Goal: Task Accomplishment & Management: Use online tool/utility

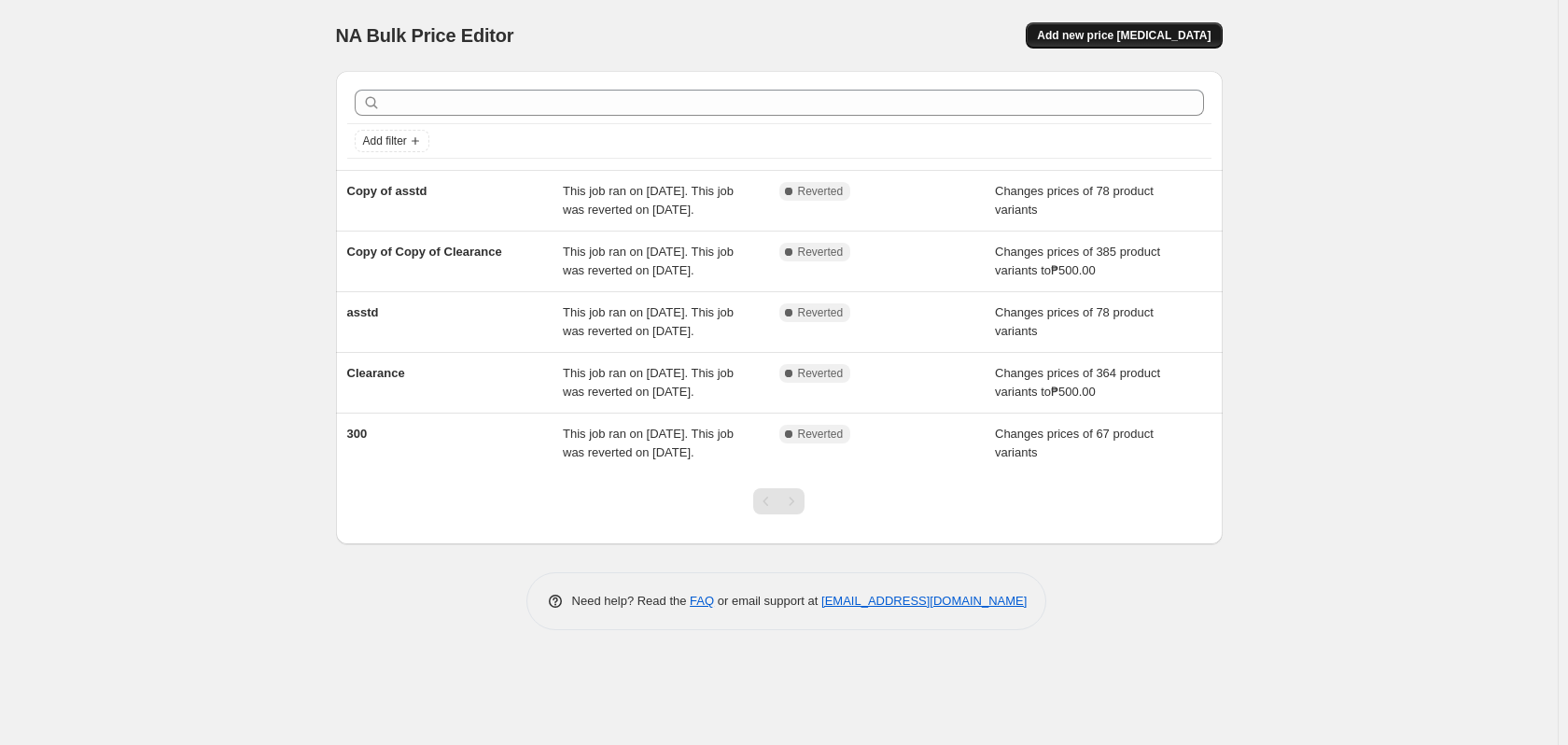
click at [1185, 34] on span "Add new price [MEDICAL_DATA]" at bounding box center [1124, 35] width 174 height 15
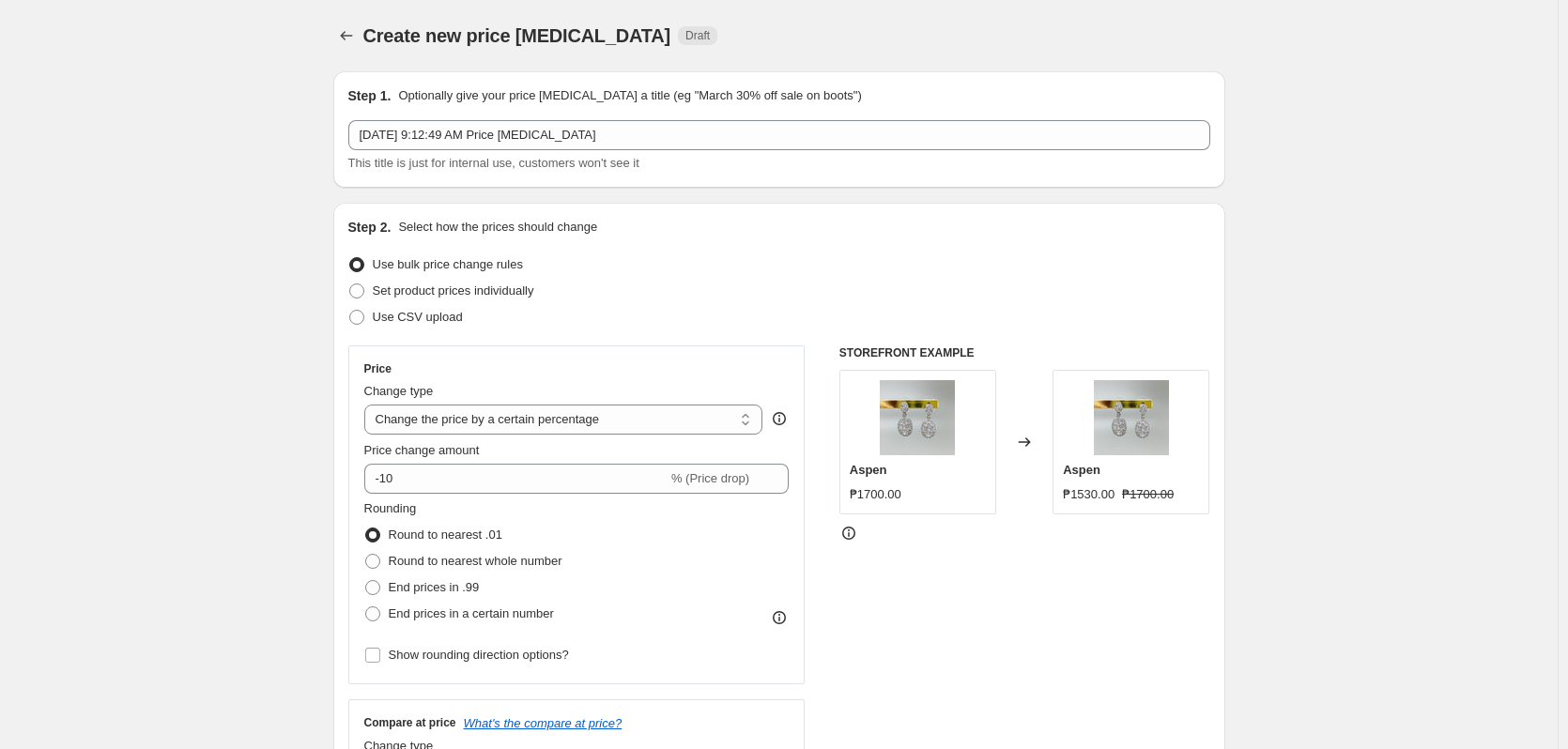
click at [483, 402] on div "Change type Change the price to a certain amount Change the price by a certain …" at bounding box center [563, 407] width 399 height 52
select select "to"
click at [368, 404] on select "Change the price to a certain amount Change the price by a certain amount Chang…" at bounding box center [563, 419] width 399 height 30
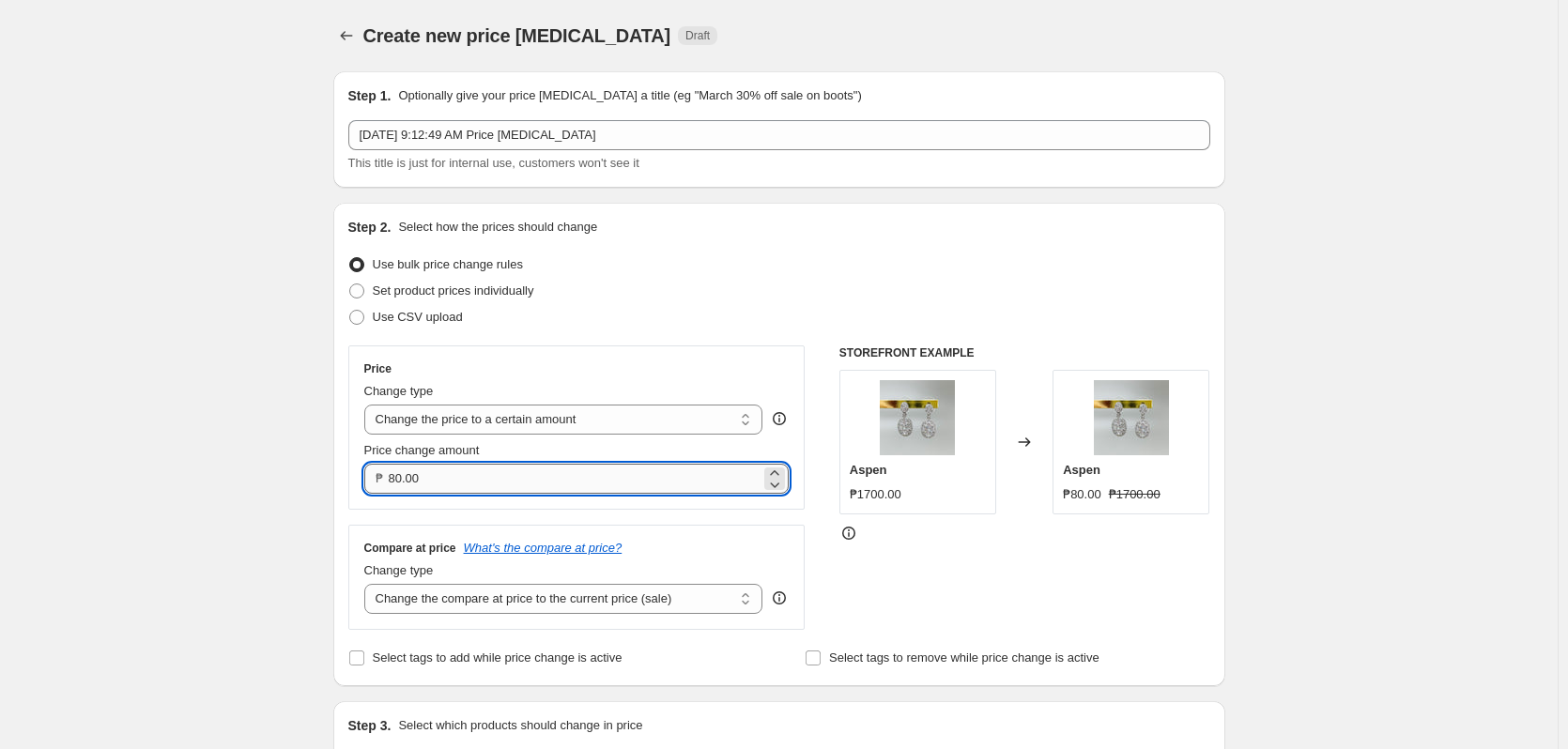
click at [482, 463] on input "80.00" at bounding box center [575, 478] width 373 height 30
type input "500.00"
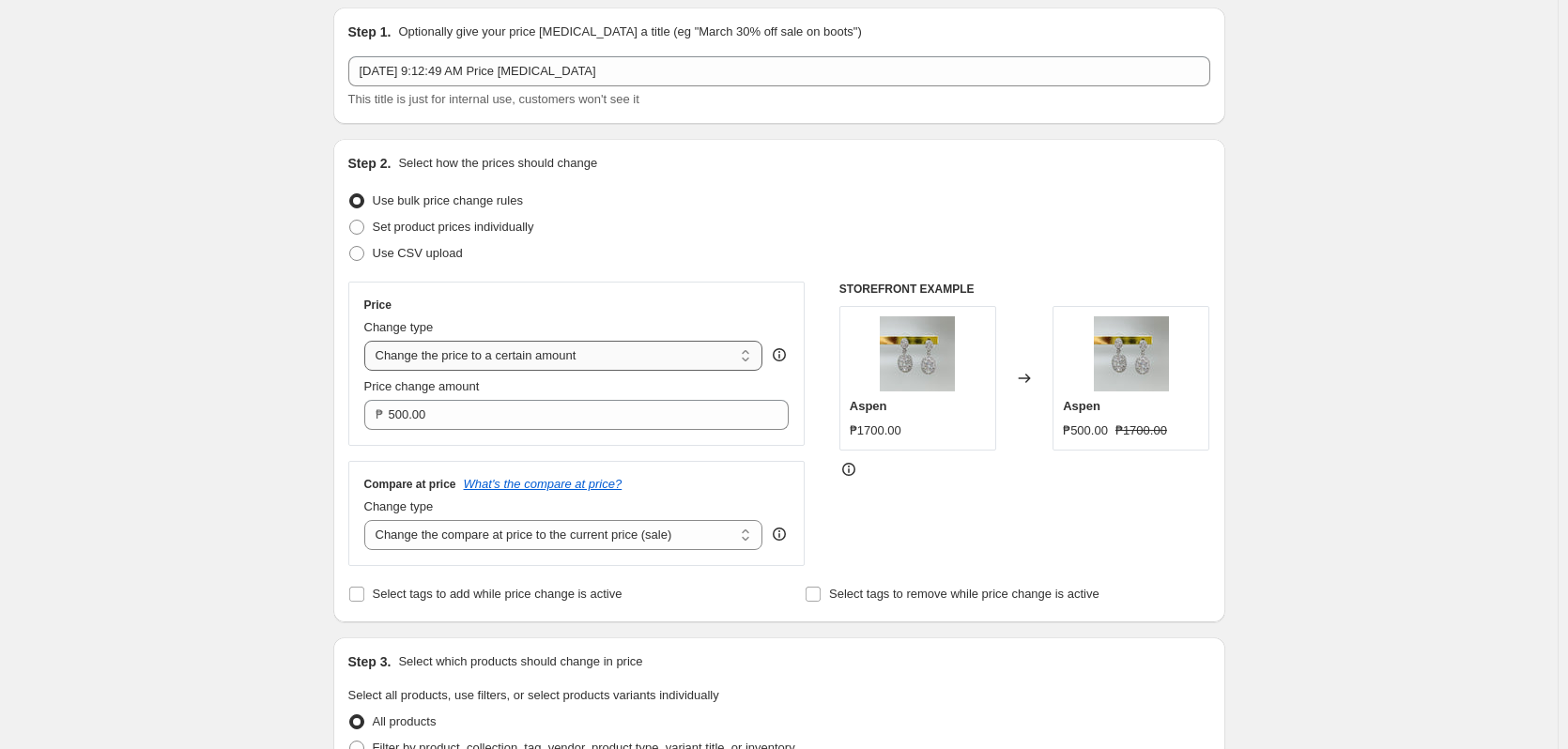
scroll to position [94, 0]
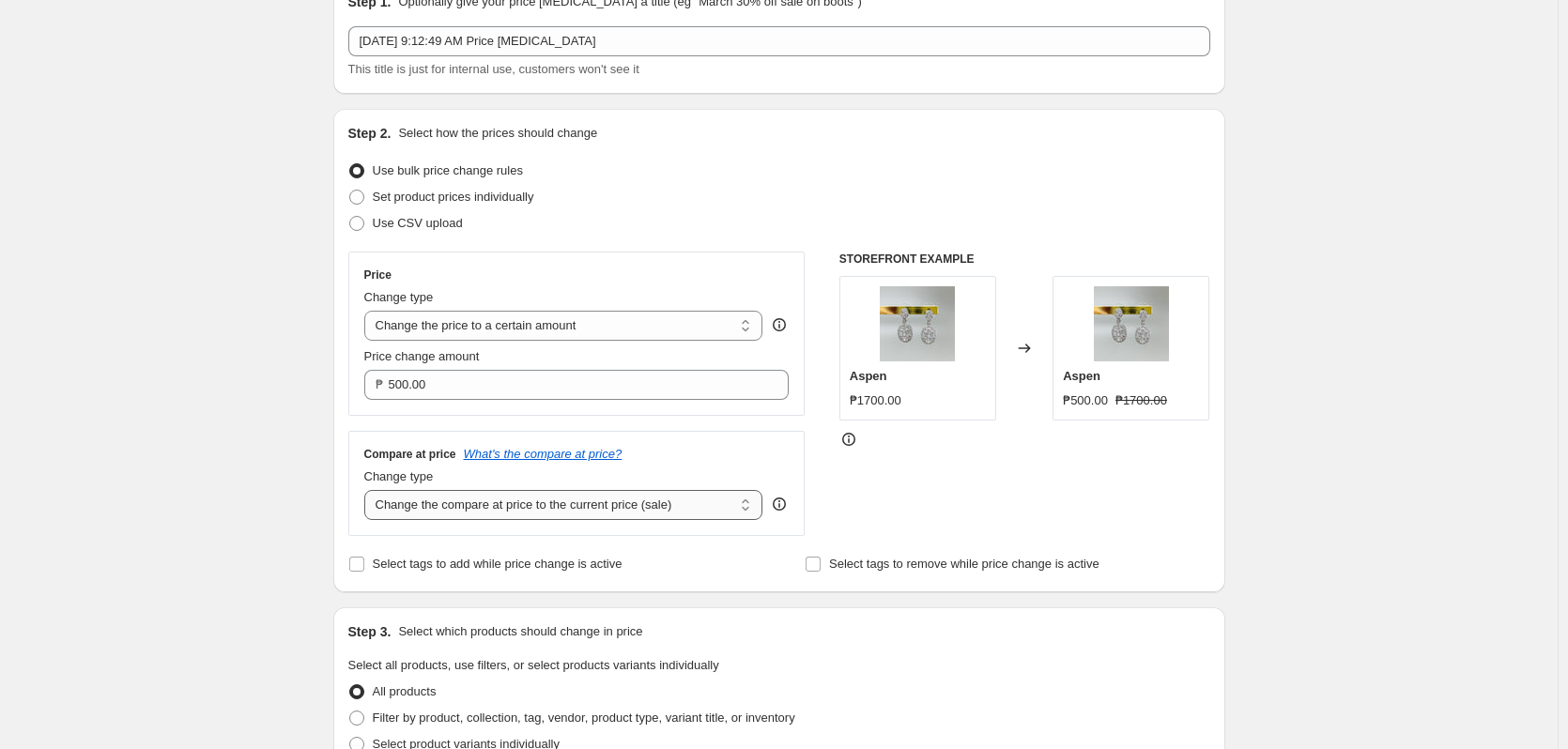
click at [464, 511] on select "Change the compare at price to the current price (sale) Change the compare at p…" at bounding box center [563, 505] width 399 height 30
click at [210, 279] on div "Create new price change job. This page is ready Create new price change job Dra…" at bounding box center [778, 757] width 1557 height 1701
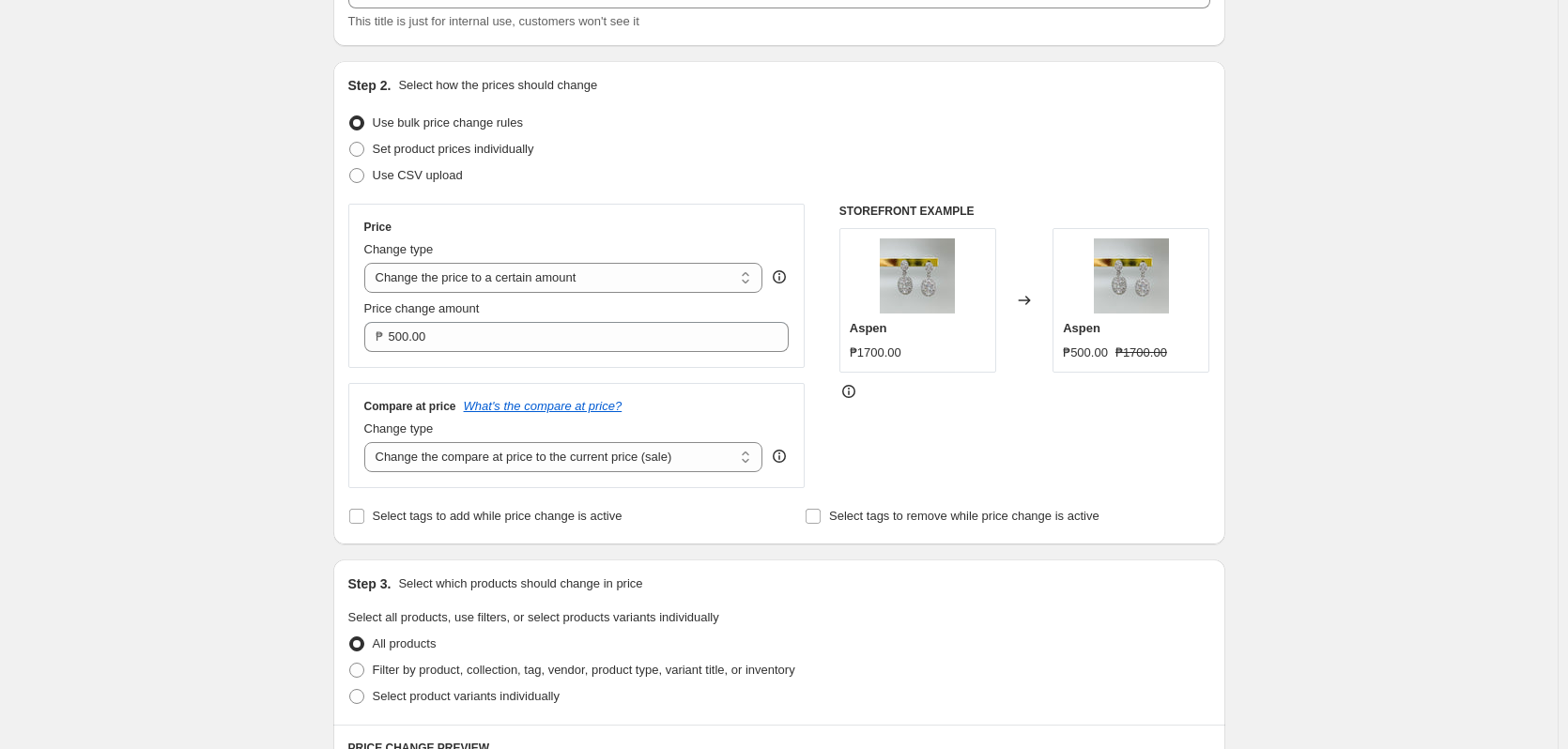
scroll to position [187, 0]
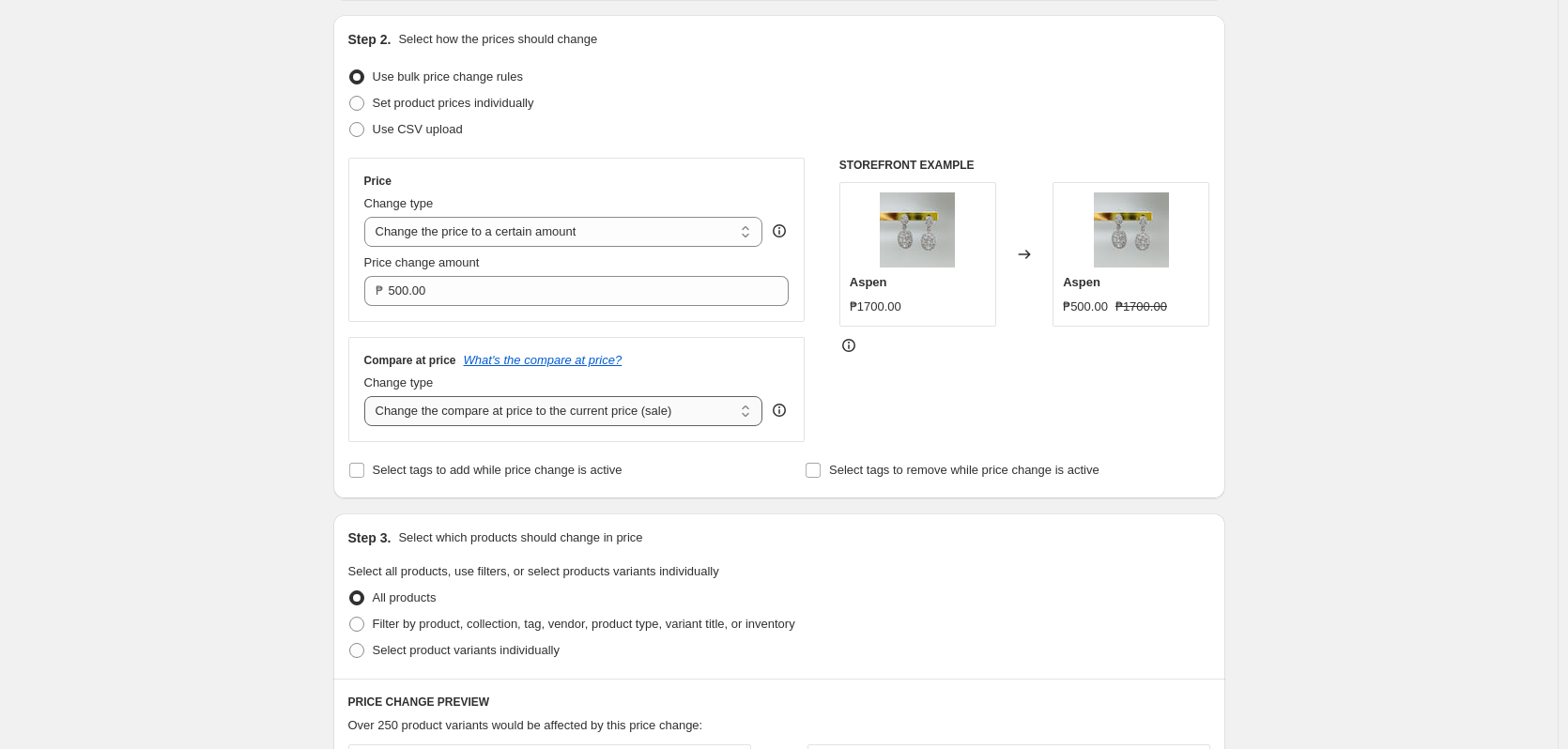
click at [456, 422] on select "Change the compare at price to the current price (sale) Change the compare at p…" at bounding box center [563, 411] width 399 height 30
select select "no_change"
click at [368, 397] on select "Change the compare at price to the current price (sale) Change the compare at p…" at bounding box center [563, 411] width 399 height 30
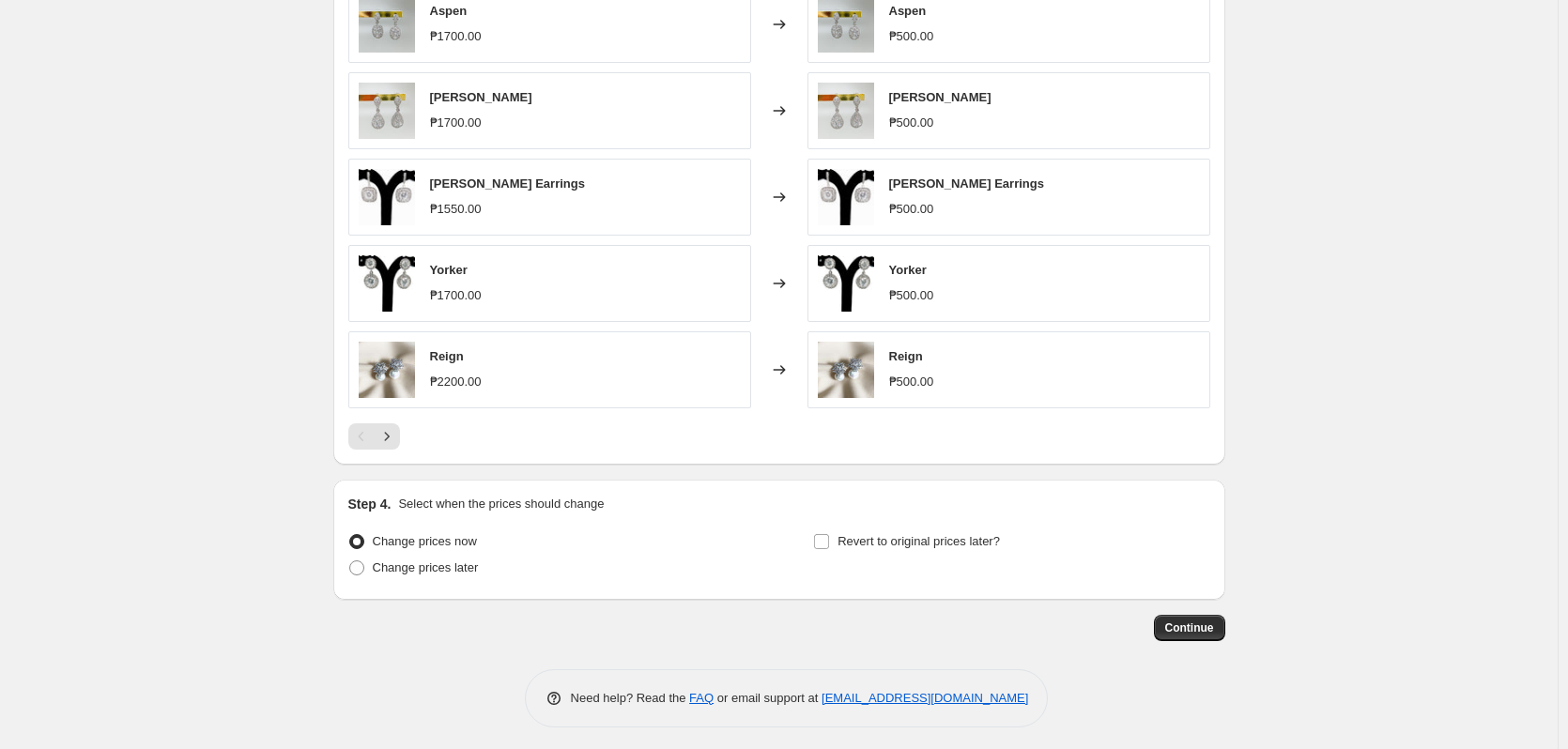
scroll to position [953, 0]
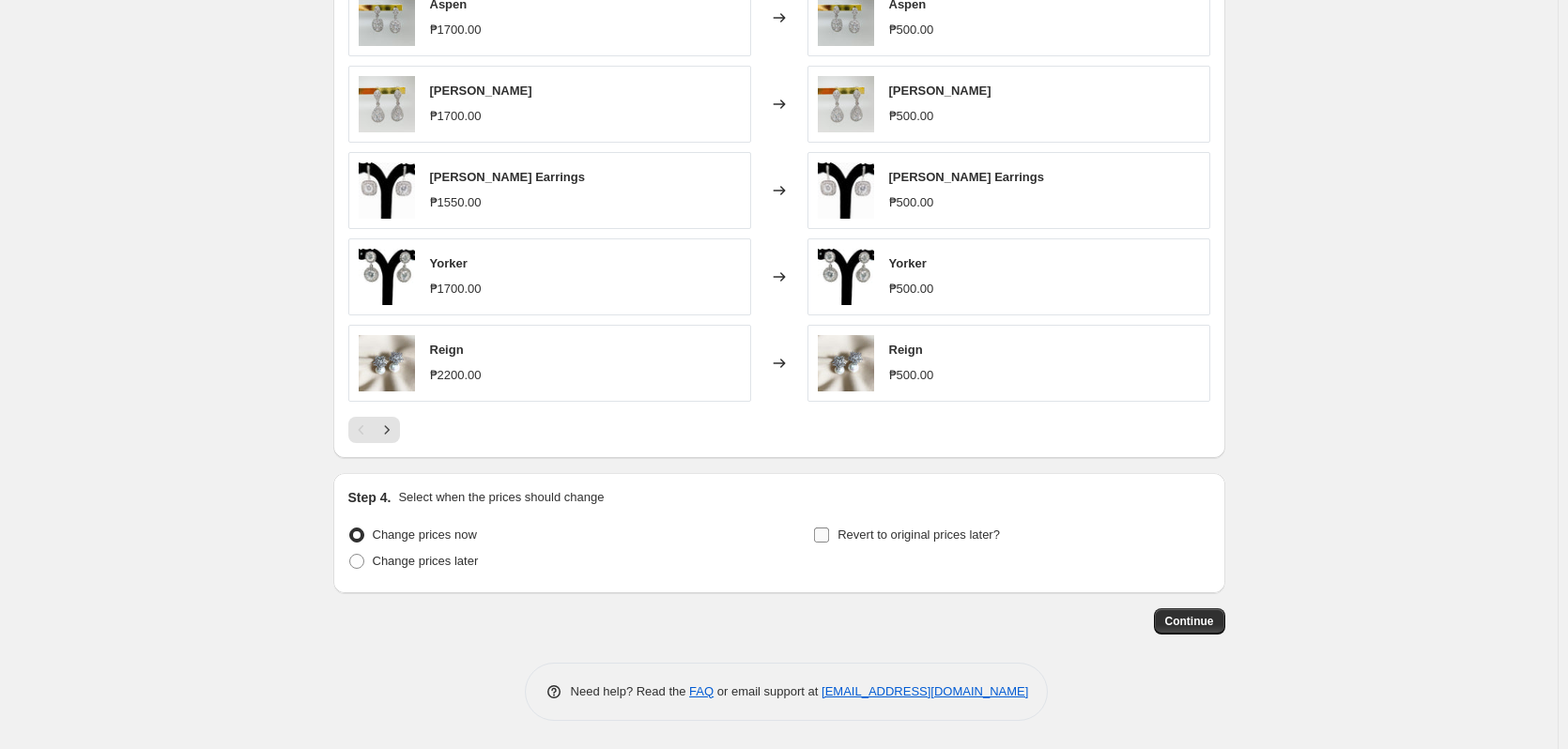
click at [858, 539] on span "Revert to original prices later?" at bounding box center [918, 534] width 163 height 14
click at [829, 539] on input "Revert to original prices later?" at bounding box center [820, 534] width 15 height 15
checkbox input "true"
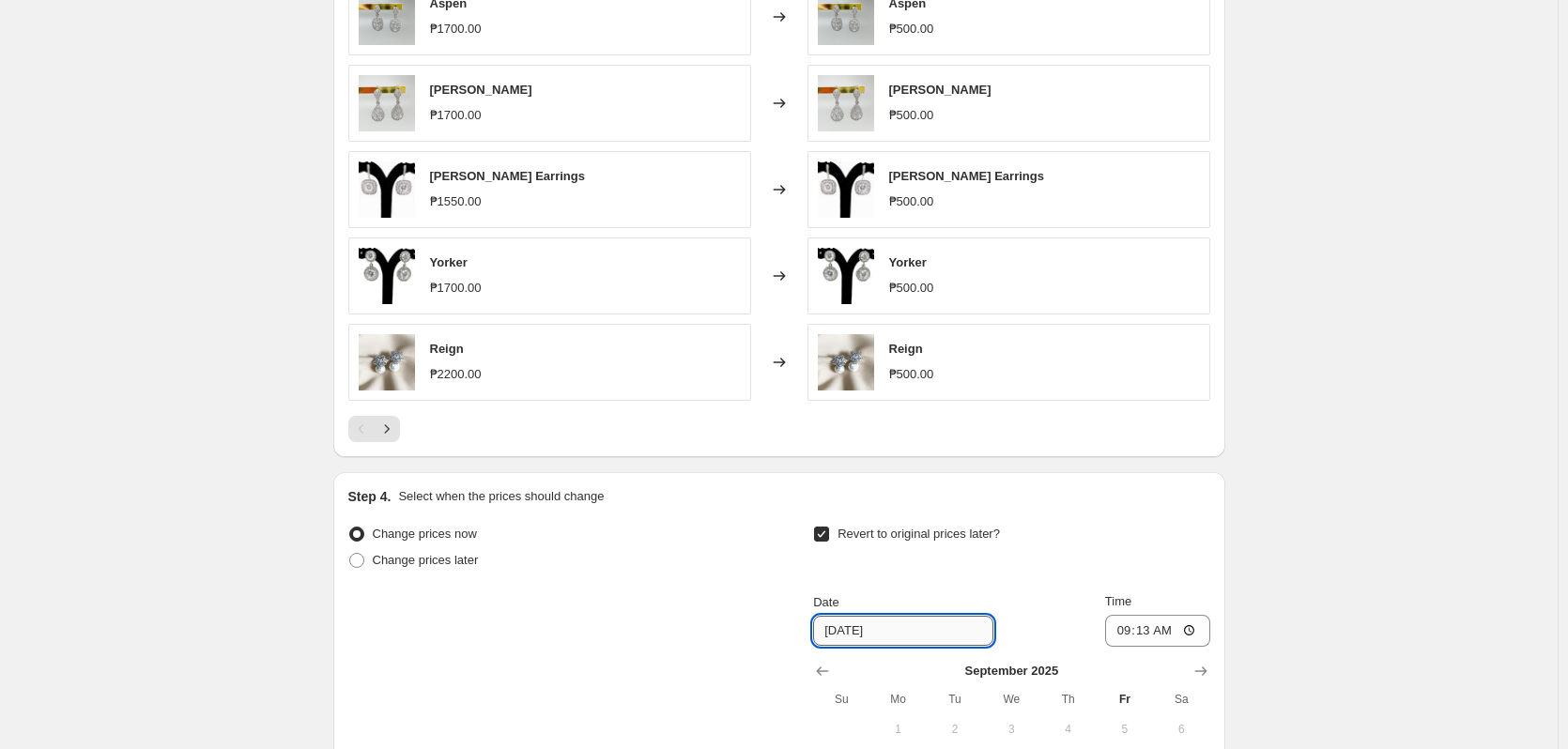
click at [864, 634] on input "9/26/2025" at bounding box center [902, 630] width 180 height 30
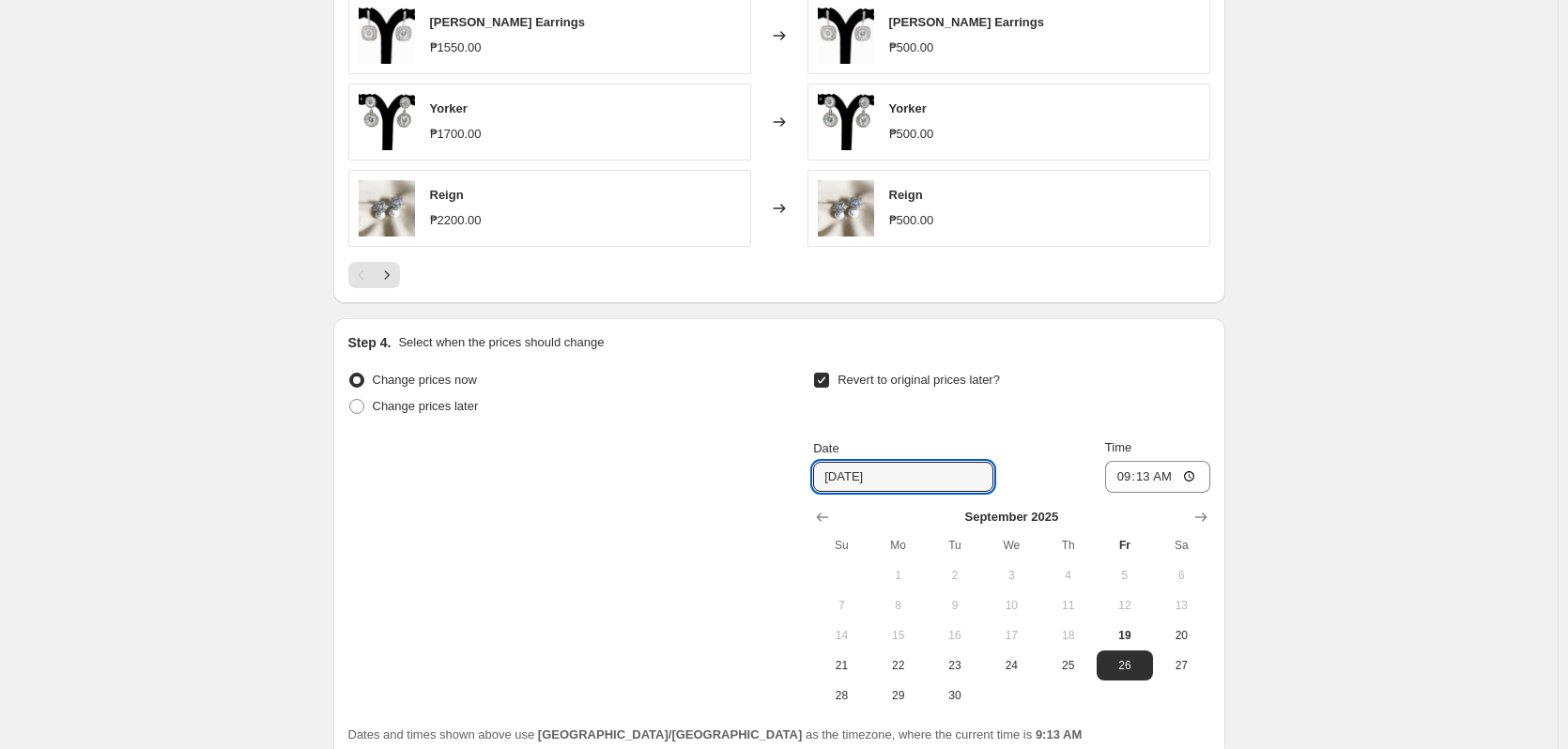
scroll to position [1235, 0]
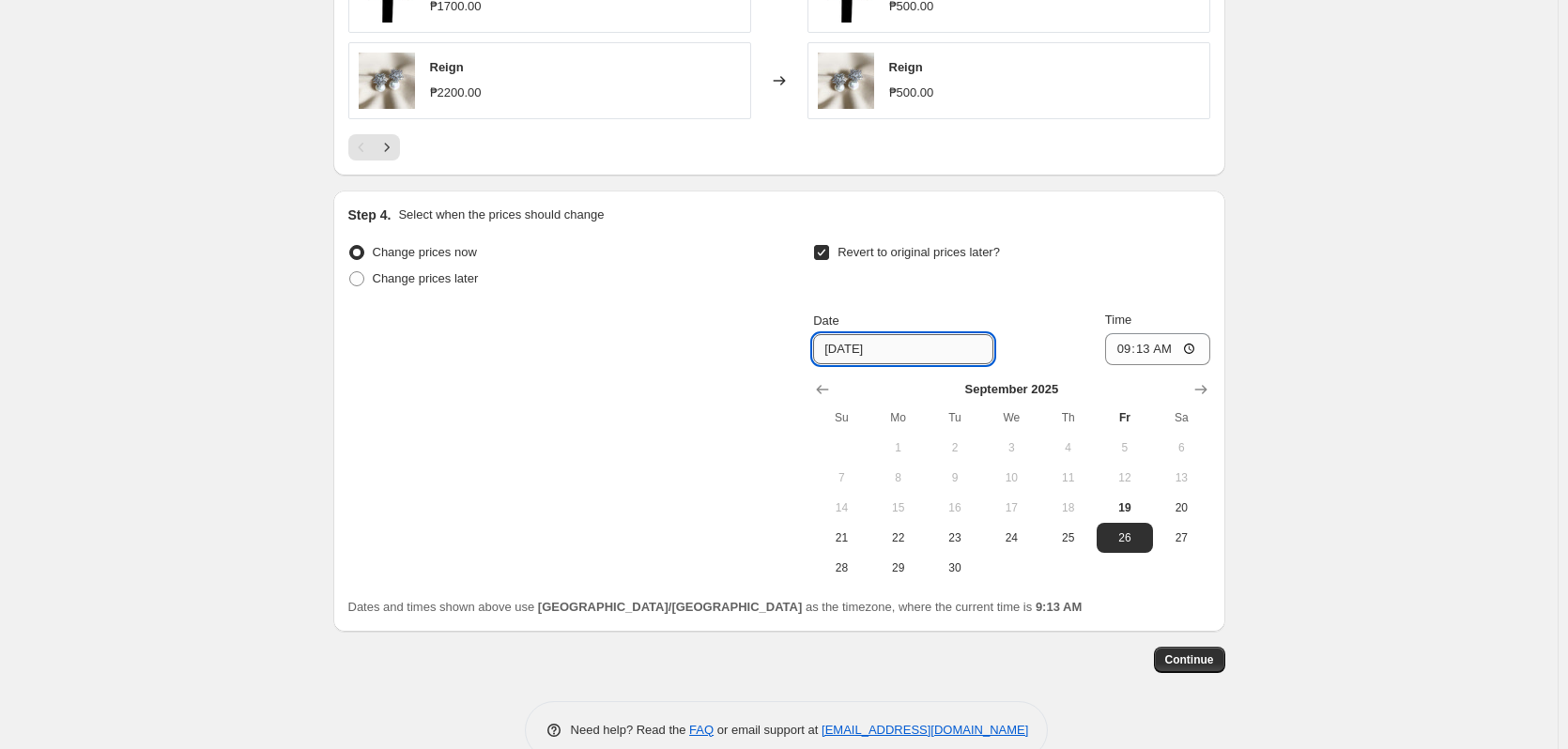
click at [852, 347] on input "9/26/2025" at bounding box center [902, 349] width 180 height 30
click at [1192, 398] on button "Show next month, October 2025" at bounding box center [1200, 389] width 27 height 27
click at [846, 544] on span "19" at bounding box center [841, 537] width 41 height 15
type input "10/19/2025"
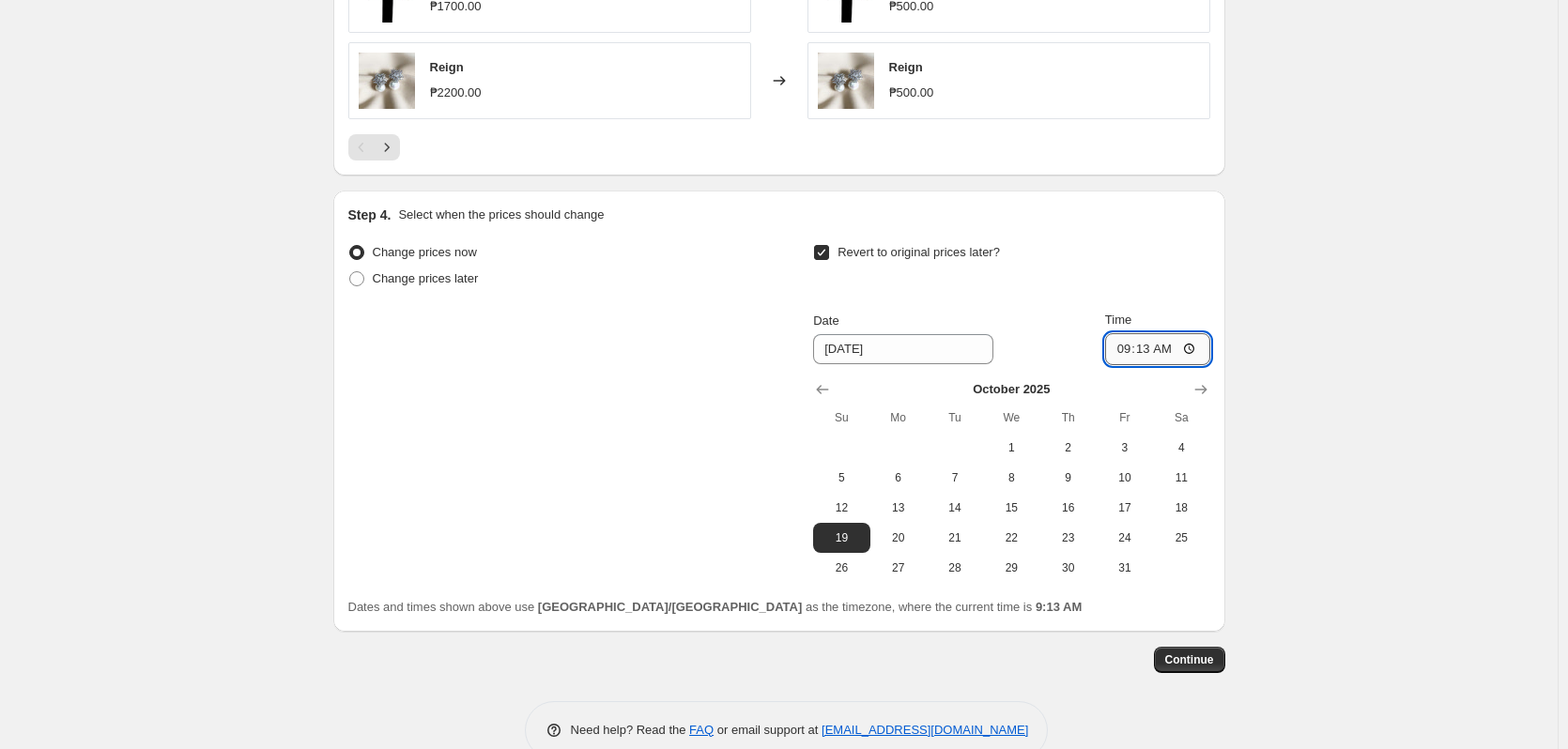
click at [1123, 347] on input "09:13" at bounding box center [1157, 349] width 106 height 32
type input "23:59"
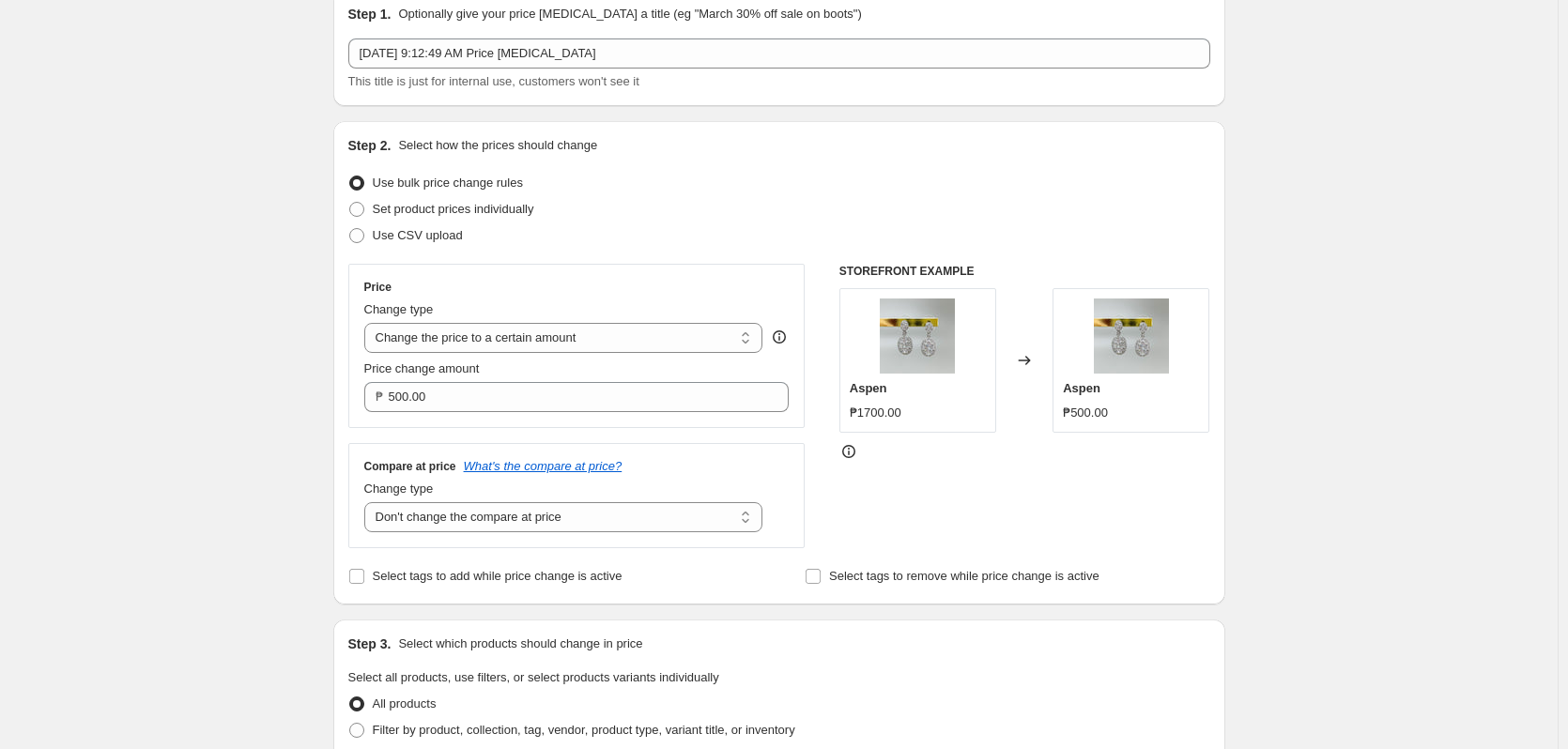
scroll to position [469, 0]
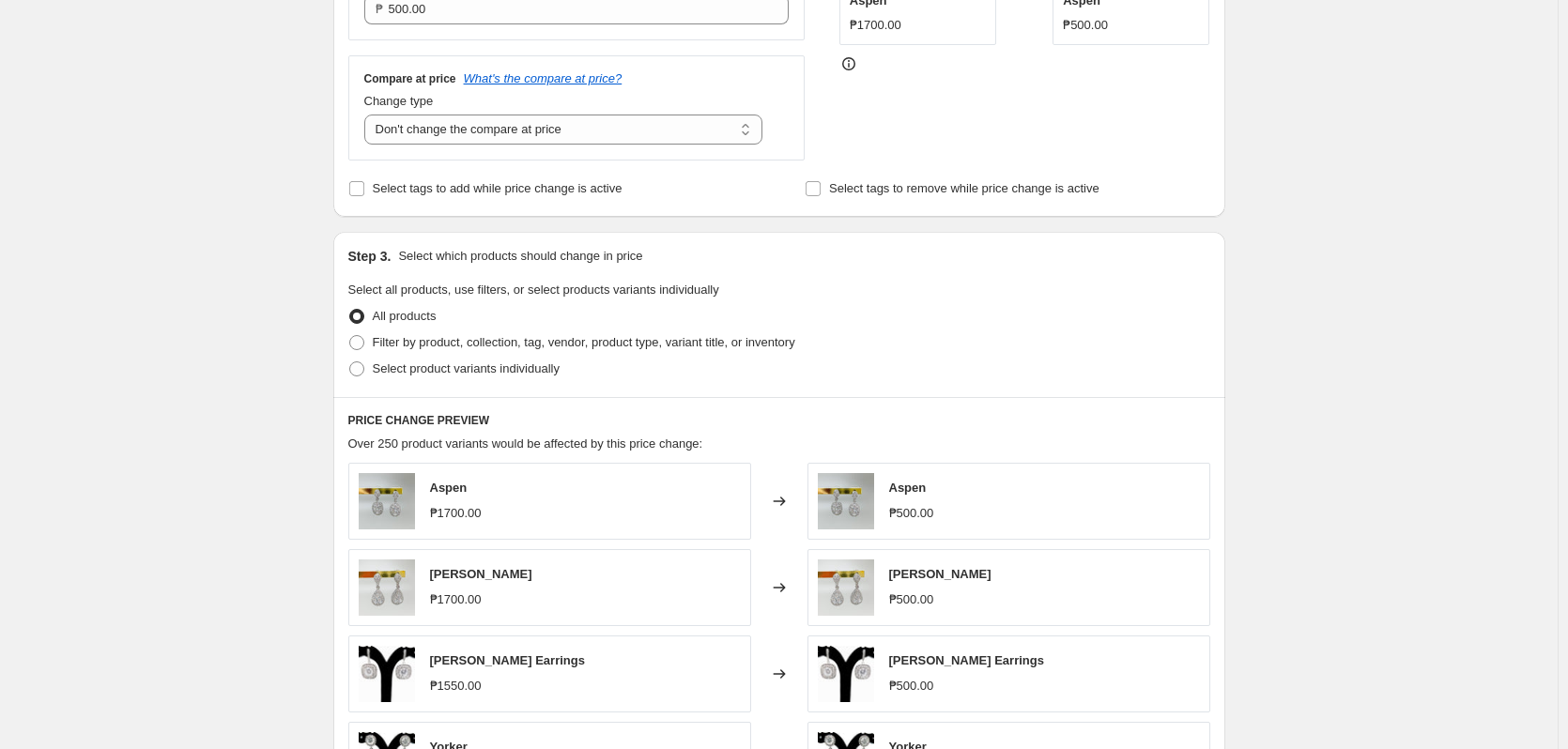
click at [566, 183] on span "Select tags to add while price change is active" at bounding box center [497, 188] width 249 height 14
click at [364, 183] on input "Select tags to add while price change is active" at bounding box center [356, 188] width 15 height 15
checkbox input "true"
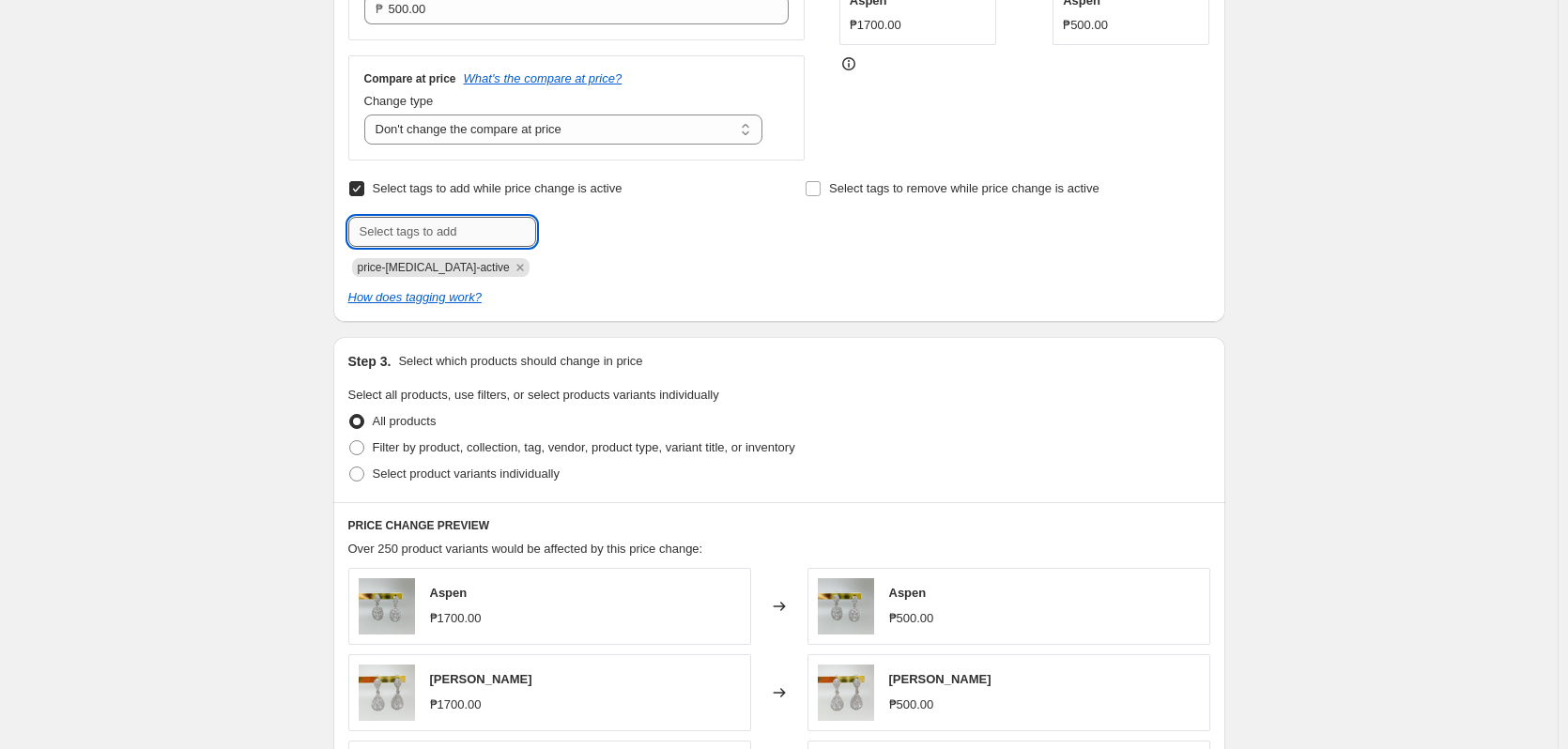
click at [485, 225] on input "text" at bounding box center [442, 232] width 187 height 30
type input "clearance"
click at [512, 269] on icon "Remove price-change-job-active" at bounding box center [520, 267] width 17 height 17
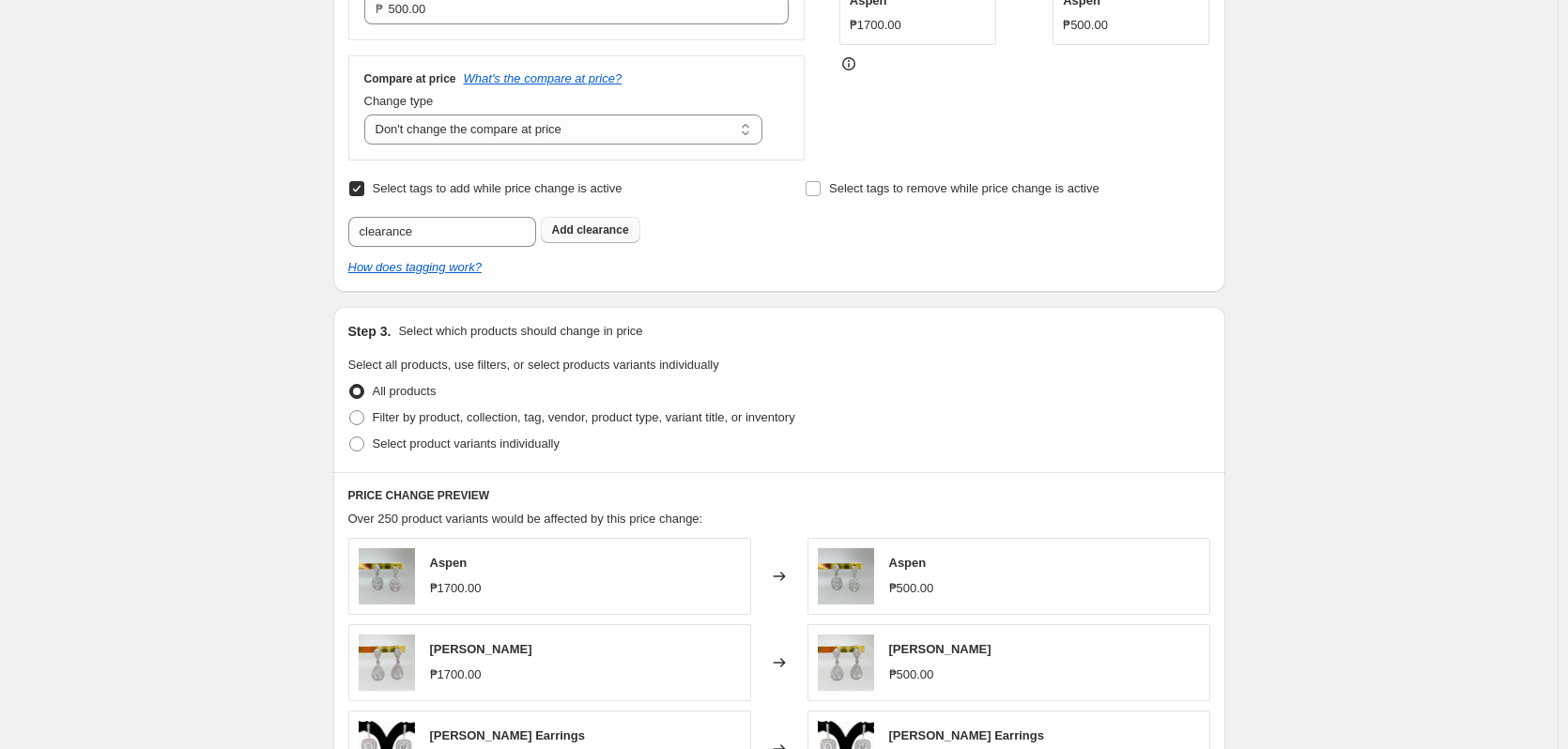
click at [573, 237] on b "Add" at bounding box center [563, 230] width 22 height 13
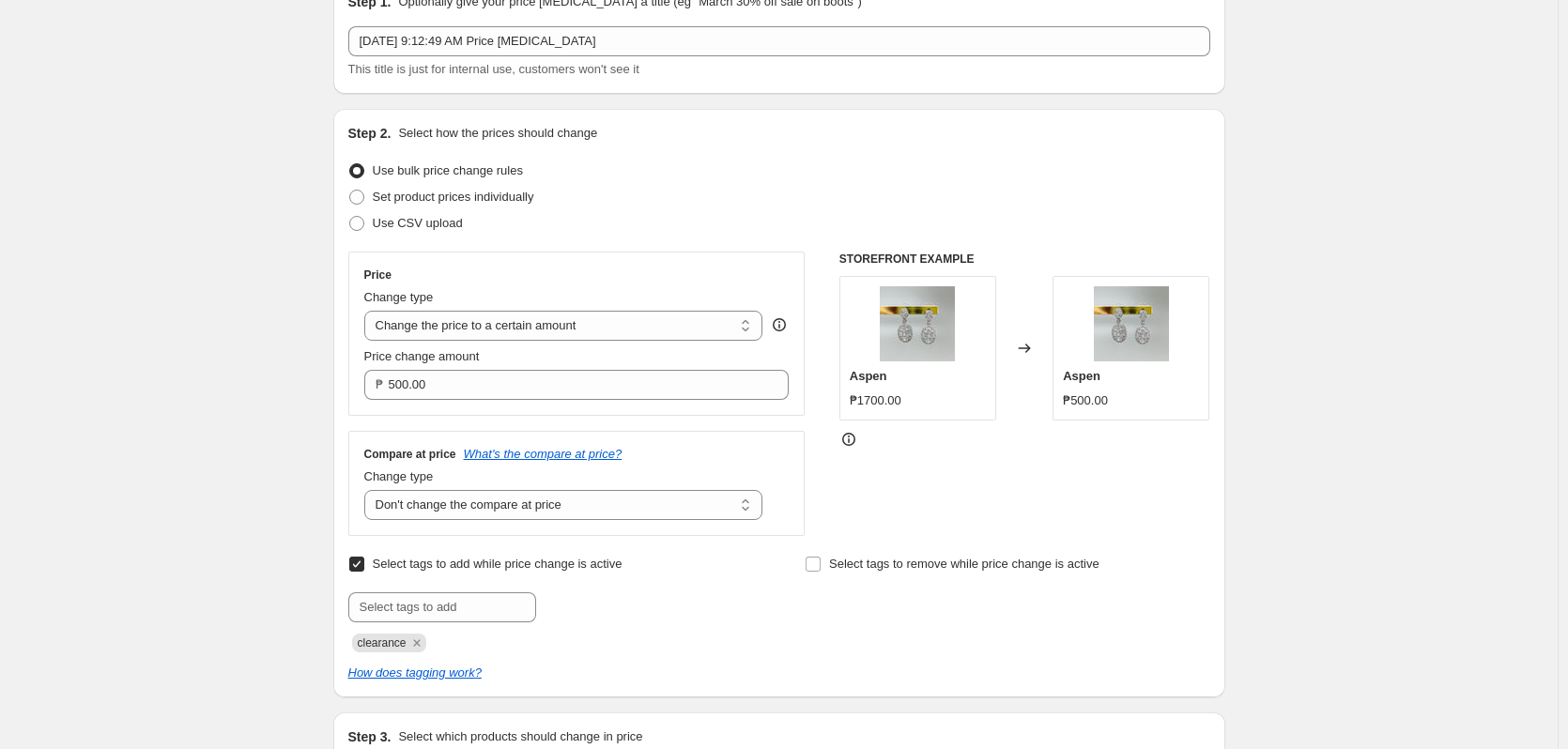
scroll to position [0, 0]
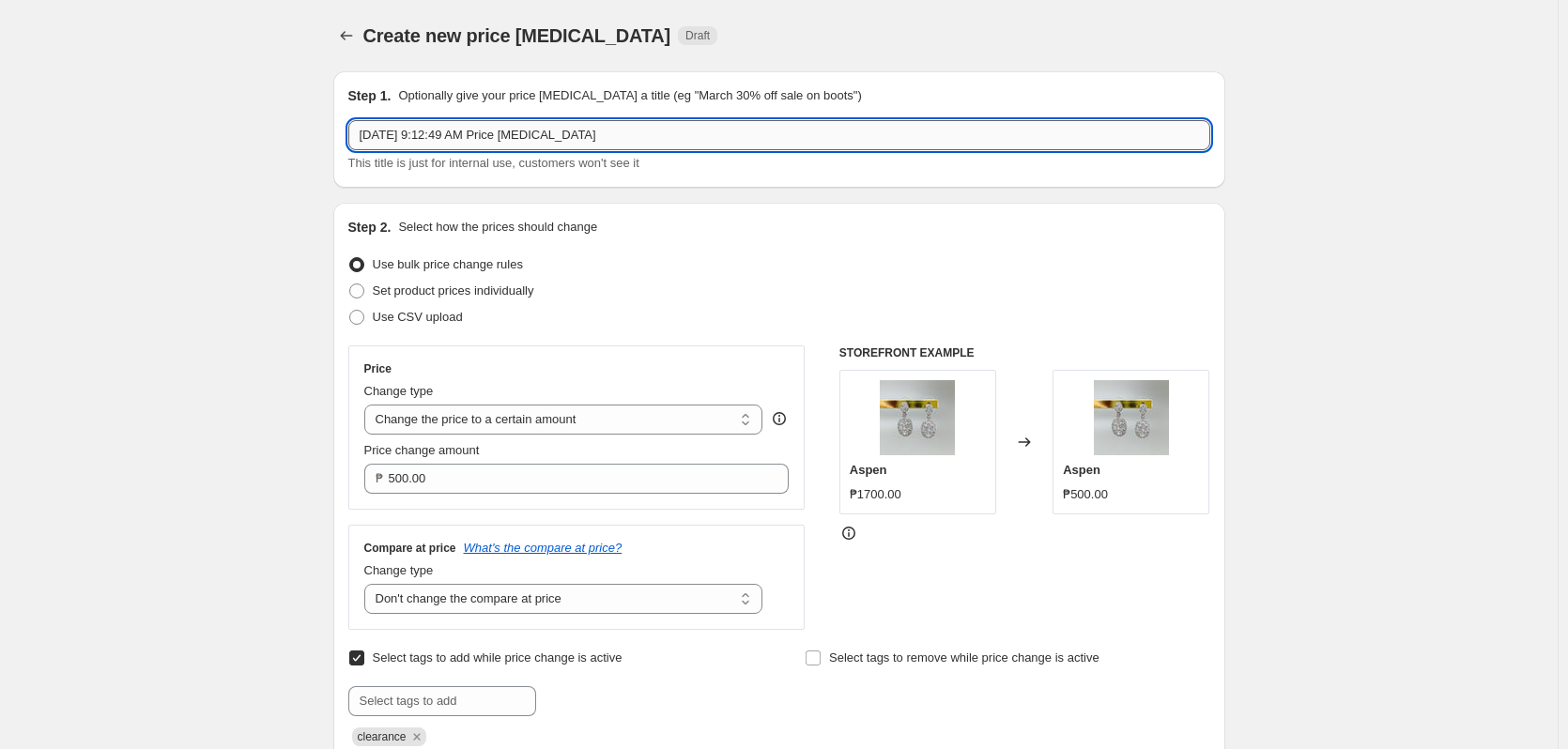
click at [603, 142] on input "Sep 19, 2025, 9:12:49 AM Price change job" at bounding box center [779, 135] width 862 height 30
type input "cl"
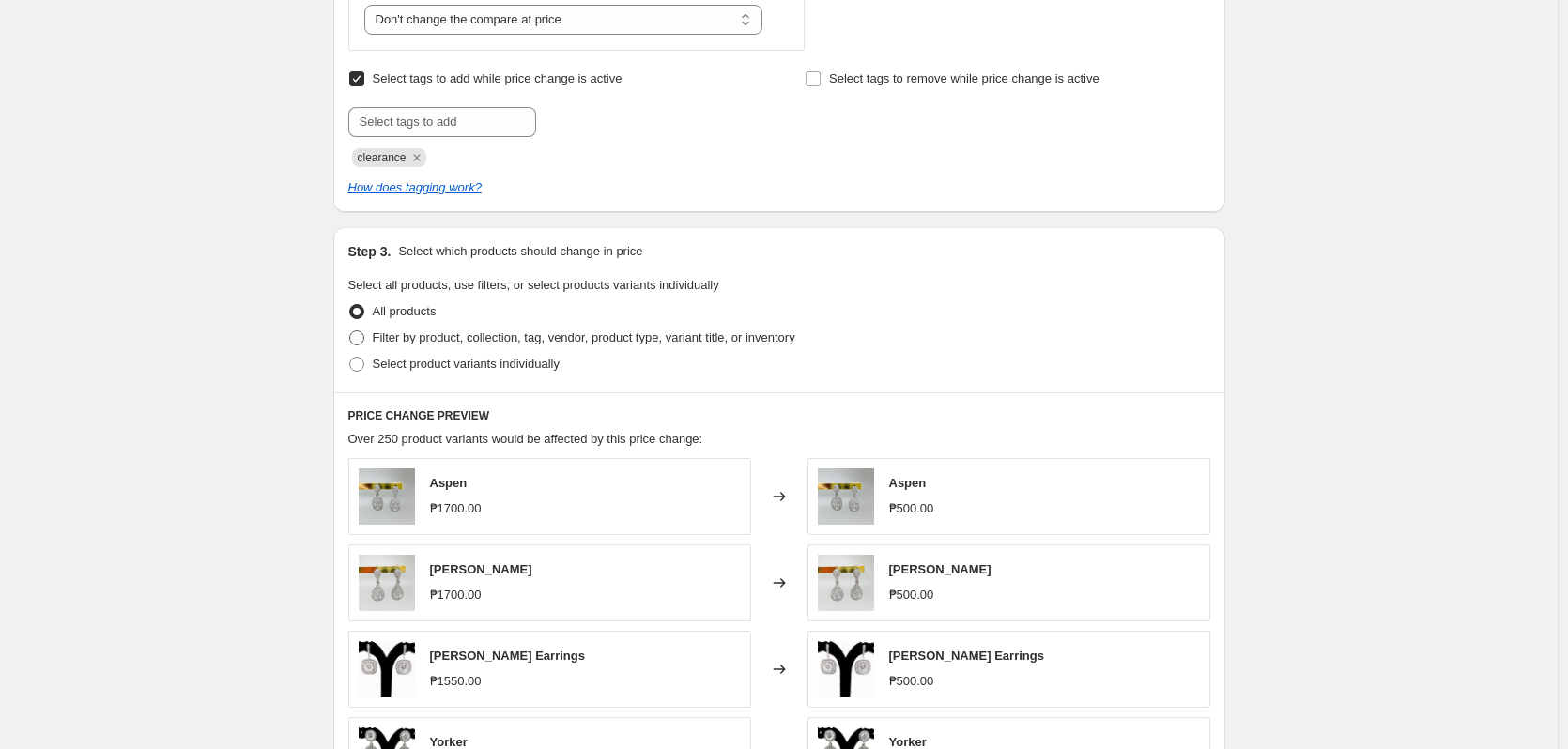
scroll to position [563, 0]
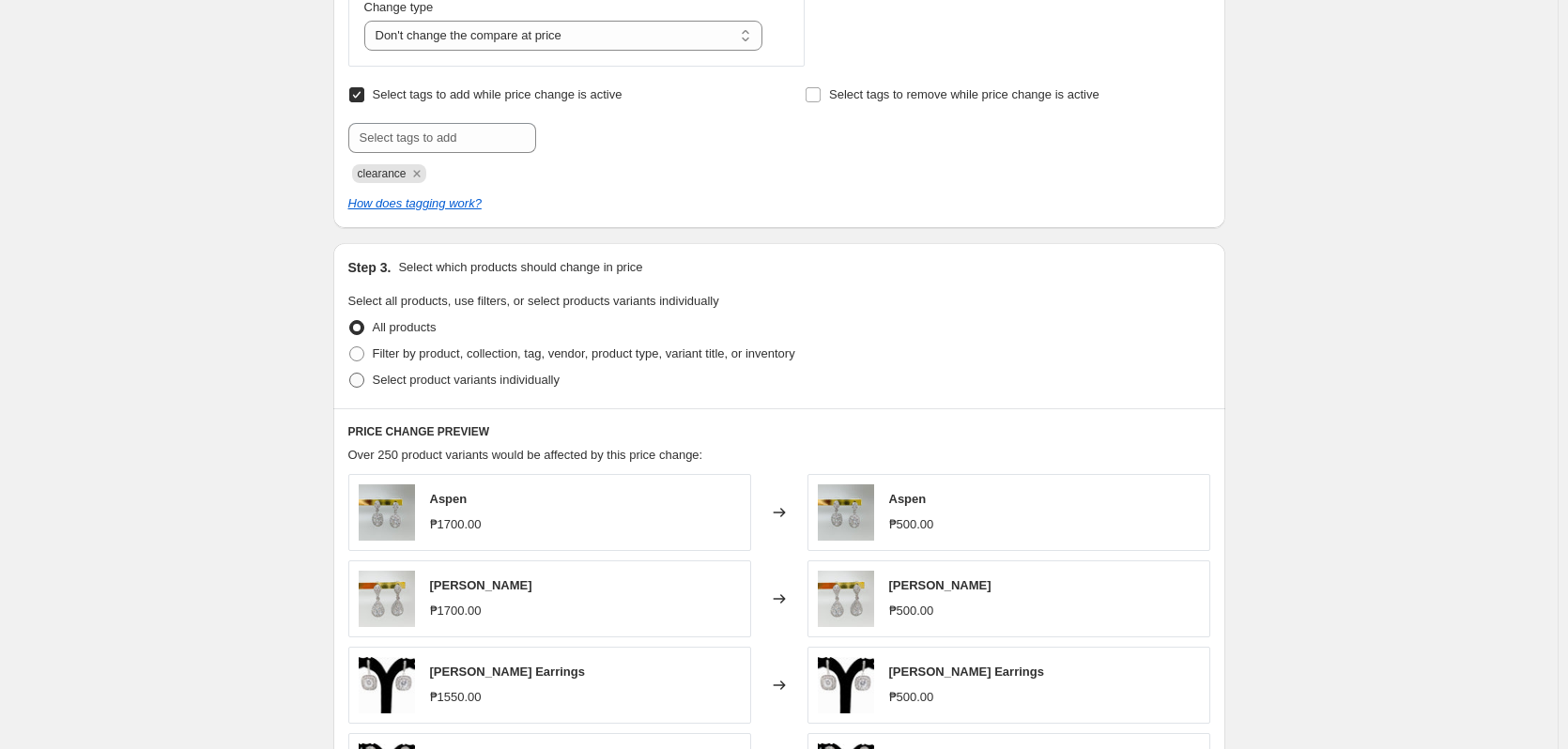
click at [370, 376] on label "Select product variants individually" at bounding box center [454, 379] width 211 height 27
click at [350, 374] on input "Select product variants individually" at bounding box center [349, 373] width 1 height 1
radio input "true"
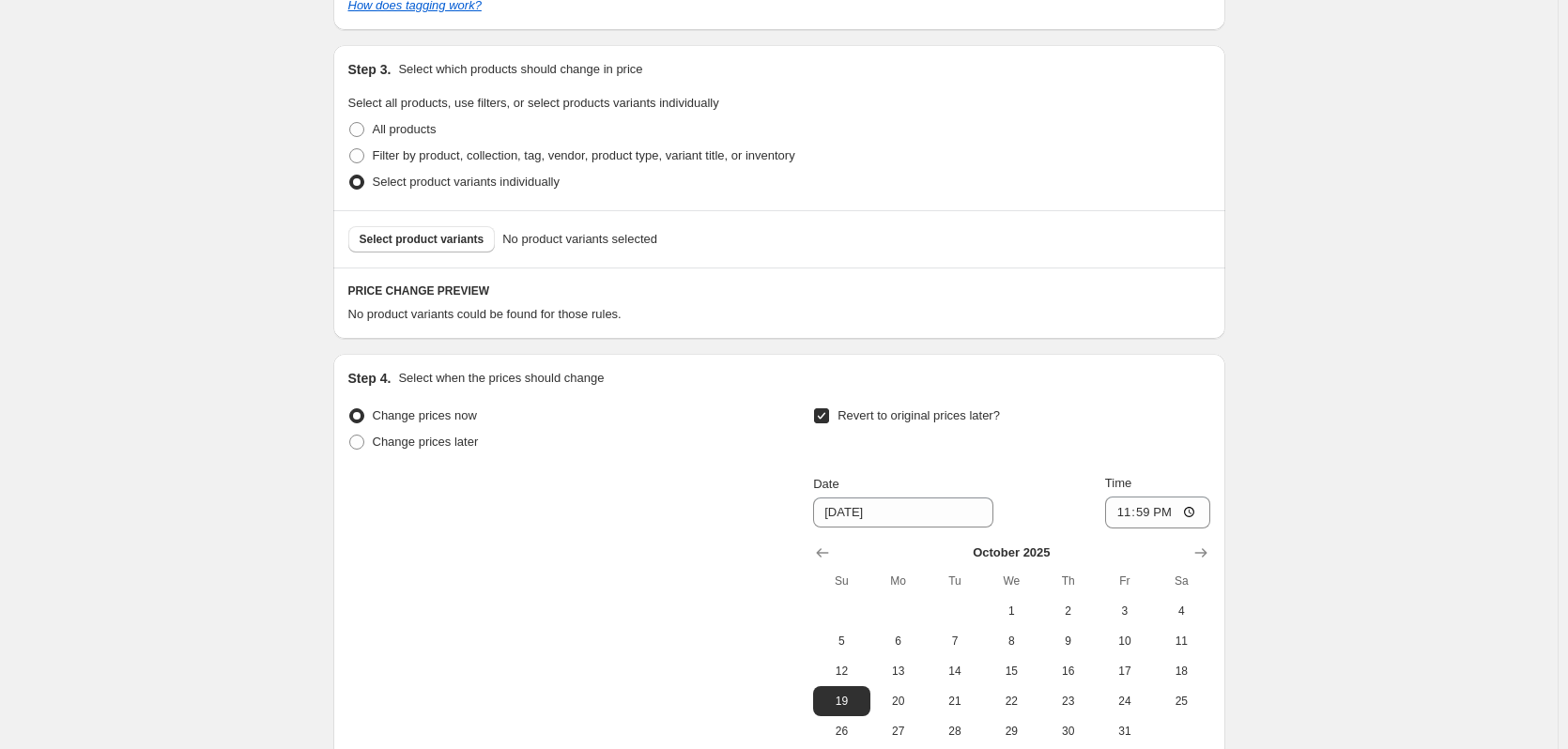
scroll to position [656, 0]
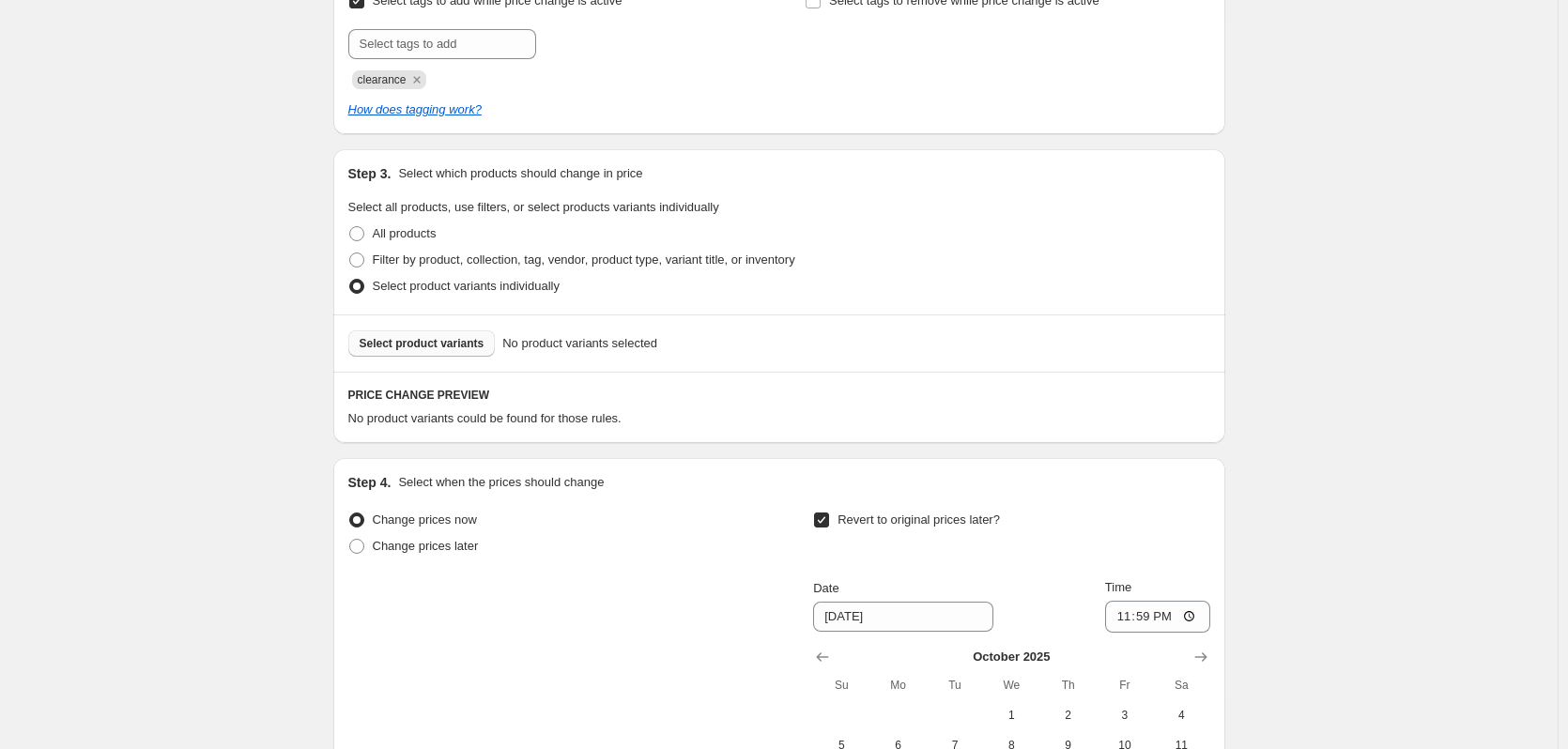
click at [362, 349] on button "Select product variants" at bounding box center [421, 343] width 147 height 27
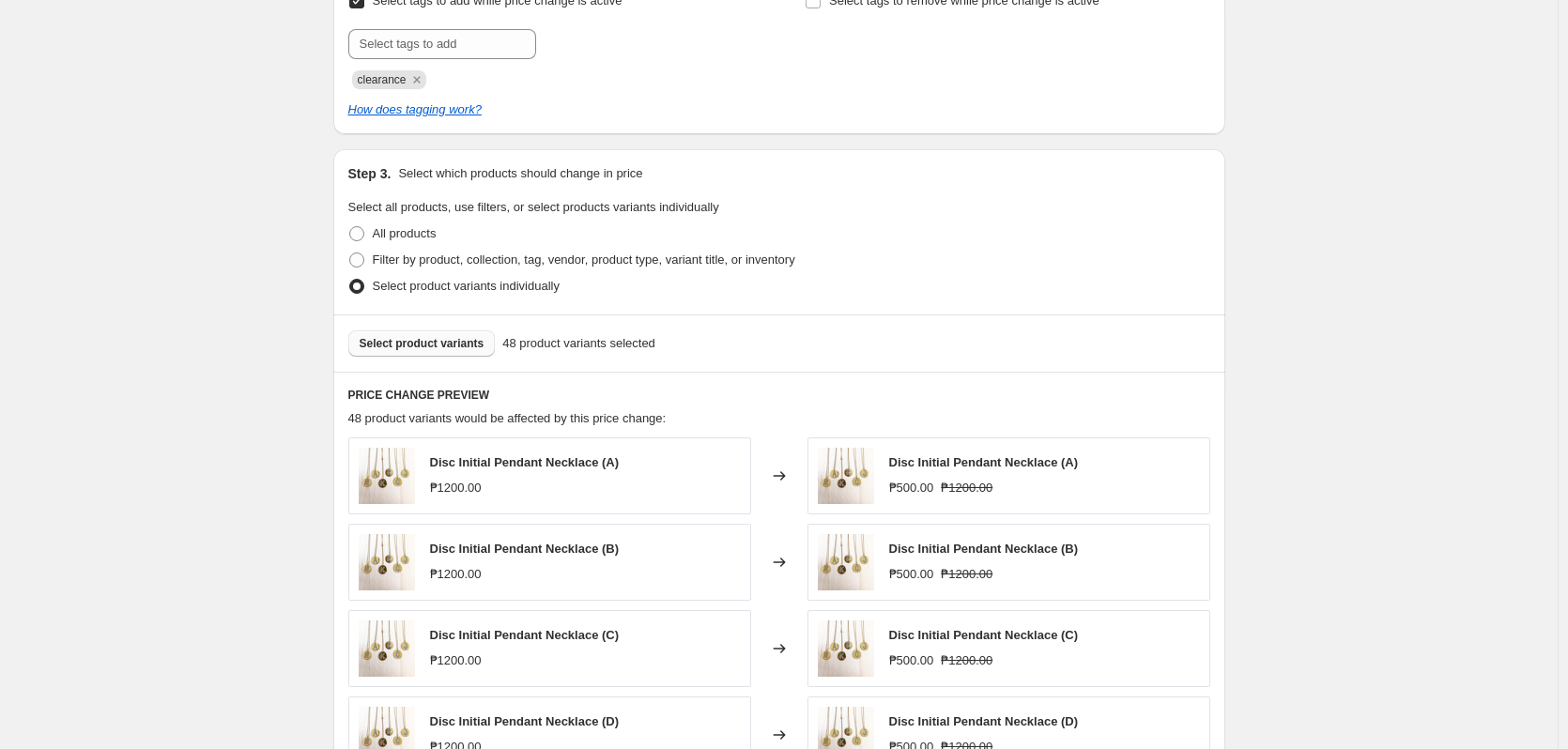
click at [444, 337] on button "Select product variants" at bounding box center [421, 343] width 147 height 27
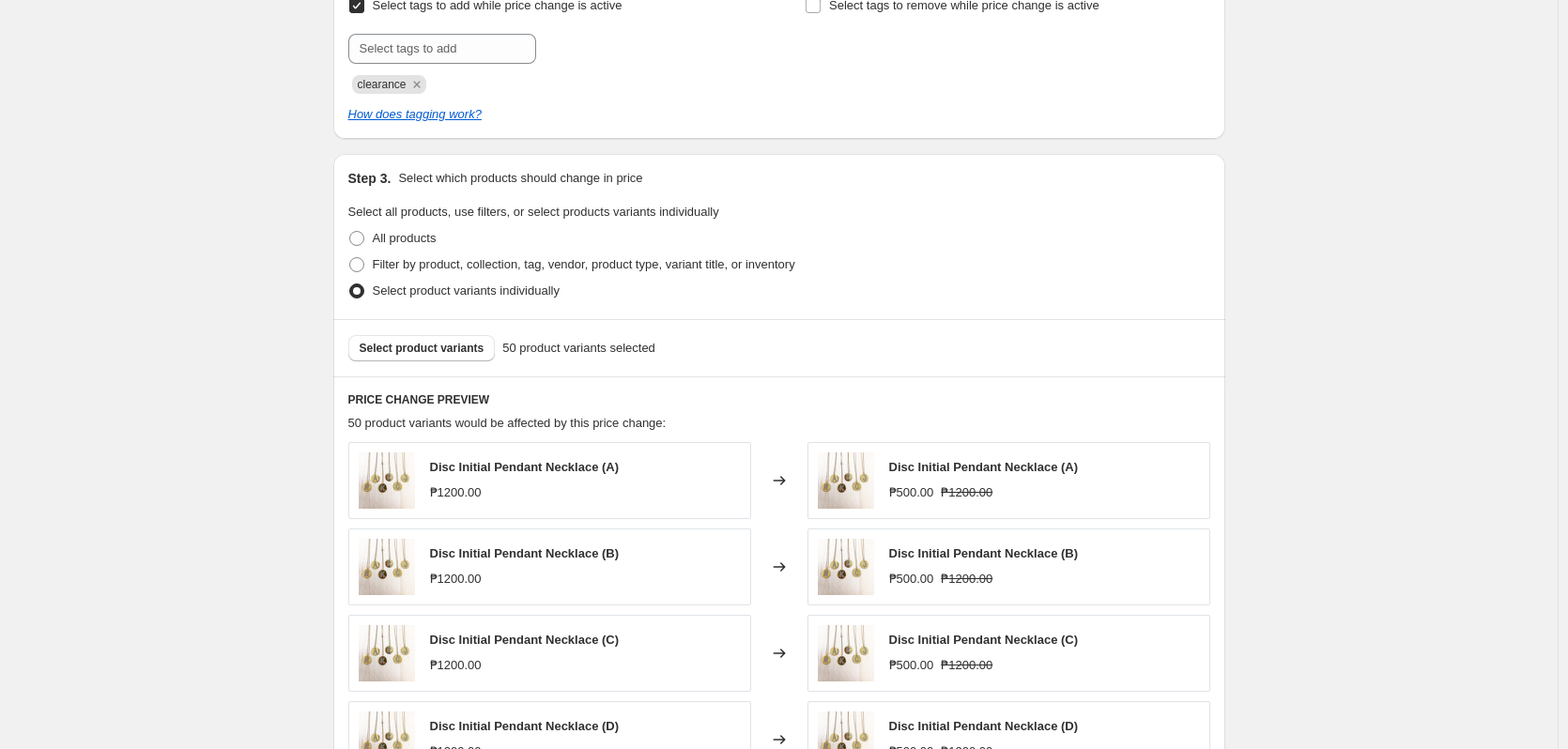
scroll to position [469, 0]
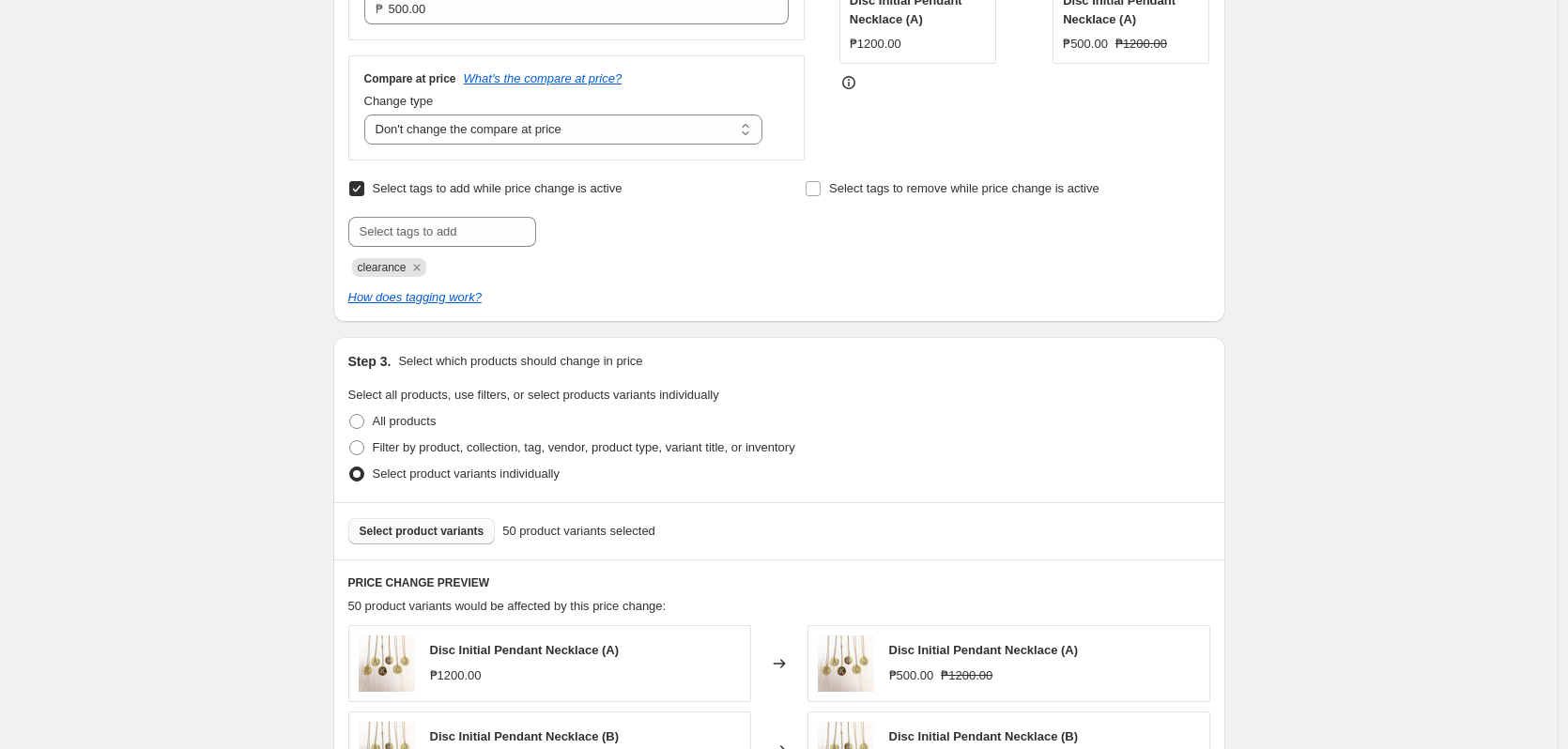
click at [469, 529] on span "Select product variants" at bounding box center [422, 530] width 125 height 15
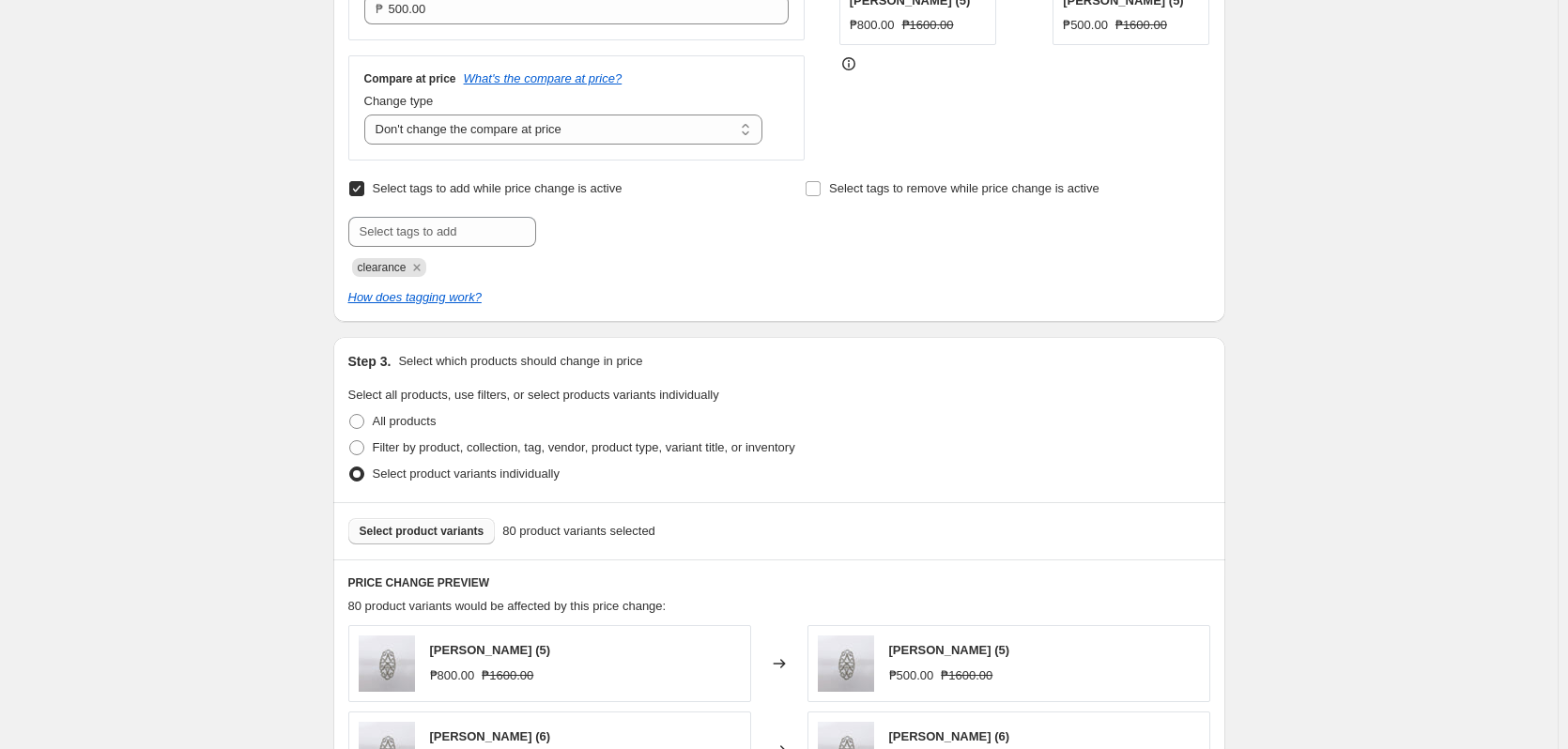
click at [450, 526] on span "Select product variants" at bounding box center [422, 530] width 125 height 15
click at [401, 543] on button "Select product variants" at bounding box center [421, 530] width 147 height 27
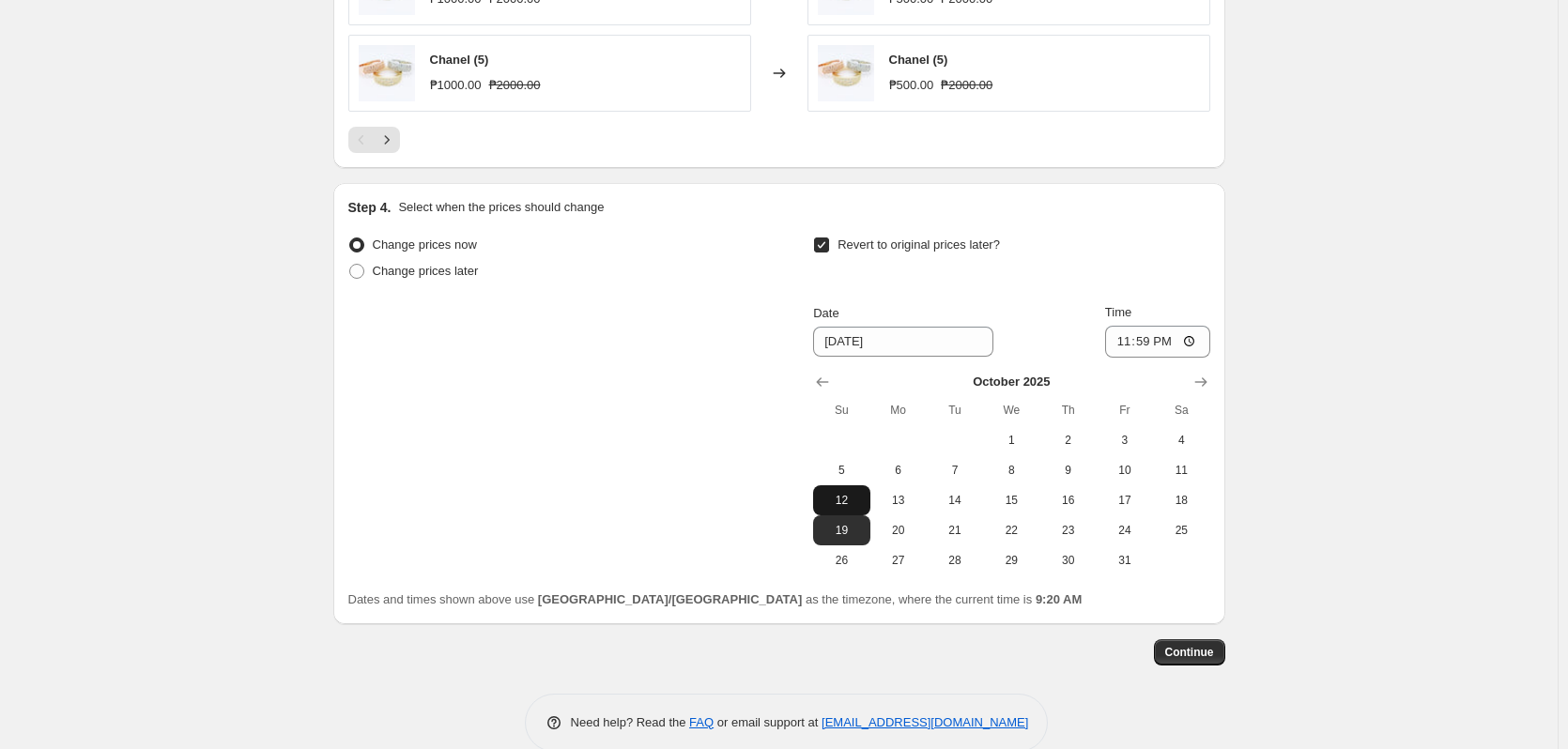
scroll to position [1407, 0]
click at [1190, 654] on span "Continue" at bounding box center [1189, 648] width 49 height 15
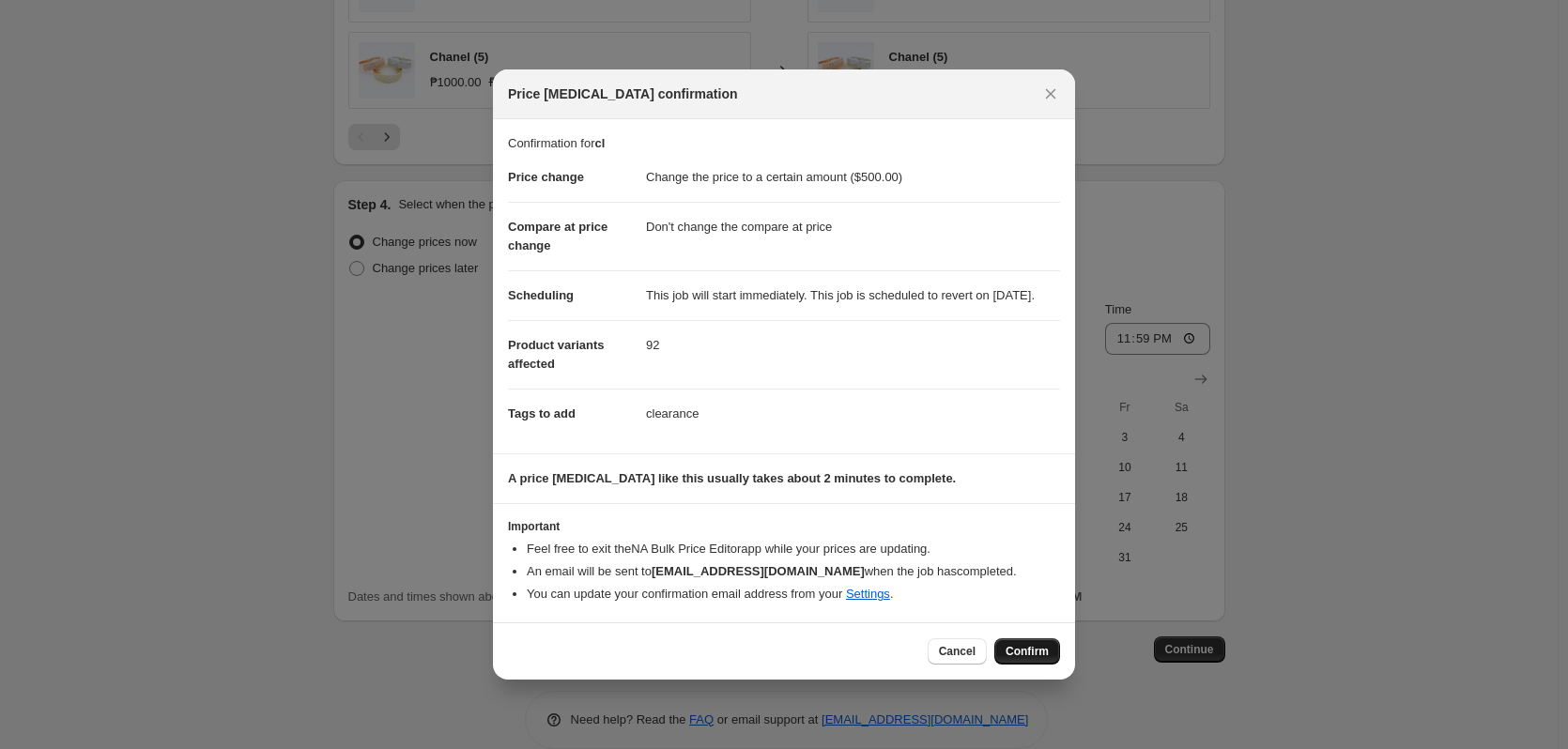
click at [1033, 658] on span "Confirm" at bounding box center [1028, 650] width 43 height 15
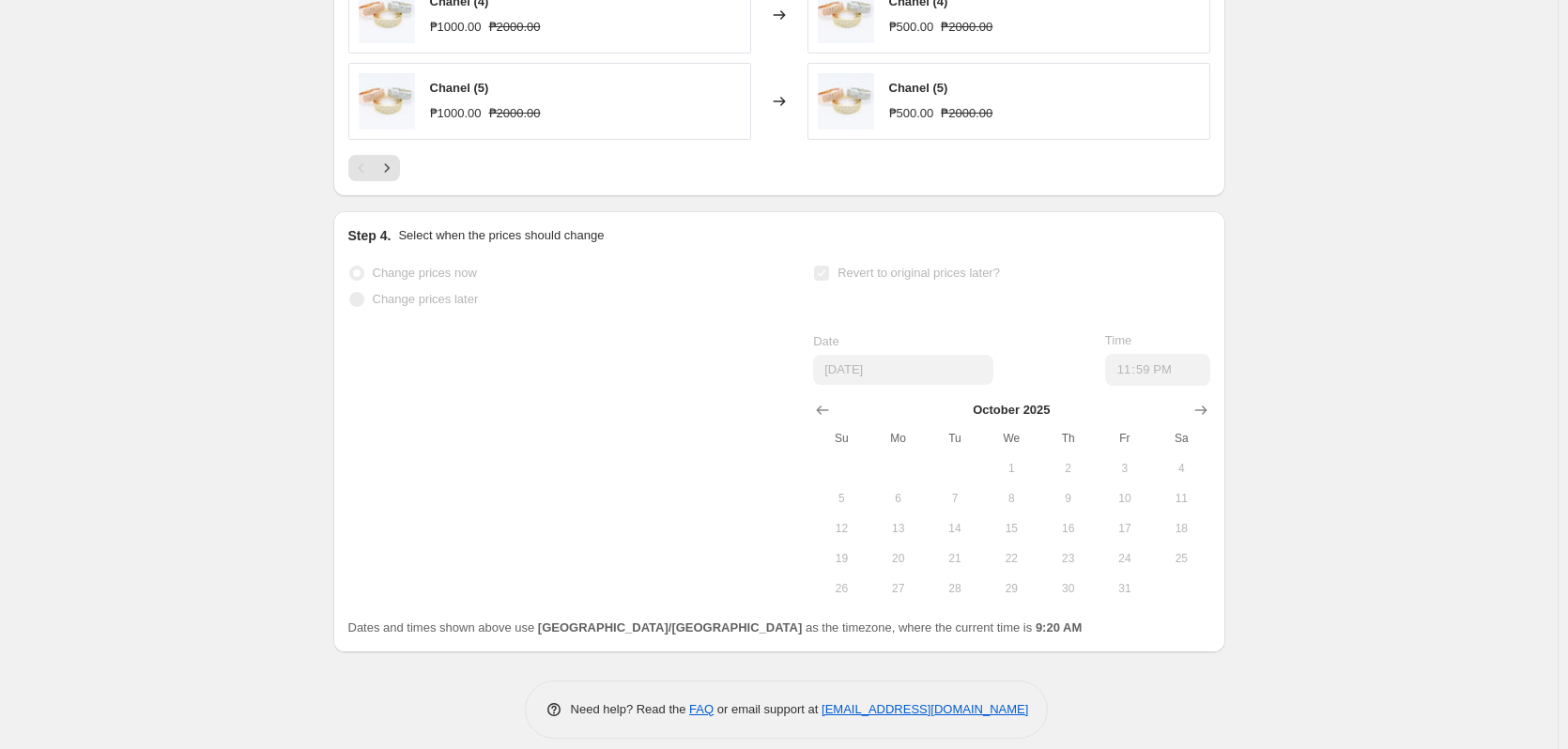
scroll to position [1531, 0]
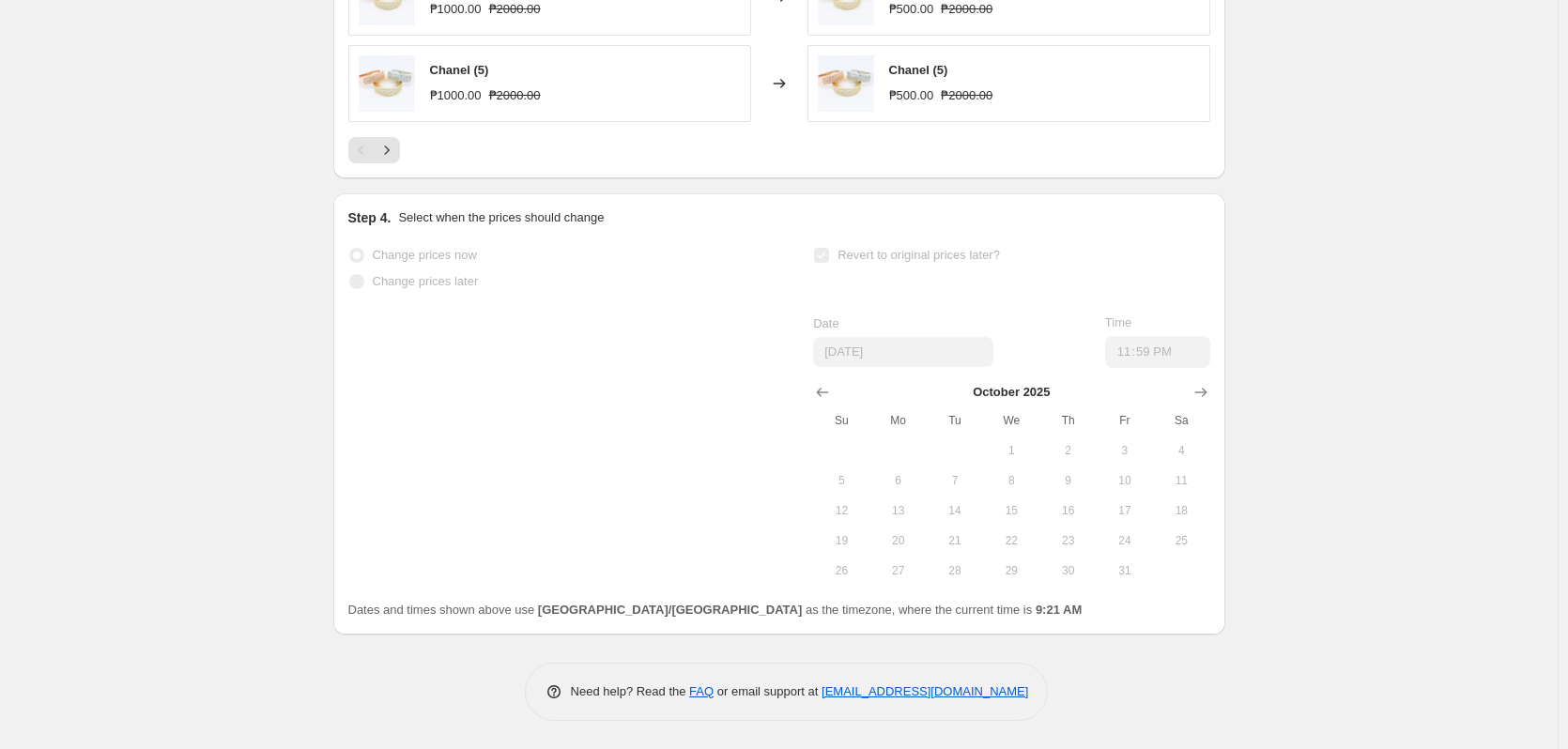
select select "no_change"
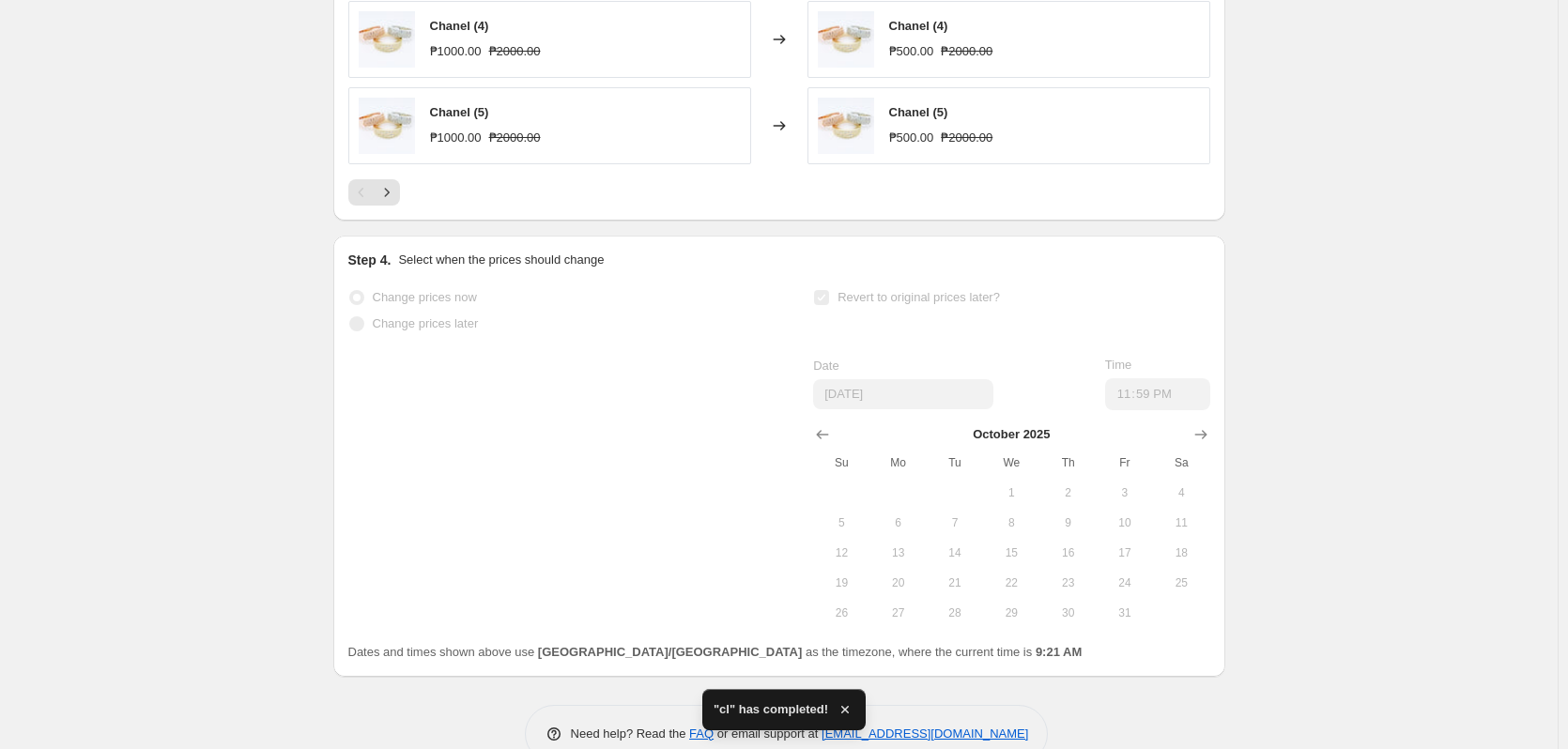
scroll to position [0, 0]
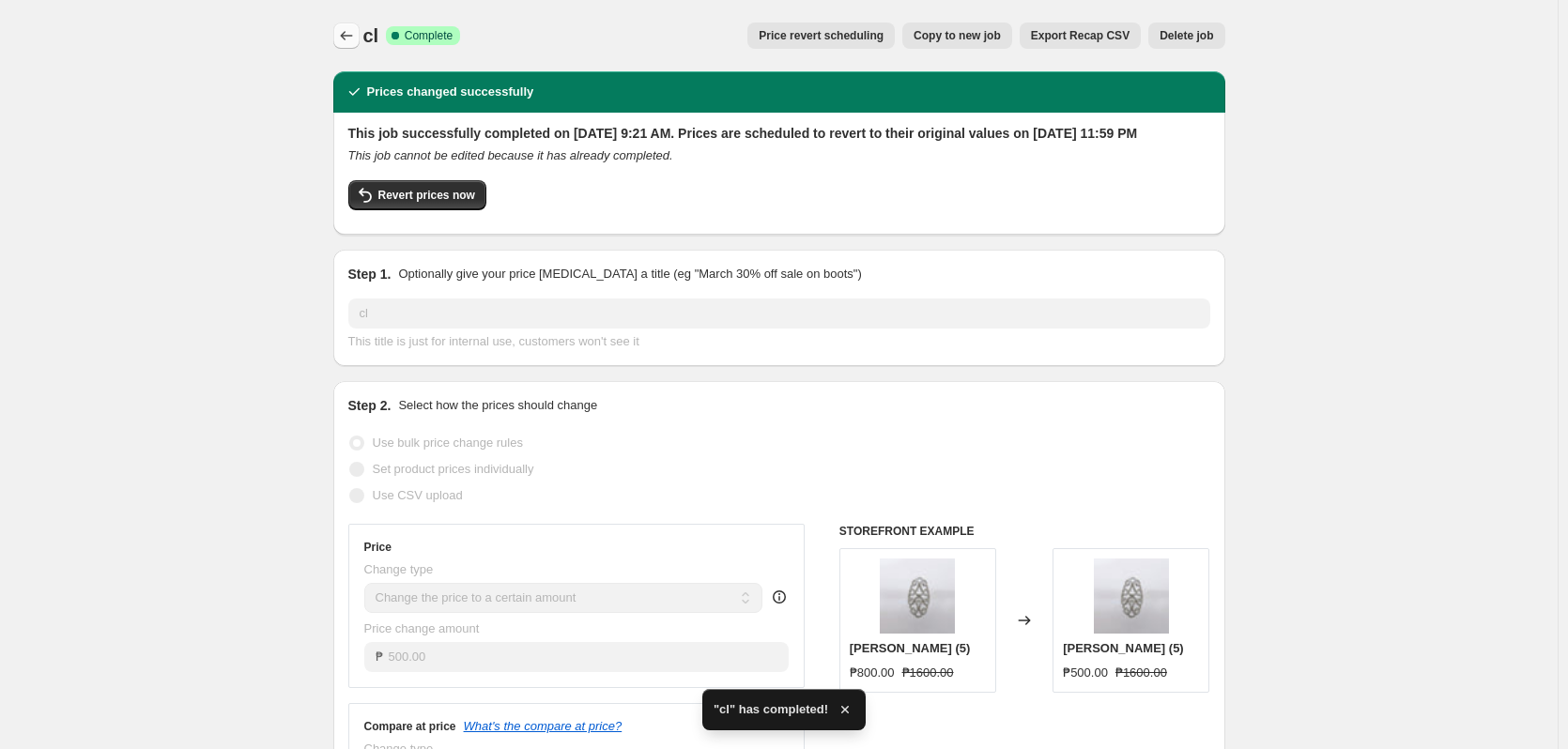
click at [356, 35] on icon "Price change jobs" at bounding box center [346, 35] width 19 height 19
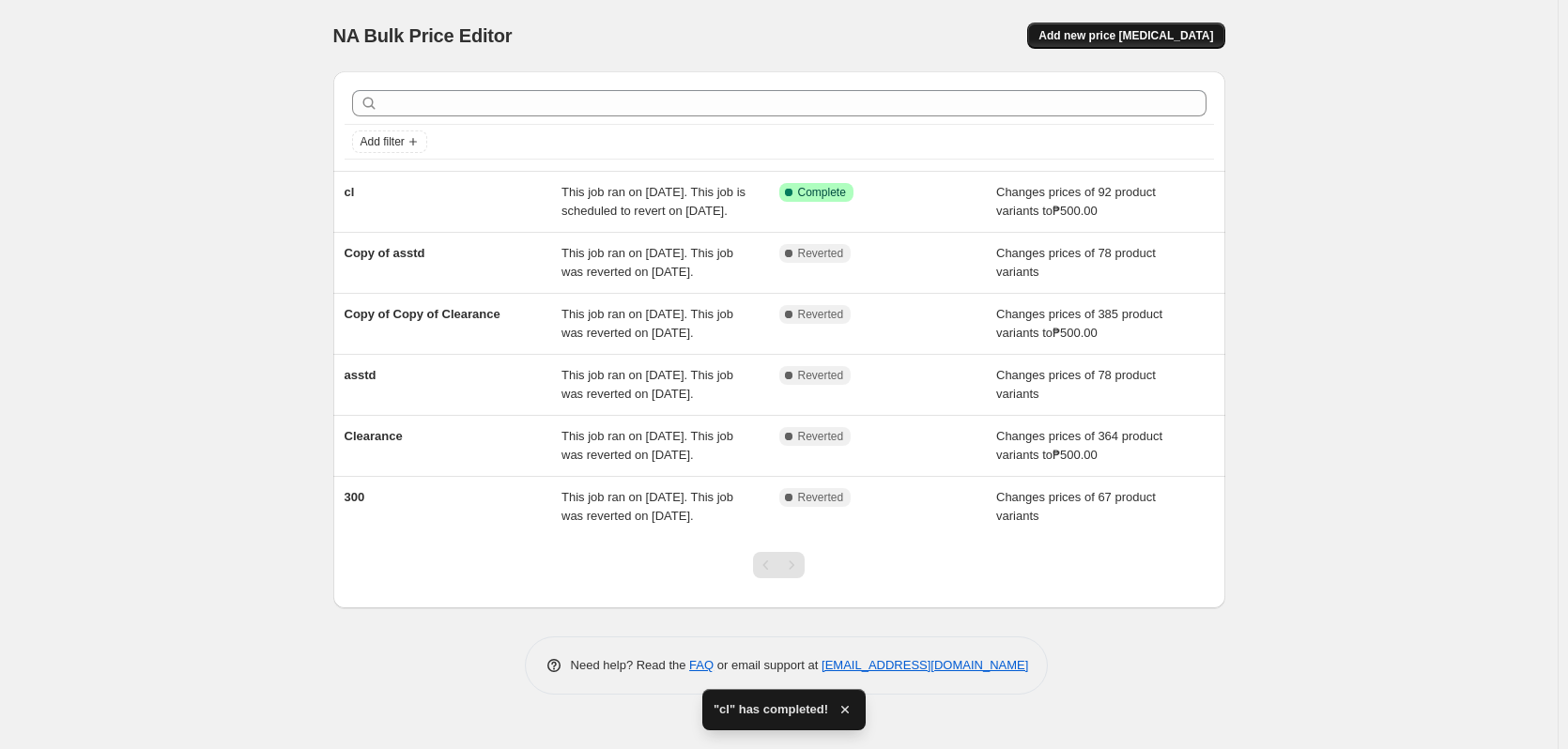
click at [1144, 36] on span "Add new price change job" at bounding box center [1125, 35] width 175 height 15
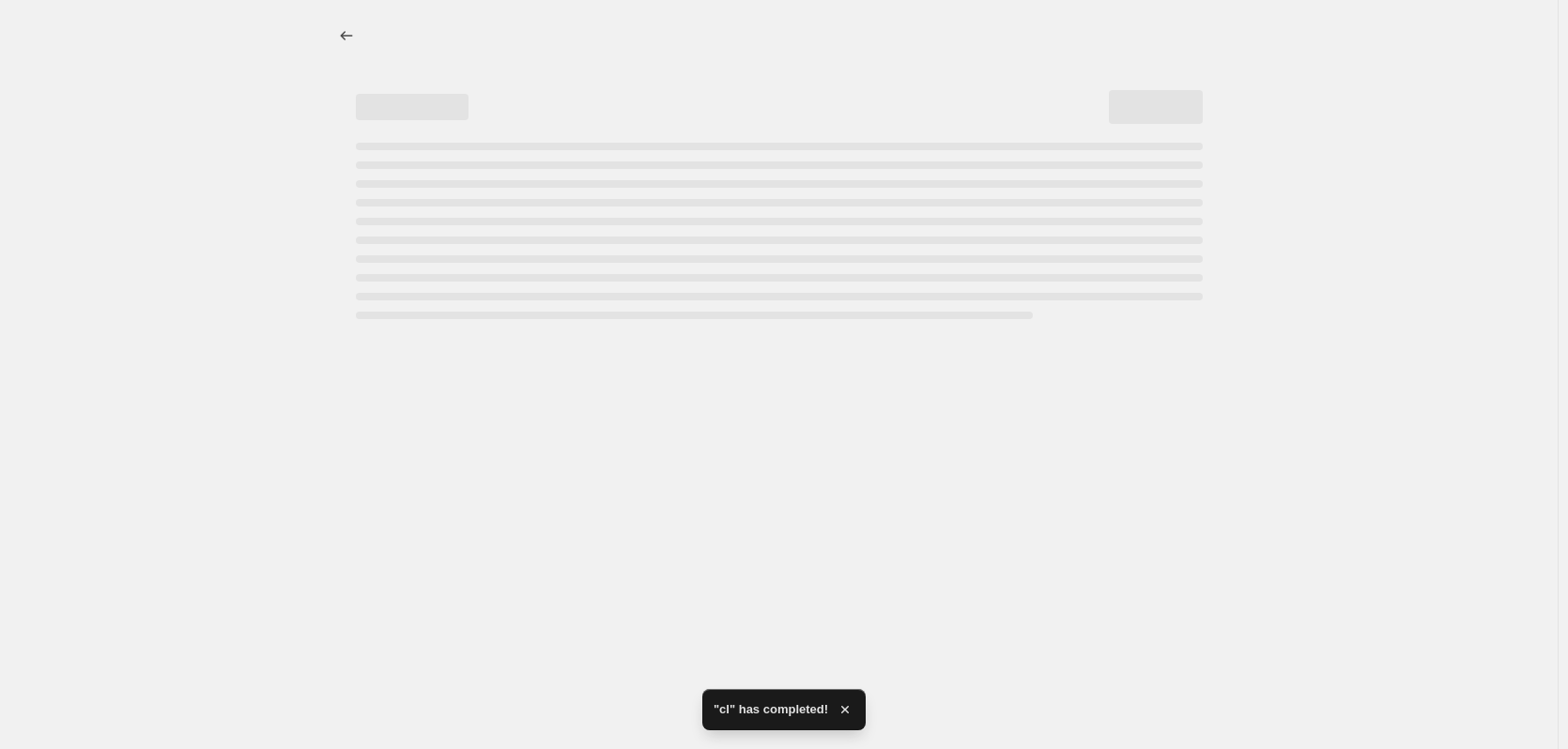
select select "percentage"
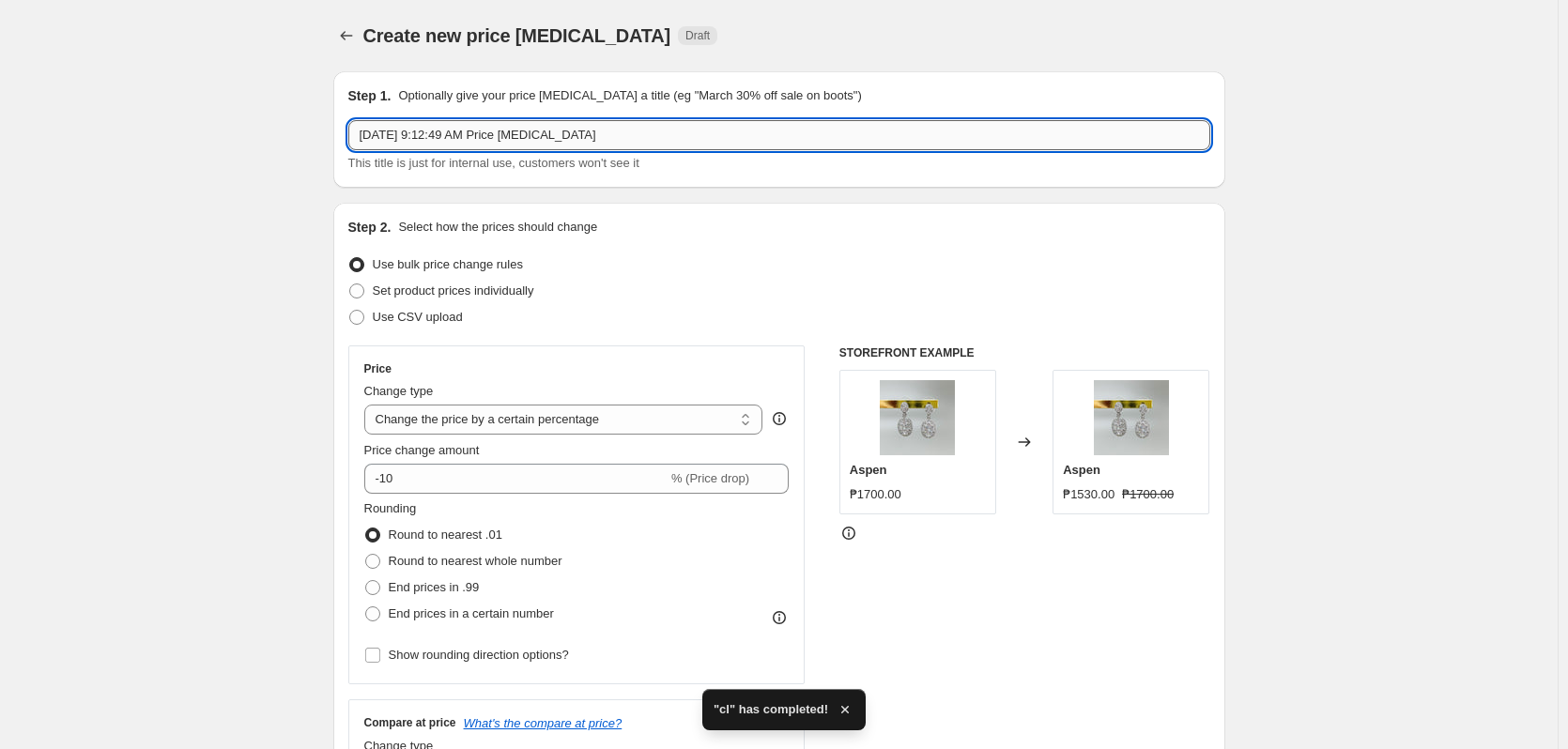
click at [611, 142] on input "Sep 19, 2025, 9:12:49 AM Price change job" at bounding box center [779, 135] width 862 height 30
type input "cl150"
click at [346, 24] on div "Create new price change job. This page is ready Create new price change job Dra…" at bounding box center [779, 35] width 891 height 71
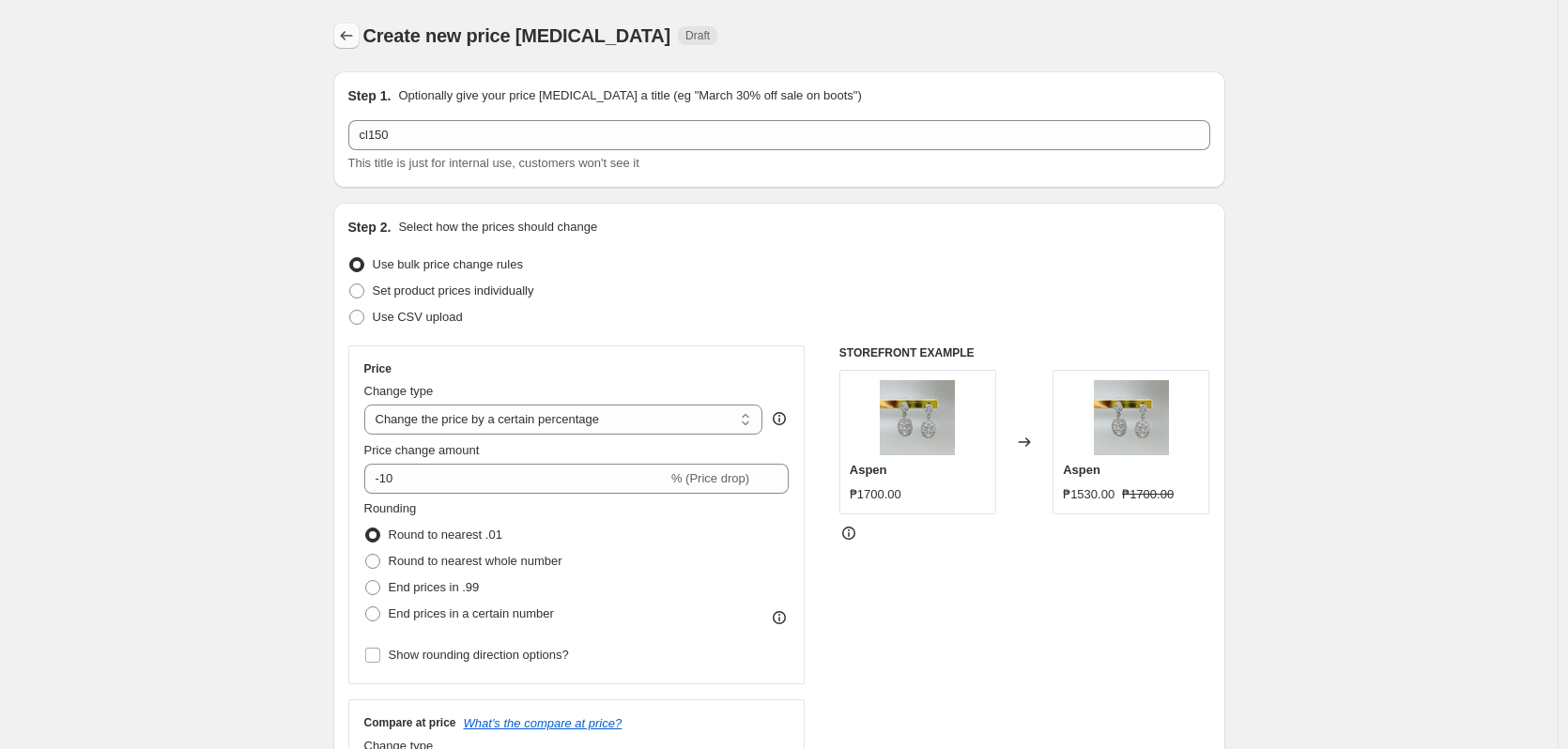
click at [346, 38] on icon "Price change jobs" at bounding box center [346, 35] width 19 height 19
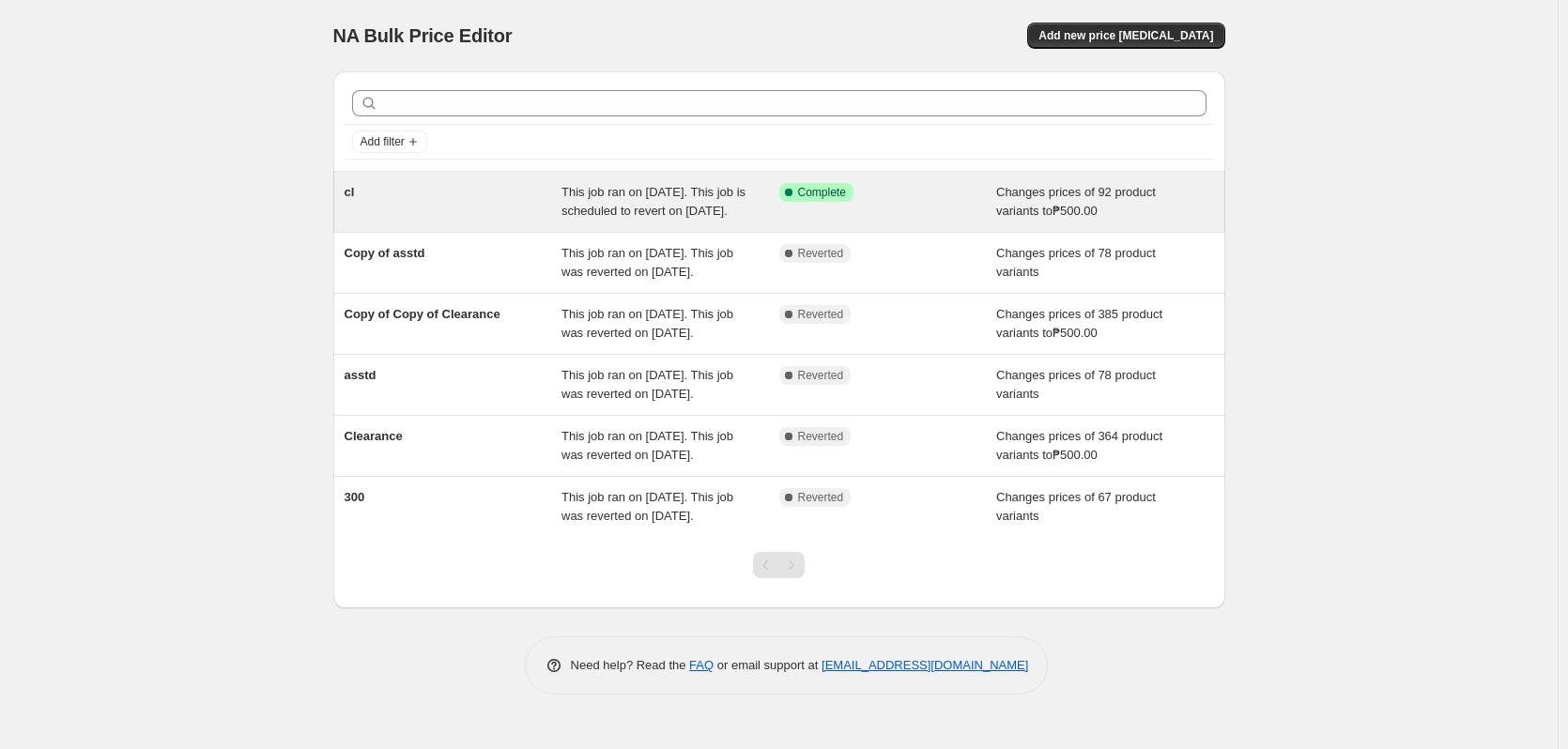
click at [1048, 220] on div "Changes prices of 92 product variants to ₱500.00" at bounding box center [1105, 202] width 218 height 37
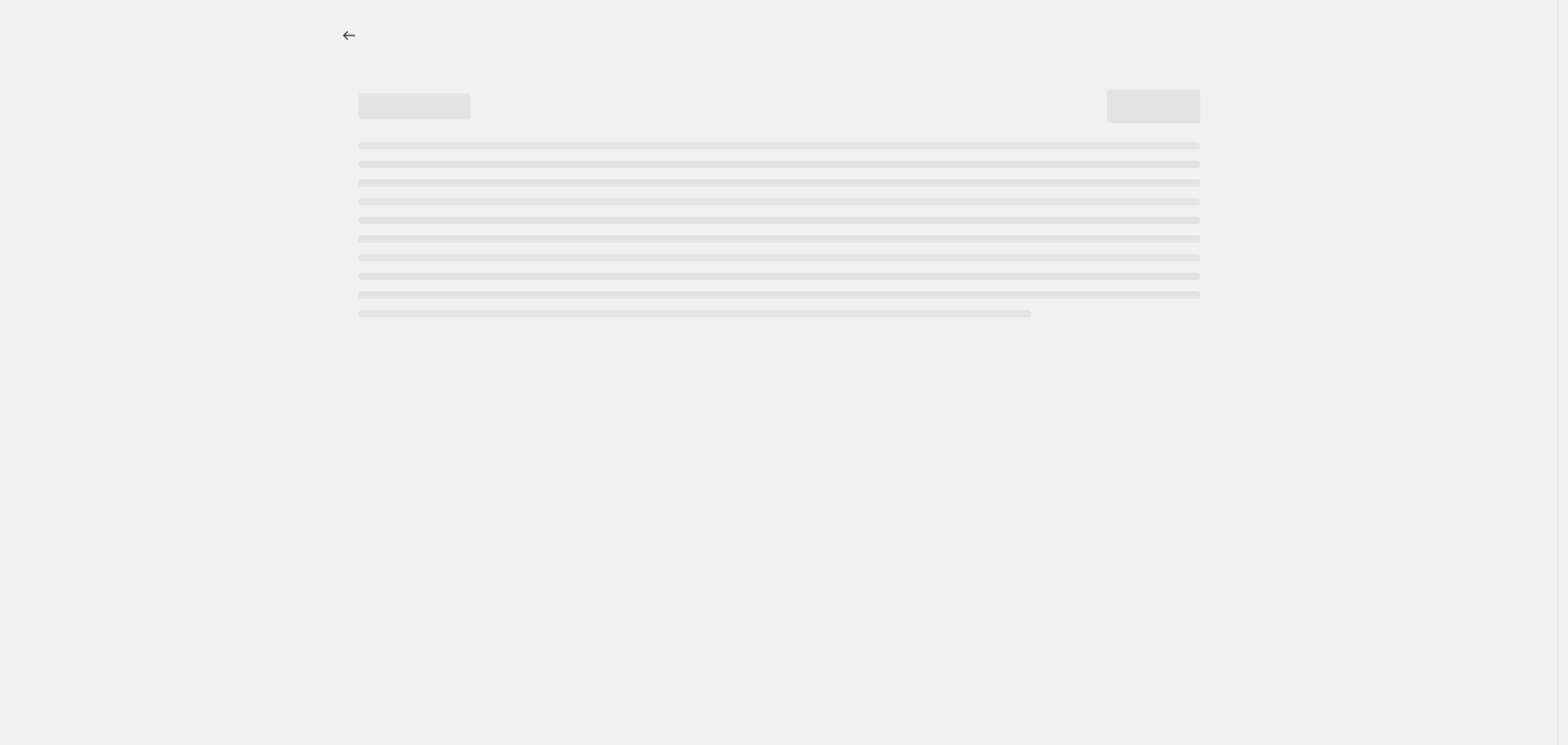
select select "no_change"
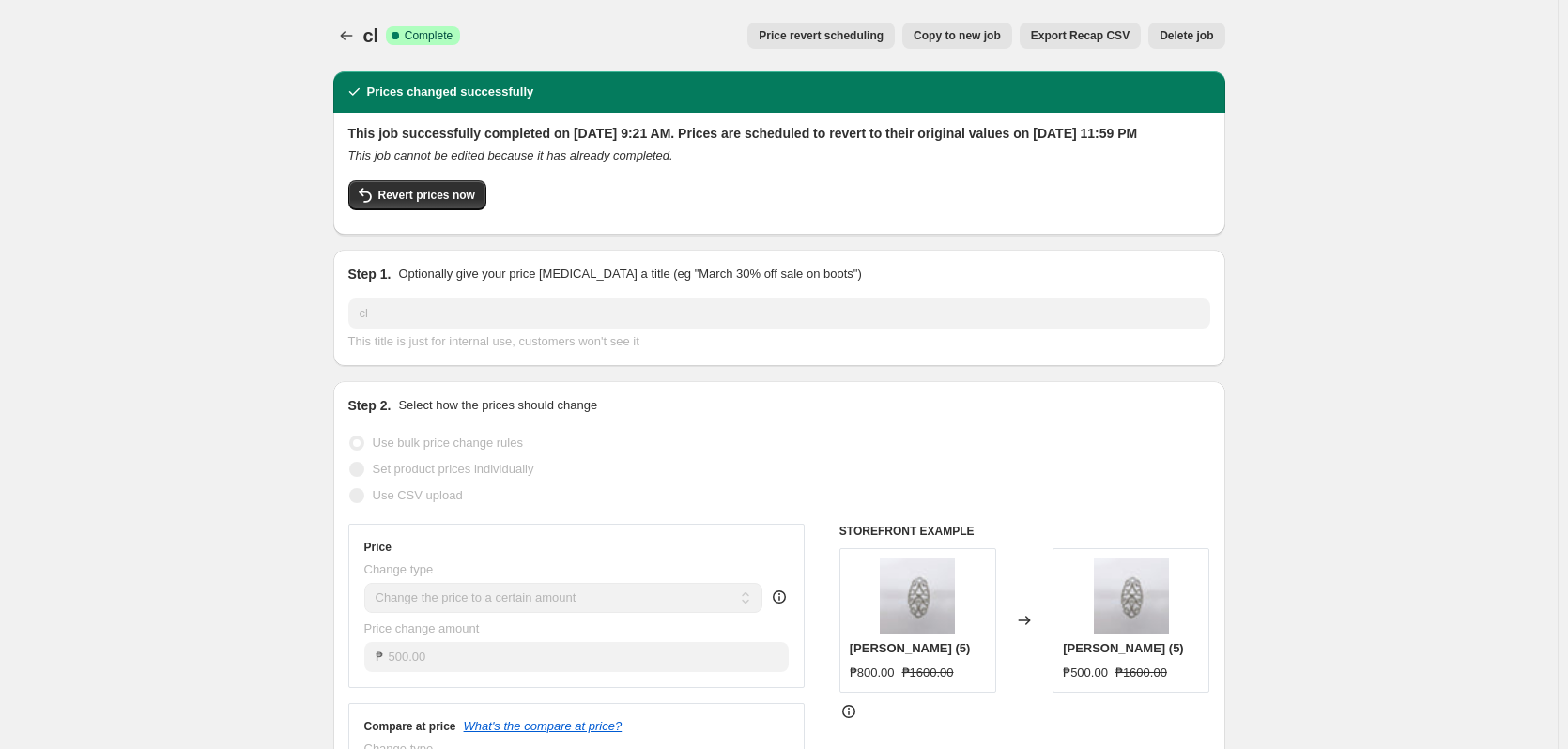
click at [962, 38] on span "Copy to new job" at bounding box center [957, 35] width 88 height 15
select select "no_change"
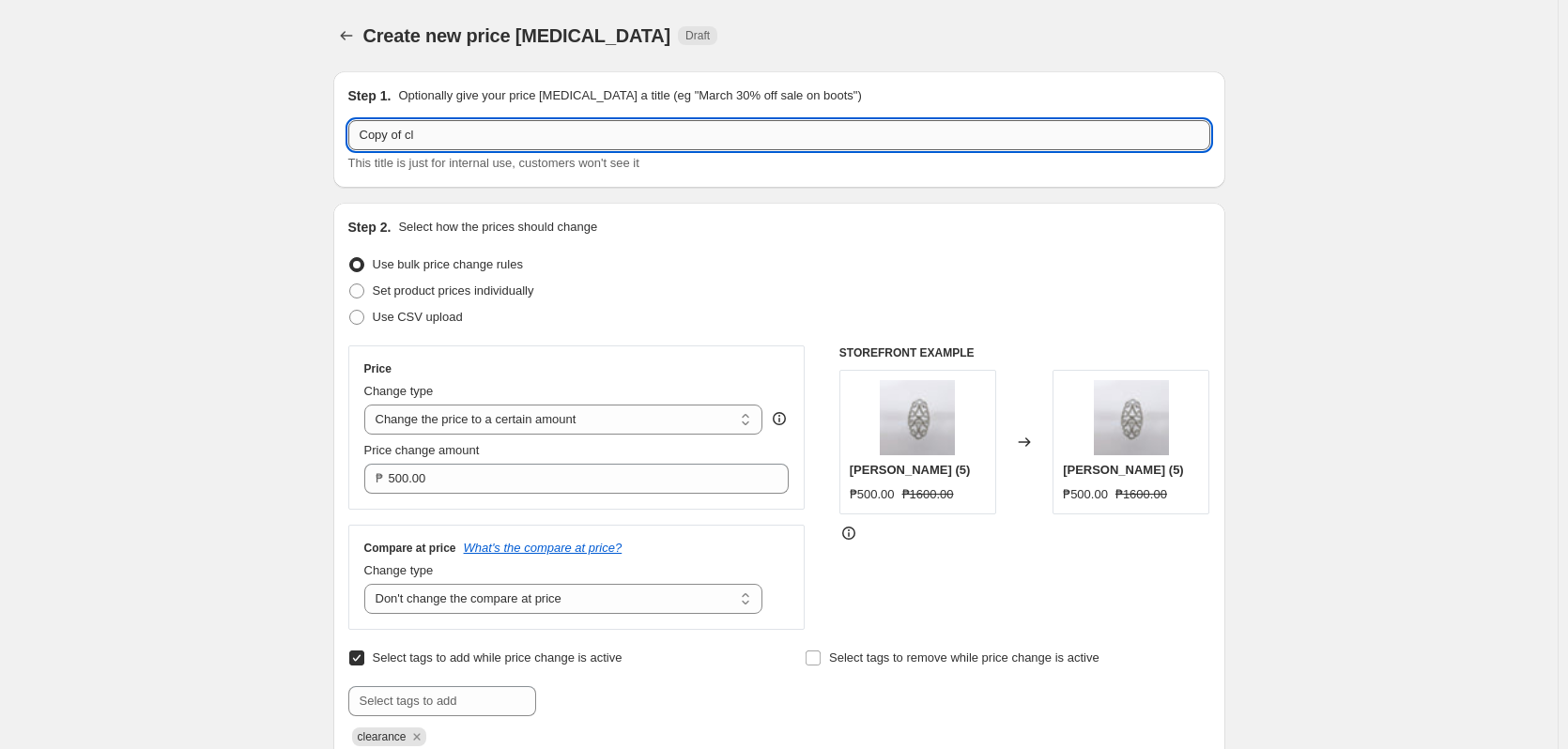
click at [496, 131] on input "Copy of cl" at bounding box center [779, 135] width 862 height 30
drag, startPoint x: 407, startPoint y: 128, endPoint x: 292, endPoint y: 150, distance: 117.1
type input "cl150"
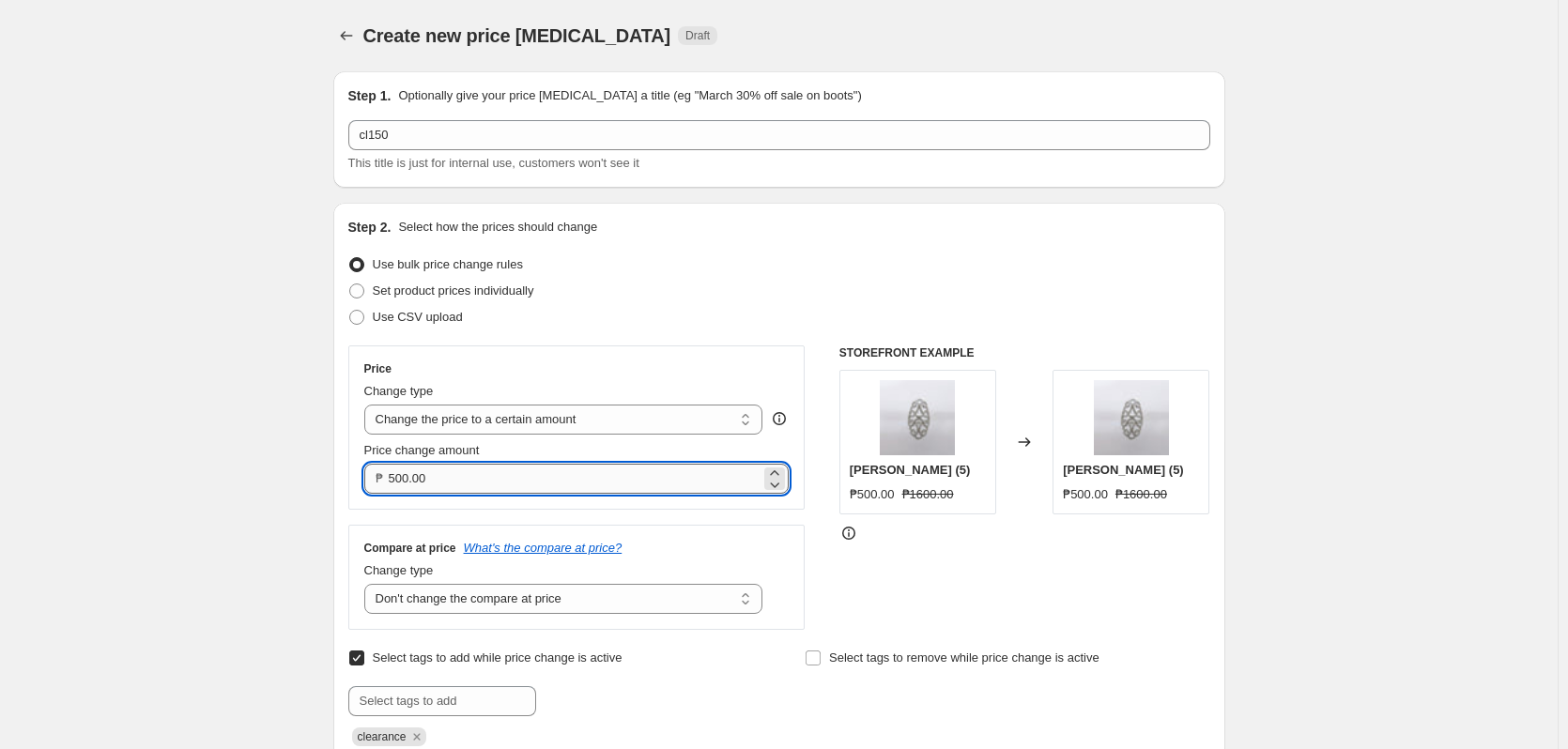
click at [471, 473] on input "500.00" at bounding box center [575, 478] width 373 height 30
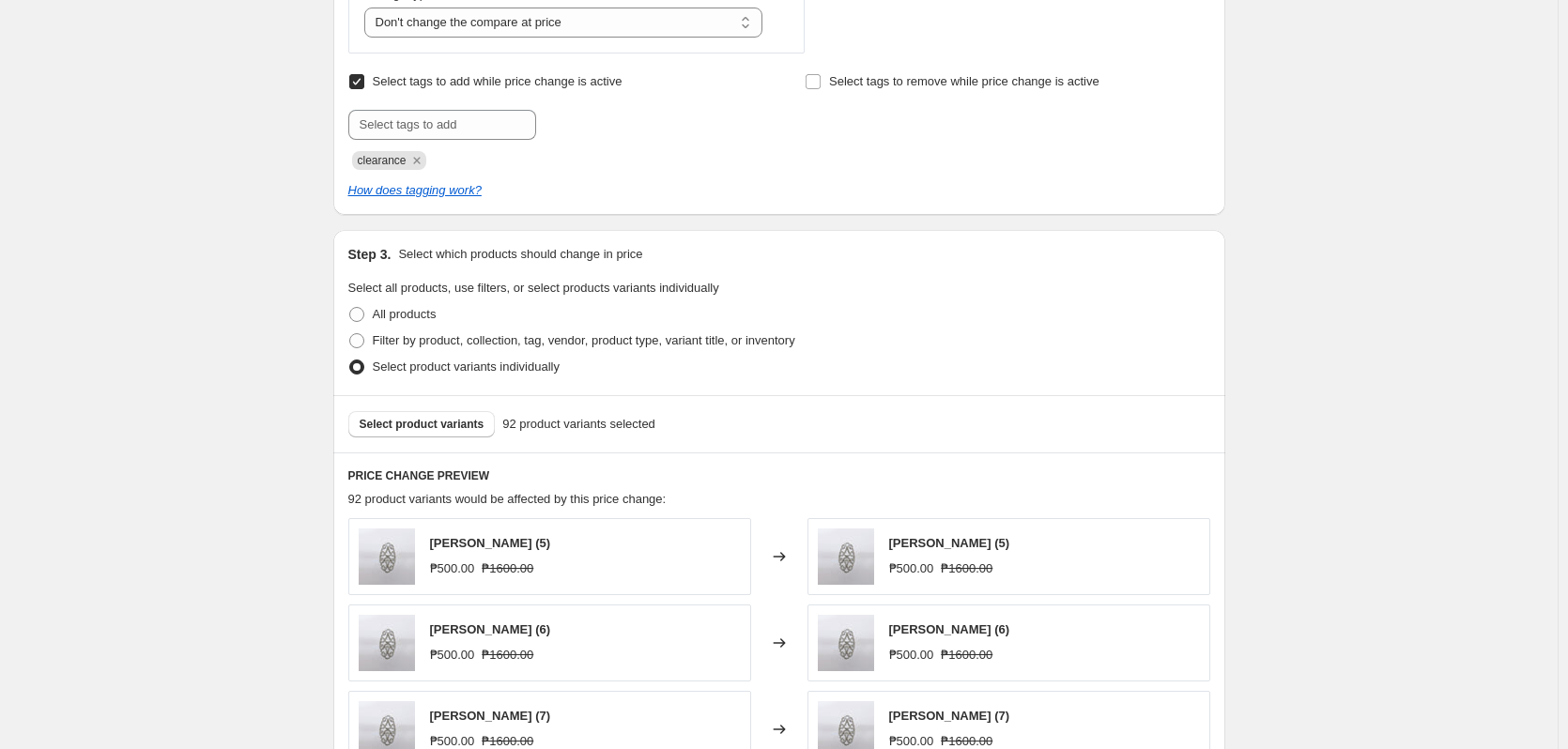
scroll to position [656, 0]
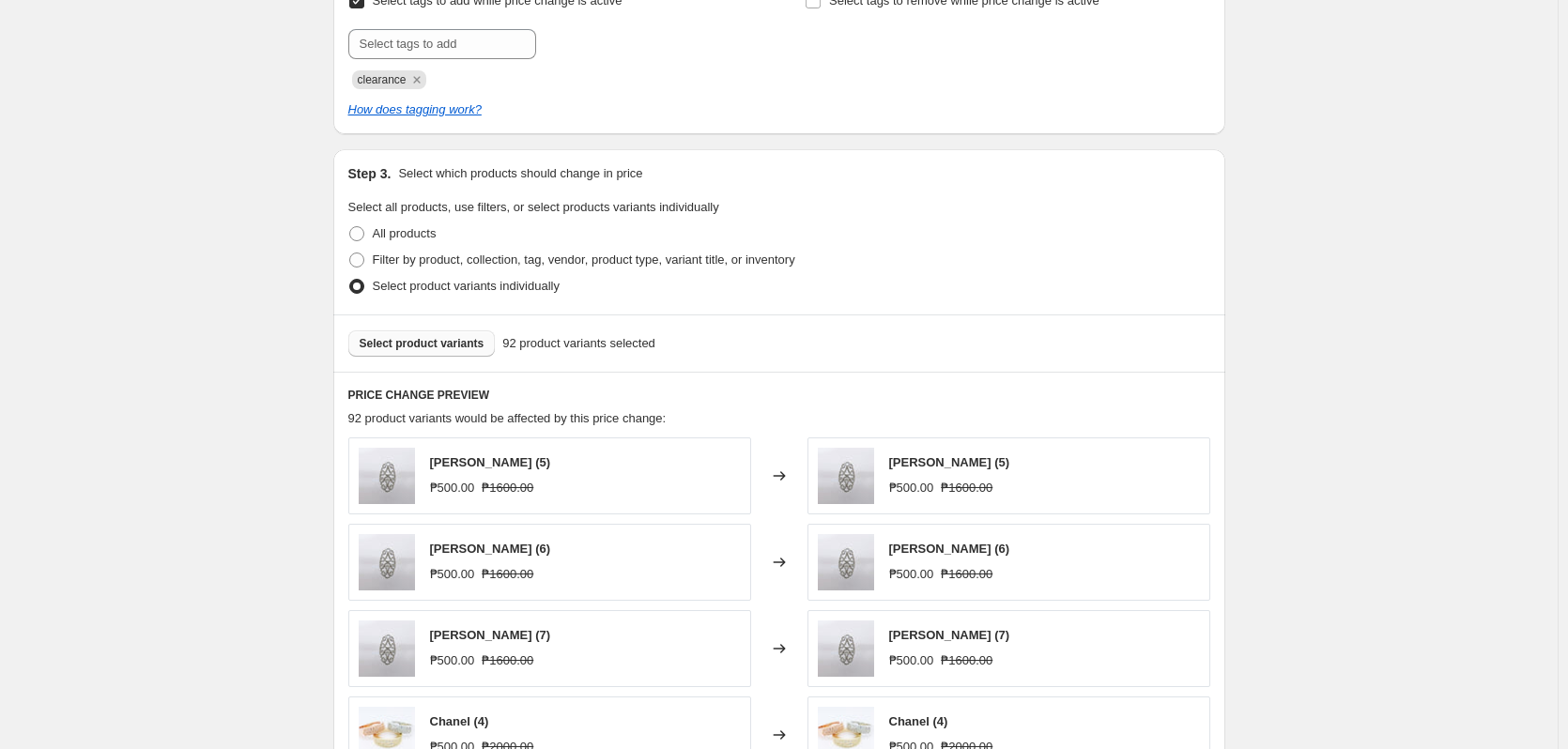
type input "150.00"
click at [433, 349] on span "Select product variants" at bounding box center [422, 343] width 125 height 15
click at [431, 240] on span "All products" at bounding box center [404, 233] width 64 height 14
click at [350, 227] on input "All products" at bounding box center [349, 226] width 1 height 1
radio input "true"
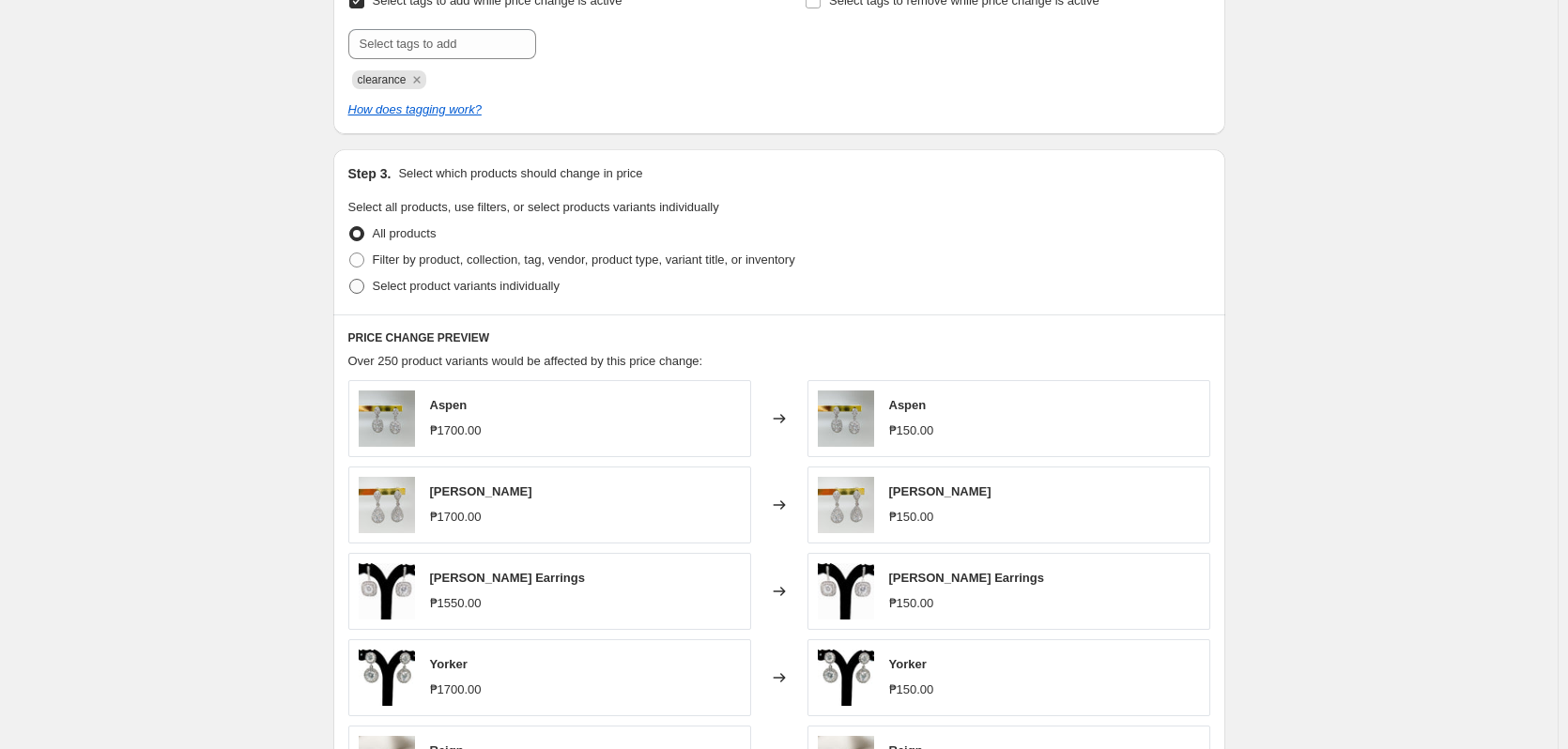
click at [451, 293] on span "Select product variants individually" at bounding box center [465, 286] width 186 height 14
click at [350, 280] on input "Select product variants individually" at bounding box center [349, 279] width 1 height 1
radio input "true"
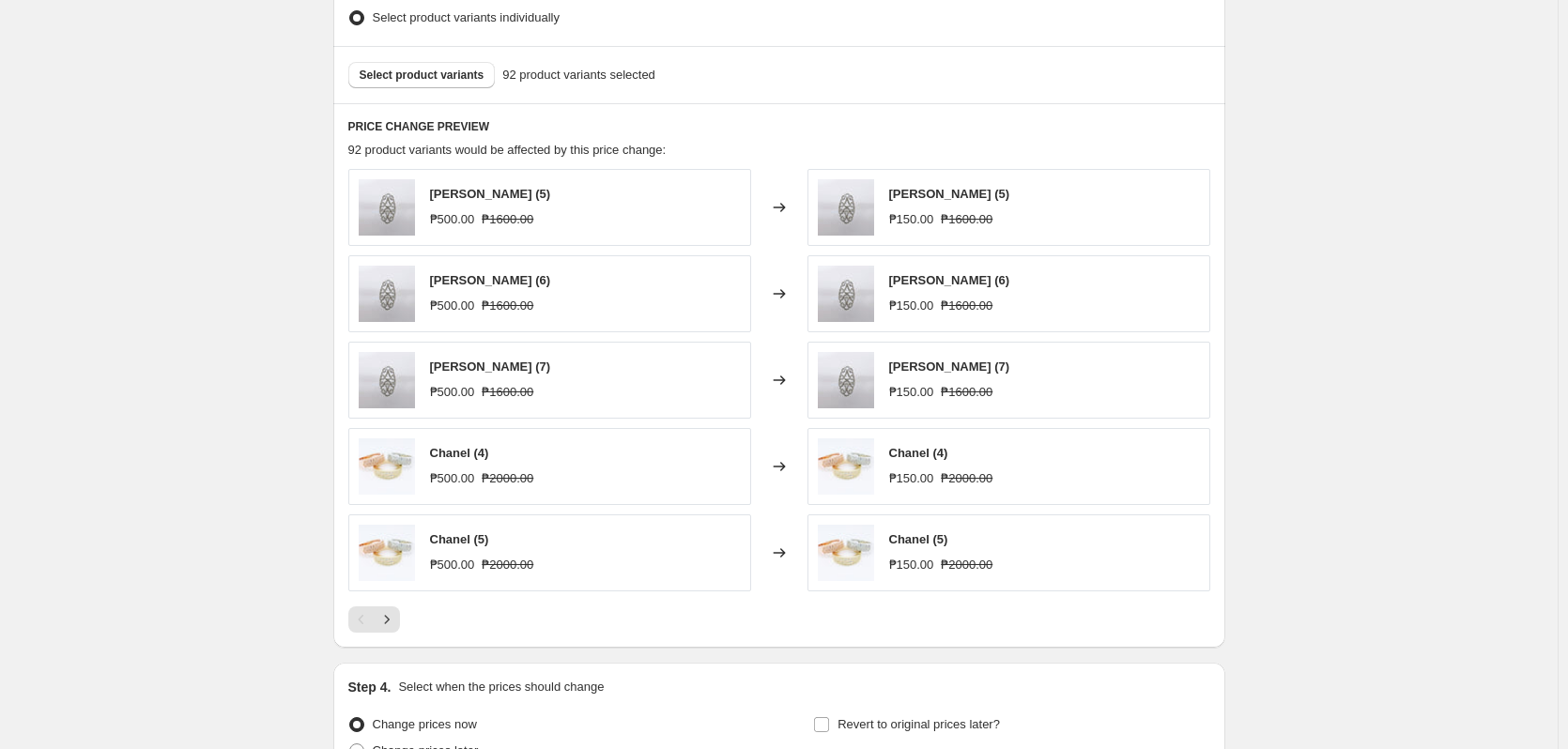
scroll to position [647, 0]
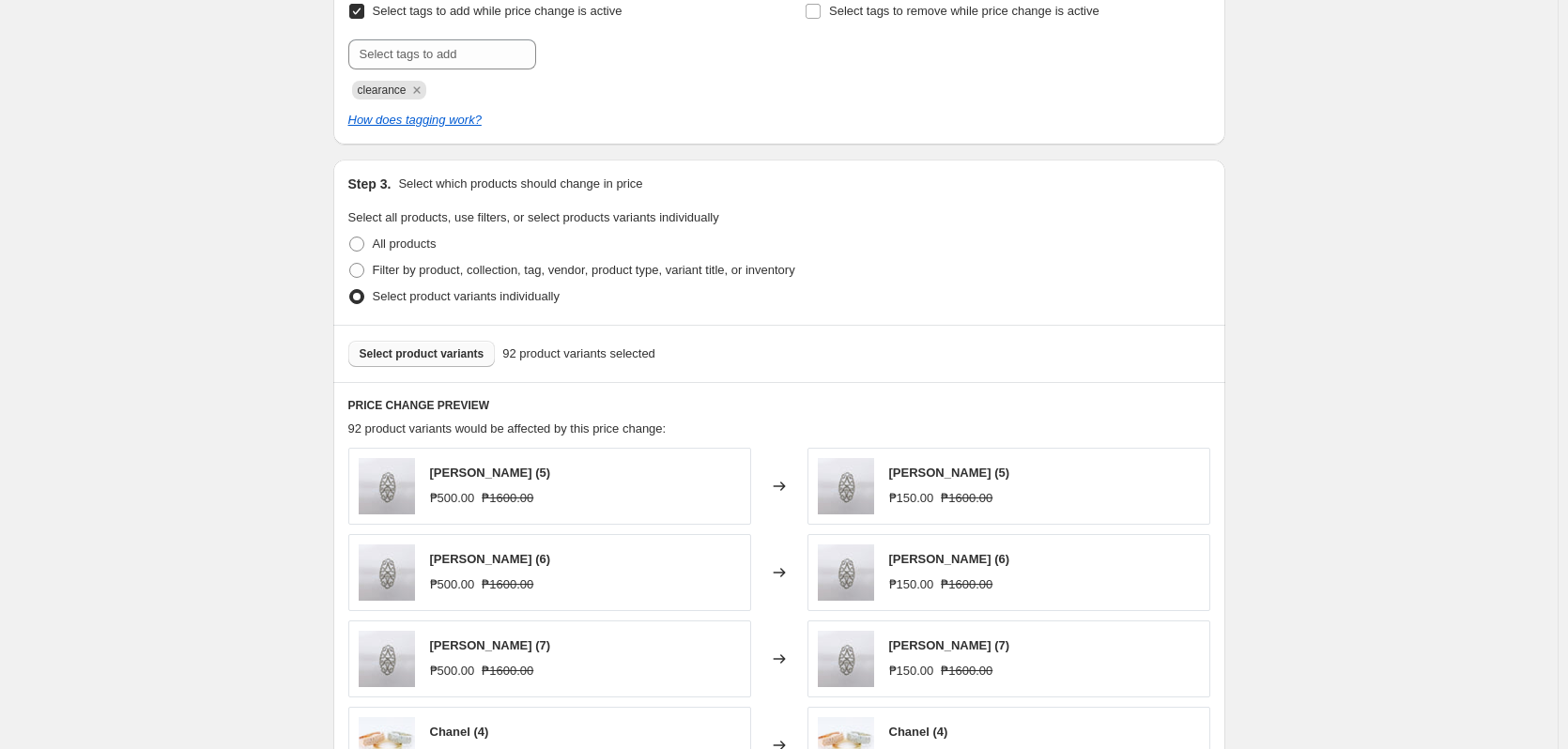
click at [430, 349] on span "Select product variants" at bounding box center [422, 353] width 125 height 15
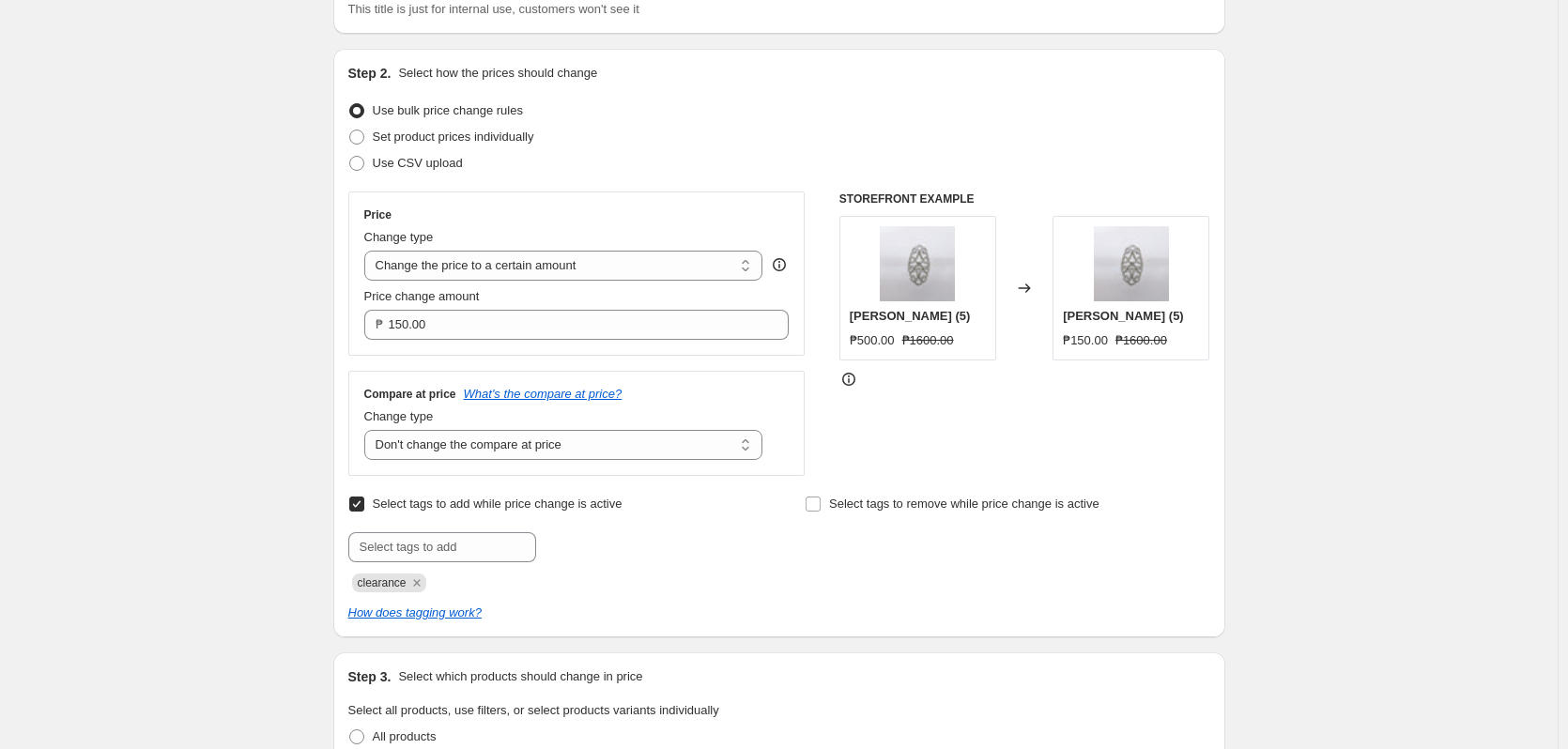
scroll to position [0, 0]
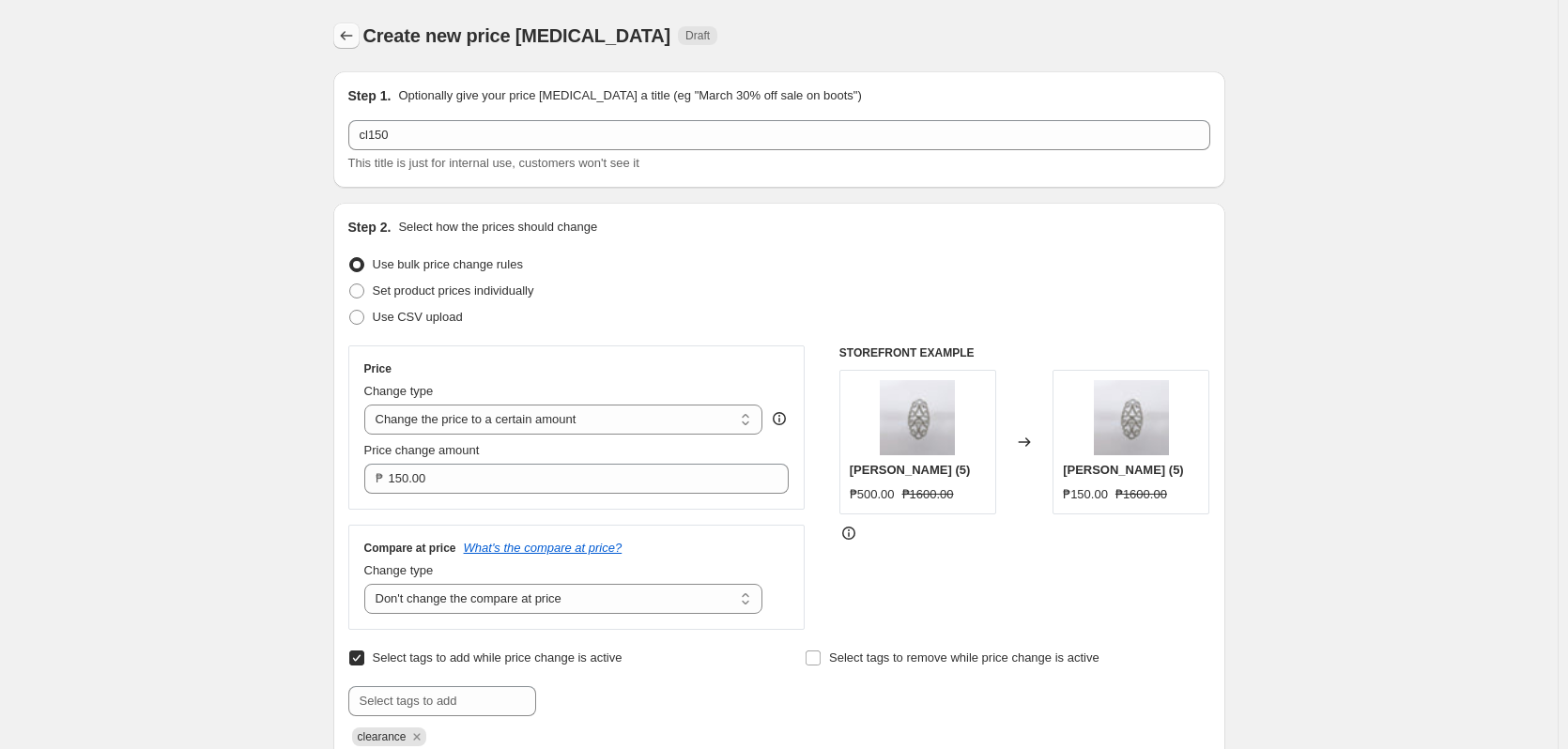
click at [341, 32] on icon "Price change jobs" at bounding box center [346, 35] width 19 height 19
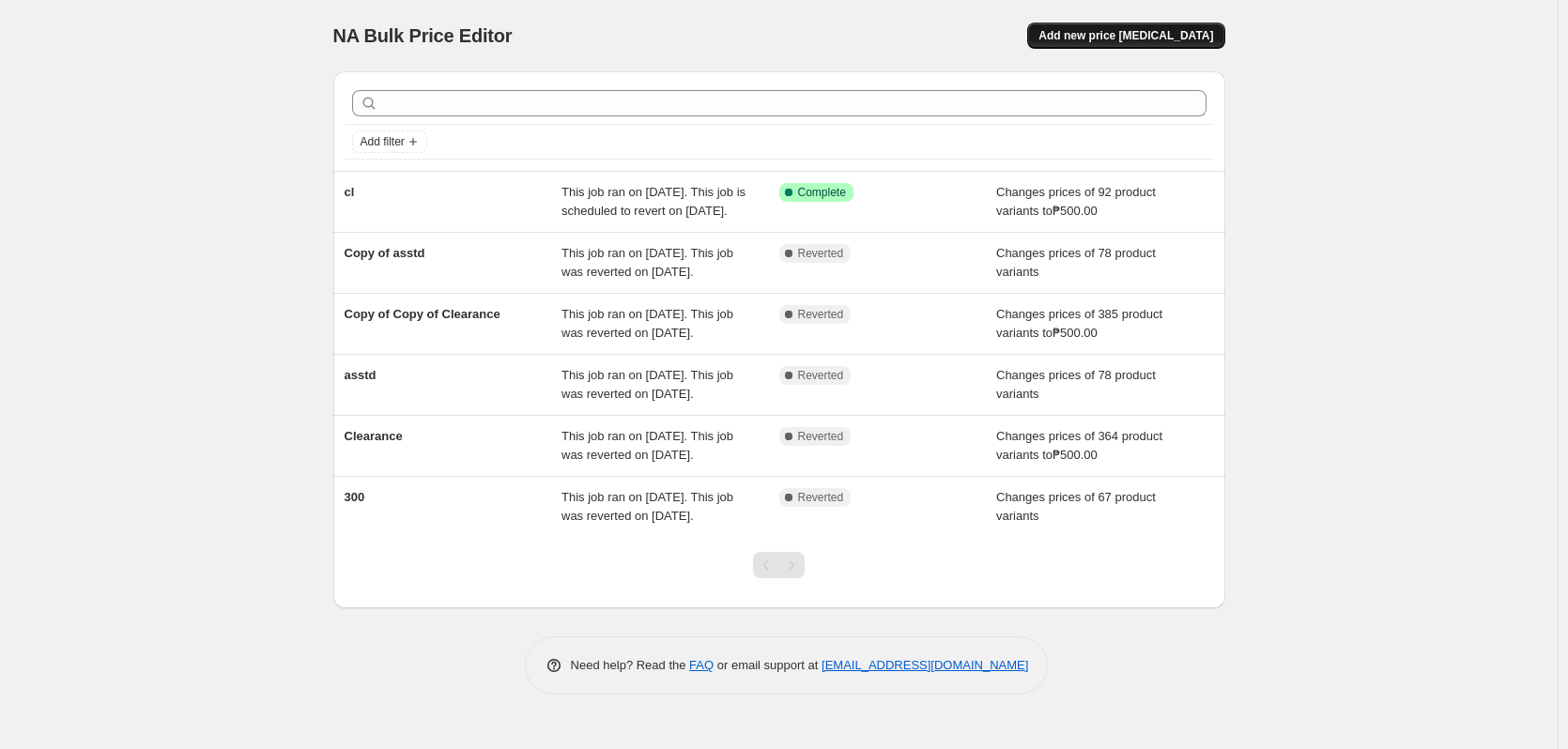
click at [1111, 45] on button "Add new price change job" at bounding box center [1125, 35] width 197 height 27
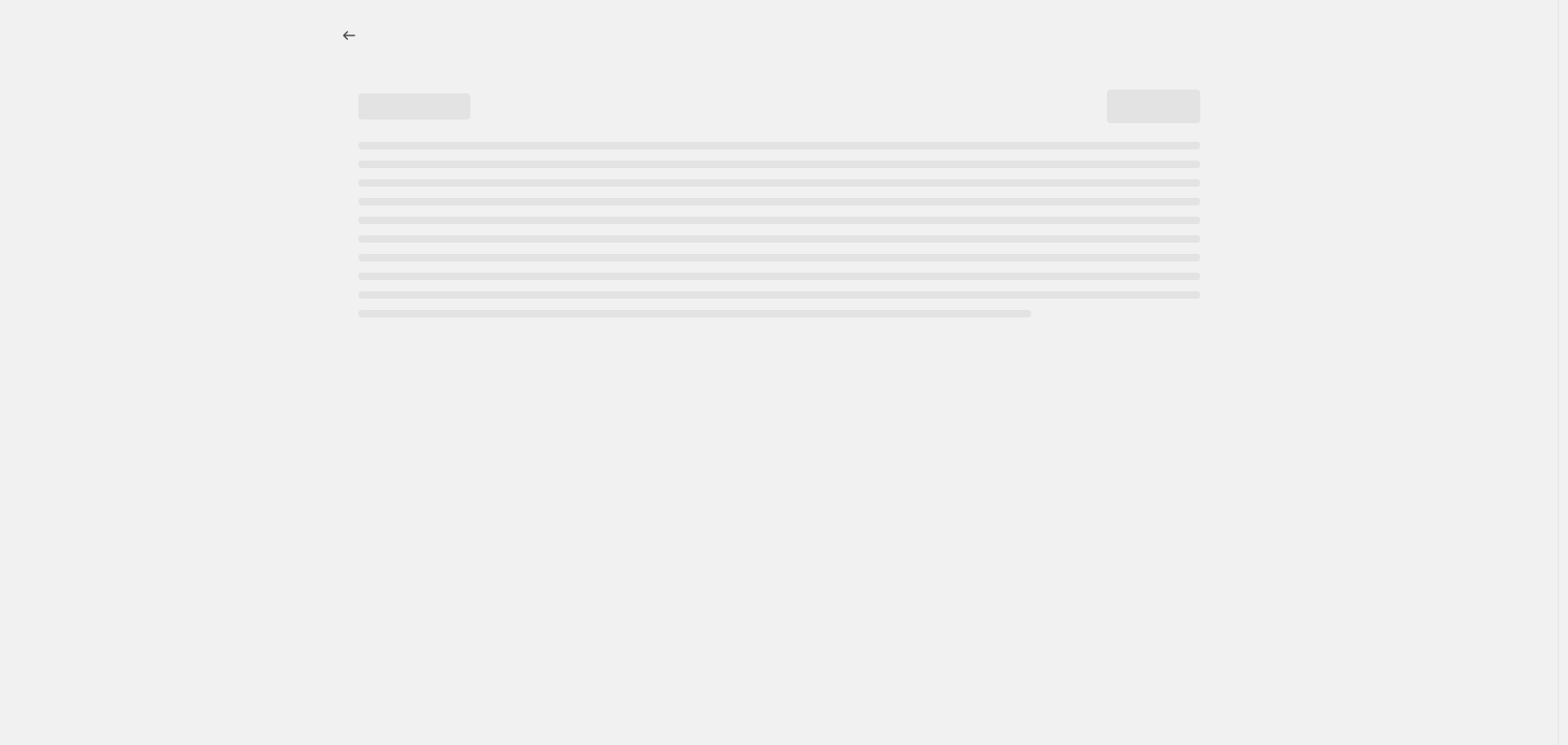
select select "percentage"
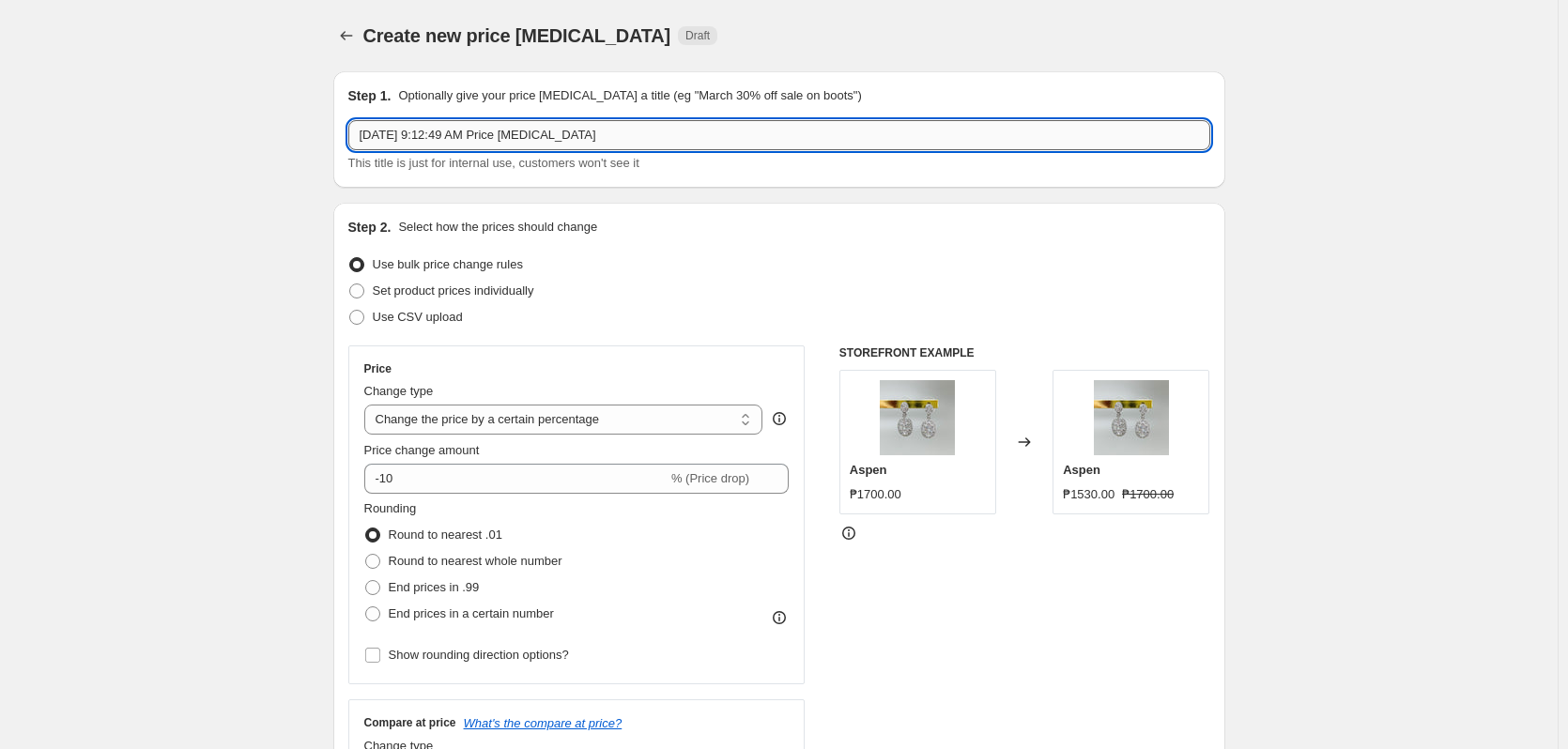
click at [478, 137] on input "Sep 19, 2025, 9:12:49 AM Price change job" at bounding box center [779, 135] width 862 height 30
type input "cl150"
click at [466, 449] on span "Price change amount" at bounding box center [421, 449] width 115 height 14
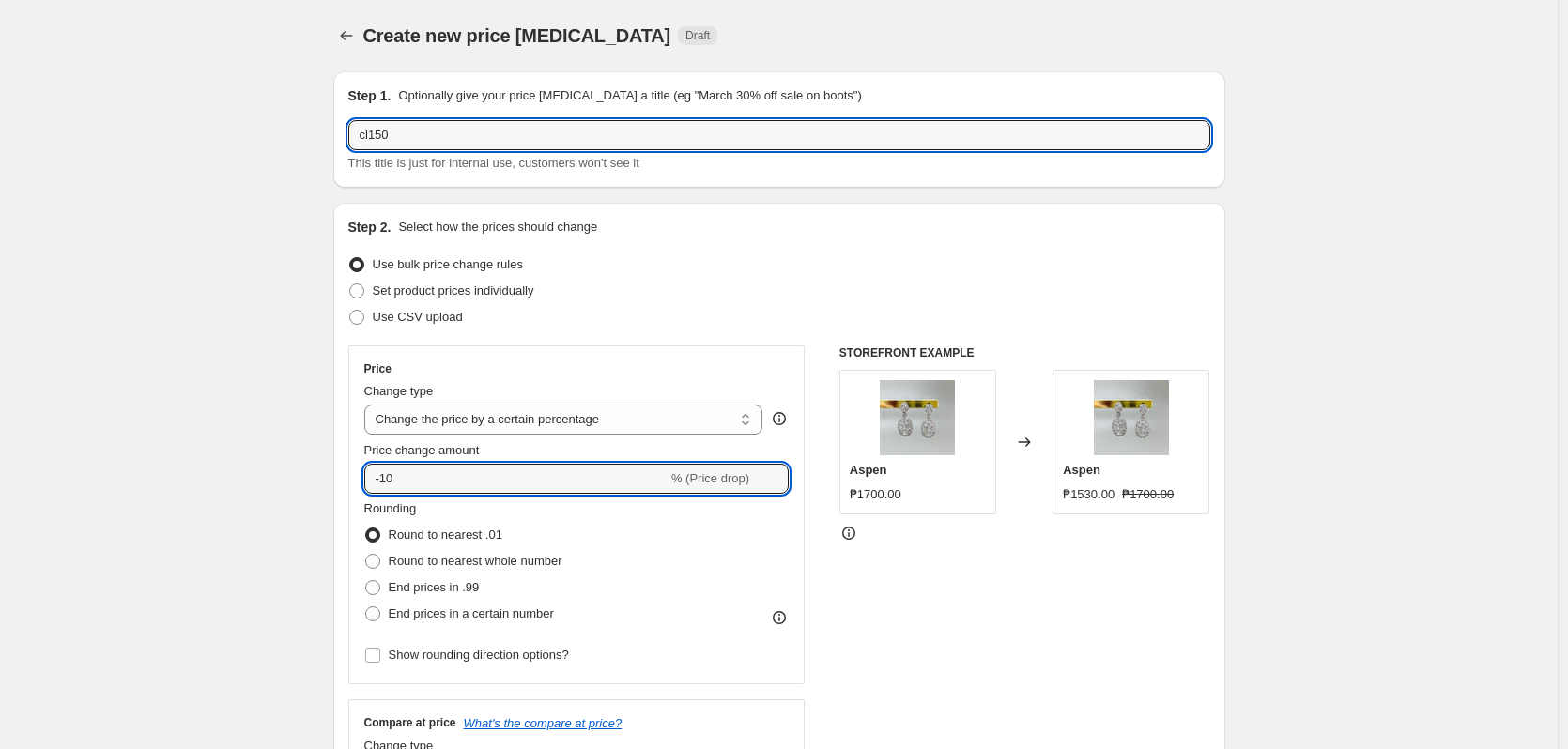
click at [466, 463] on input "-10" at bounding box center [515, 478] width 303 height 30
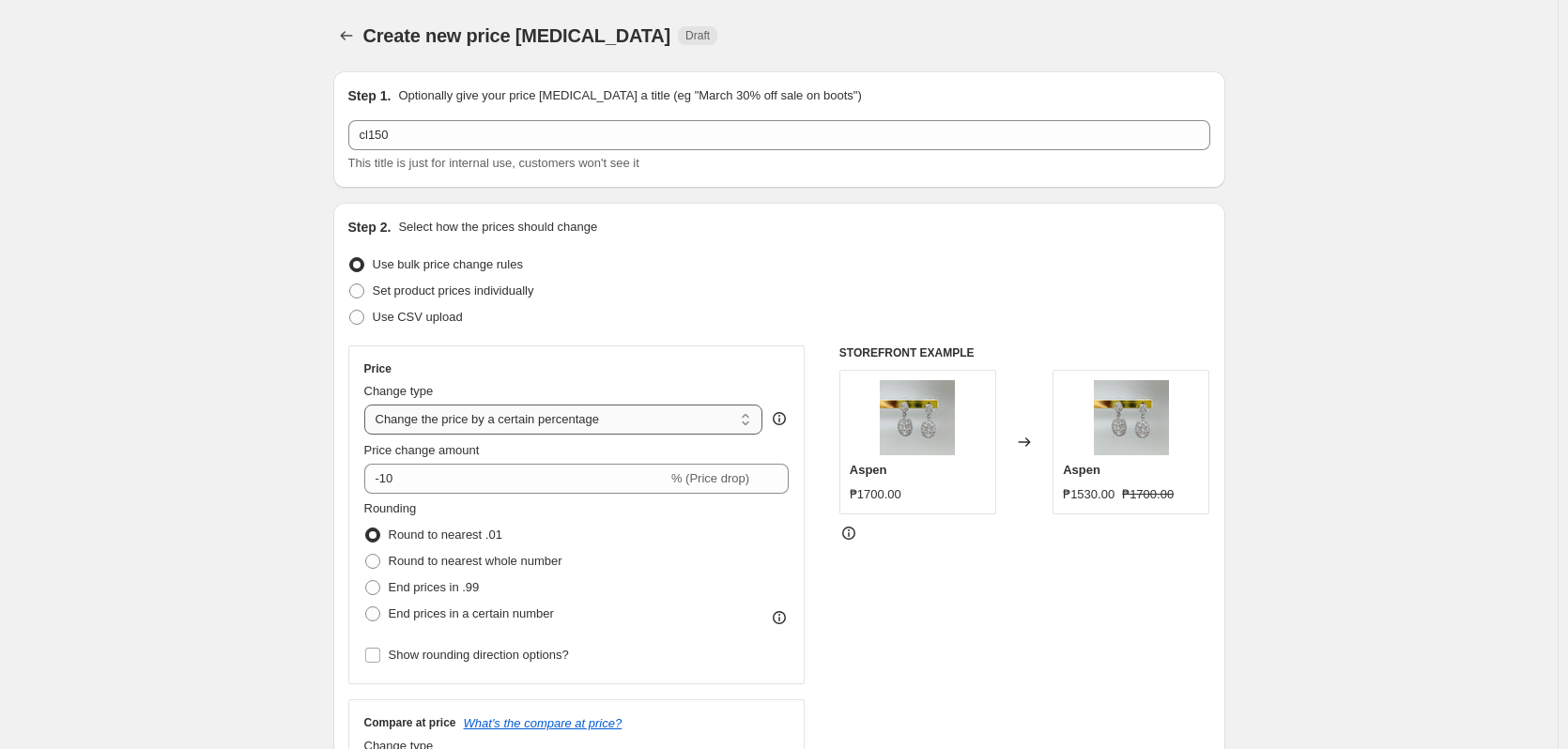
drag, startPoint x: 478, startPoint y: 413, endPoint x: 470, endPoint y: 433, distance: 21.5
click at [478, 412] on select "Change the price to a certain amount Change the price by a certain amount Chang…" at bounding box center [563, 419] width 399 height 30
select select "to"
click at [368, 404] on select "Change the price to a certain amount Change the price by a certain amount Chang…" at bounding box center [563, 419] width 399 height 30
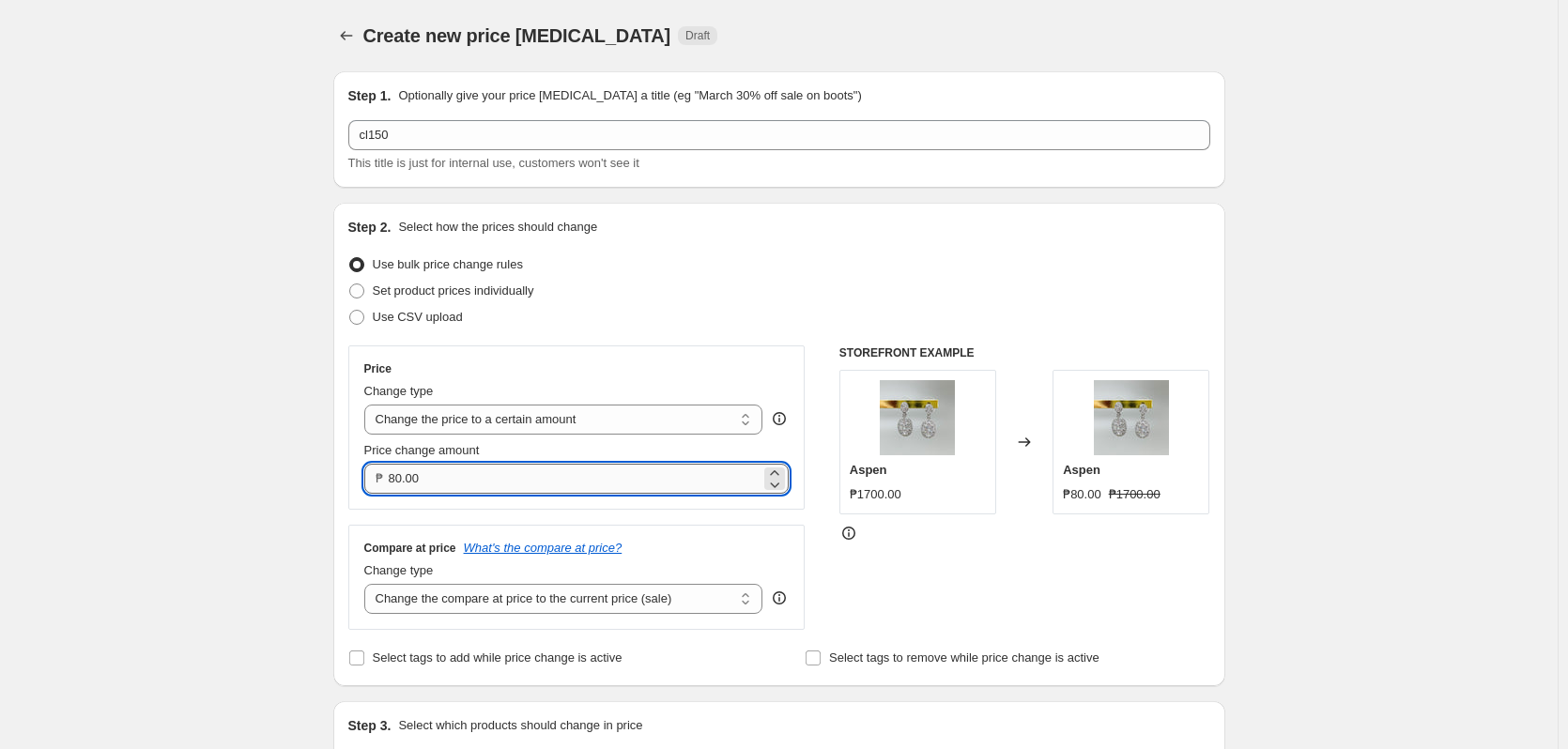
click at [477, 478] on input "80.00" at bounding box center [575, 478] width 373 height 30
type input "5"
type input "150.00"
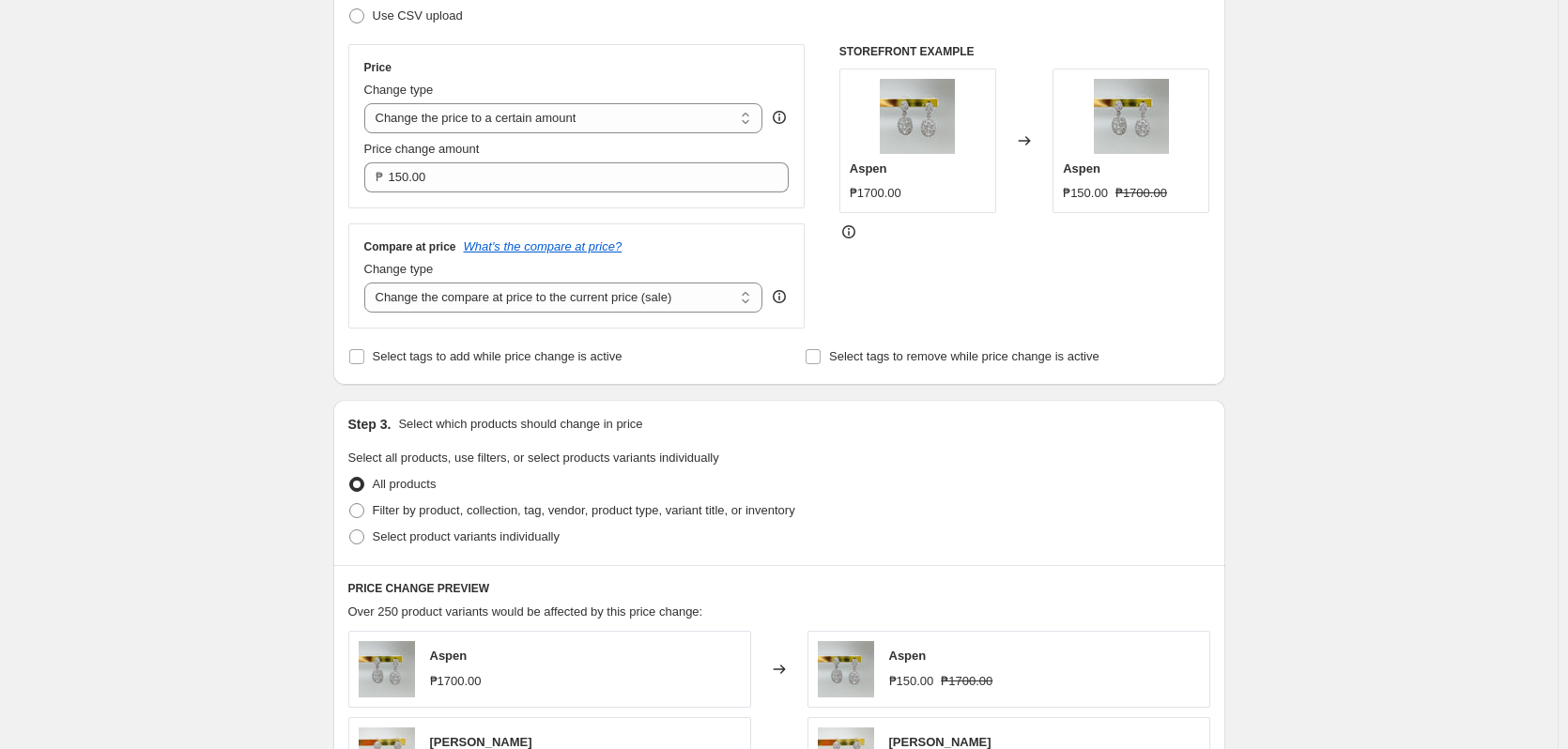
scroll to position [187, 0]
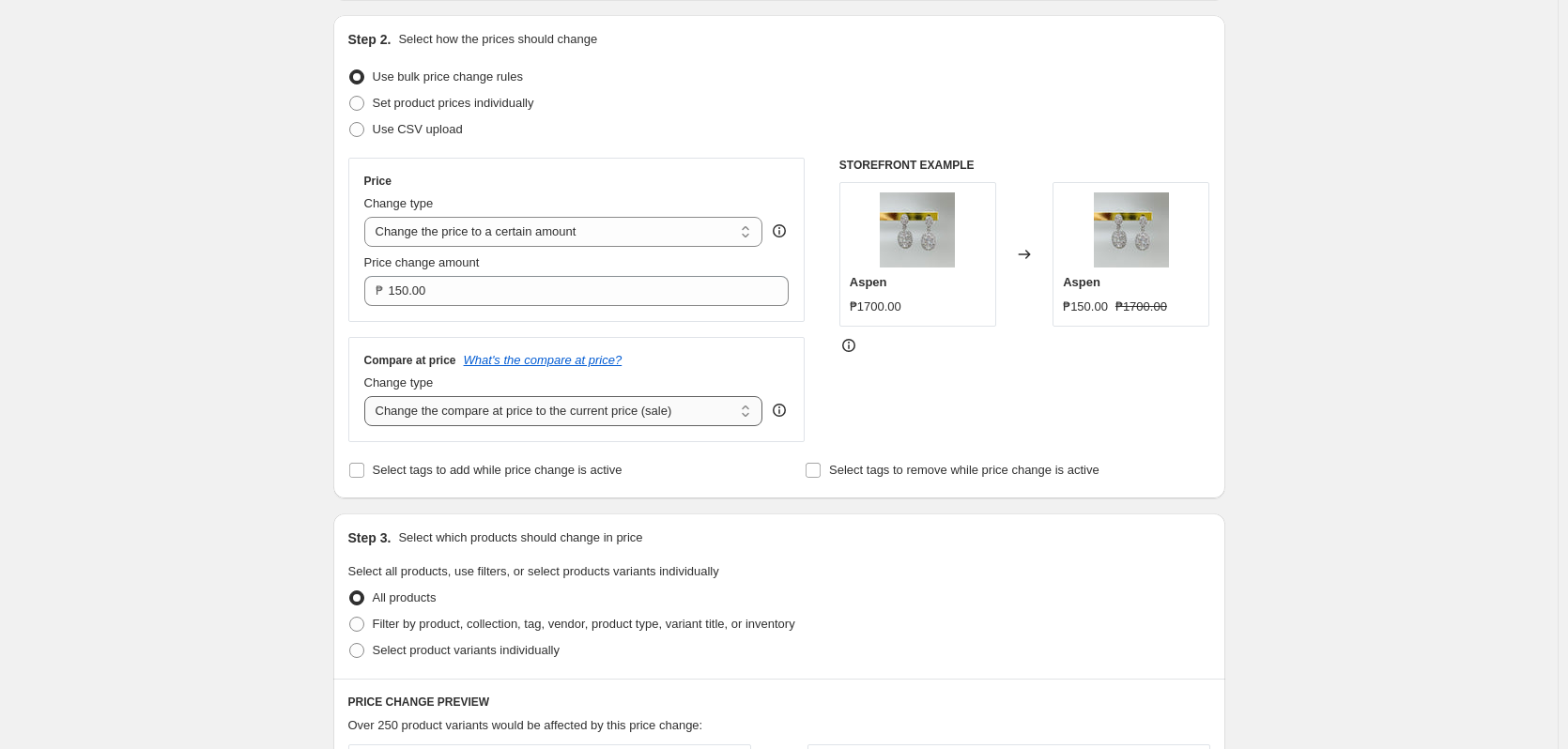
click at [416, 423] on select "Change the compare at price to the current price (sale) Change the compare at p…" at bounding box center [563, 411] width 399 height 30
select select "no_change"
click at [368, 397] on select "Change the compare at price to the current price (sale) Change the compare at p…" at bounding box center [563, 411] width 399 height 30
click at [472, 475] on span "Select tags to add while price change is active" at bounding box center [497, 469] width 249 height 14
click at [354, 459] on label "Select tags to add while price change is active" at bounding box center [485, 470] width 274 height 27
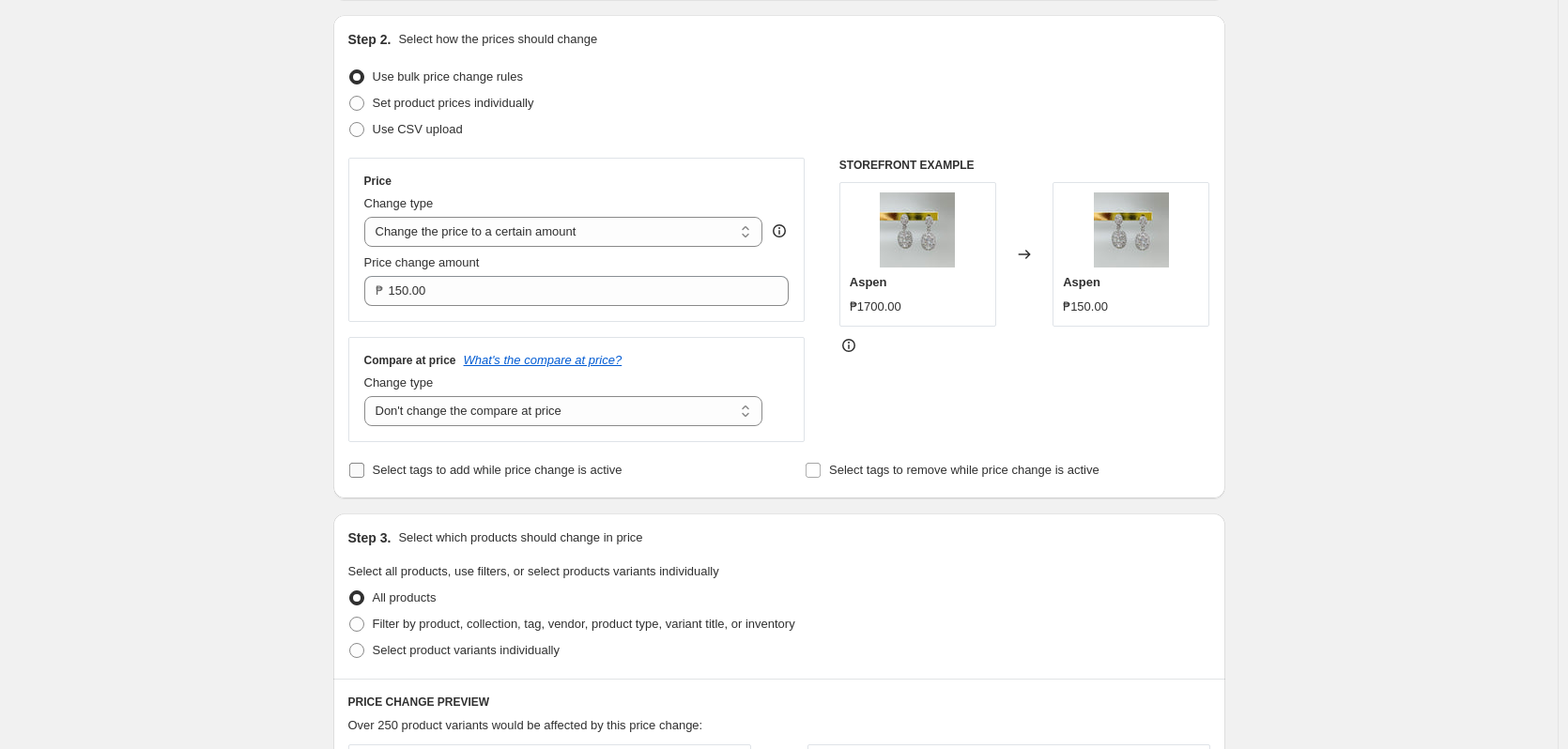
click at [354, 462] on input "Select tags to add while price change is active" at bounding box center [356, 469] width 15 height 15
checkbox input "true"
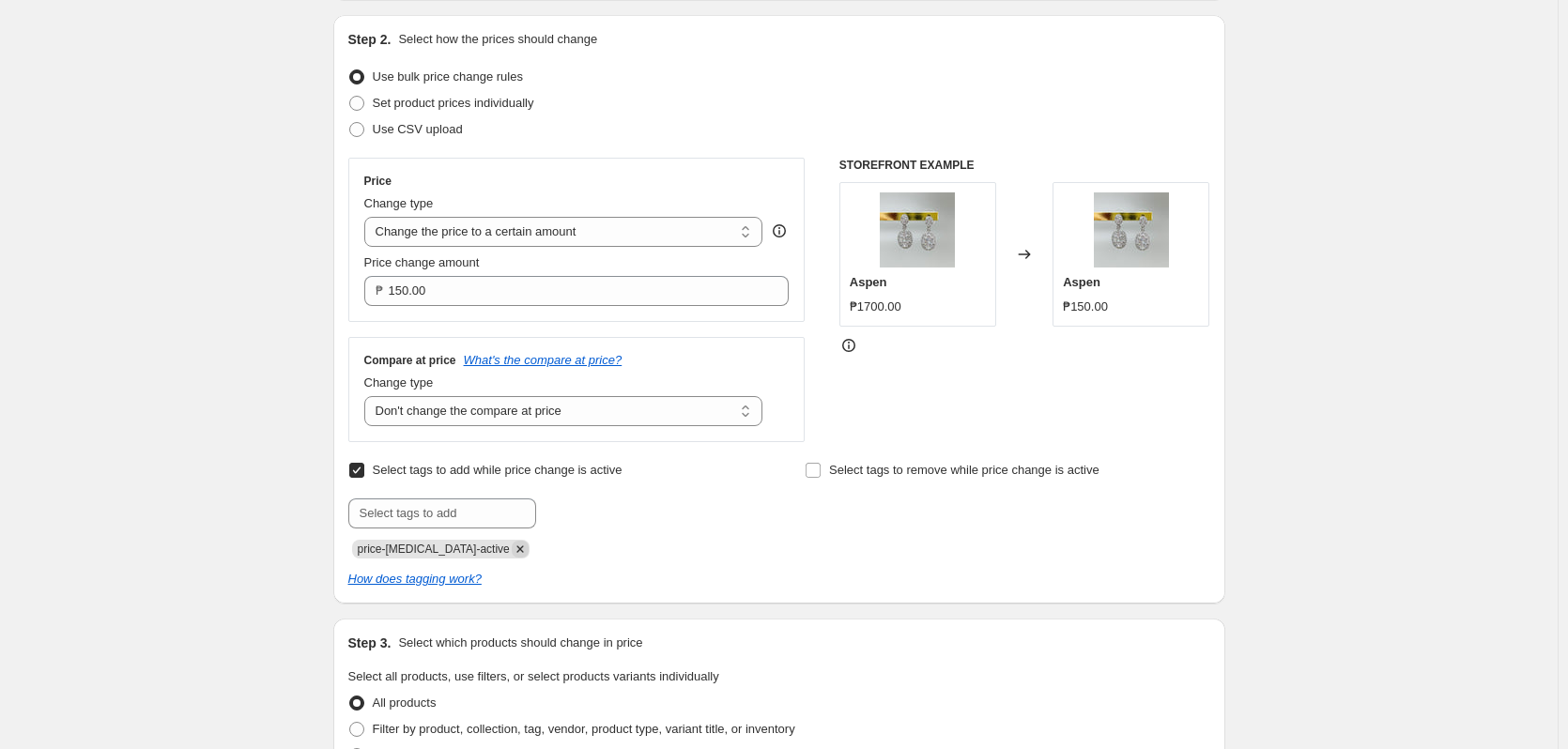
drag, startPoint x: 495, startPoint y: 555, endPoint x: 492, endPoint y: 536, distance: 19.2
click at [512, 556] on icon "Remove price-change-job-active" at bounding box center [520, 548] width 17 height 17
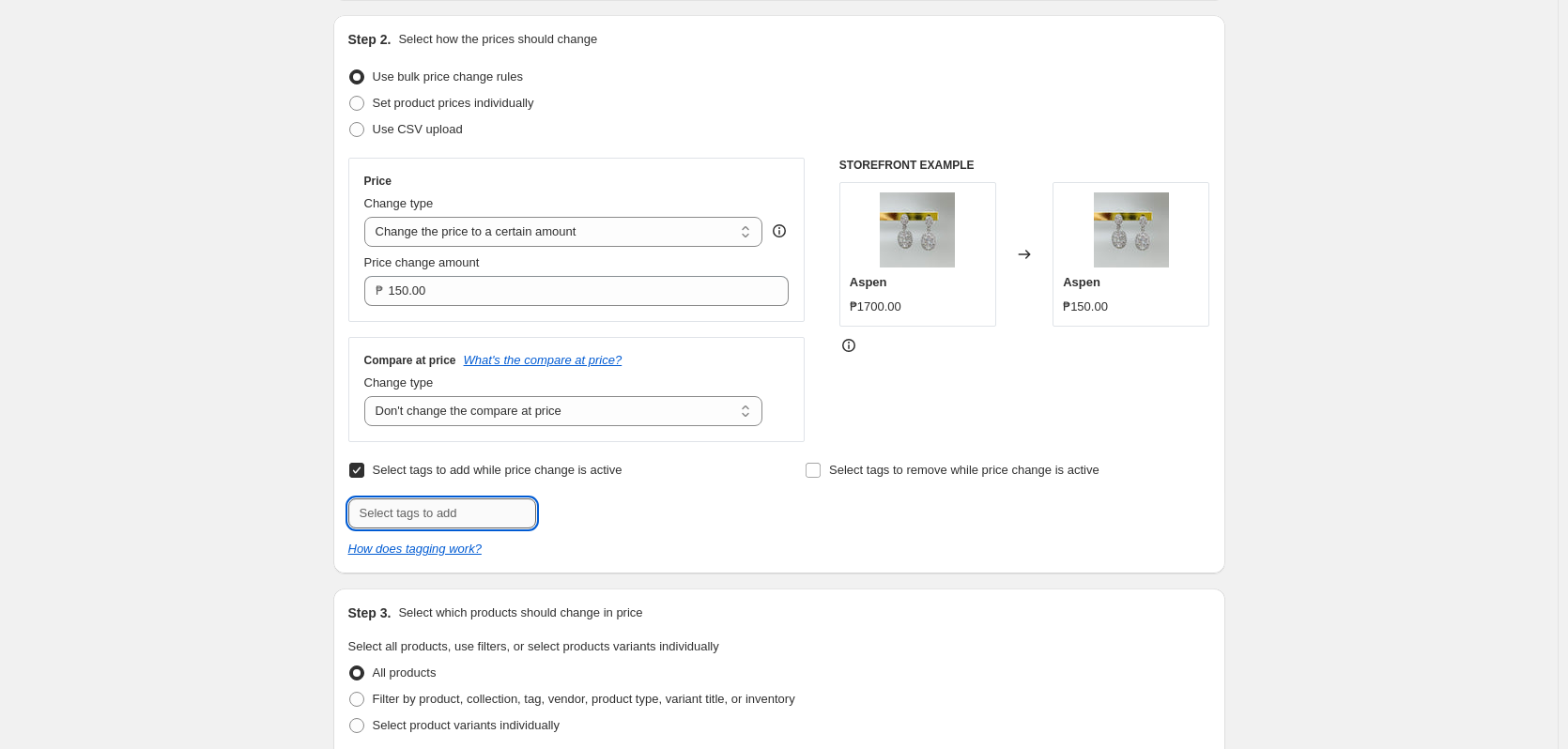
click at [484, 504] on input "text" at bounding box center [442, 512] width 187 height 30
type input "clearance"
click at [594, 513] on span "clearance" at bounding box center [602, 511] width 51 height 13
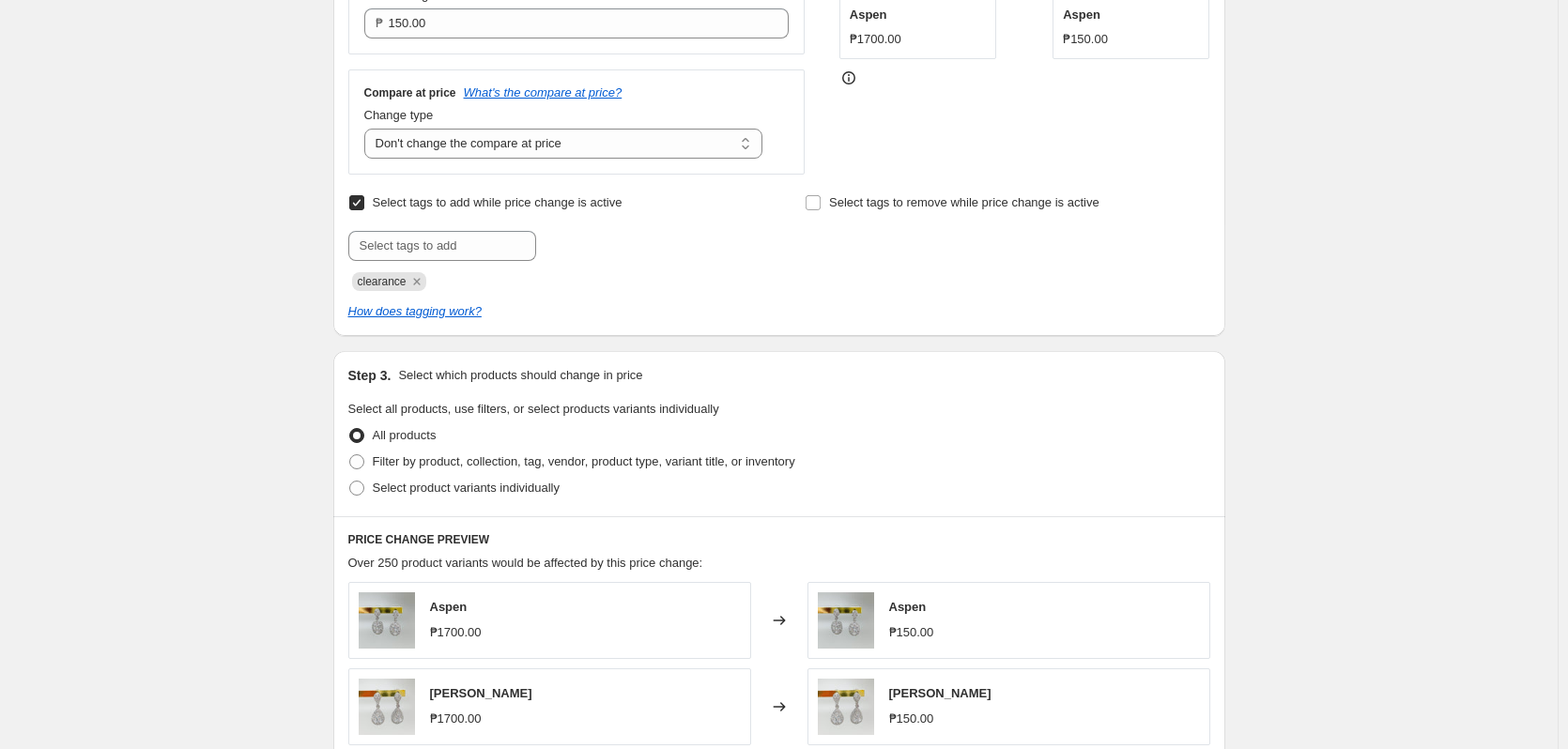
scroll to position [751, 0]
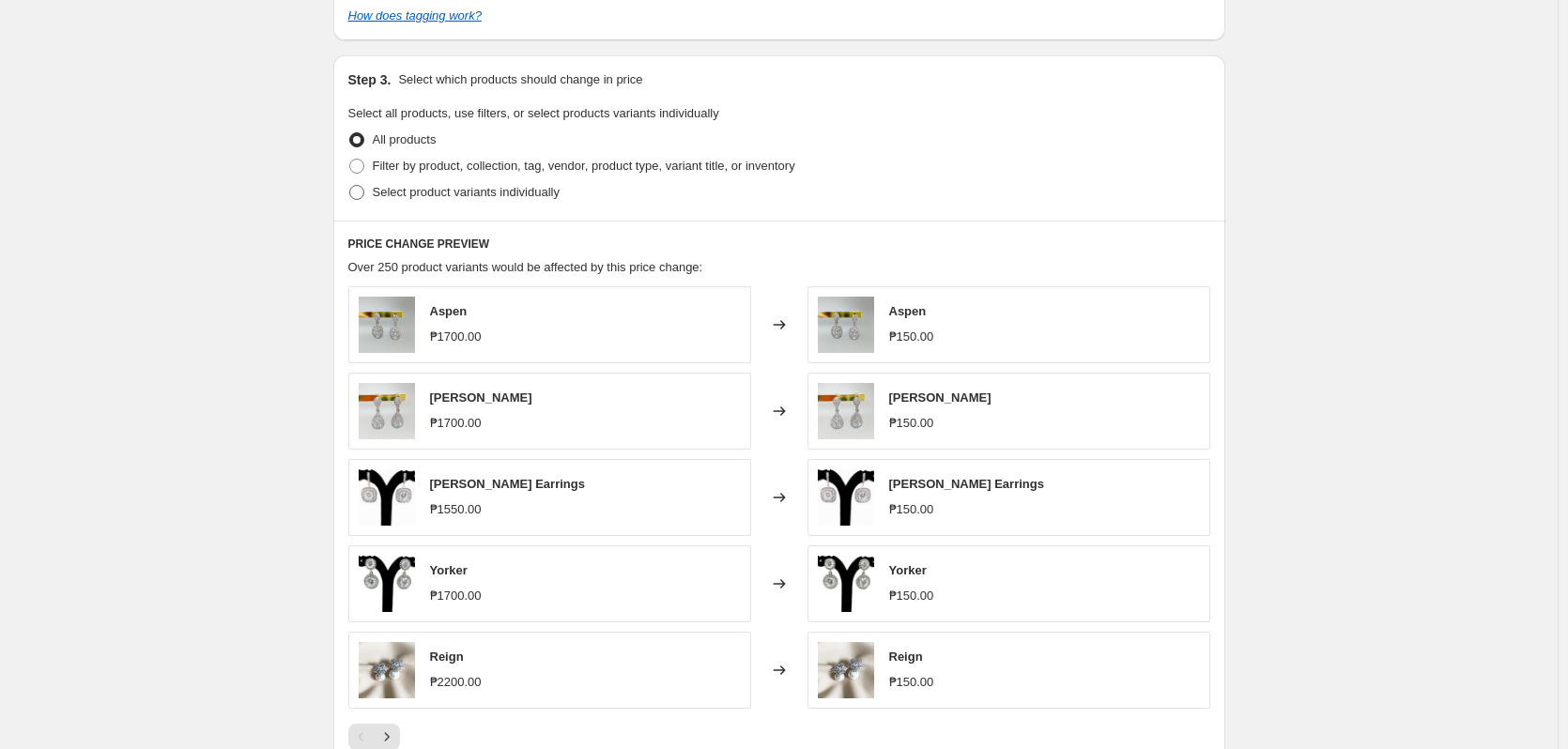
click at [461, 189] on span "Select product variants individually" at bounding box center [465, 192] width 186 height 14
click at [350, 185] on input "Select product variants individually" at bounding box center [349, 185] width 1 height 1
radio input "true"
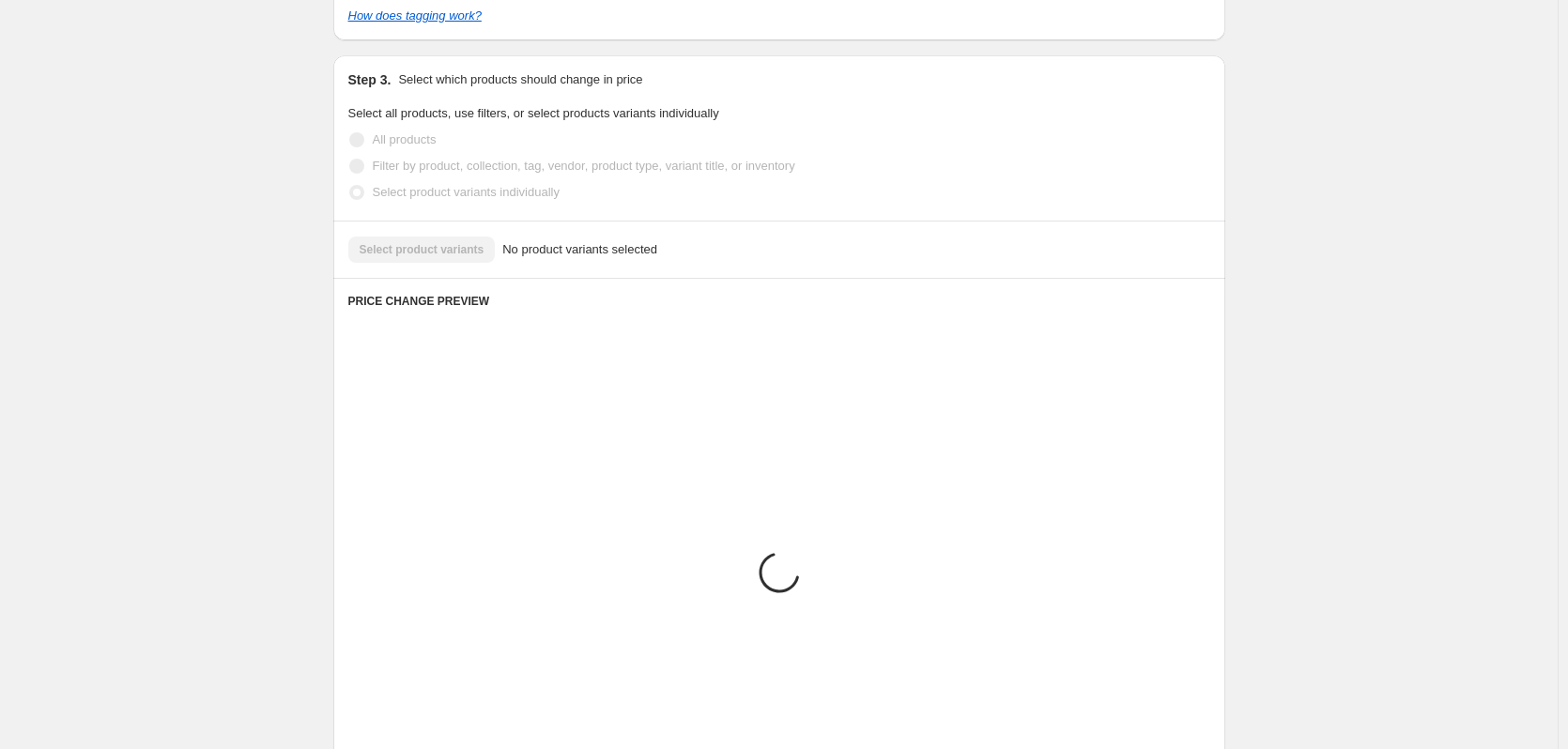
scroll to position [643, 0]
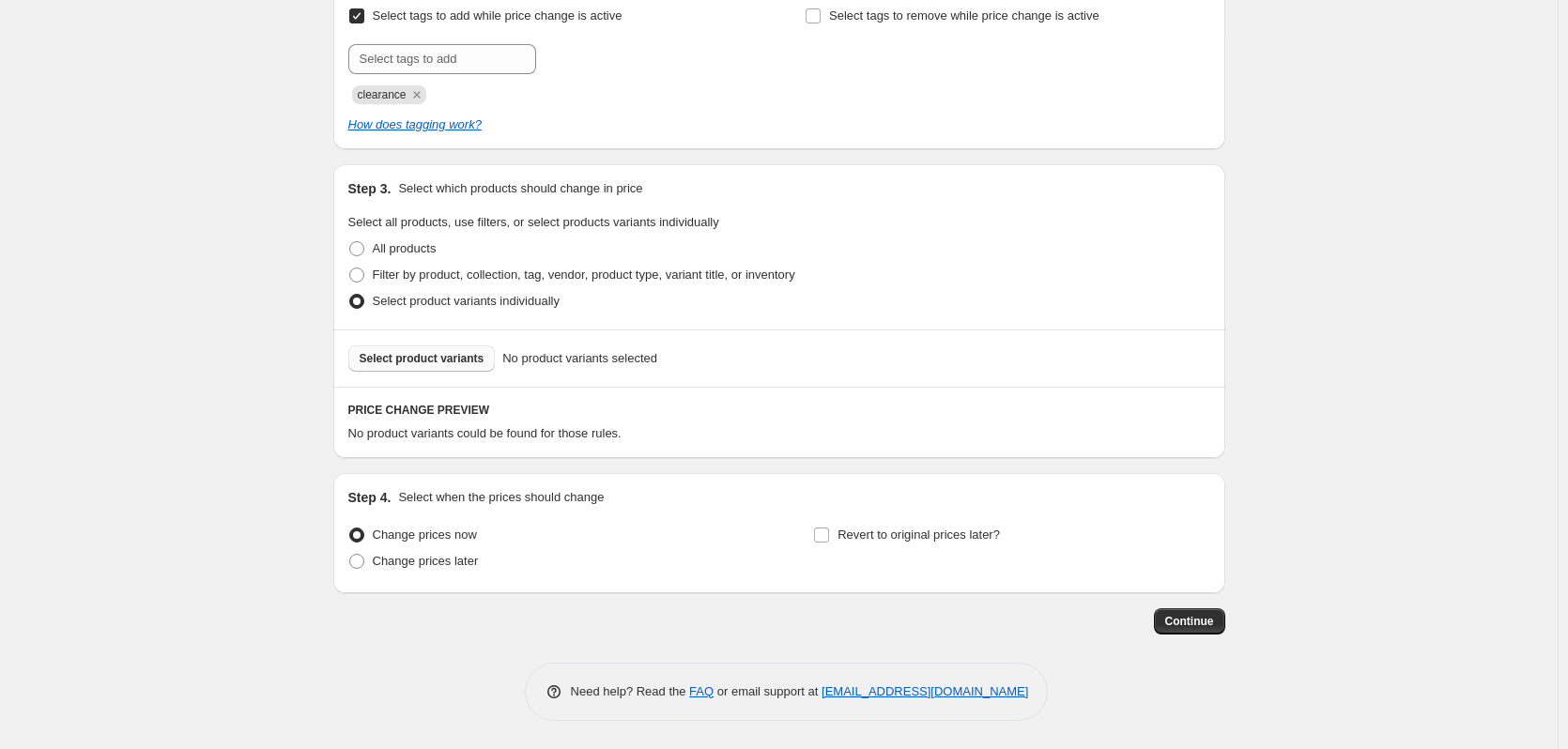
click at [420, 364] on span "Select product variants" at bounding box center [422, 358] width 125 height 15
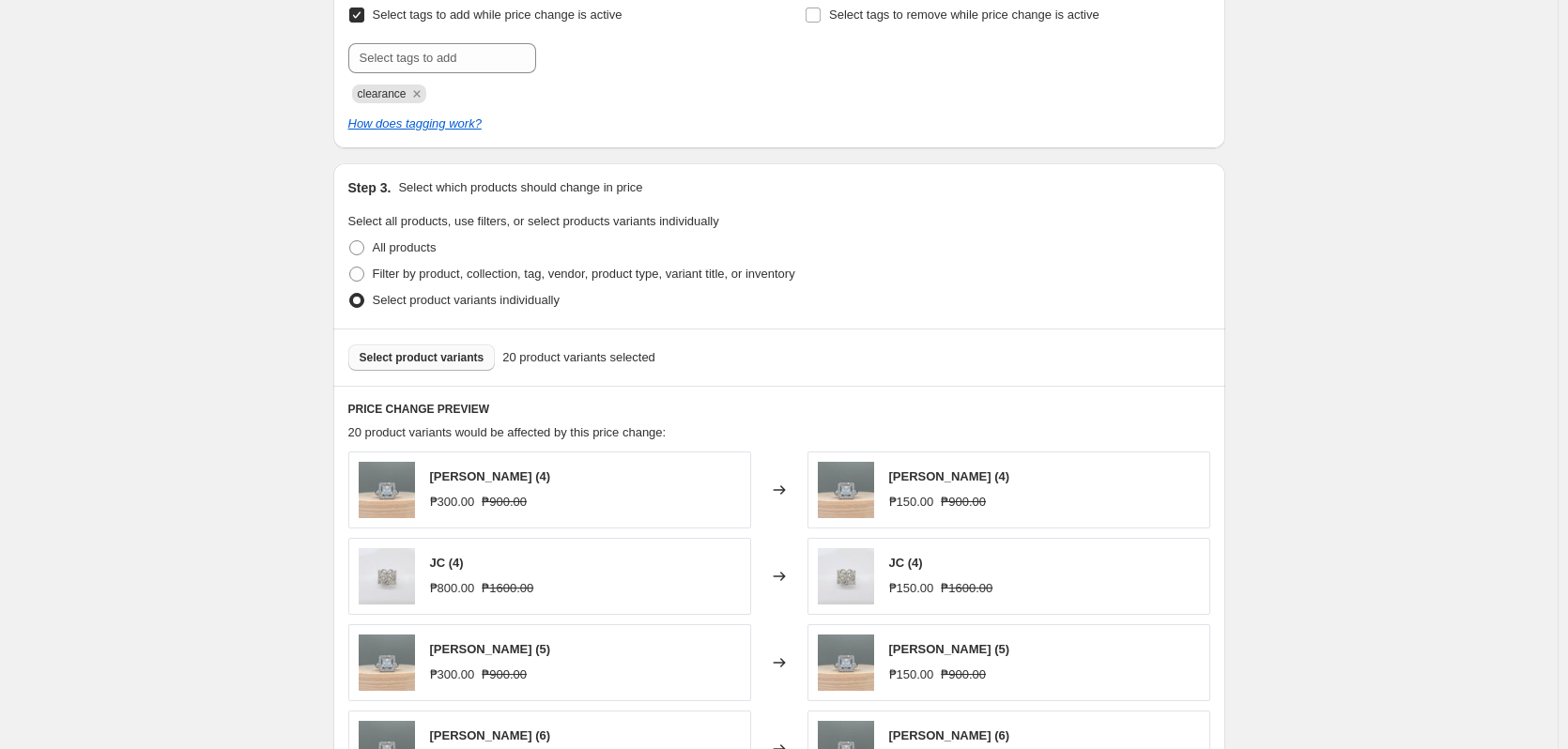
click at [460, 356] on span "Select product variants" at bounding box center [422, 357] width 125 height 15
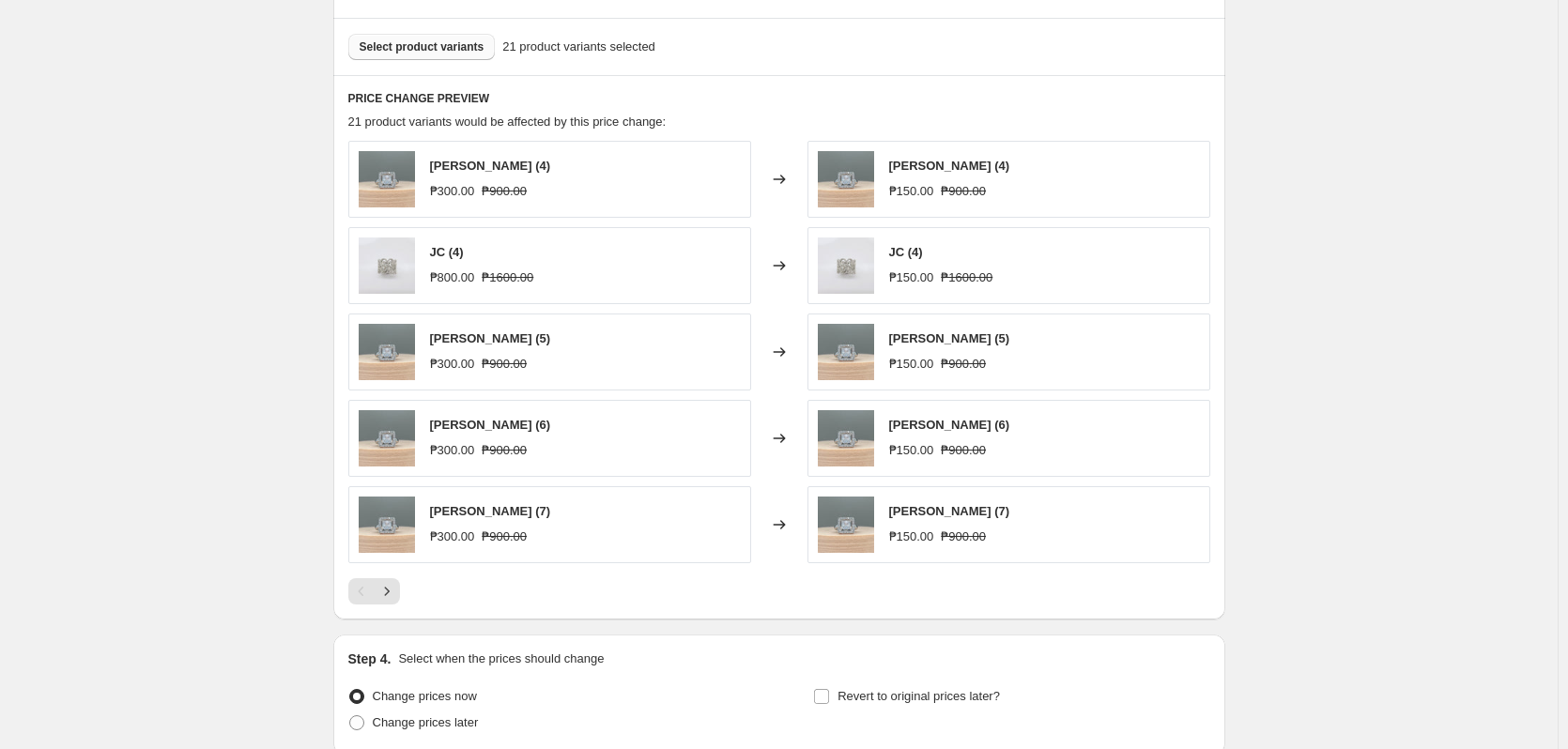
scroll to position [830, 0]
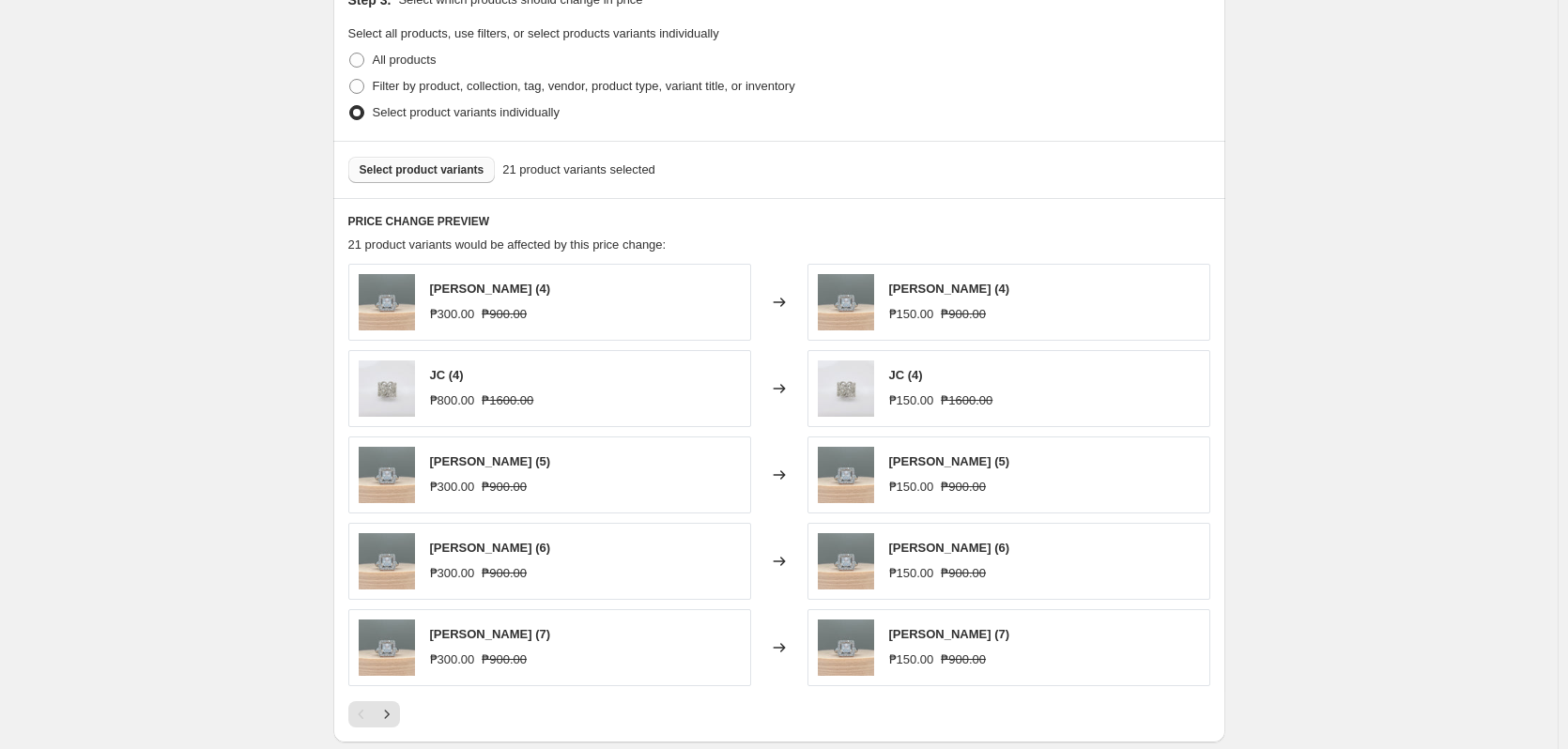
click at [451, 177] on span "Select product variants" at bounding box center [422, 170] width 125 height 15
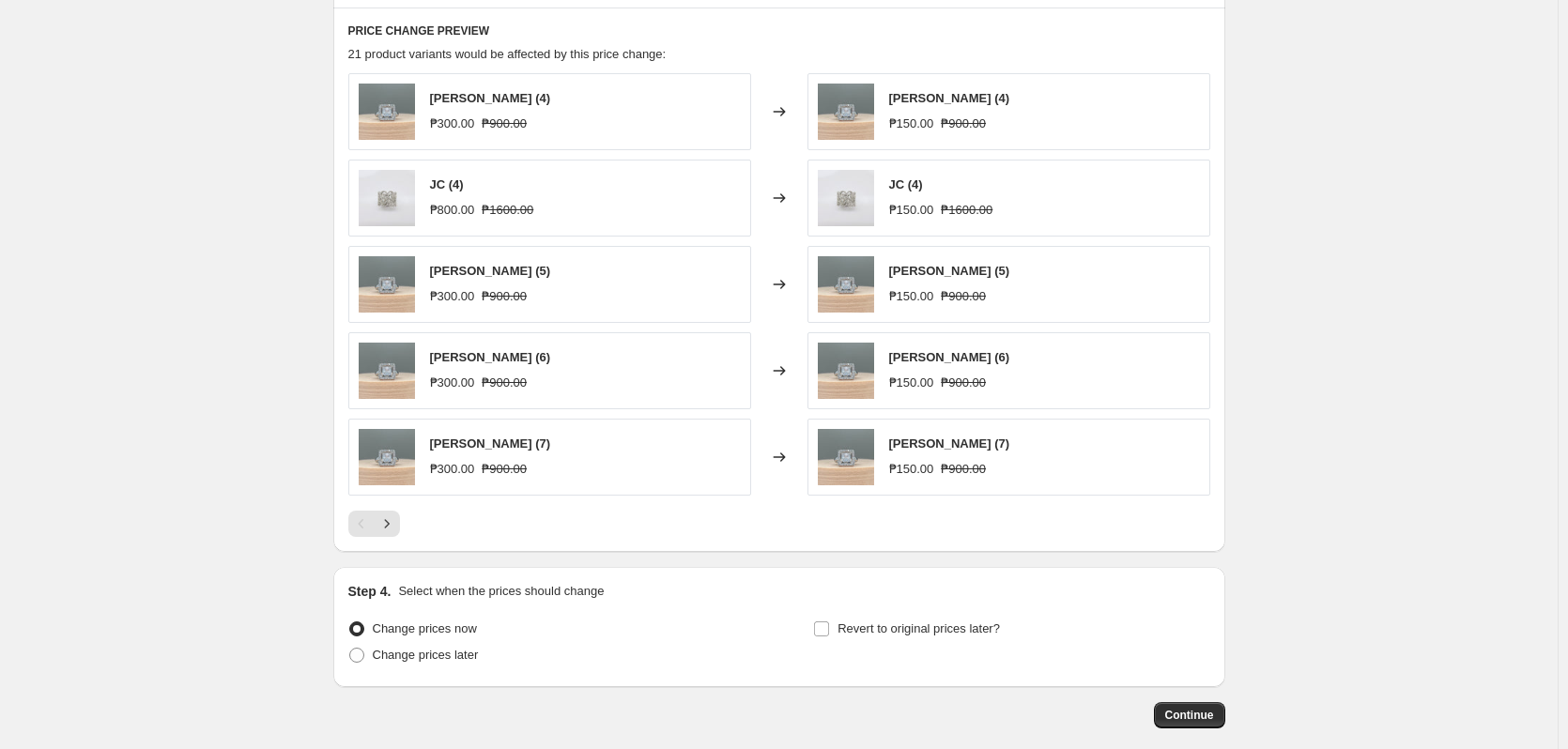
scroll to position [1116, 0]
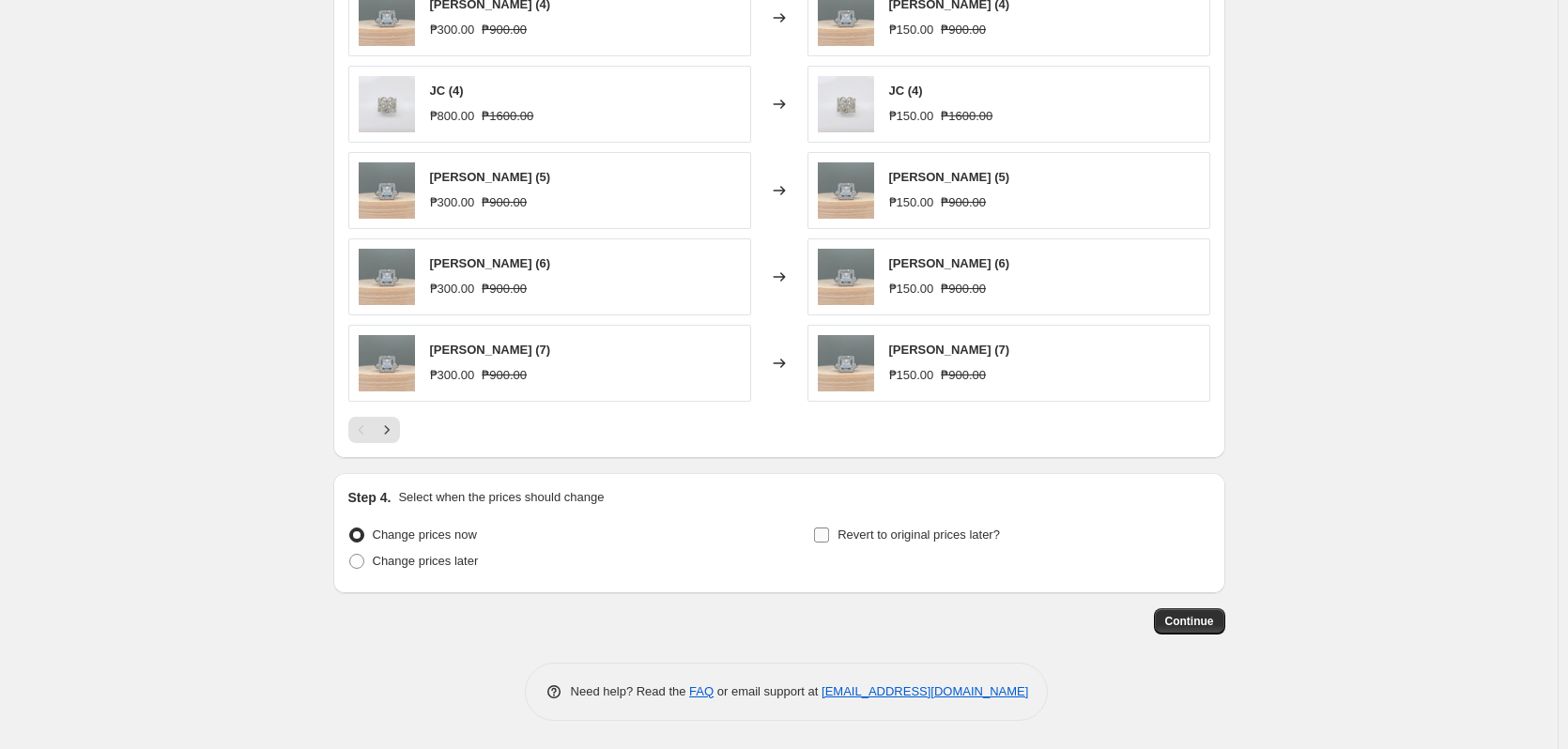
click at [967, 536] on span "Revert to original prices later?" at bounding box center [918, 534] width 163 height 14
click at [829, 536] on input "Revert to original prices later?" at bounding box center [820, 534] width 15 height 15
checkbox input "true"
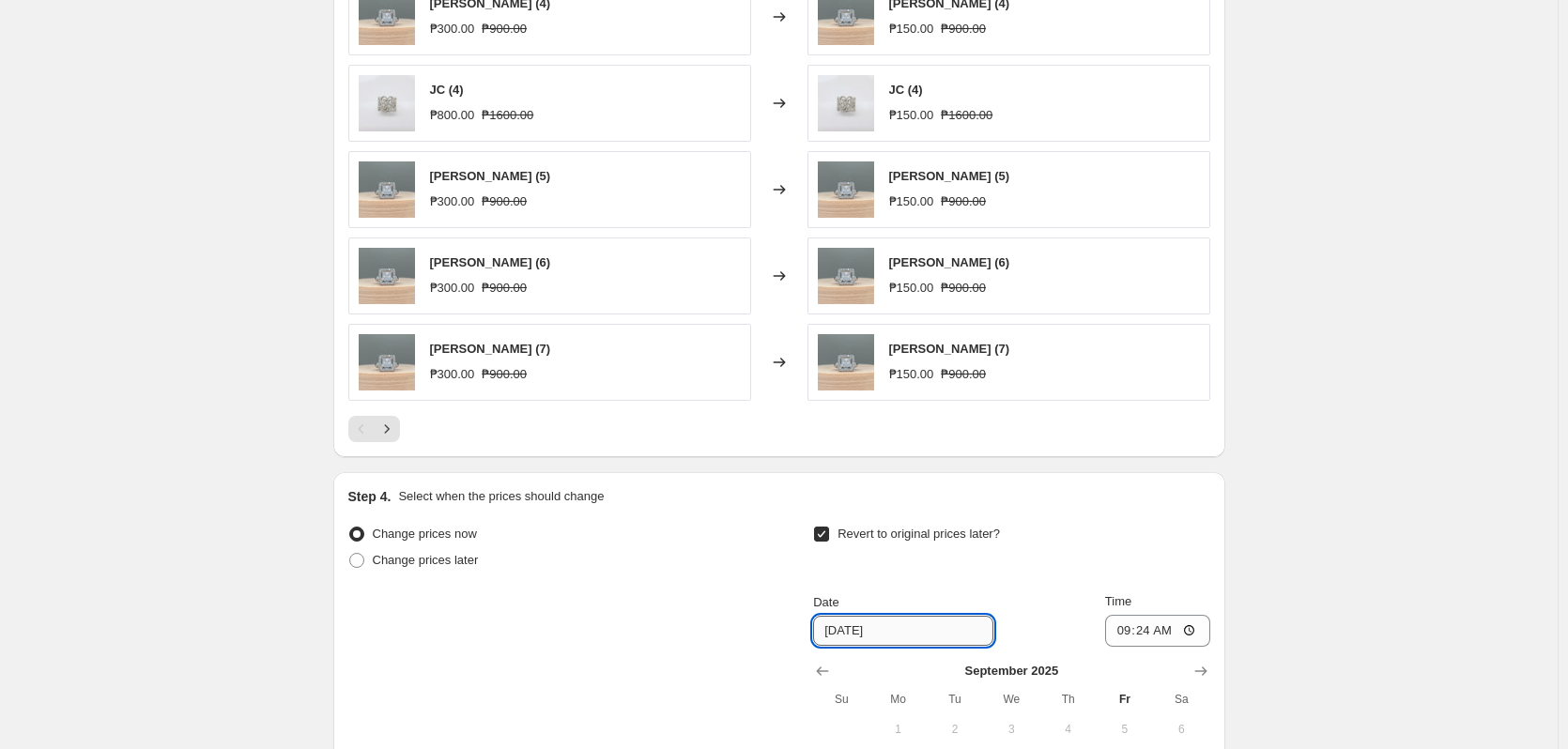
click at [865, 624] on input "9/26/2025" at bounding box center [902, 630] width 180 height 30
click at [851, 637] on input "9/26/2025" at bounding box center [902, 630] width 180 height 30
click at [837, 632] on input "9/26/2025" at bounding box center [902, 630] width 180 height 30
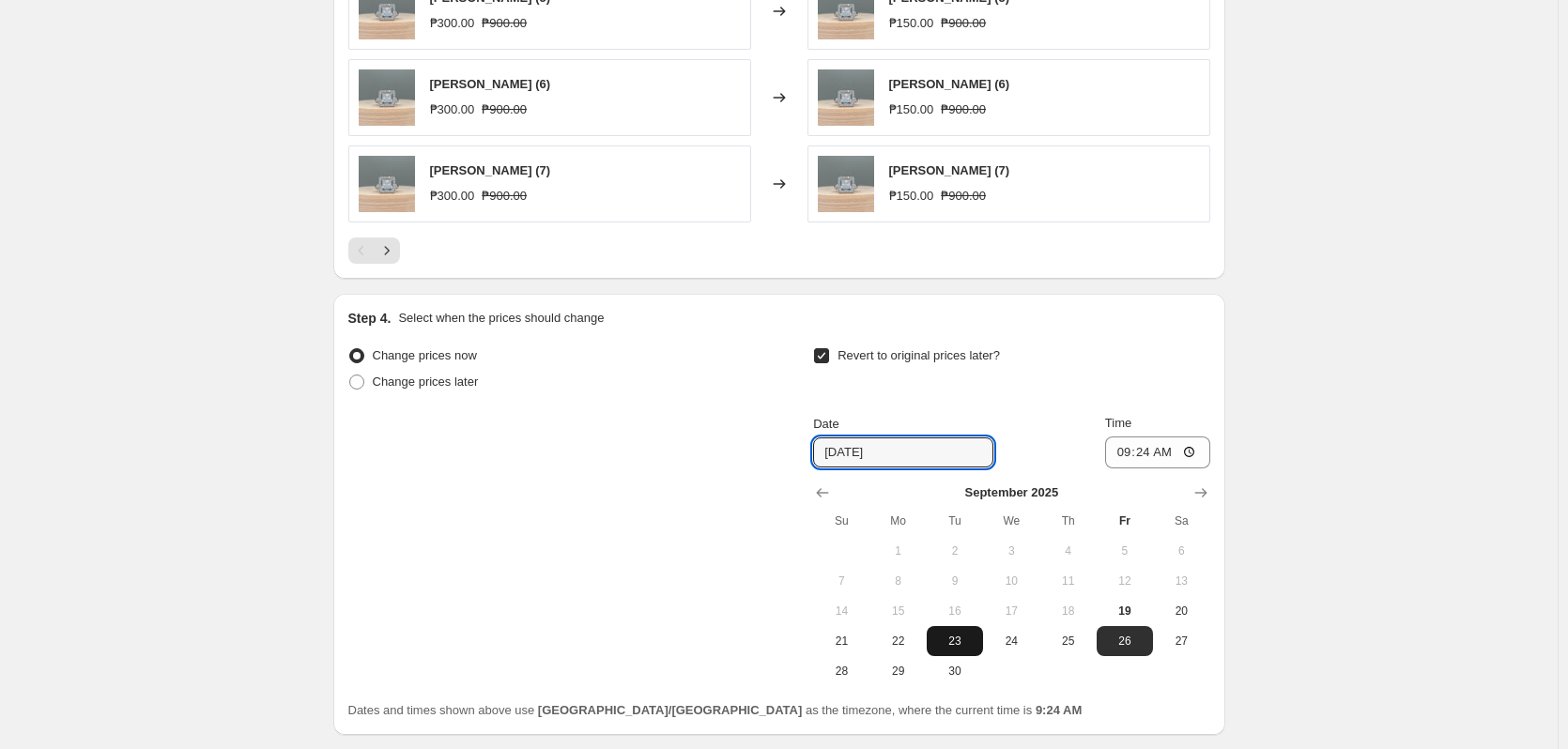
scroll to position [1436, 0]
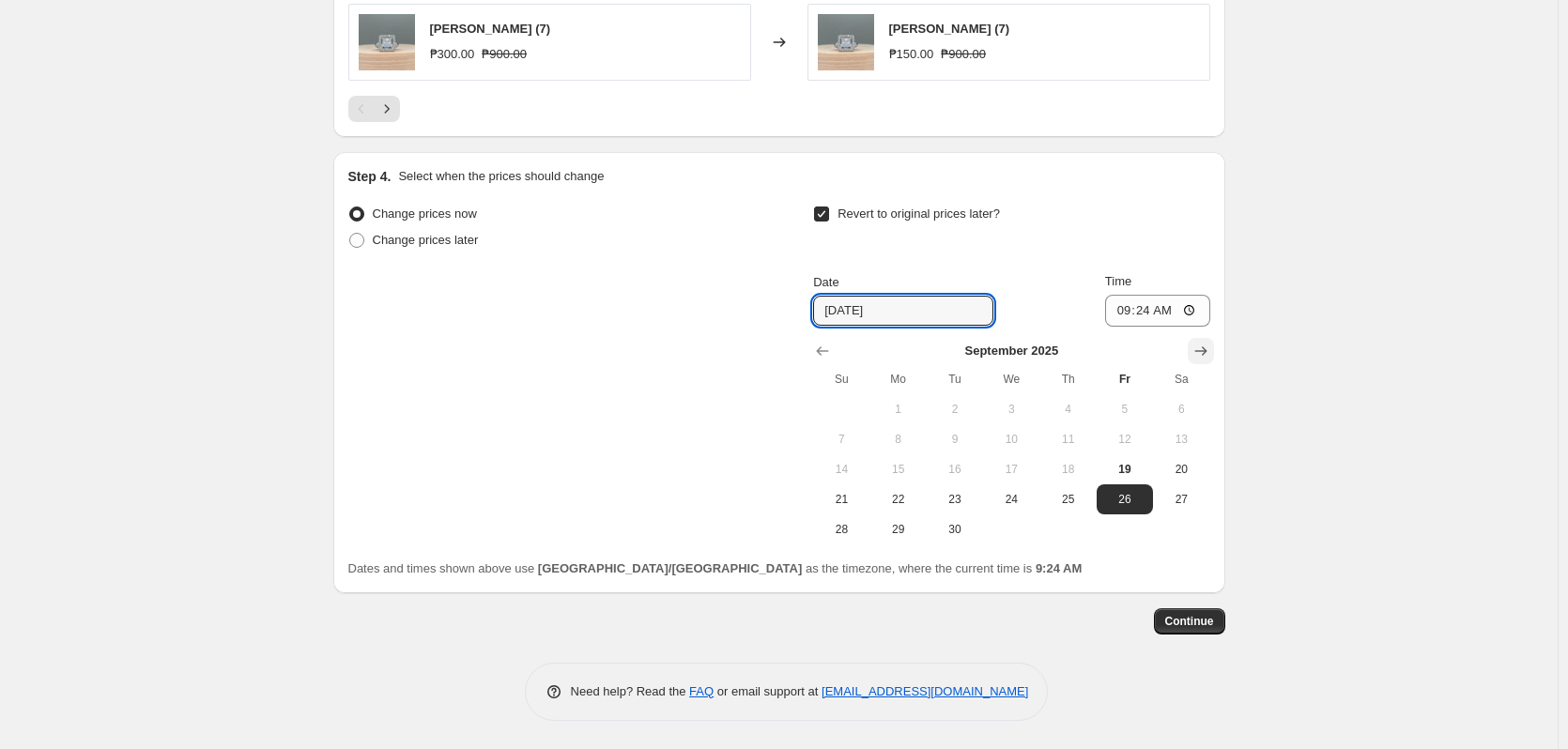
click at [1200, 353] on icon "Show next month, October 2025" at bounding box center [1200, 351] width 19 height 19
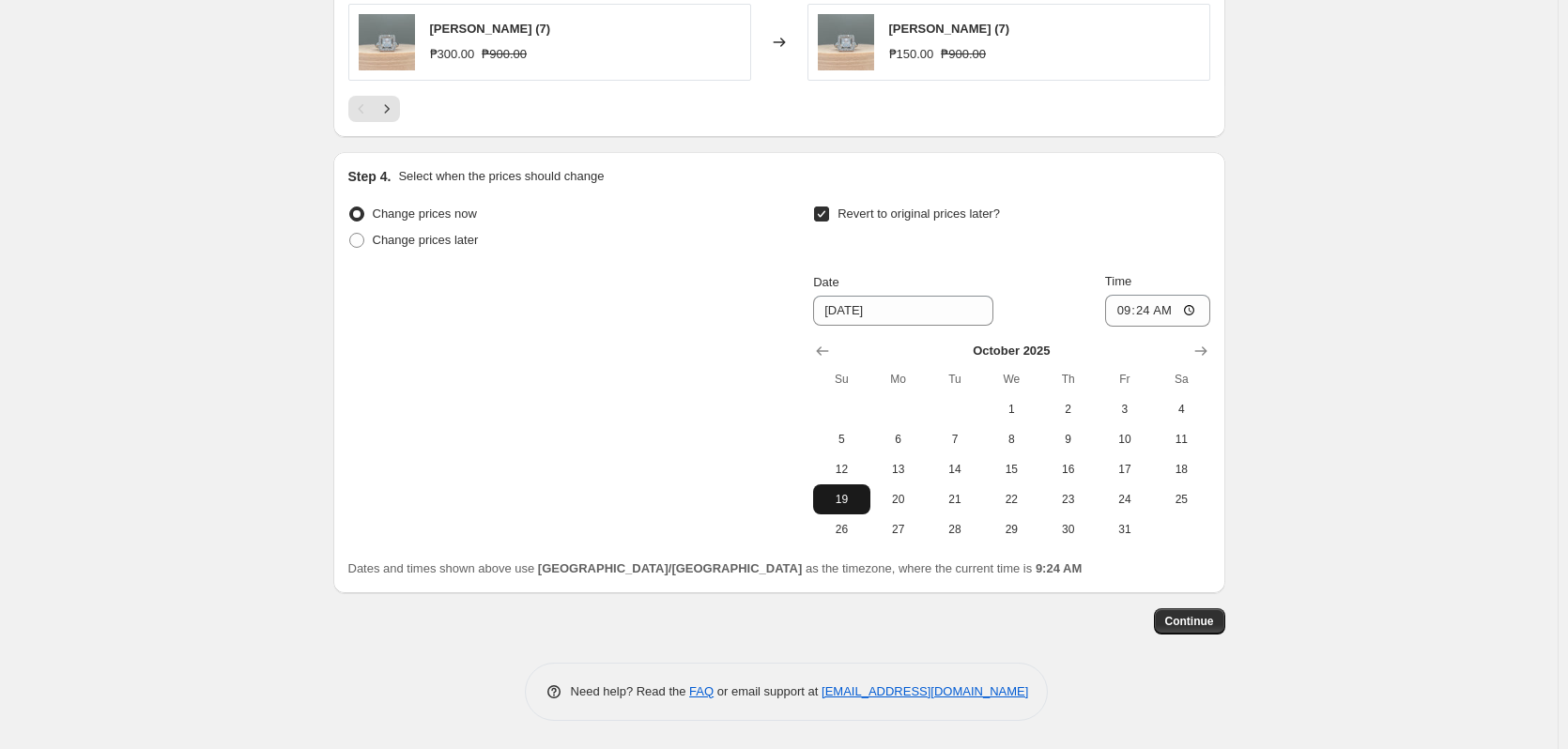
click at [839, 496] on span "19" at bounding box center [841, 499] width 41 height 15
type input "10/19/2025"
click at [1128, 306] on input "09:24" at bounding box center [1157, 310] width 106 height 32
type input "23:59"
click at [1201, 621] on span "Continue" at bounding box center [1189, 621] width 49 height 15
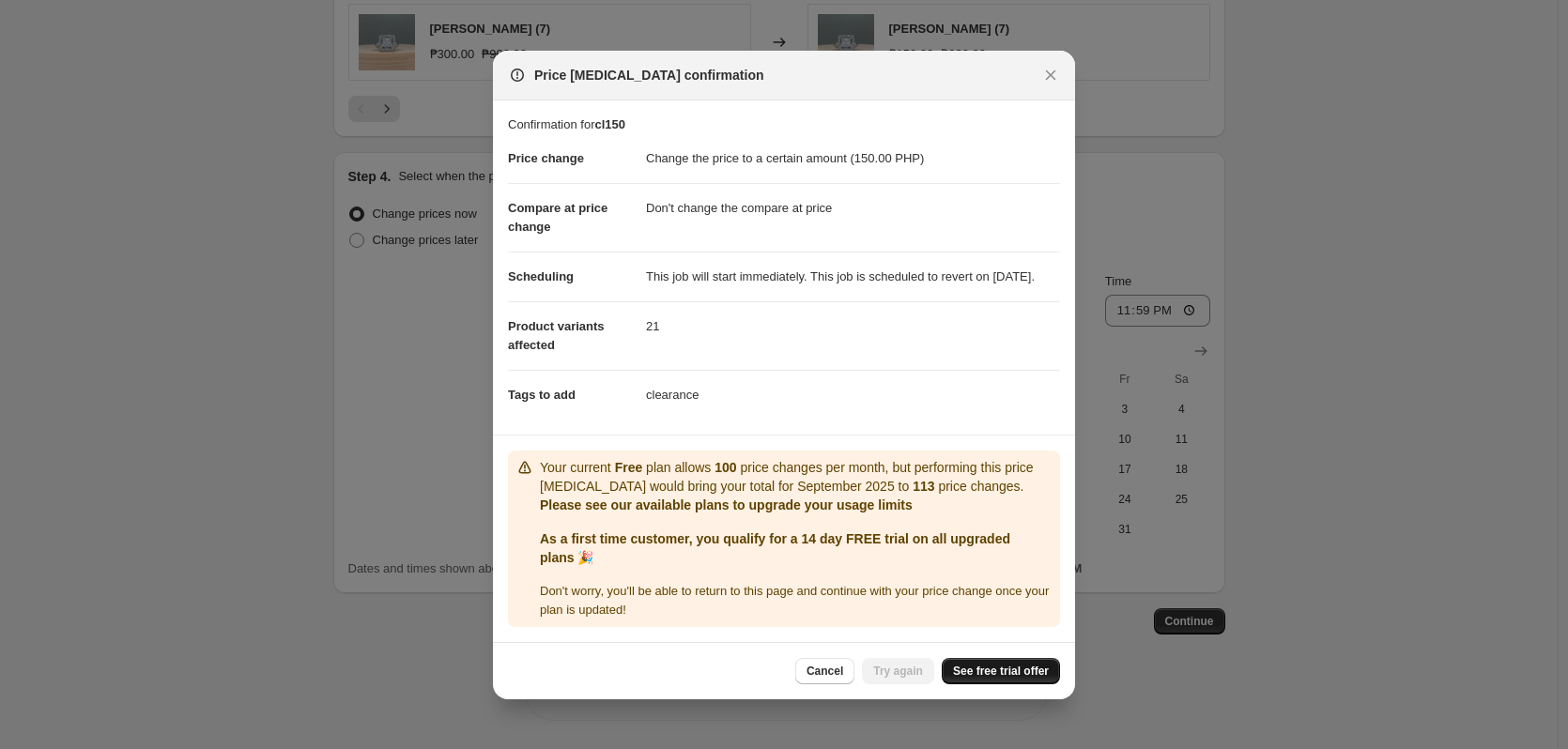
click at [1009, 678] on span "See free trial offer" at bounding box center [1000, 670] width 96 height 15
click at [835, 667] on button "Cancel" at bounding box center [824, 670] width 59 height 27
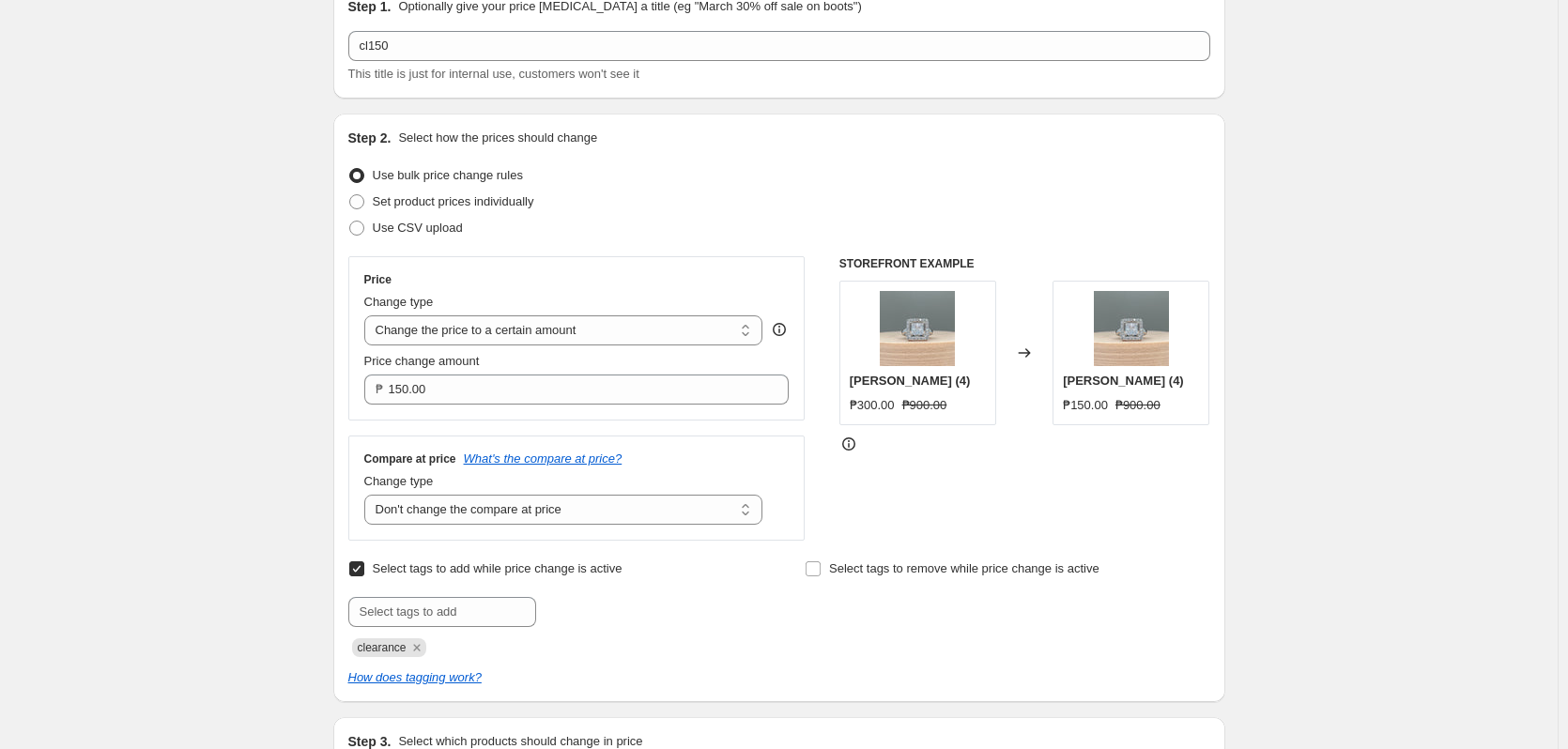
scroll to position [0, 0]
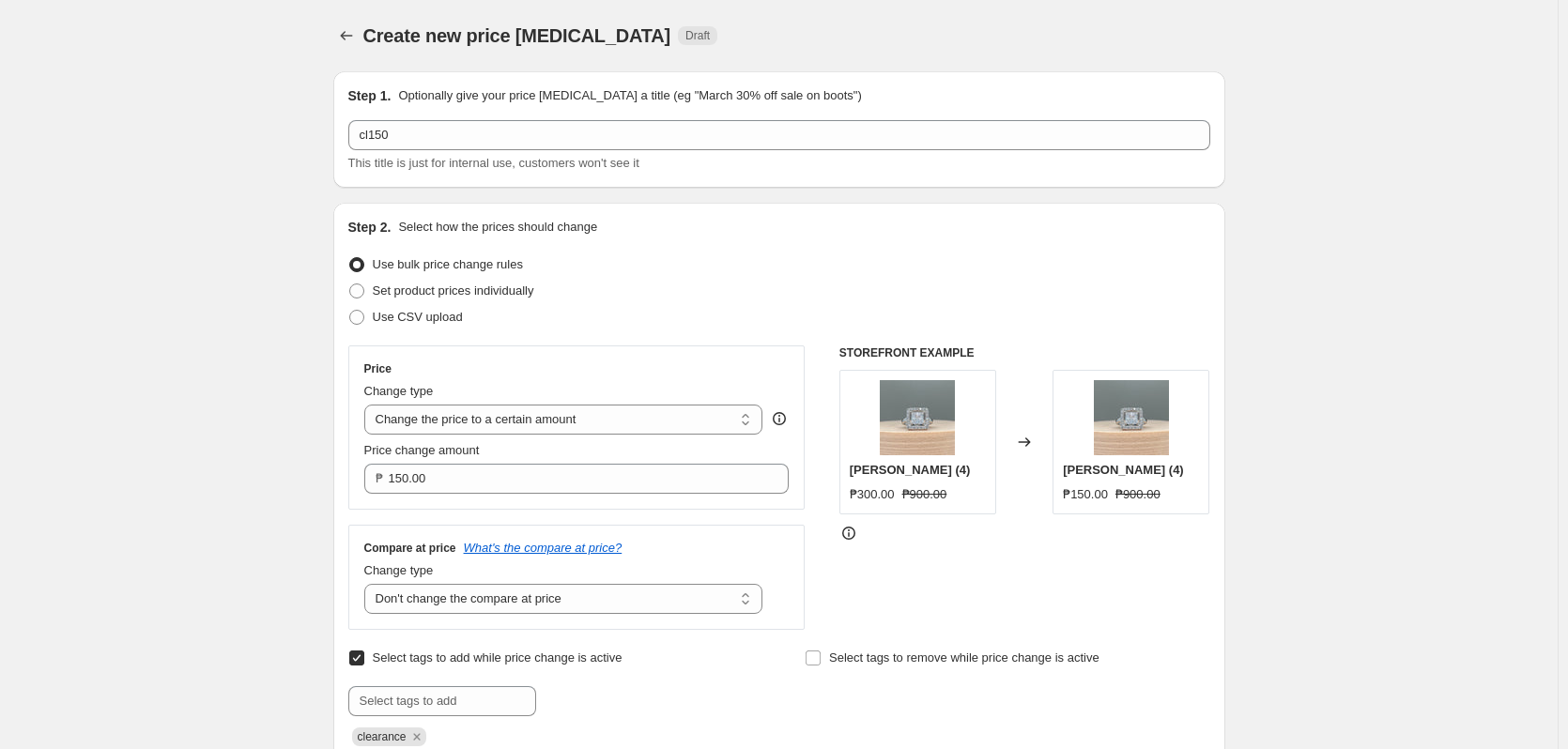
click at [1191, 184] on div "Step 1. Optionally give your price change job a title (eg "March 30% off sale o…" at bounding box center [779, 129] width 891 height 116
drag, startPoint x: 1294, startPoint y: 425, endPoint x: 1303, endPoint y: 426, distance: 9.1
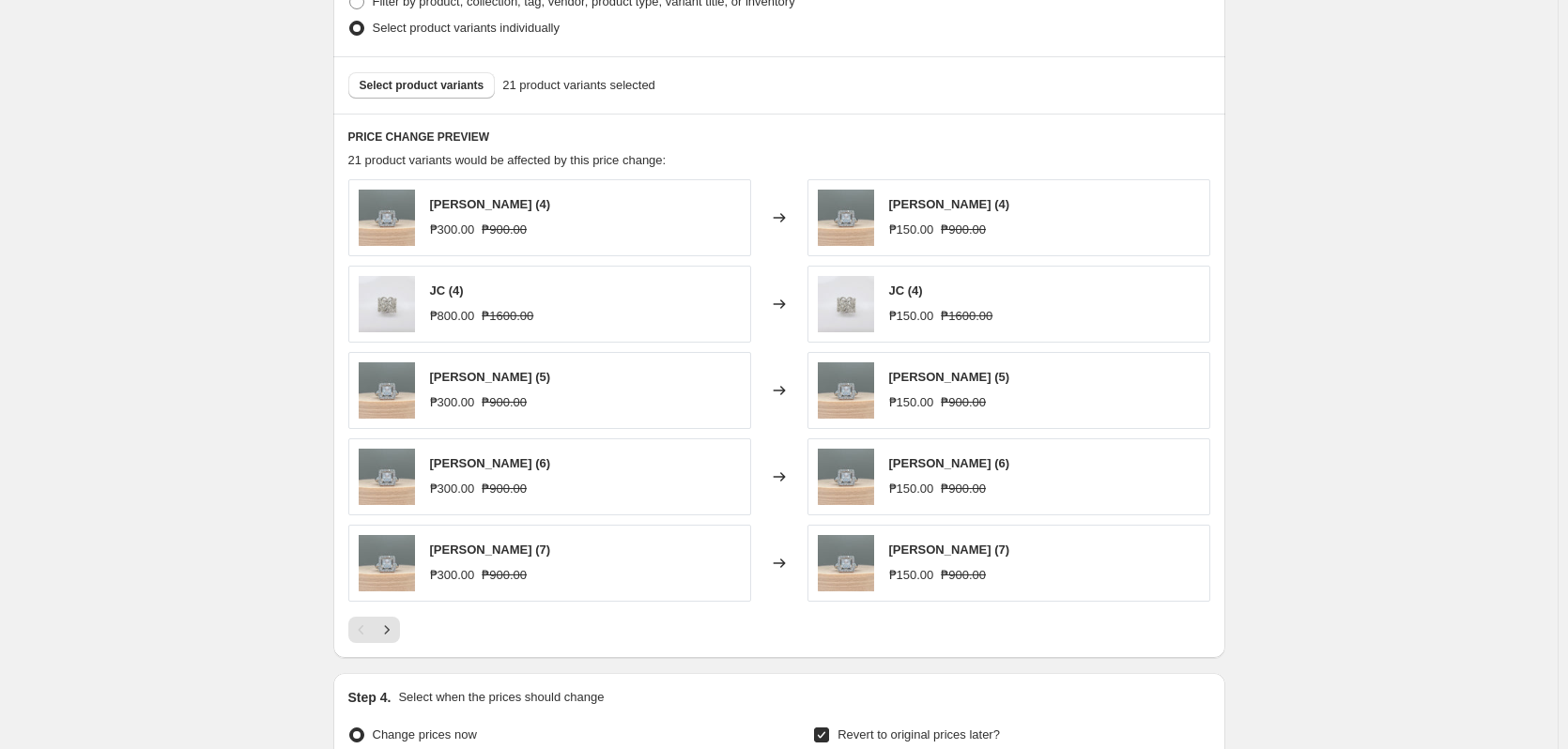
scroll to position [1125, 0]
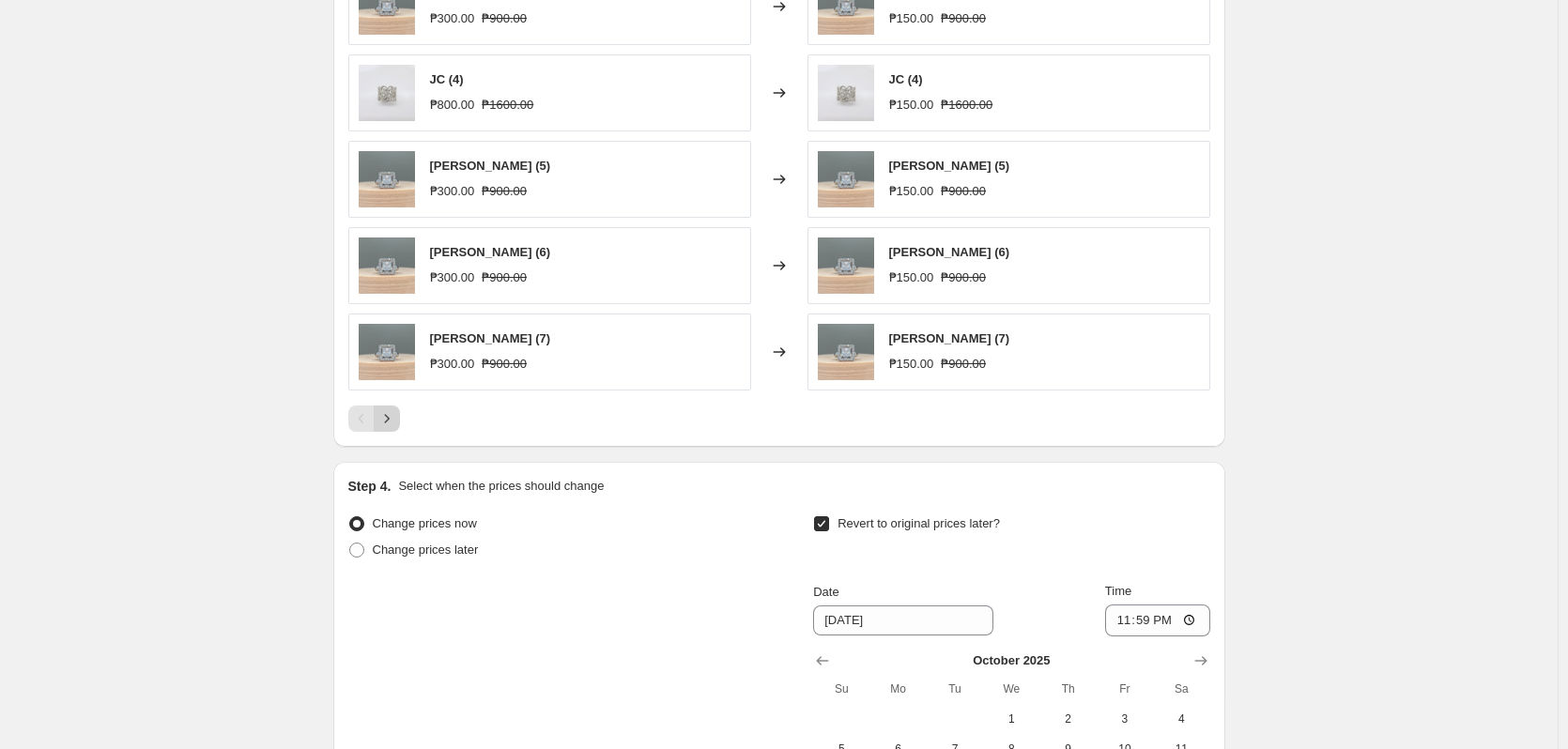
click at [392, 422] on icon "Next" at bounding box center [387, 418] width 19 height 19
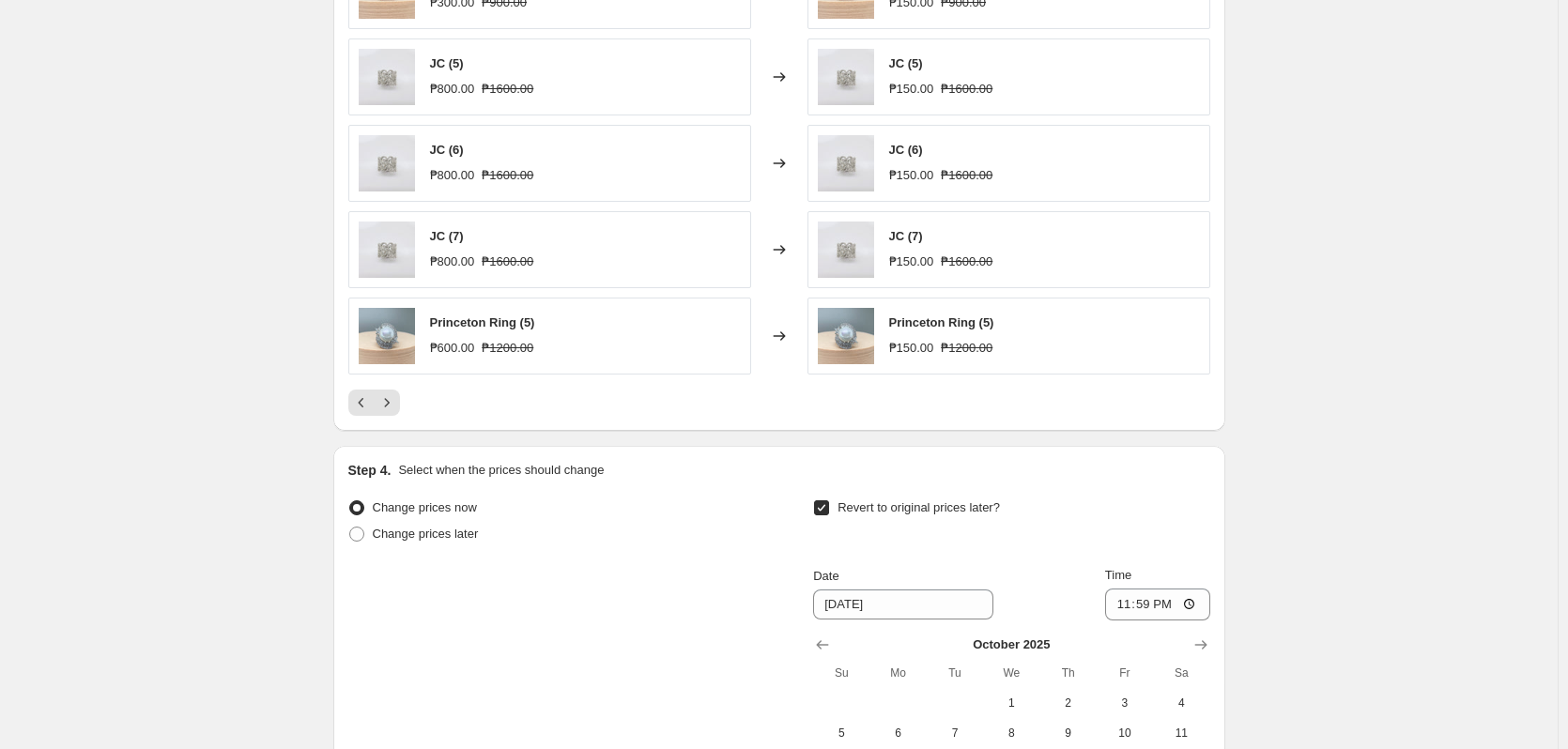
scroll to position [1220, 0]
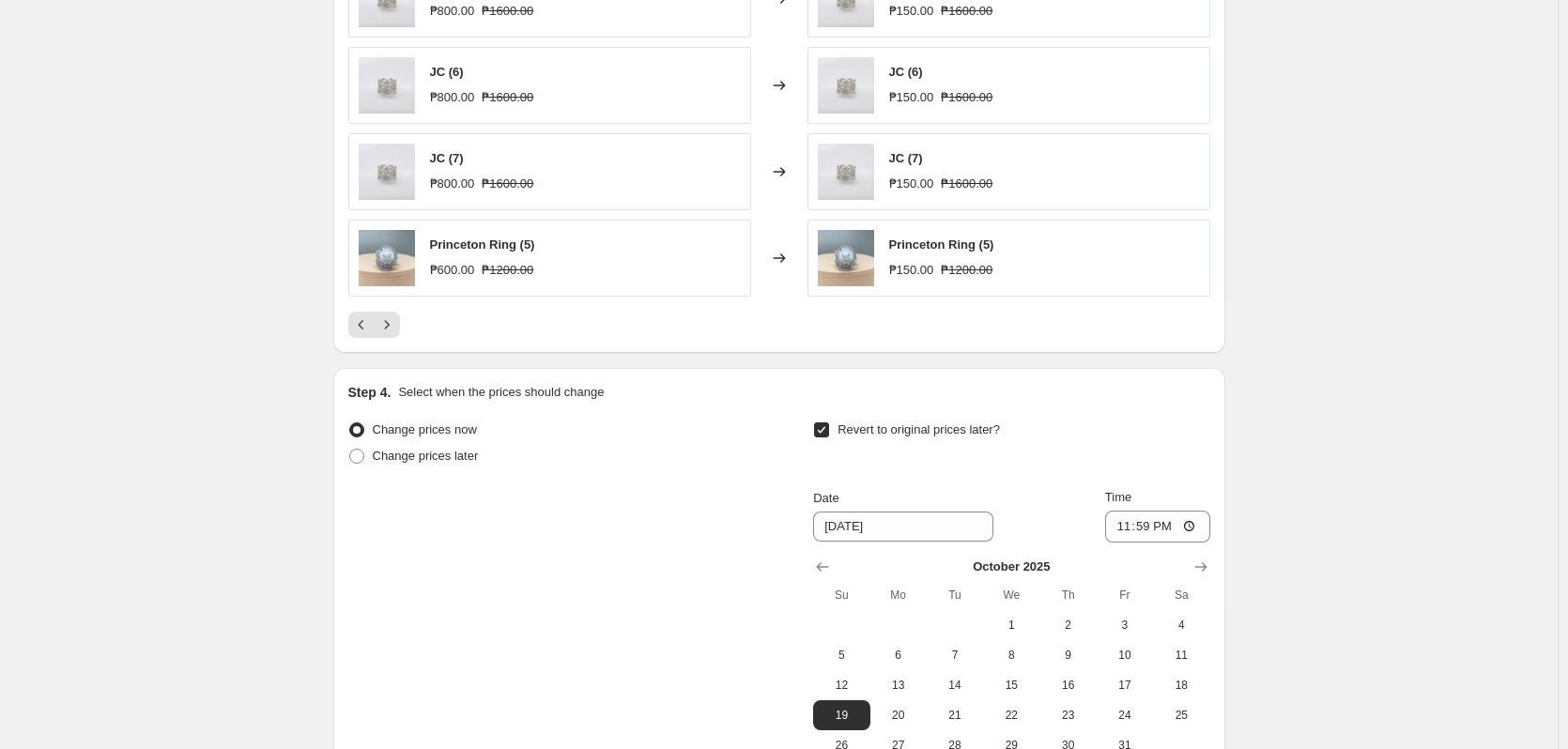
click at [405, 323] on div at bounding box center [779, 324] width 862 height 27
click at [394, 328] on icon "Next" at bounding box center [387, 324] width 19 height 19
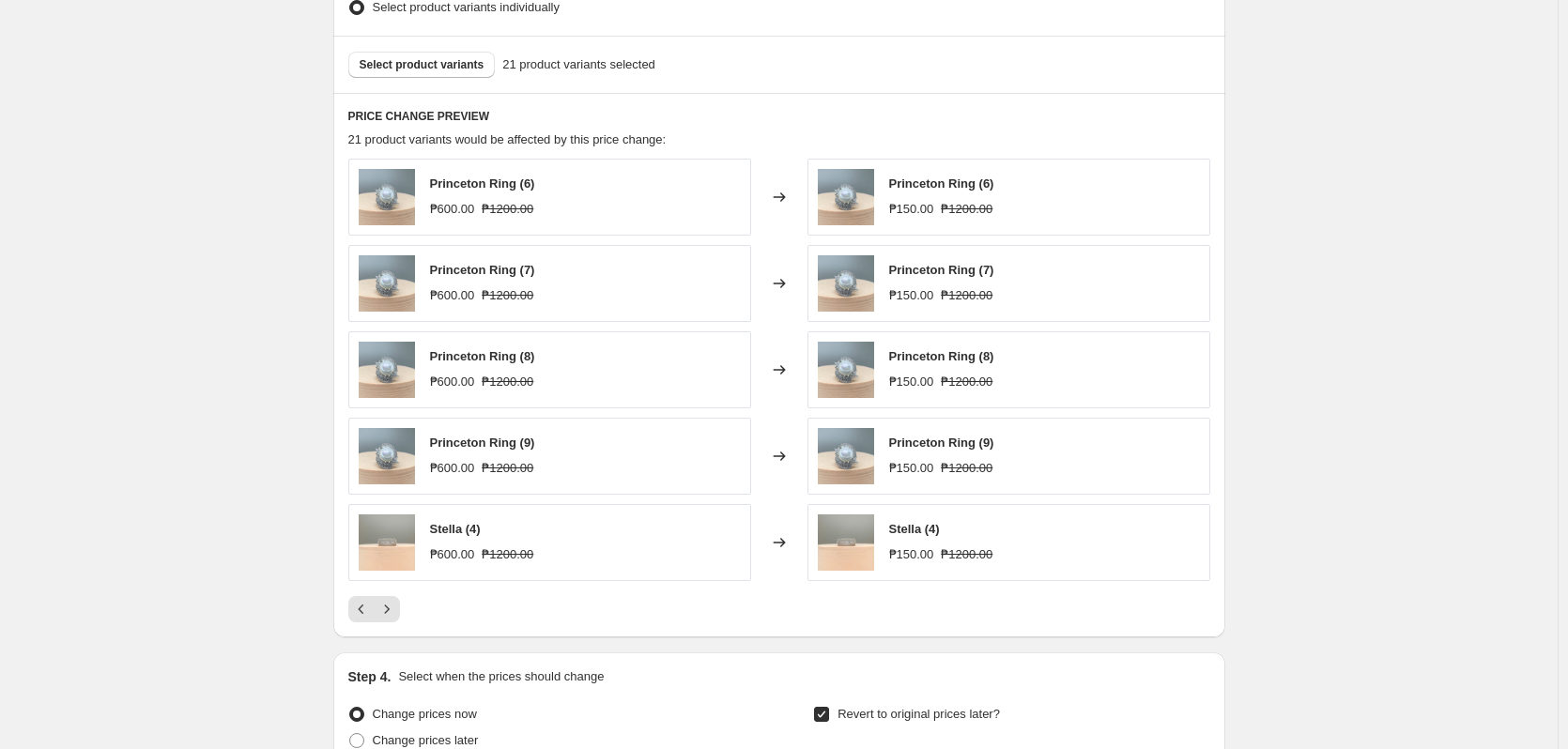
scroll to position [938, 0]
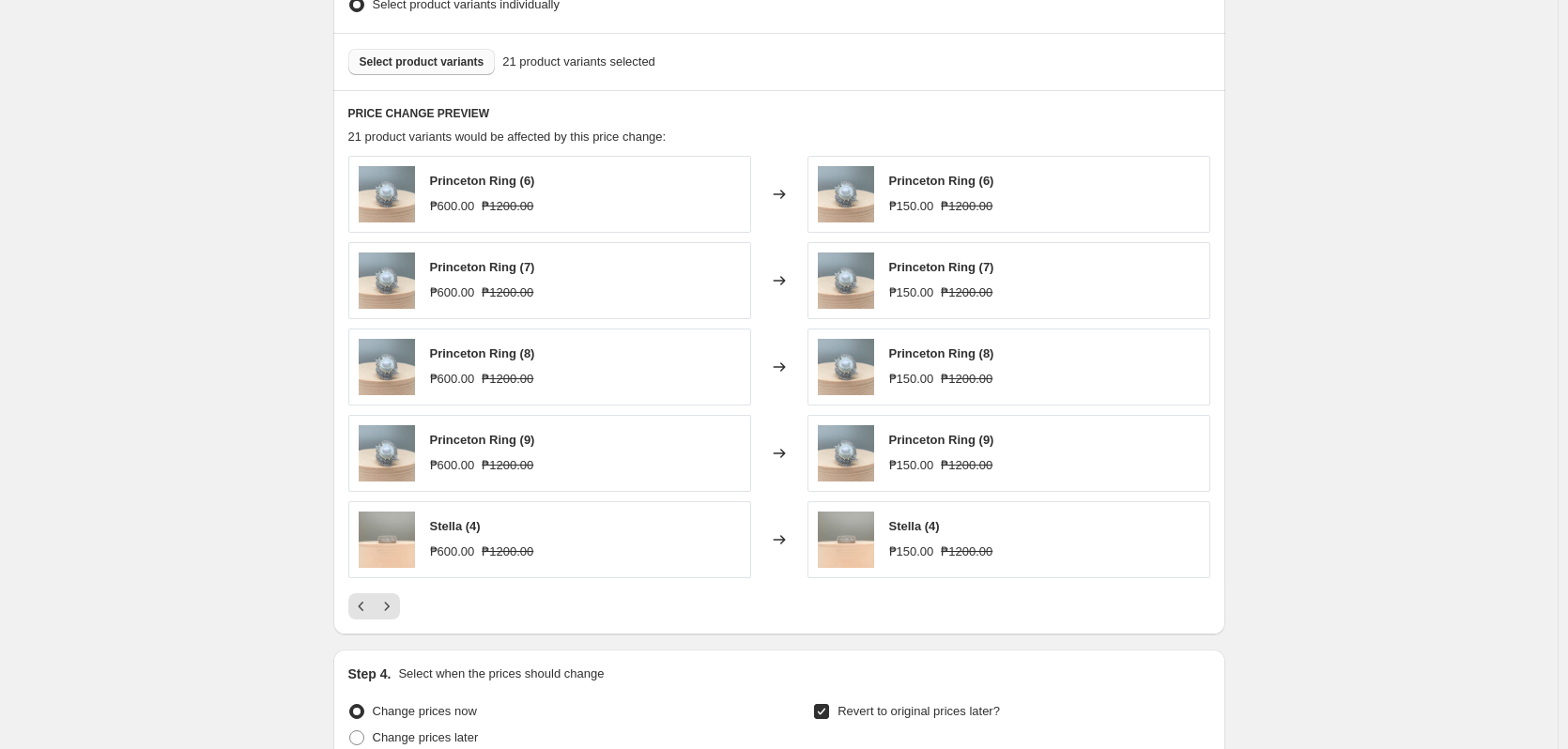
click at [489, 72] on button "Select product variants" at bounding box center [421, 62] width 147 height 27
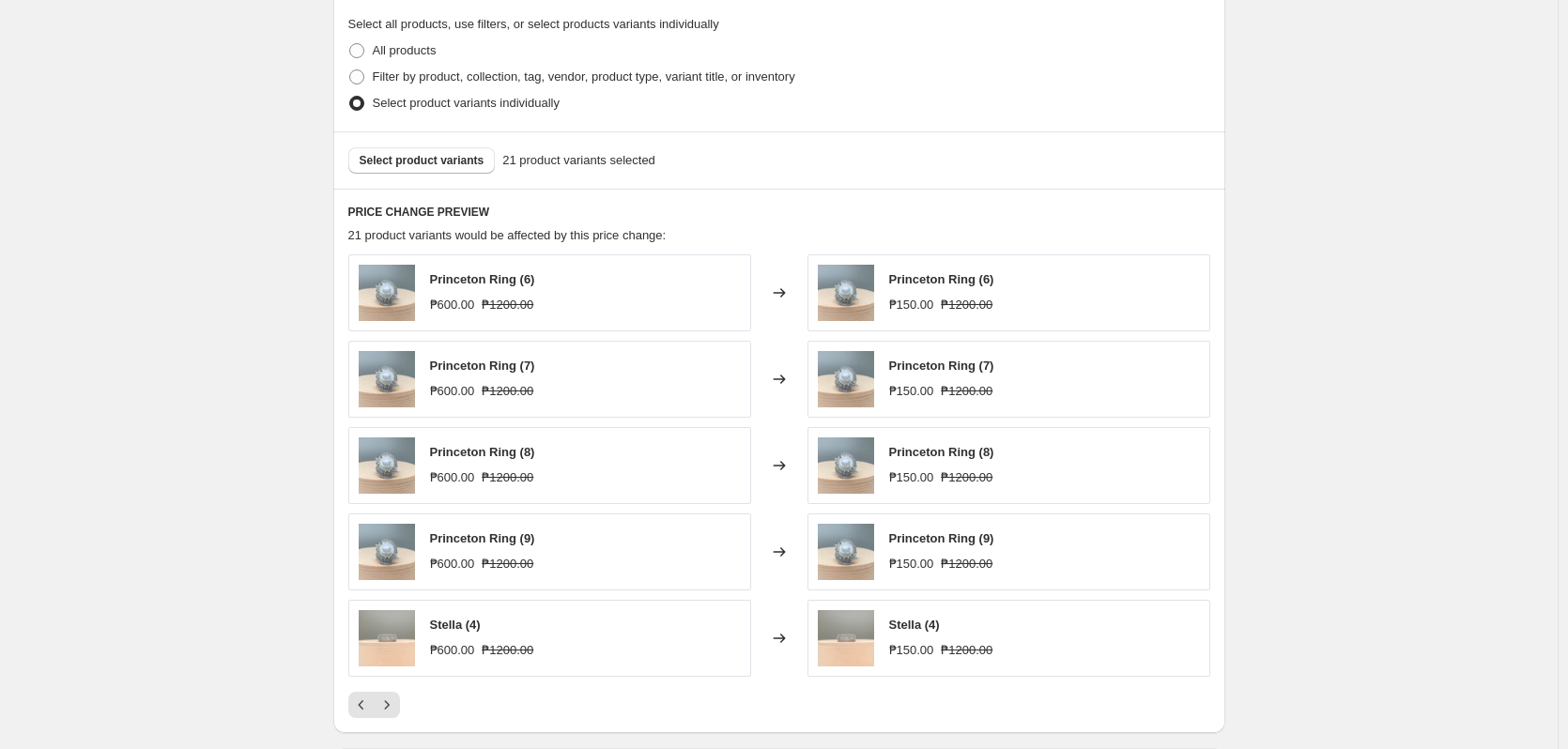
scroll to position [656, 0]
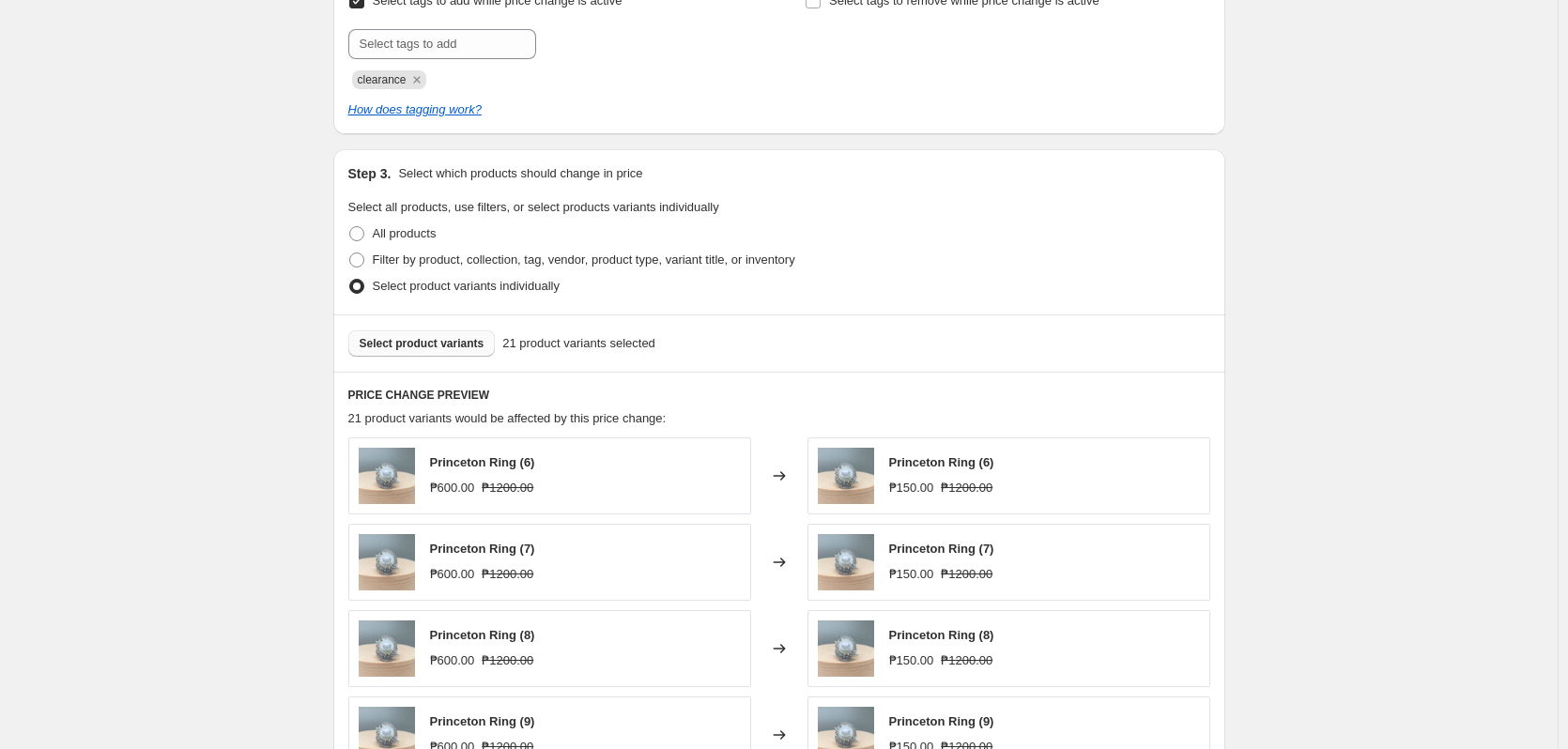
click at [436, 347] on span "Select product variants" at bounding box center [422, 343] width 125 height 15
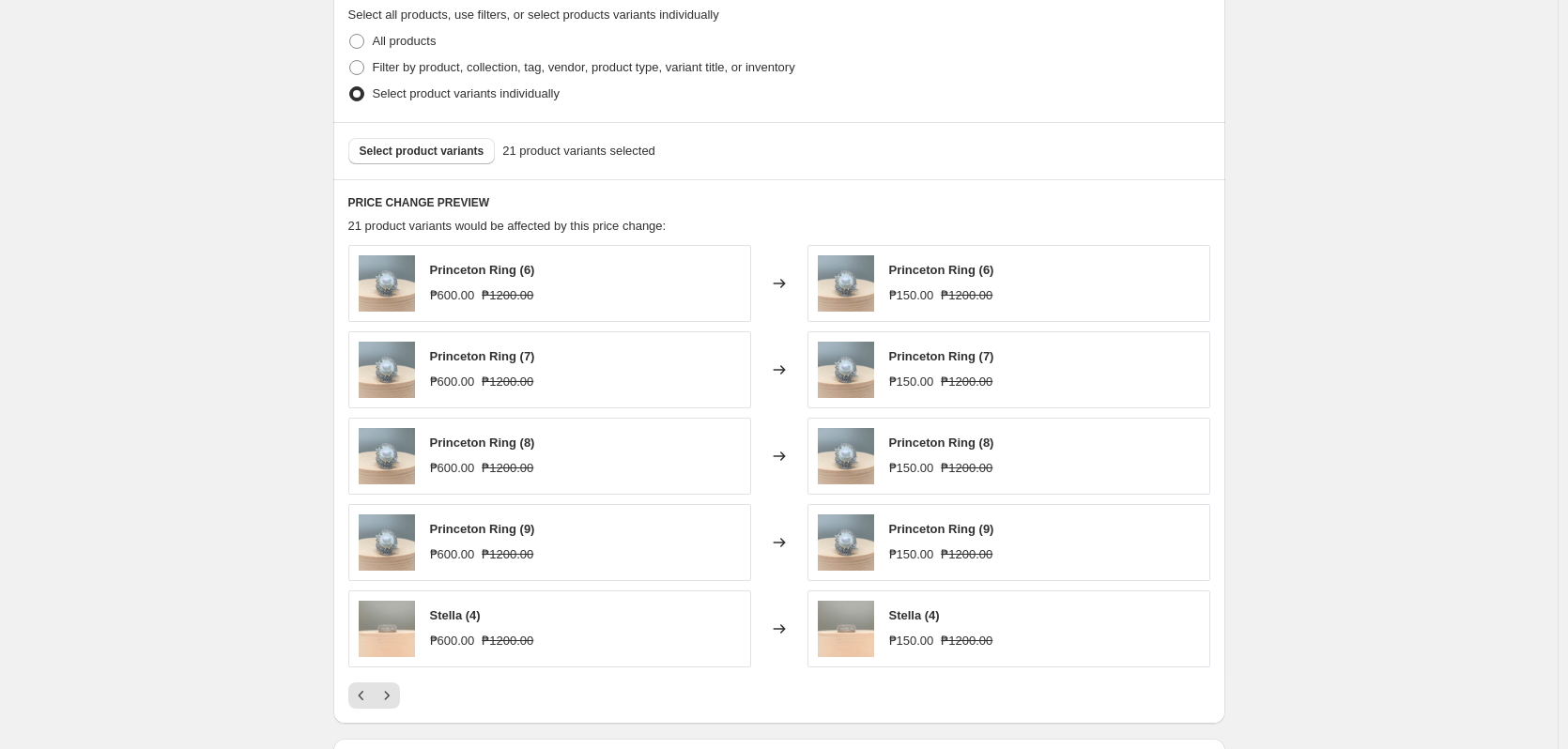
scroll to position [592, 0]
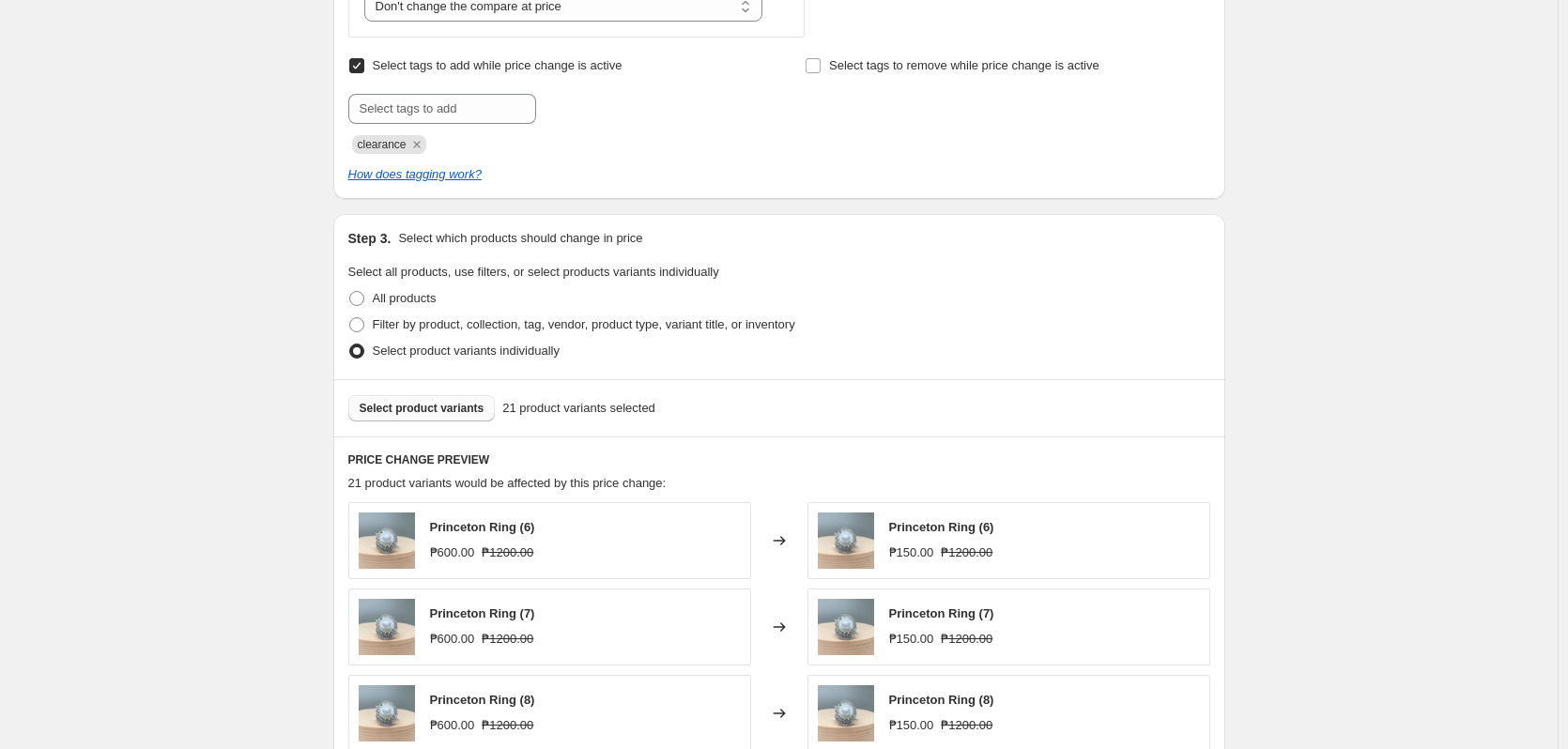
click at [464, 414] on span "Select product variants" at bounding box center [422, 407] width 125 height 15
click at [585, 547] on div "Princeton Ring (6) ₱600.00 ₱1200.00" at bounding box center [549, 540] width 402 height 77
drag, startPoint x: 714, startPoint y: 545, endPoint x: 424, endPoint y: 505, distance: 292.7
click at [438, 507] on div "Princeton Ring (6) ₱600.00 ₱1200.00" at bounding box center [549, 540] width 402 height 77
click at [842, 407] on div "Select product variants 21 product variants selected" at bounding box center [779, 408] width 862 height 27
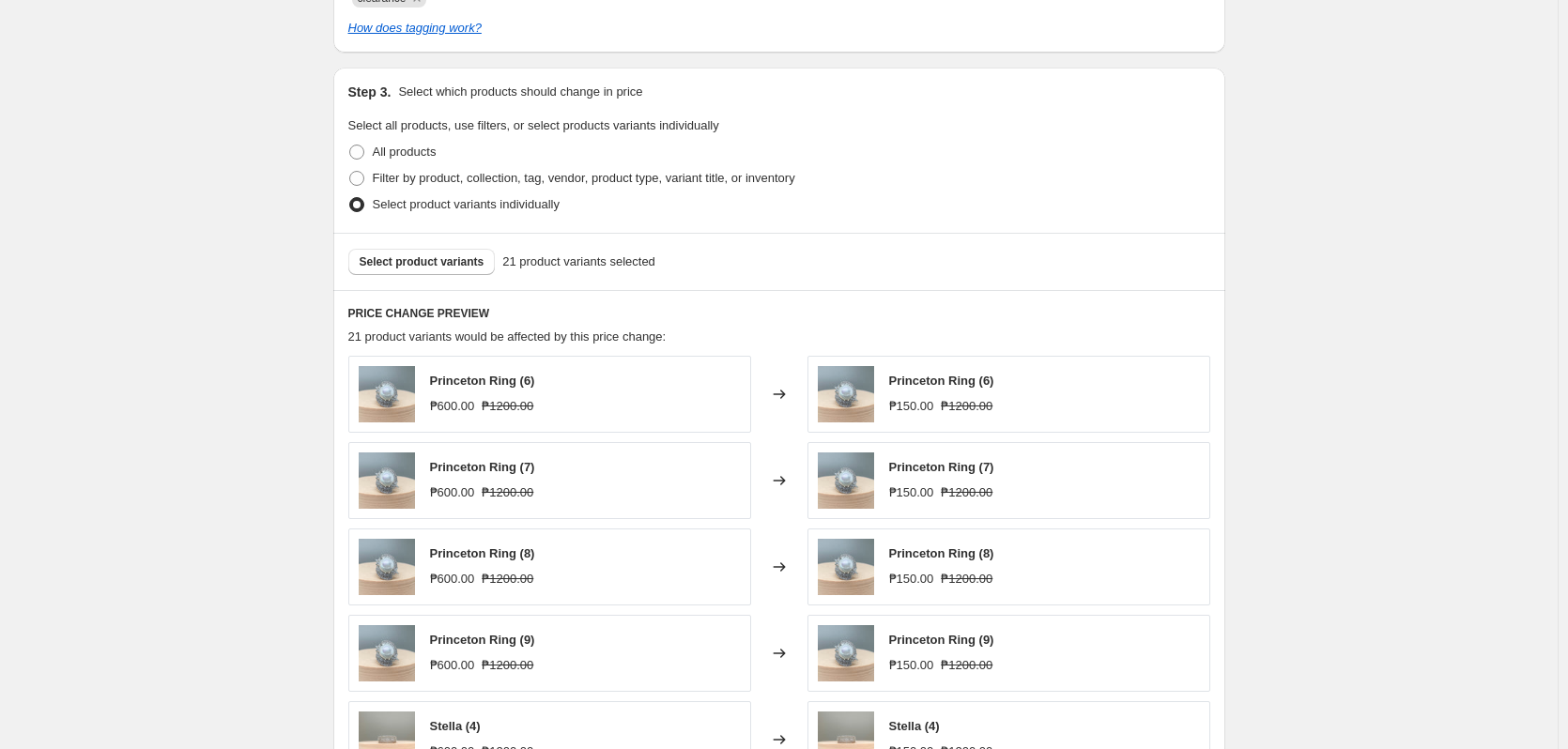
scroll to position [967, 0]
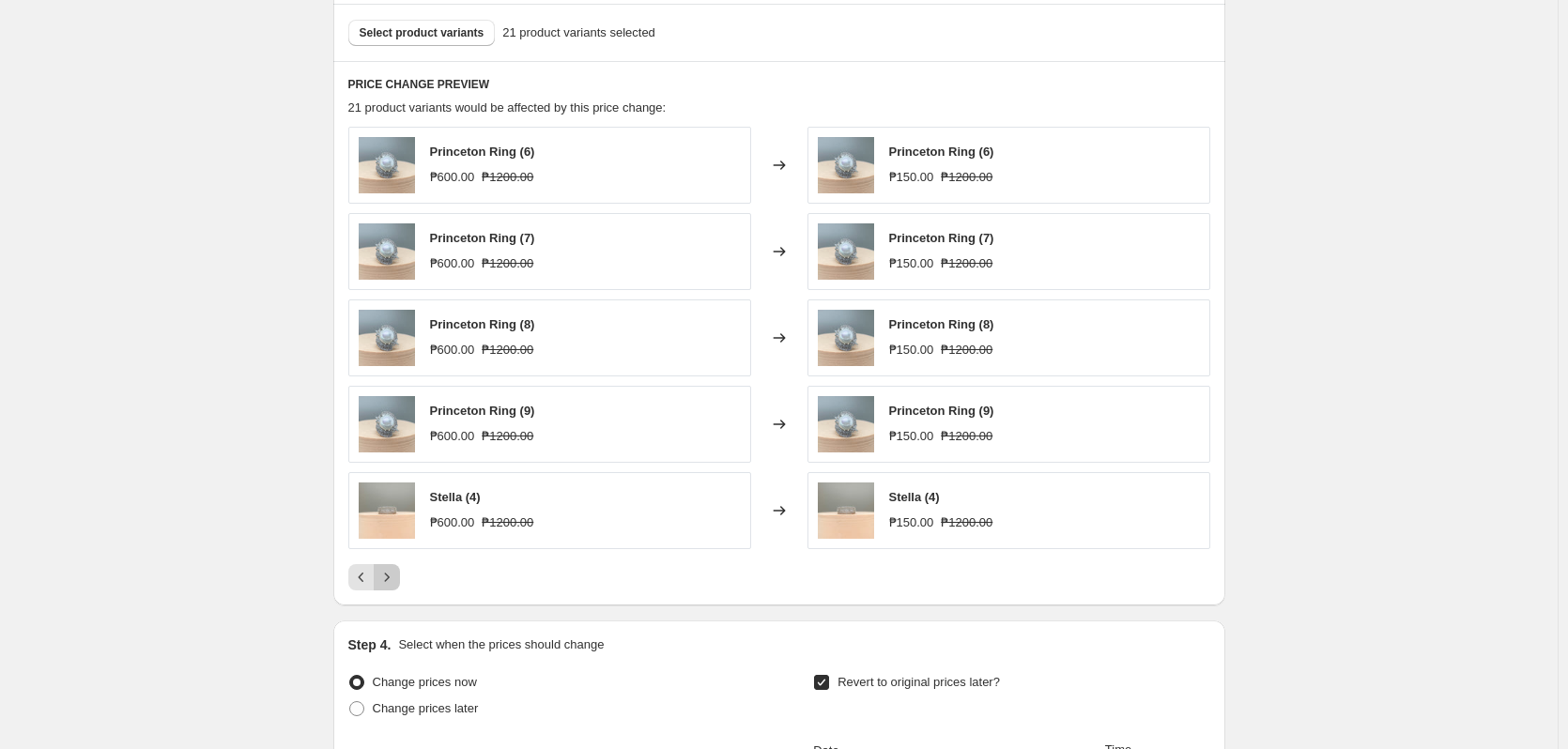
click at [394, 579] on icon "Next" at bounding box center [387, 577] width 19 height 19
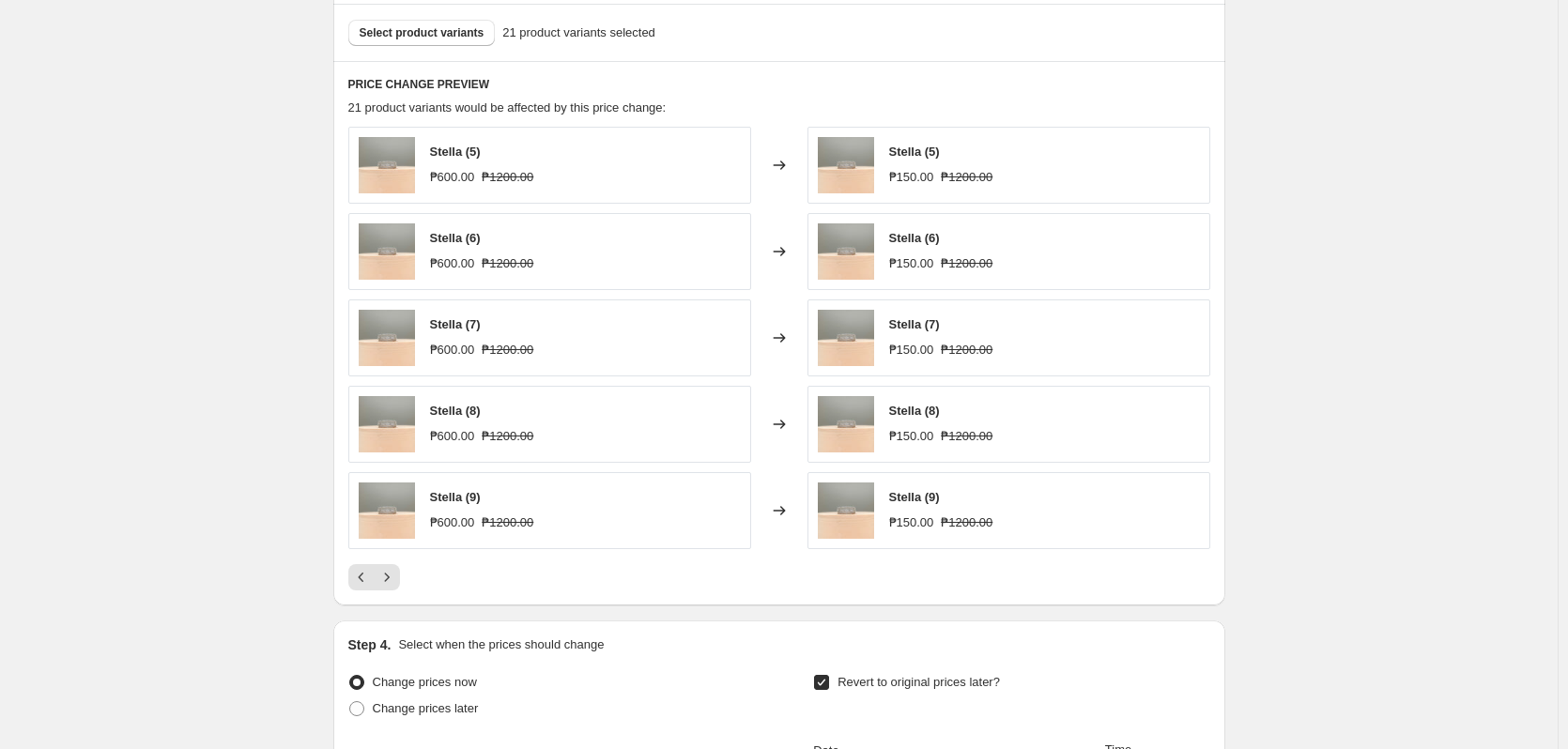
click at [692, 546] on div "Stella (9) ₱600.00 ₱1200.00" at bounding box center [549, 511] width 402 height 77
click at [682, 524] on div "Stella (9) ₱600.00 ₱1200.00" at bounding box center [549, 511] width 402 height 77
drag, startPoint x: 968, startPoint y: 525, endPoint x: 888, endPoint y: 398, distance: 150.1
click at [967, 525] on span "₱1200.00" at bounding box center [966, 522] width 51 height 14
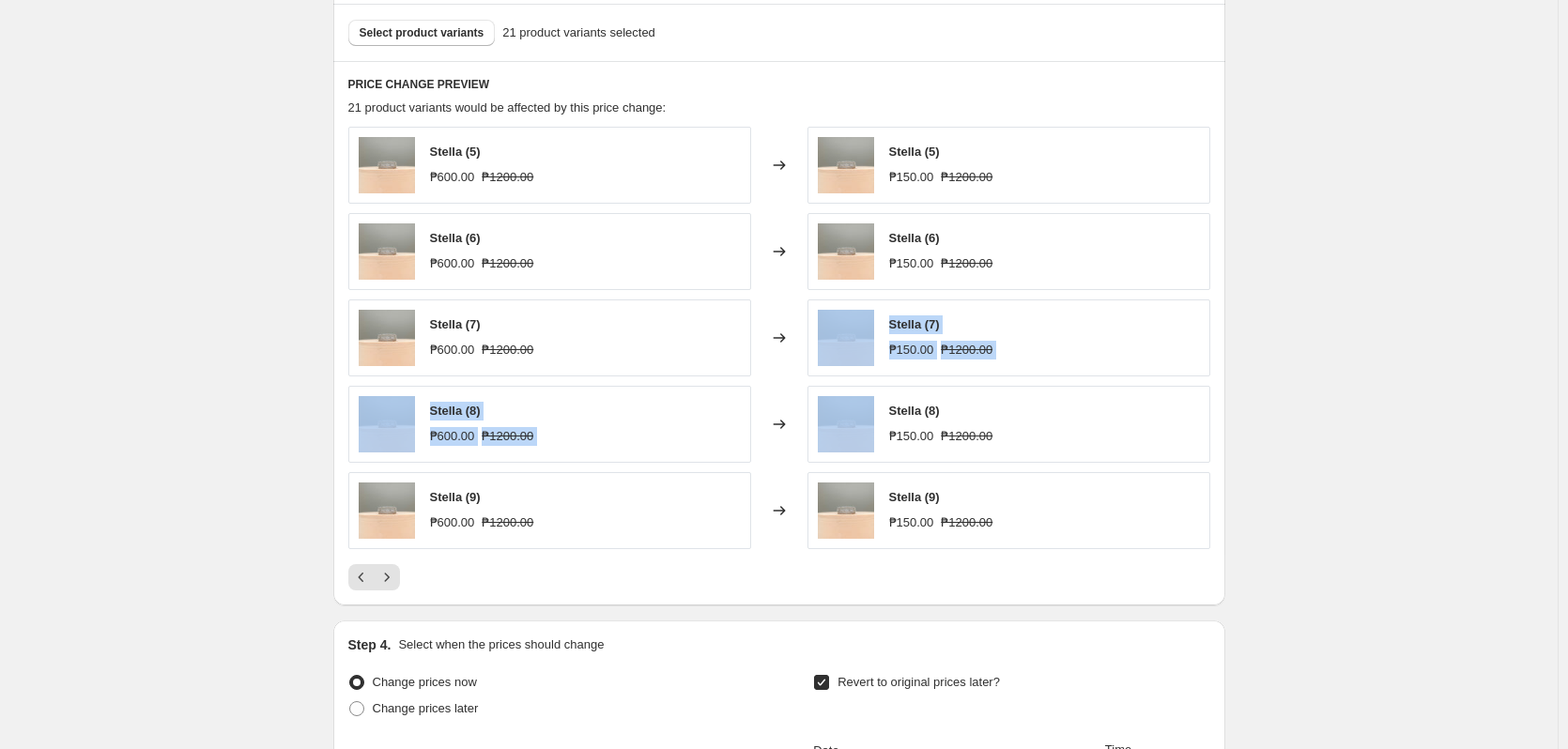
drag, startPoint x: 888, startPoint y: 398, endPoint x: 838, endPoint y: 290, distance: 119.0
click at [869, 336] on div "Stella (5) ₱600.00 ₱1200.00 Changed to Stella (5) ₱150.00 ₱1200.00 Stella (6) ₱…" at bounding box center [779, 338] width 862 height 422
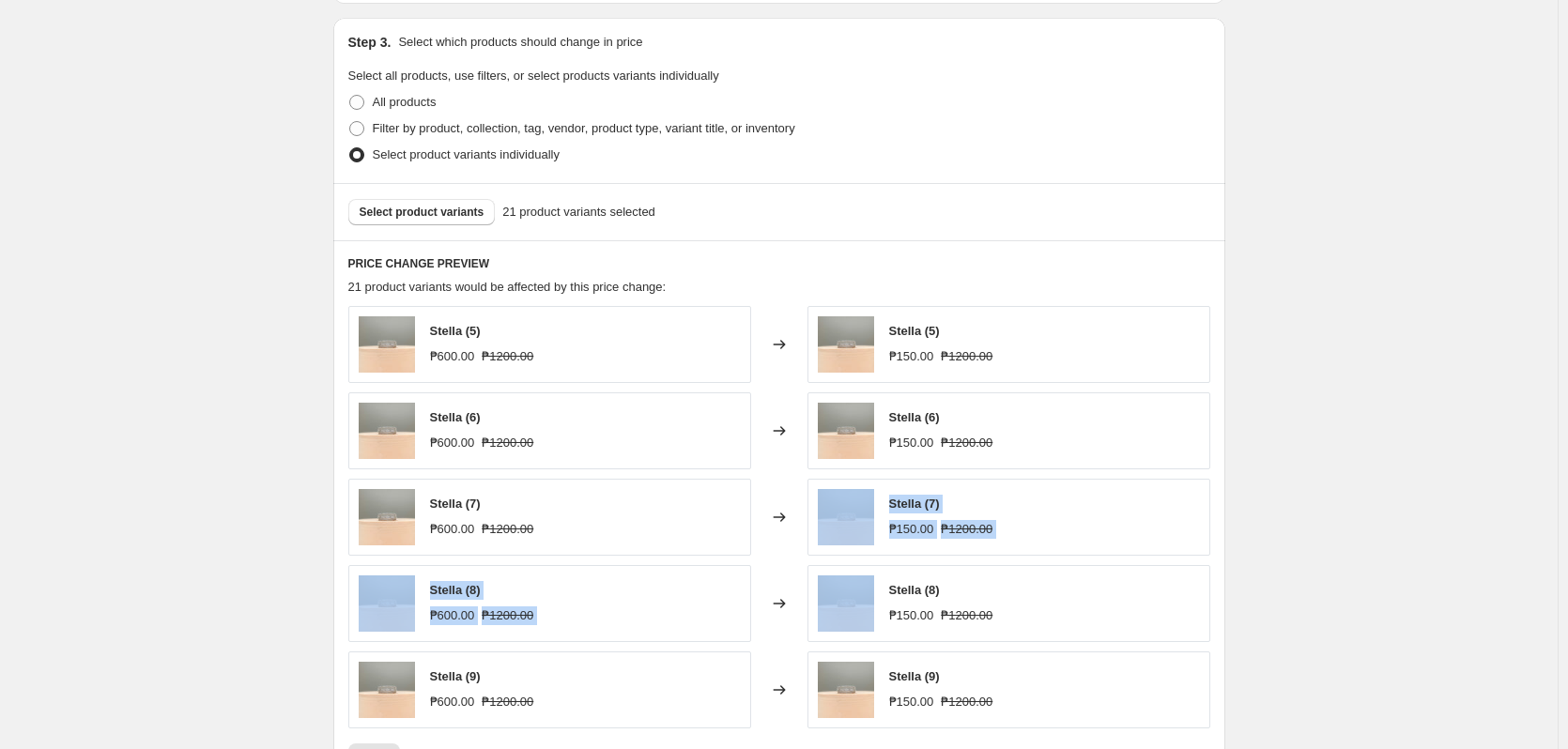
scroll to position [498, 0]
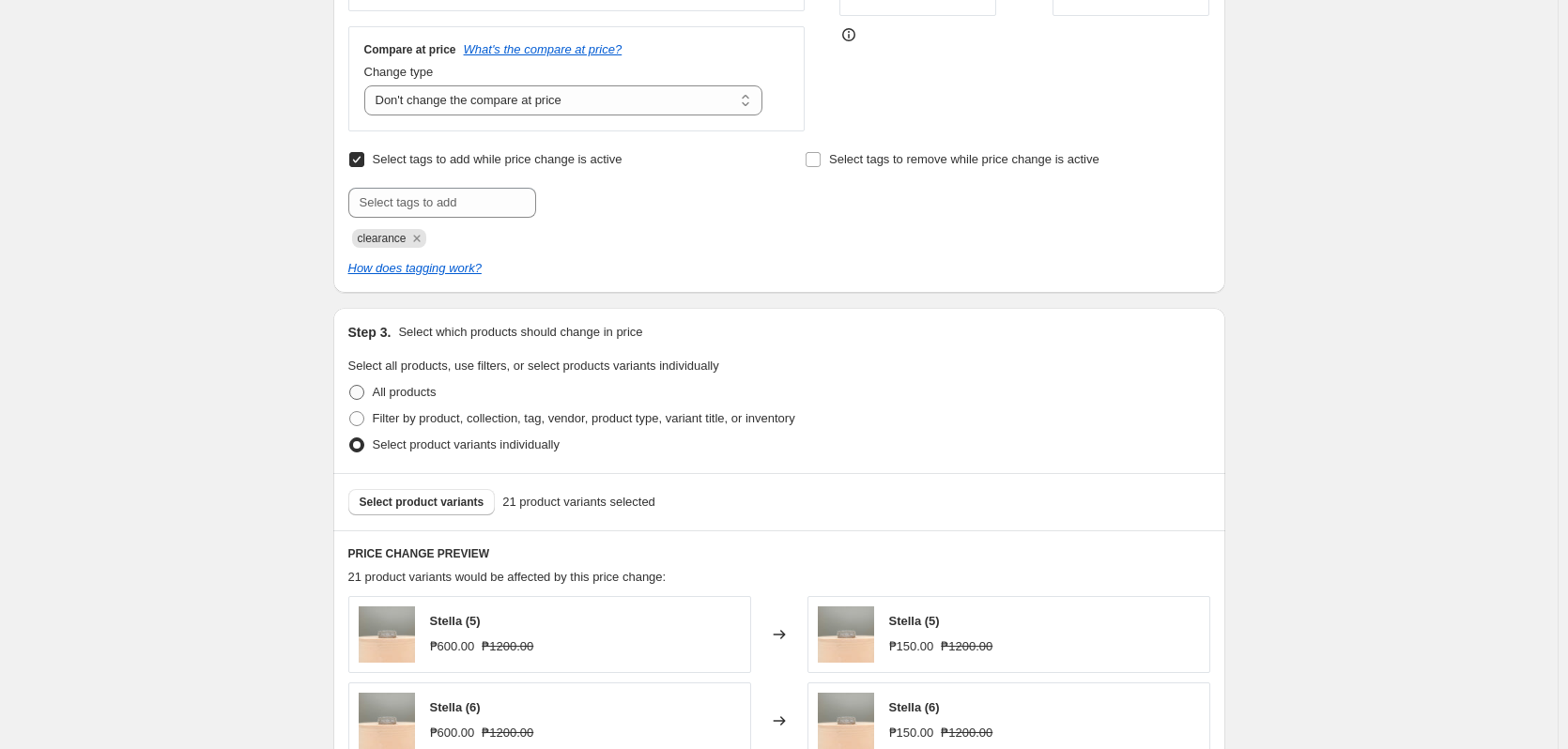
click at [392, 385] on span "All products" at bounding box center [404, 391] width 64 height 14
click at [350, 385] on input "All products" at bounding box center [349, 384] width 1 height 1
radio input "true"
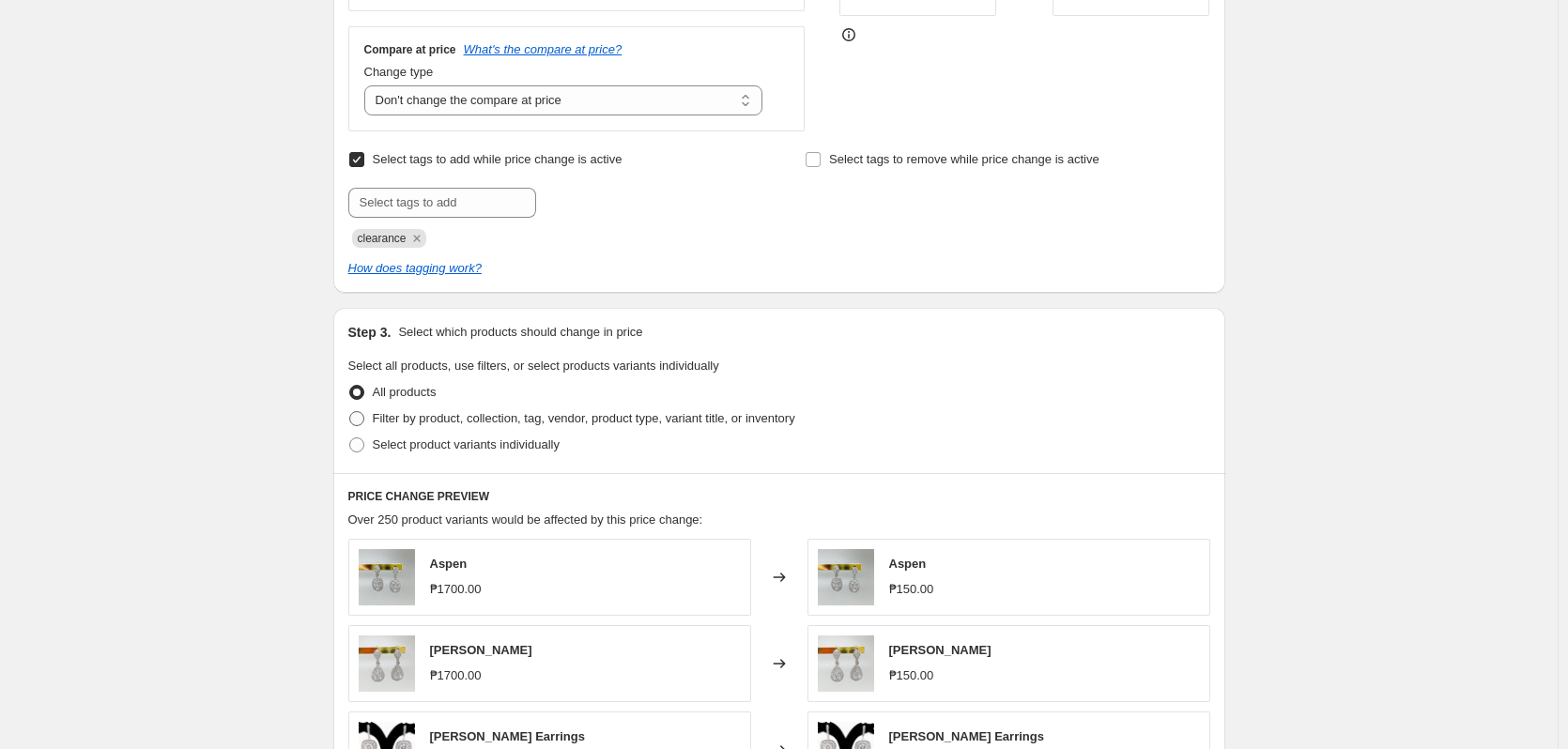
click at [390, 423] on span "Filter by product, collection, tag, vendor, product type, variant title, or inv…" at bounding box center [584, 418] width 422 height 14
click at [350, 412] on input "Filter by product, collection, tag, vendor, product type, variant title, or inv…" at bounding box center [349, 411] width 1 height 1
radio input "true"
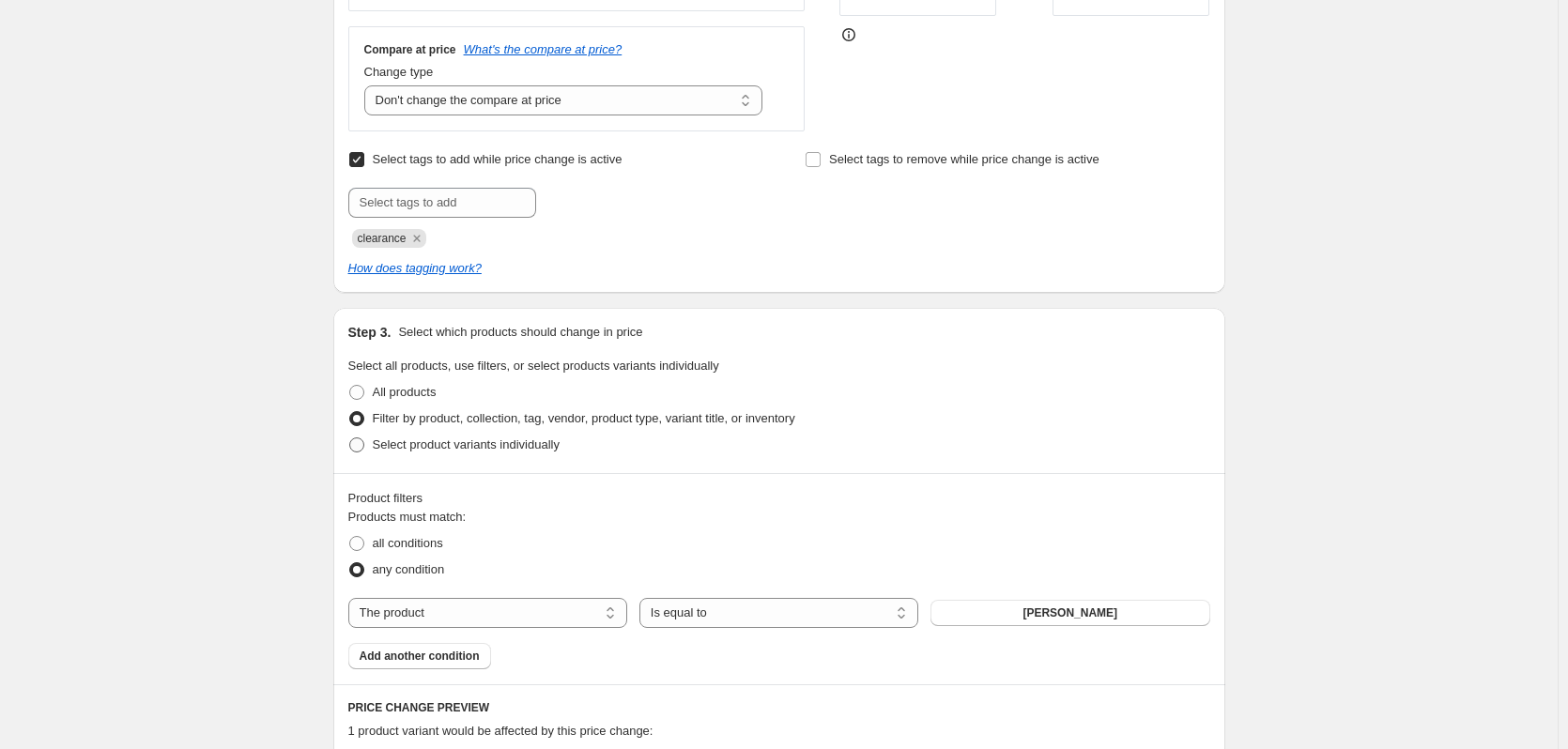
click at [393, 446] on span "Select product variants individually" at bounding box center [465, 444] width 186 height 14
click at [350, 439] on input "Select product variants individually" at bounding box center [349, 438] width 1 height 1
radio input "true"
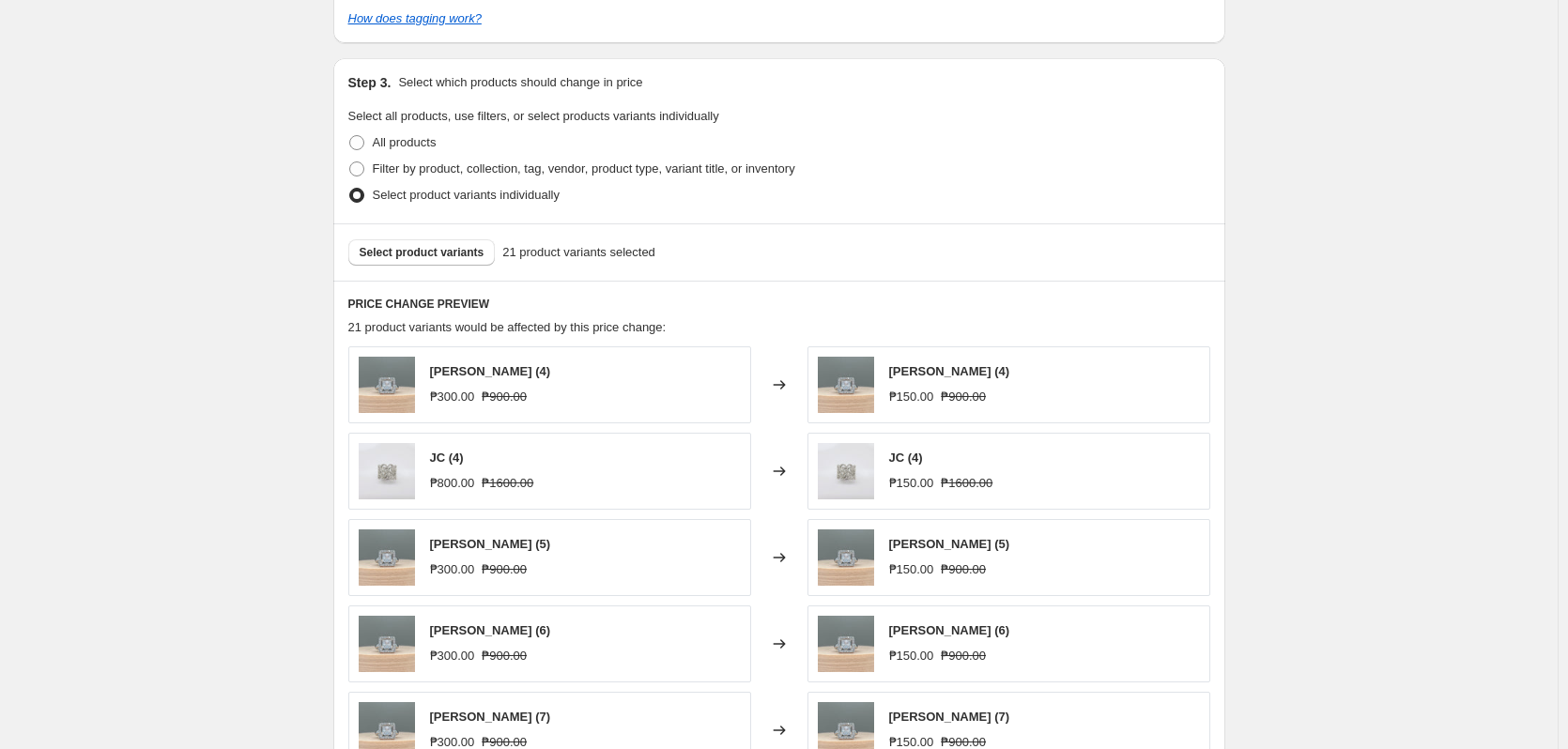
scroll to position [780, 0]
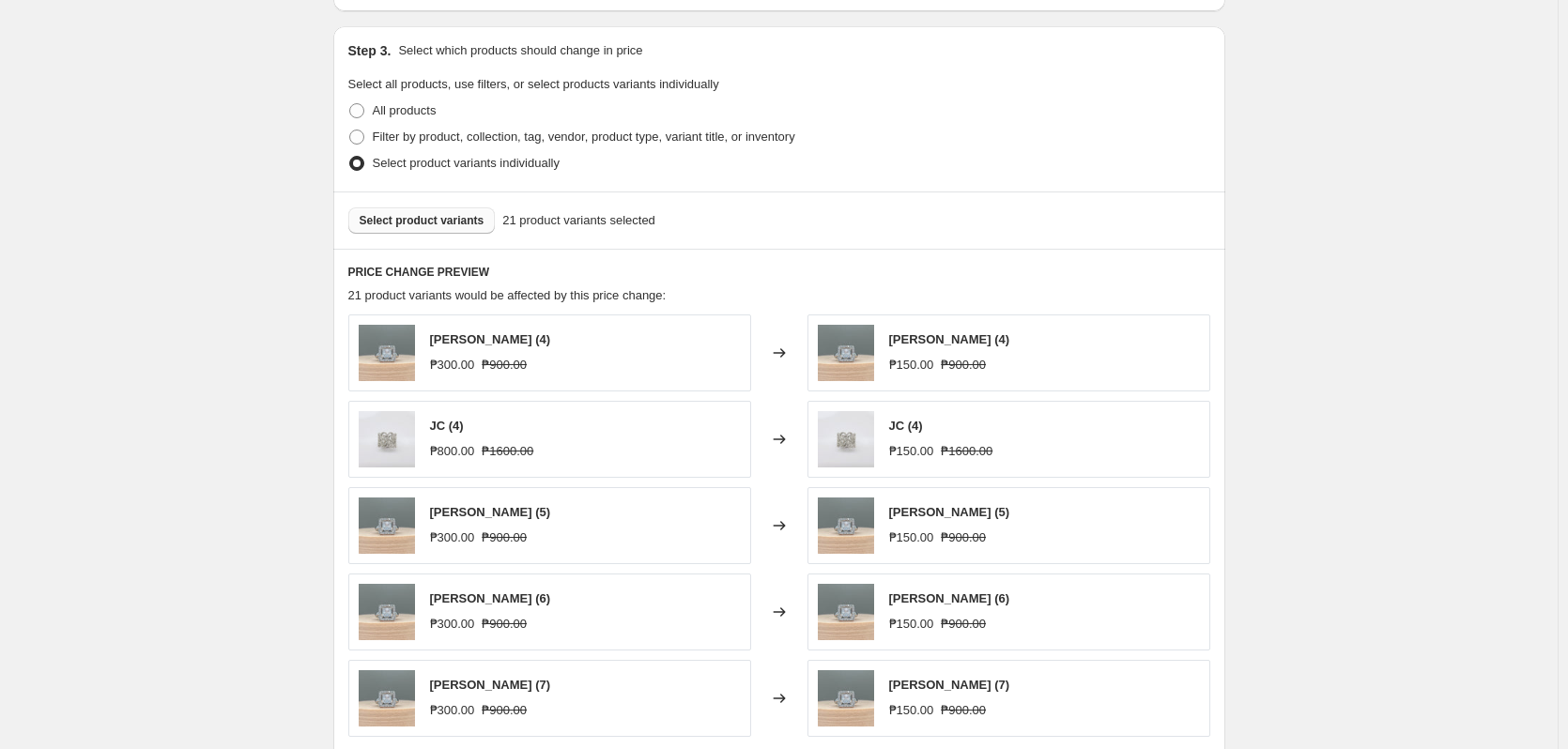
click at [451, 231] on button "Select product variants" at bounding box center [421, 220] width 147 height 27
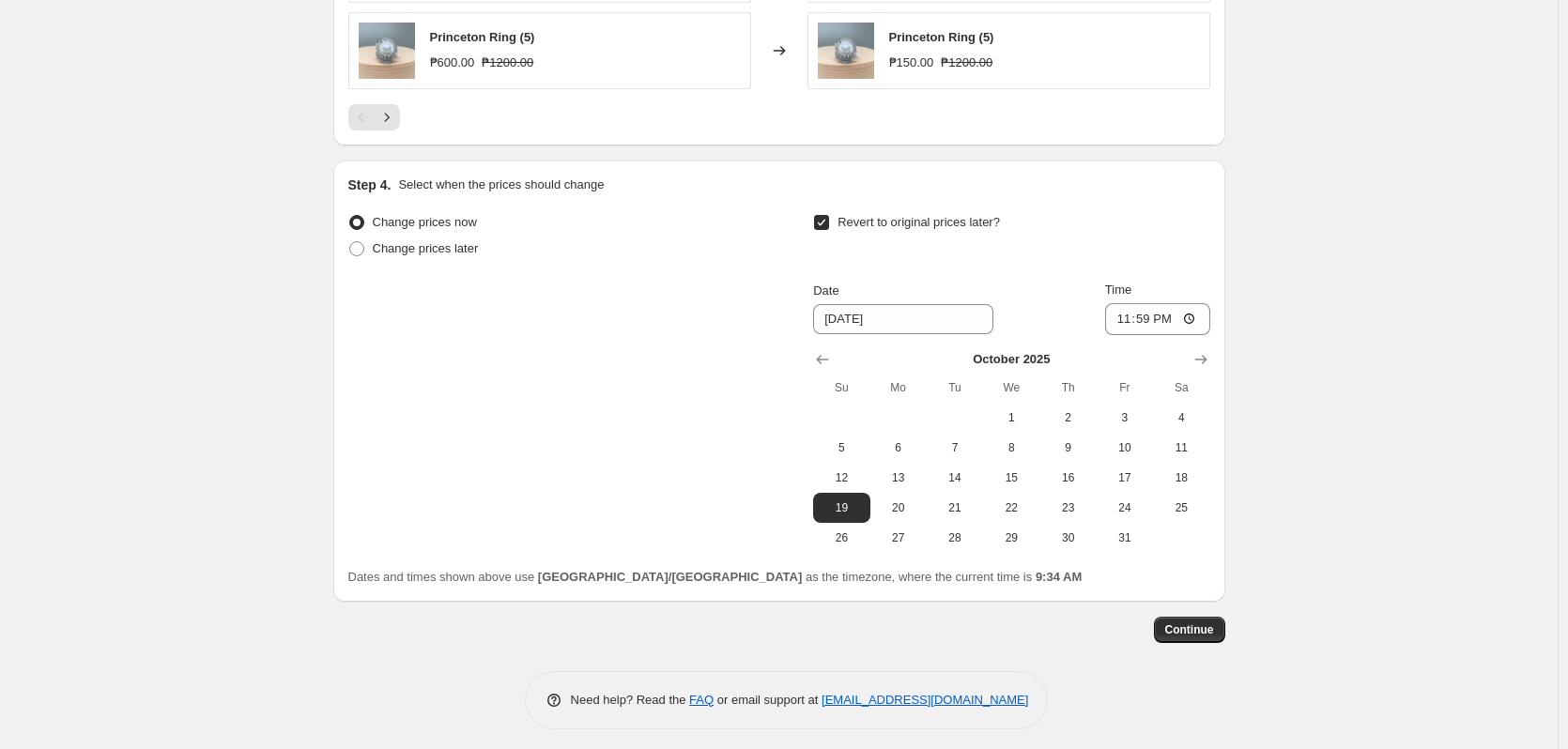
scroll to position [1436, 0]
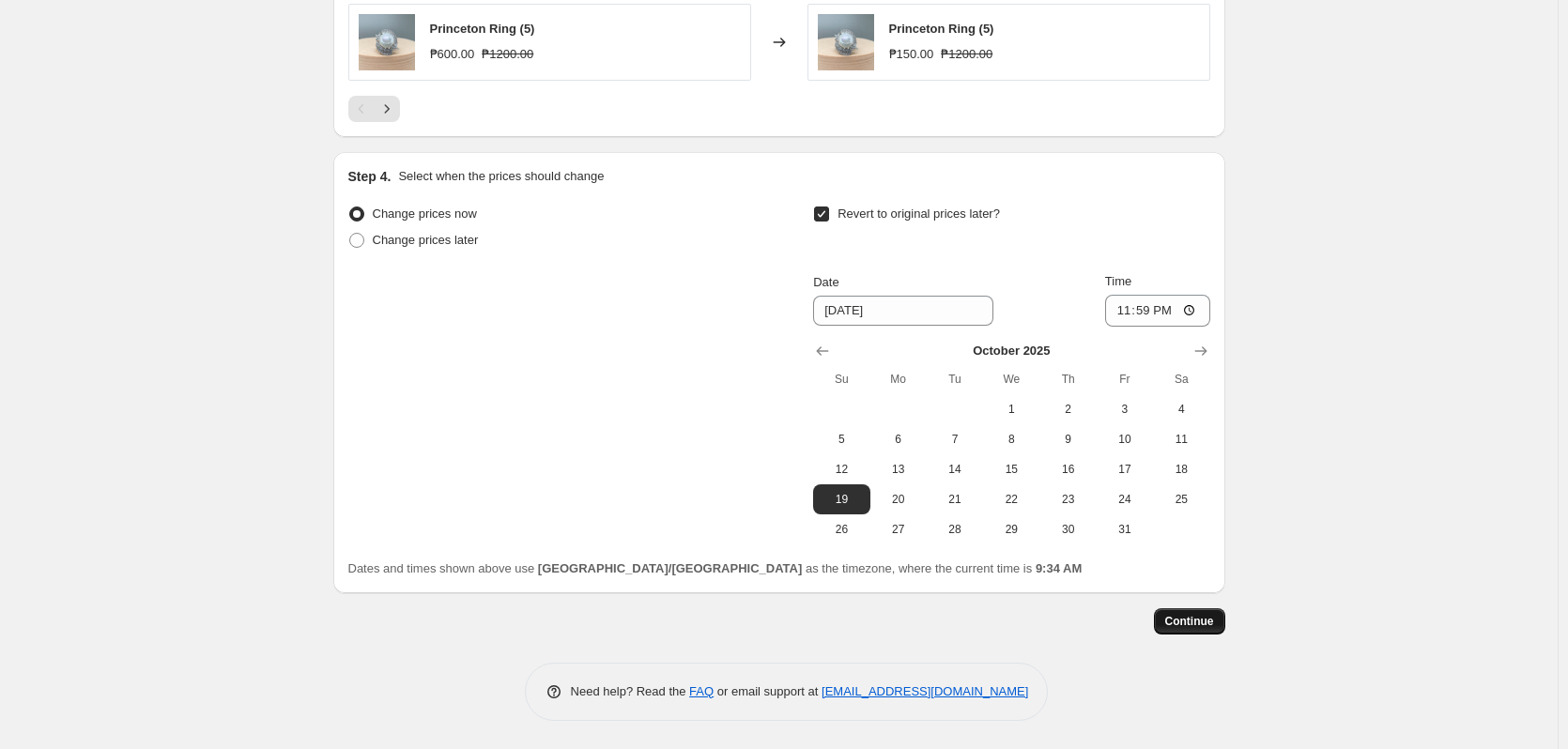
click at [1207, 627] on button "Continue" at bounding box center [1189, 621] width 71 height 27
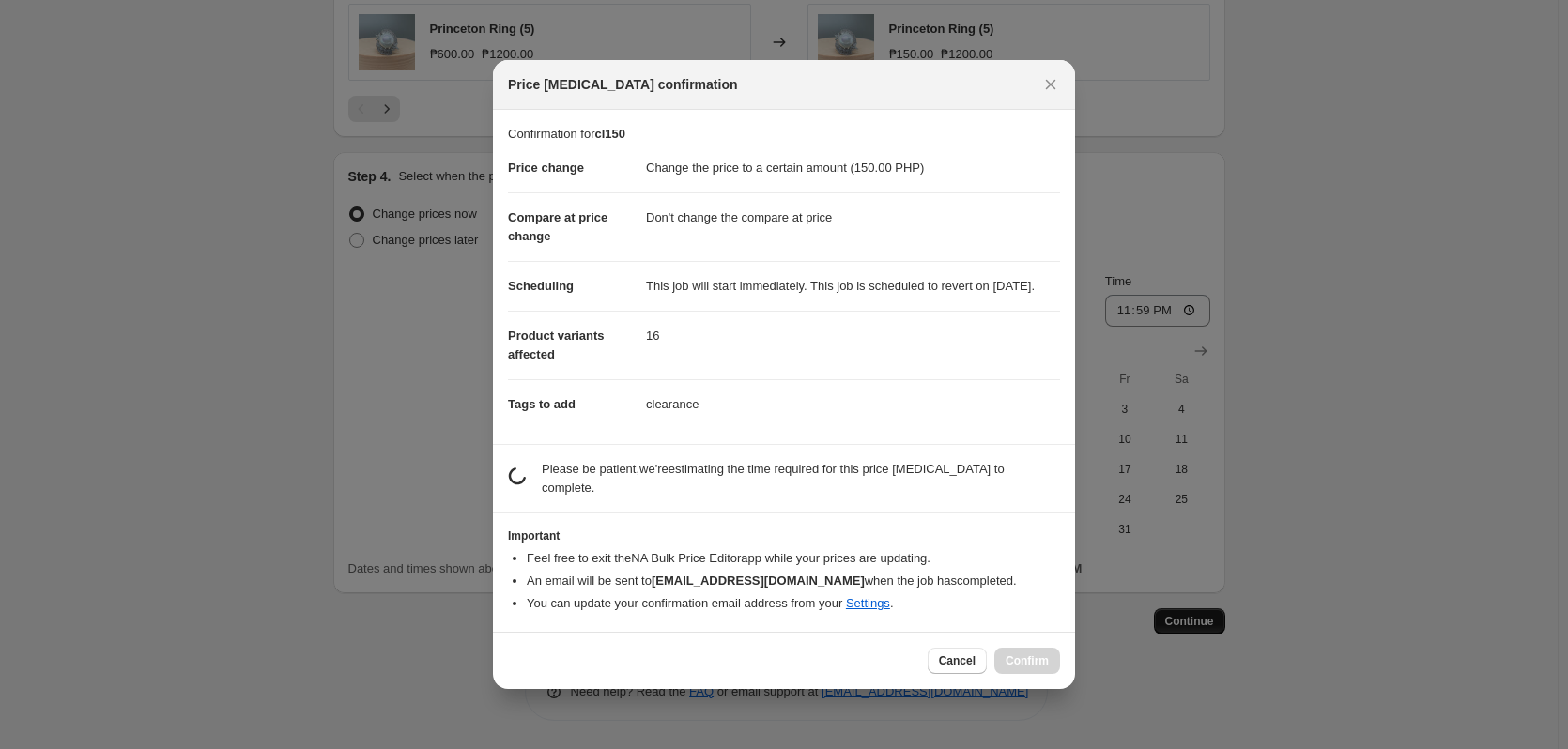
scroll to position [0, 0]
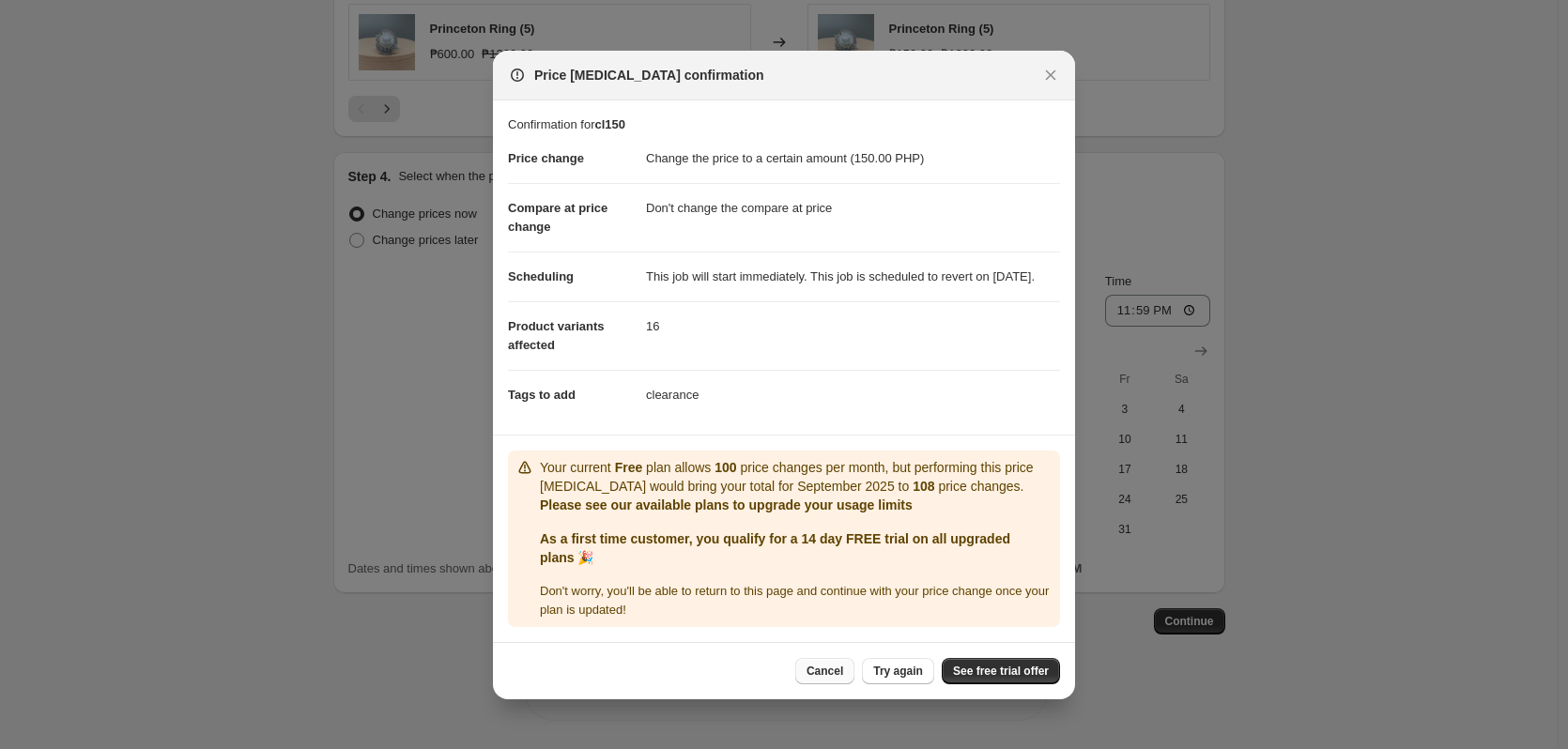
click at [843, 678] on span "Cancel" at bounding box center [824, 670] width 36 height 15
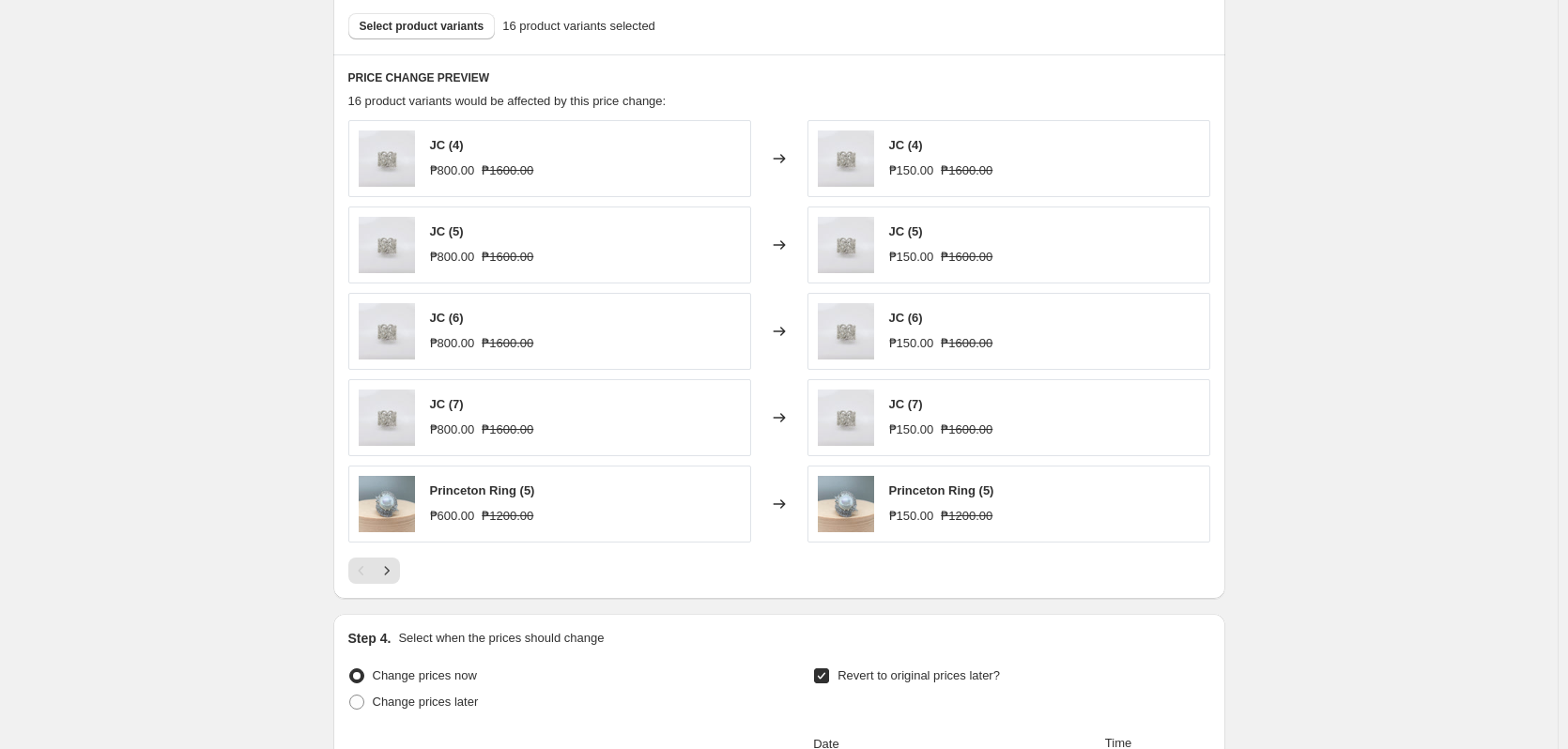
scroll to position [780, 0]
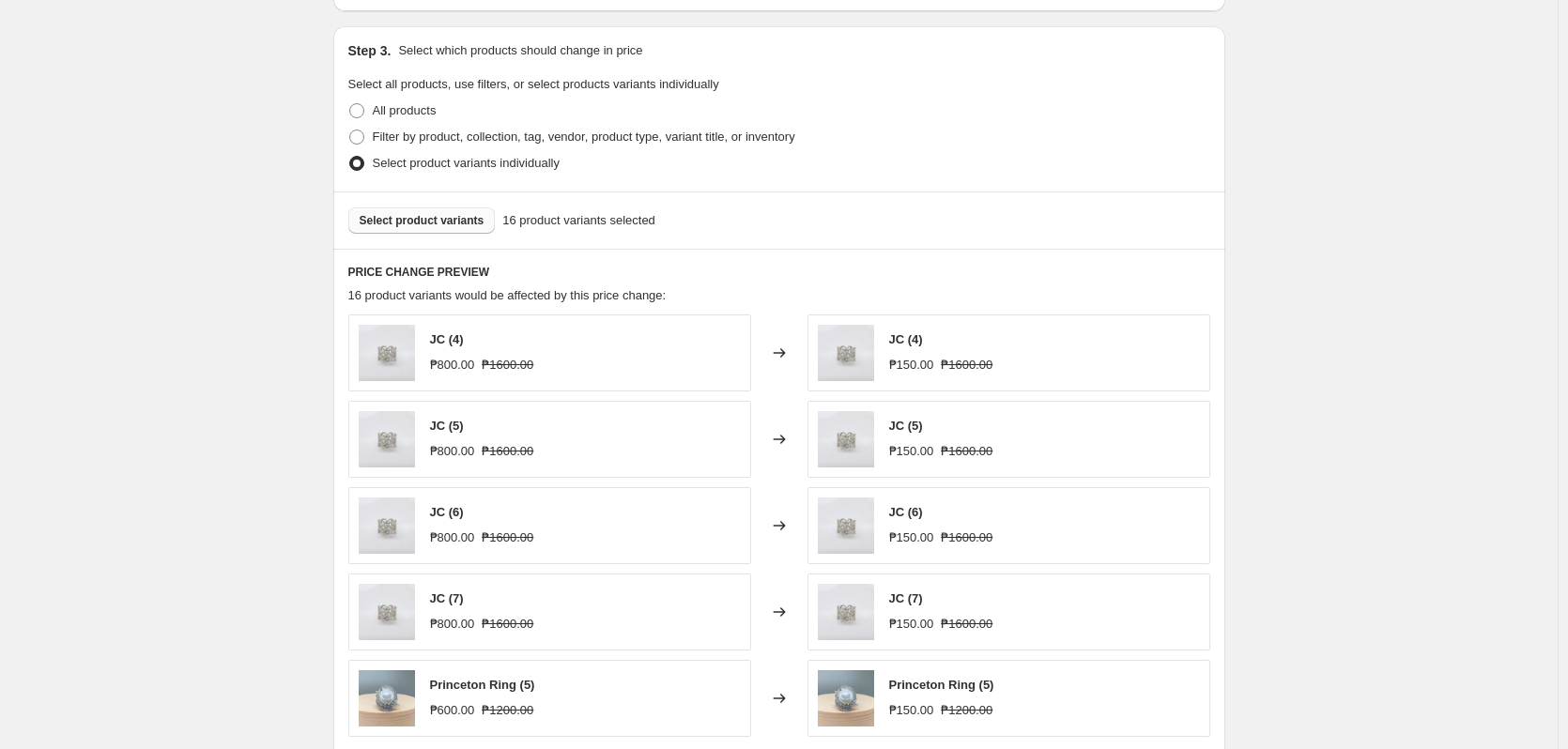
click at [452, 230] on button "Select product variants" at bounding box center [421, 220] width 147 height 27
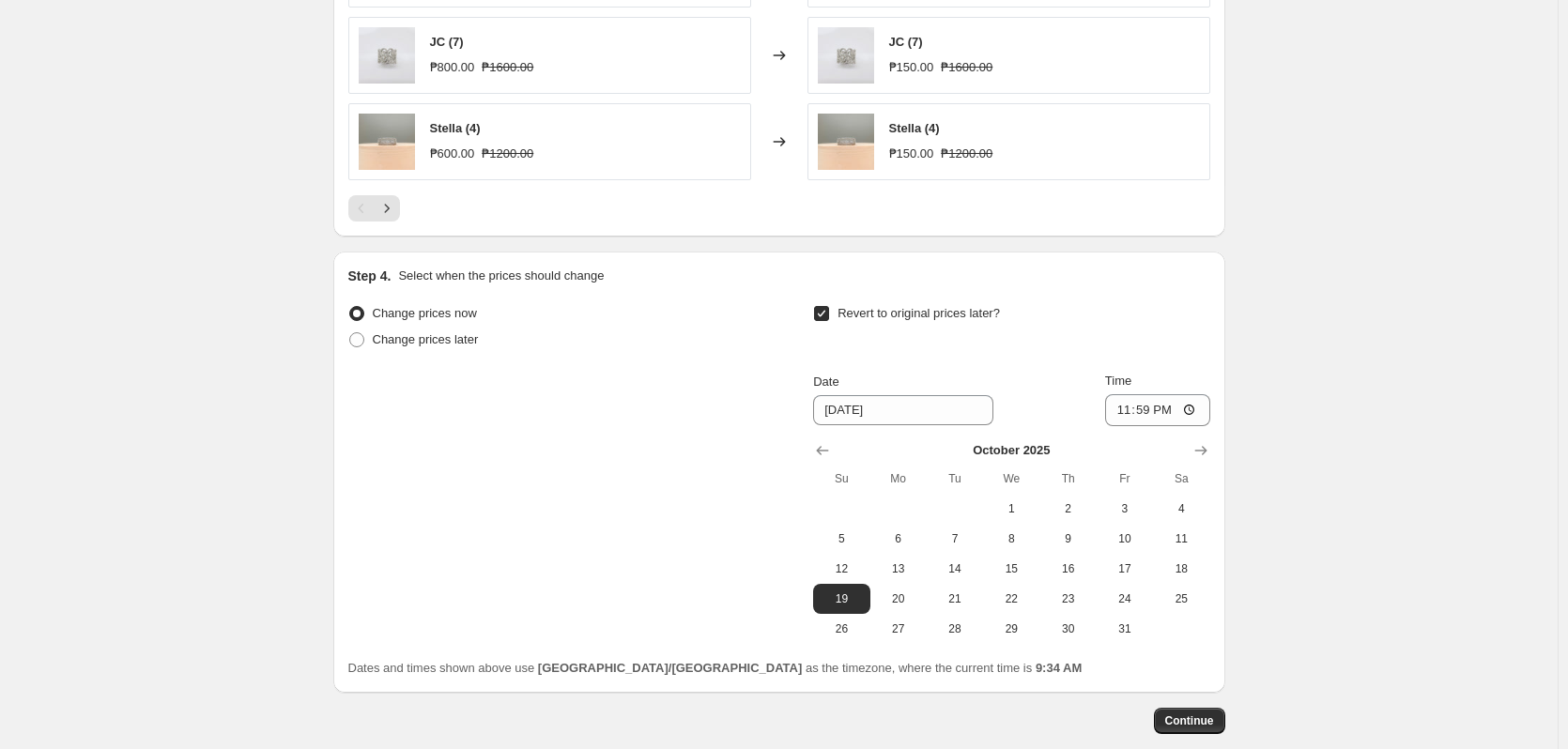
scroll to position [1436, 0]
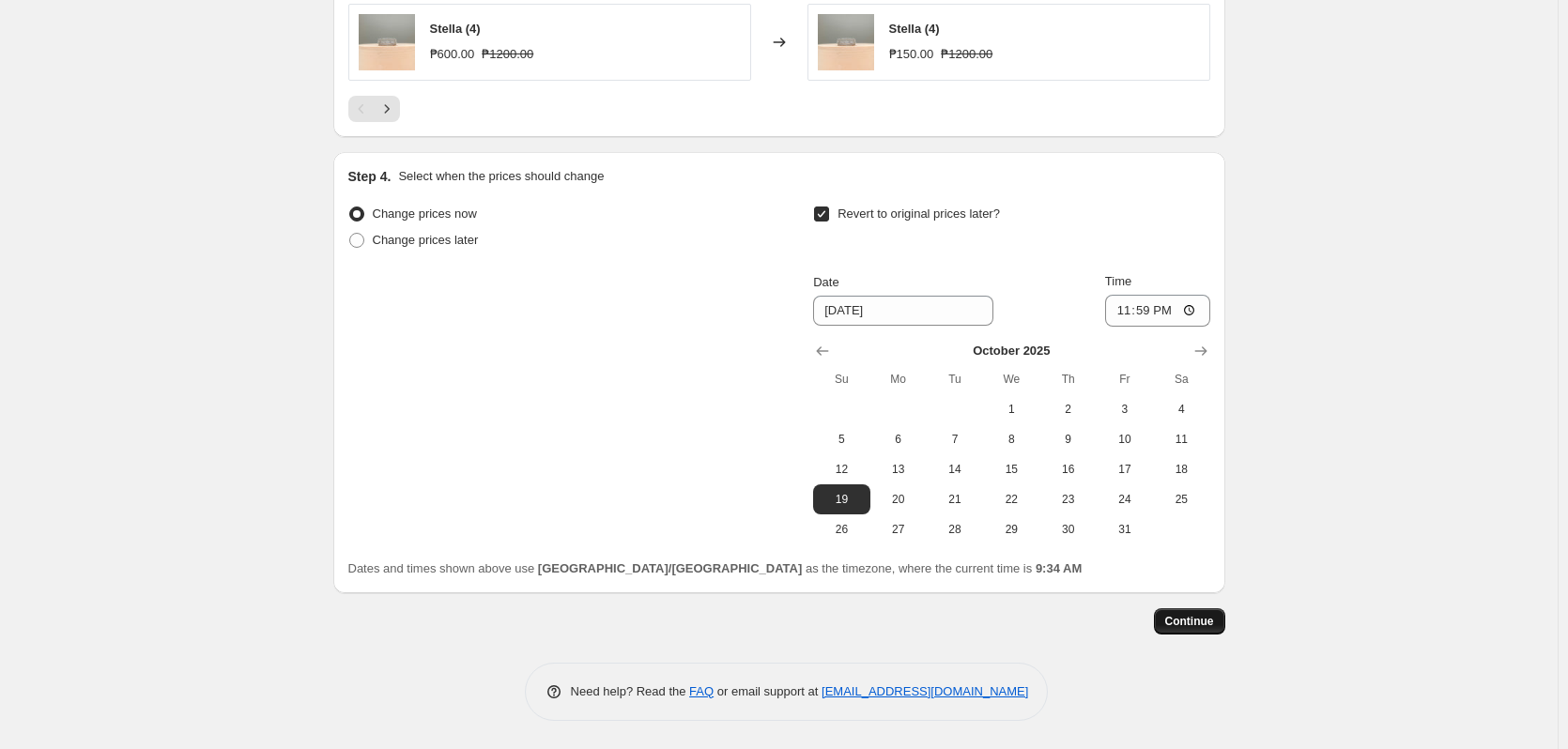
click at [1187, 628] on span "Continue" at bounding box center [1189, 621] width 49 height 15
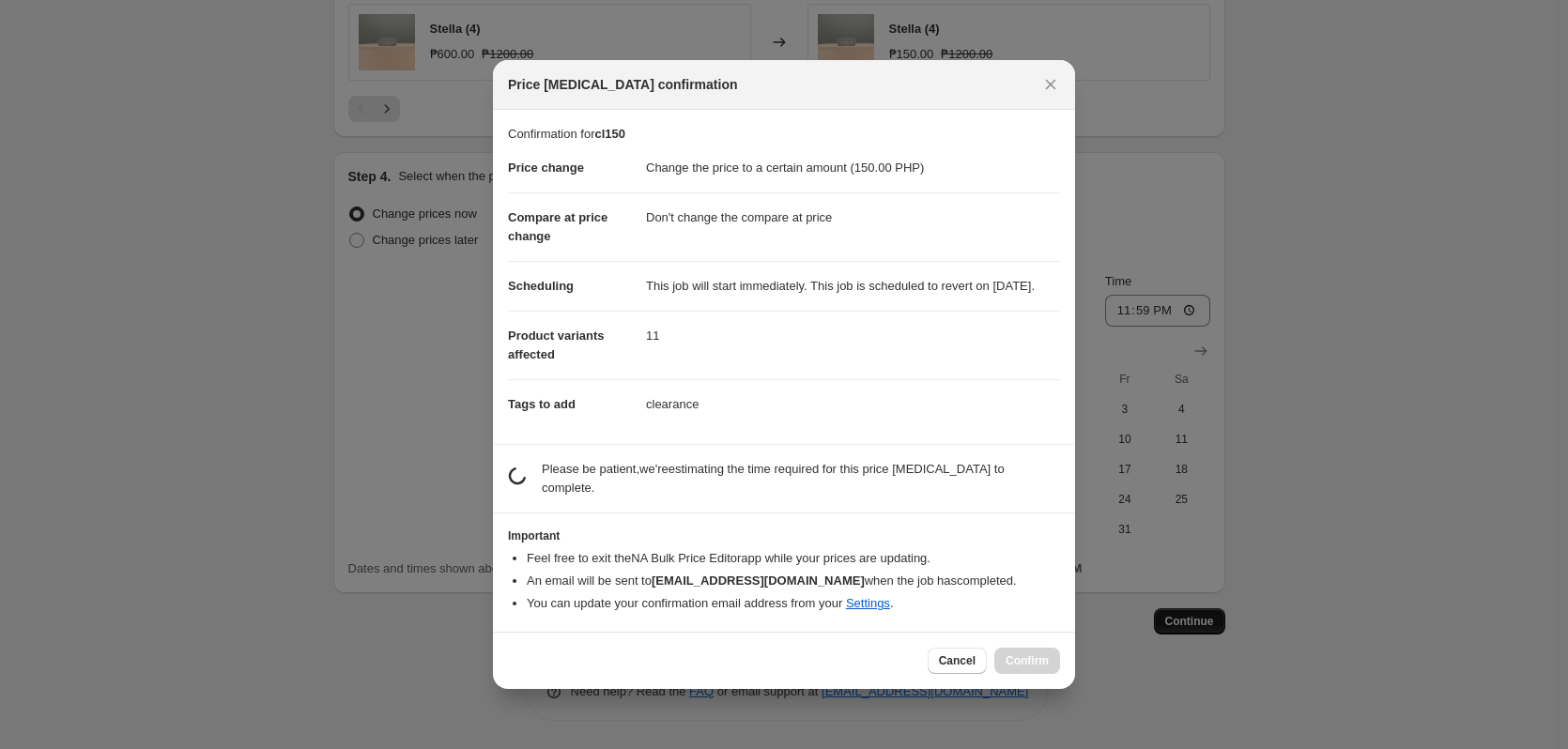
scroll to position [0, 0]
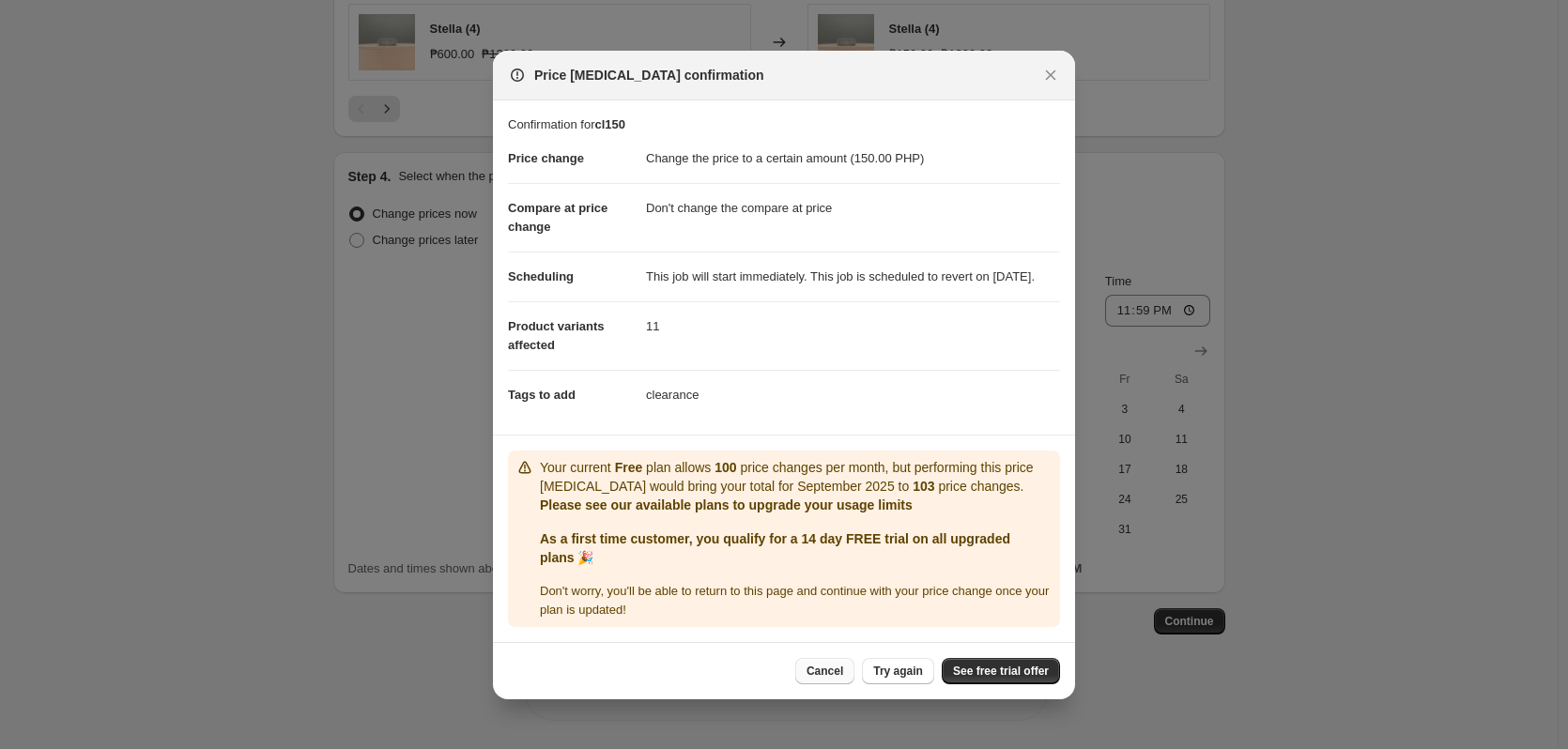
click at [828, 676] on span "Cancel" at bounding box center [824, 670] width 36 height 15
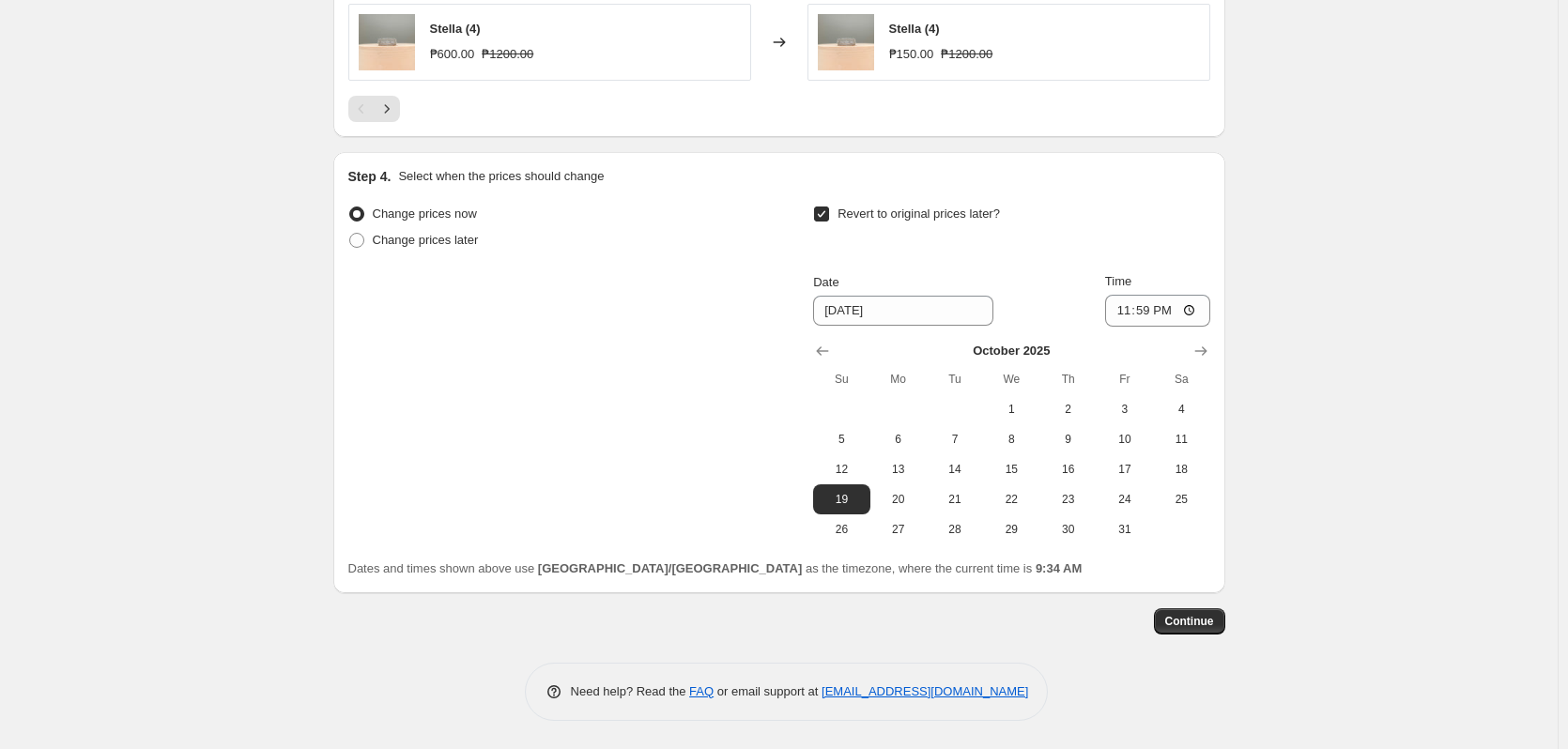
scroll to position [873, 0]
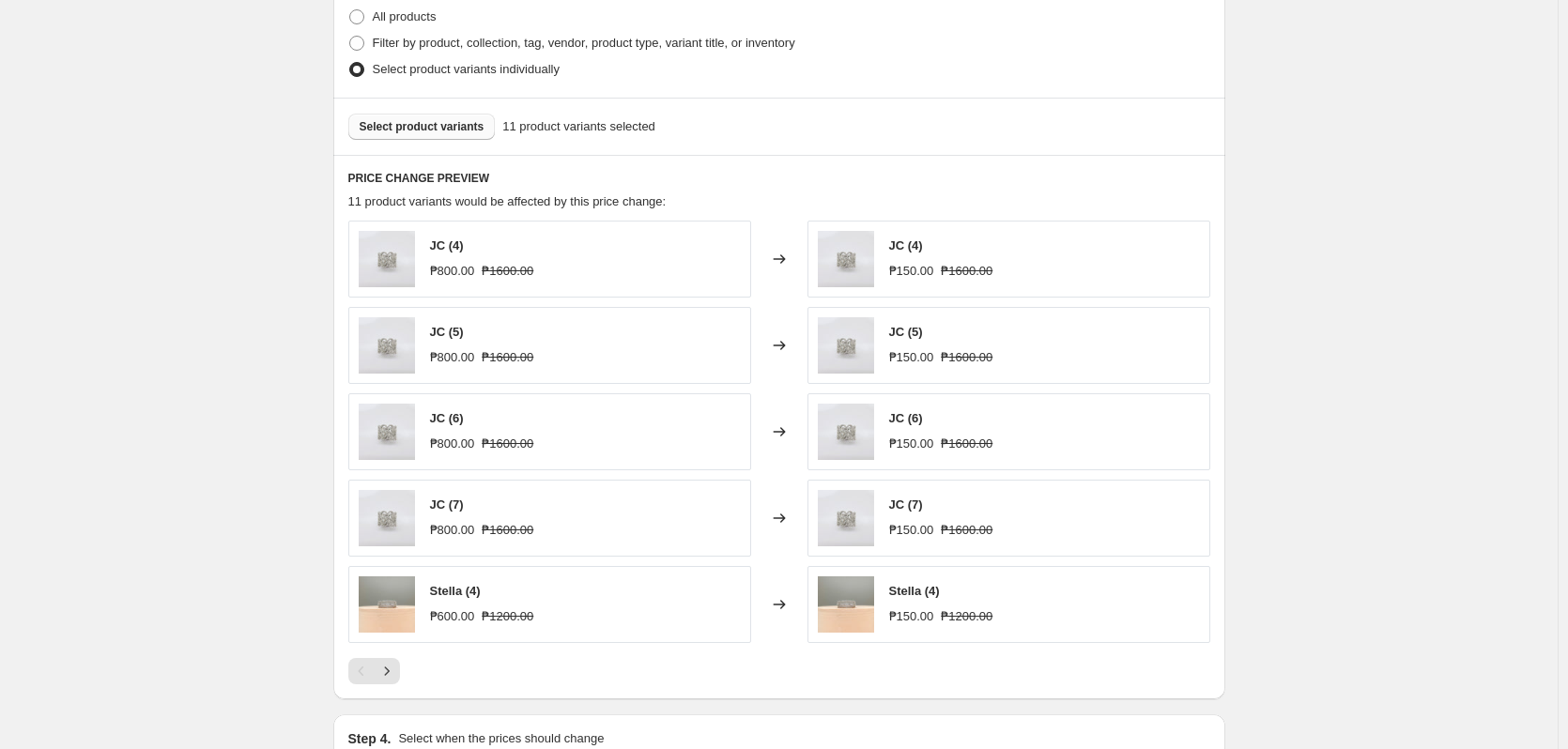
click at [457, 134] on span "Select product variants" at bounding box center [422, 126] width 125 height 15
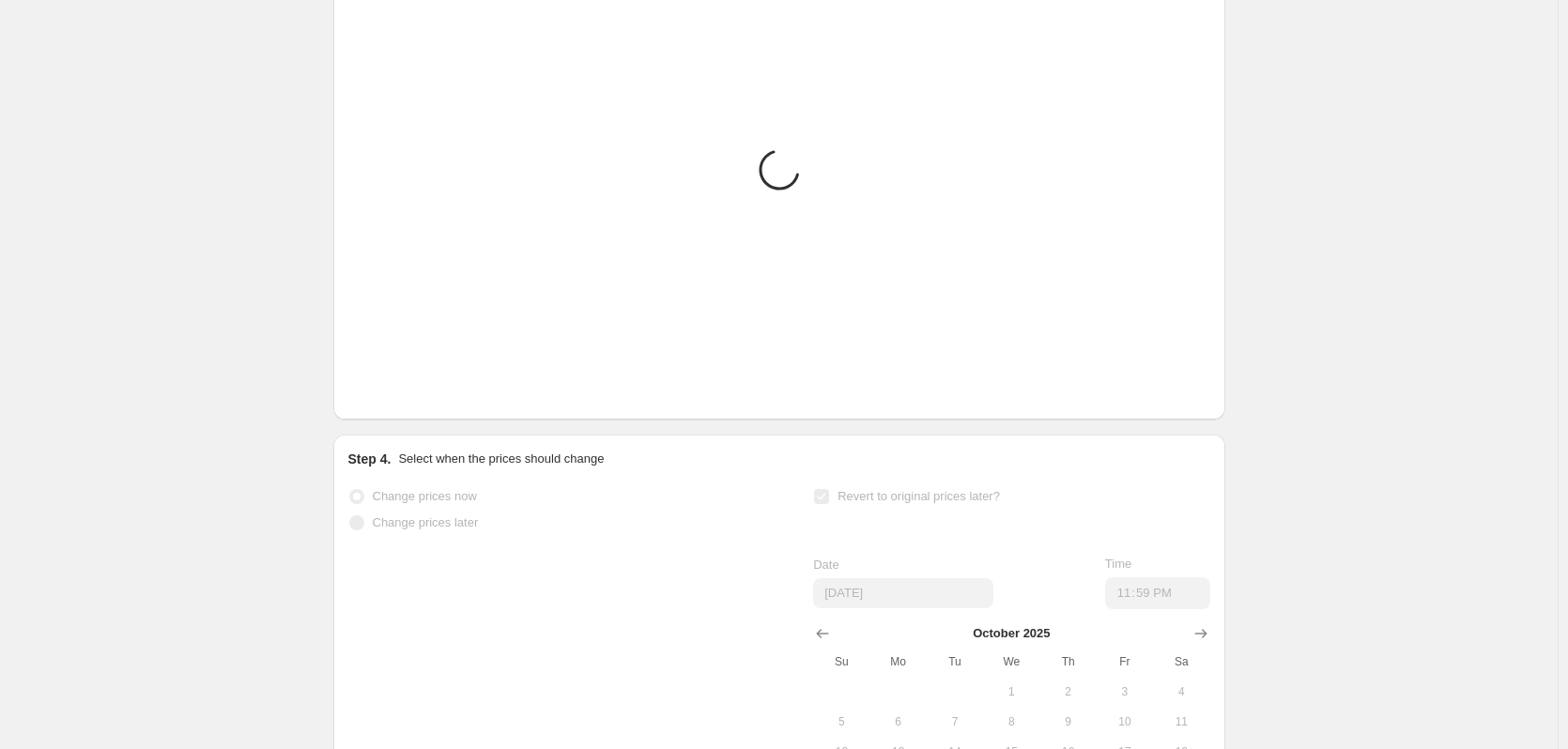
scroll to position [1342, 0]
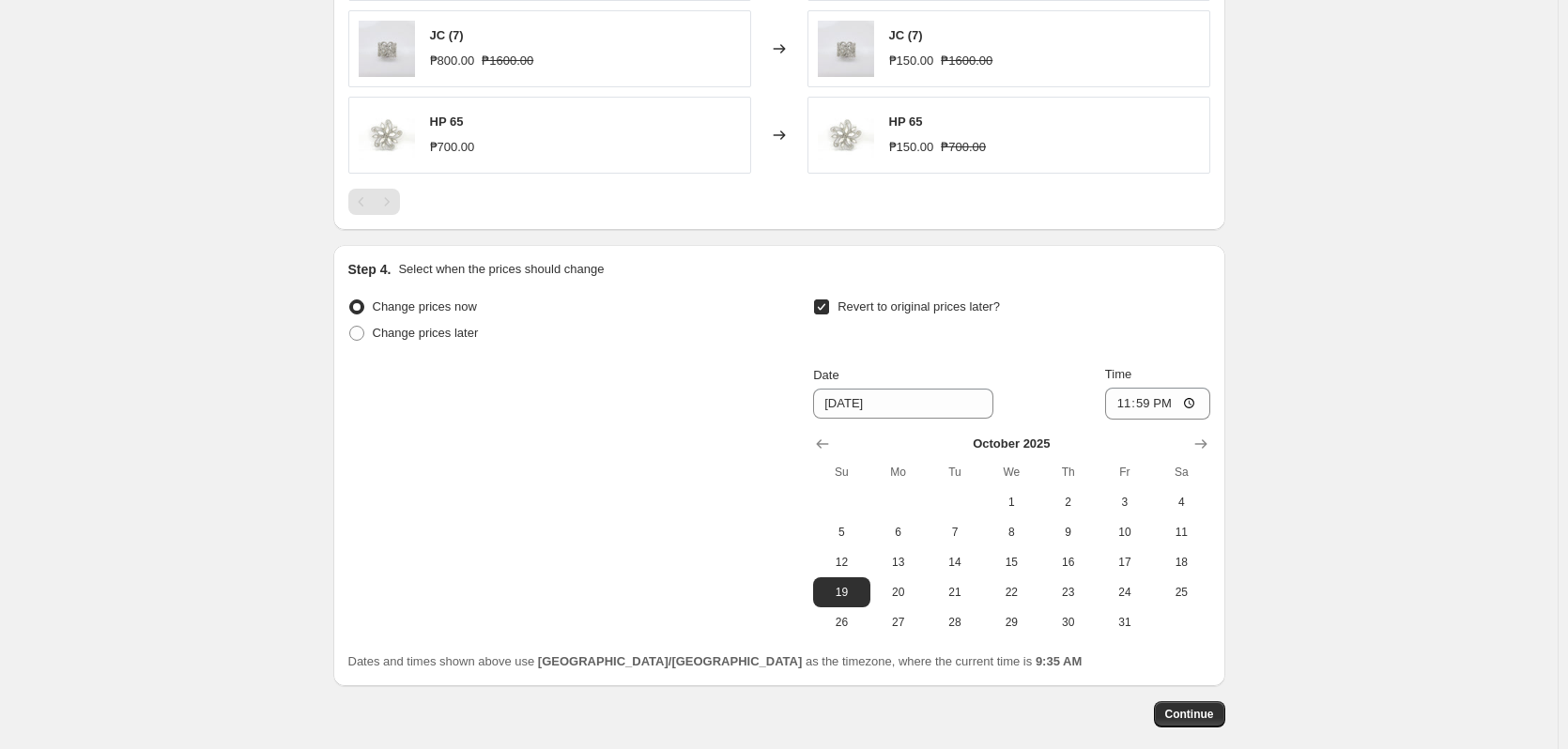
click at [1197, 721] on span "Continue" at bounding box center [1189, 714] width 49 height 15
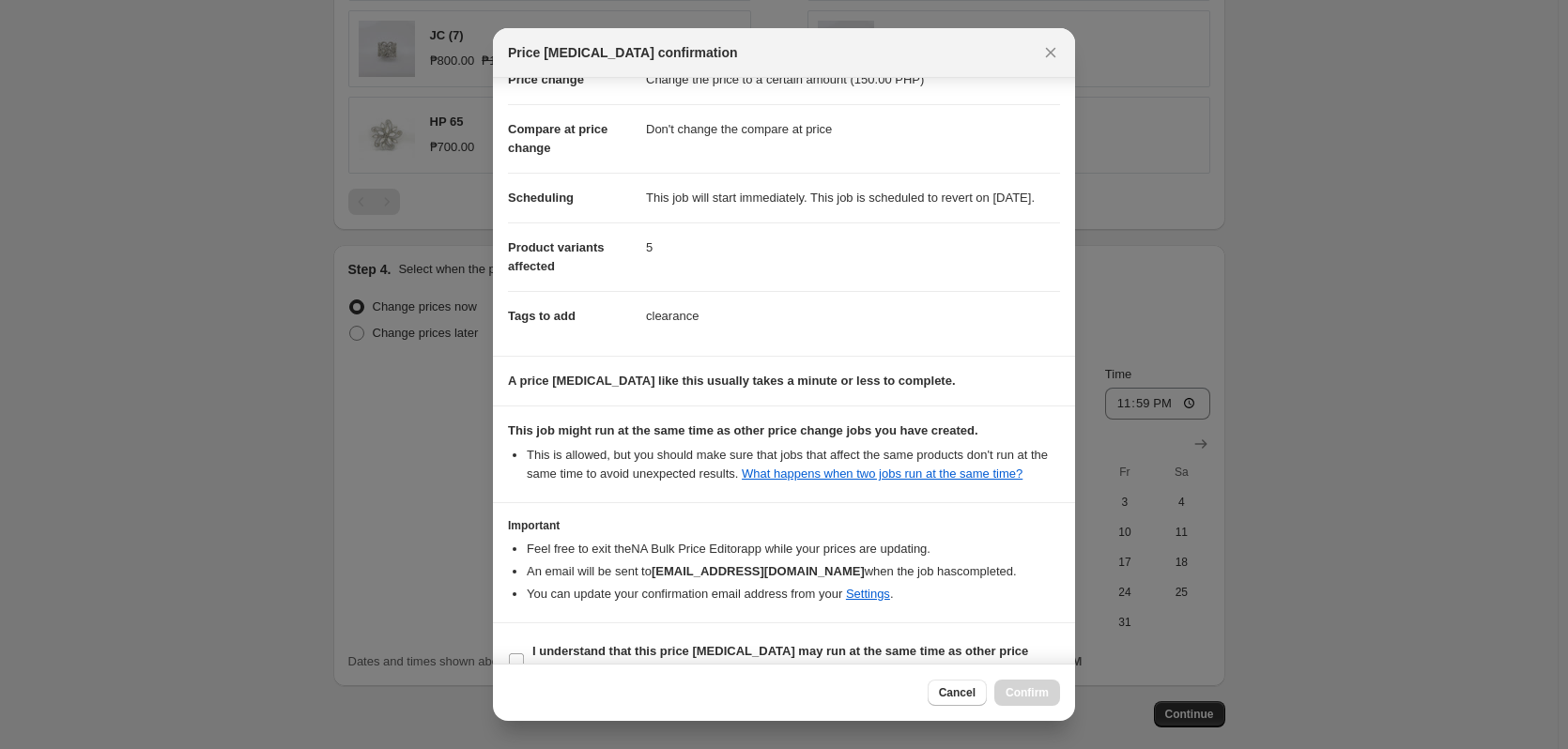
scroll to position [109, 0]
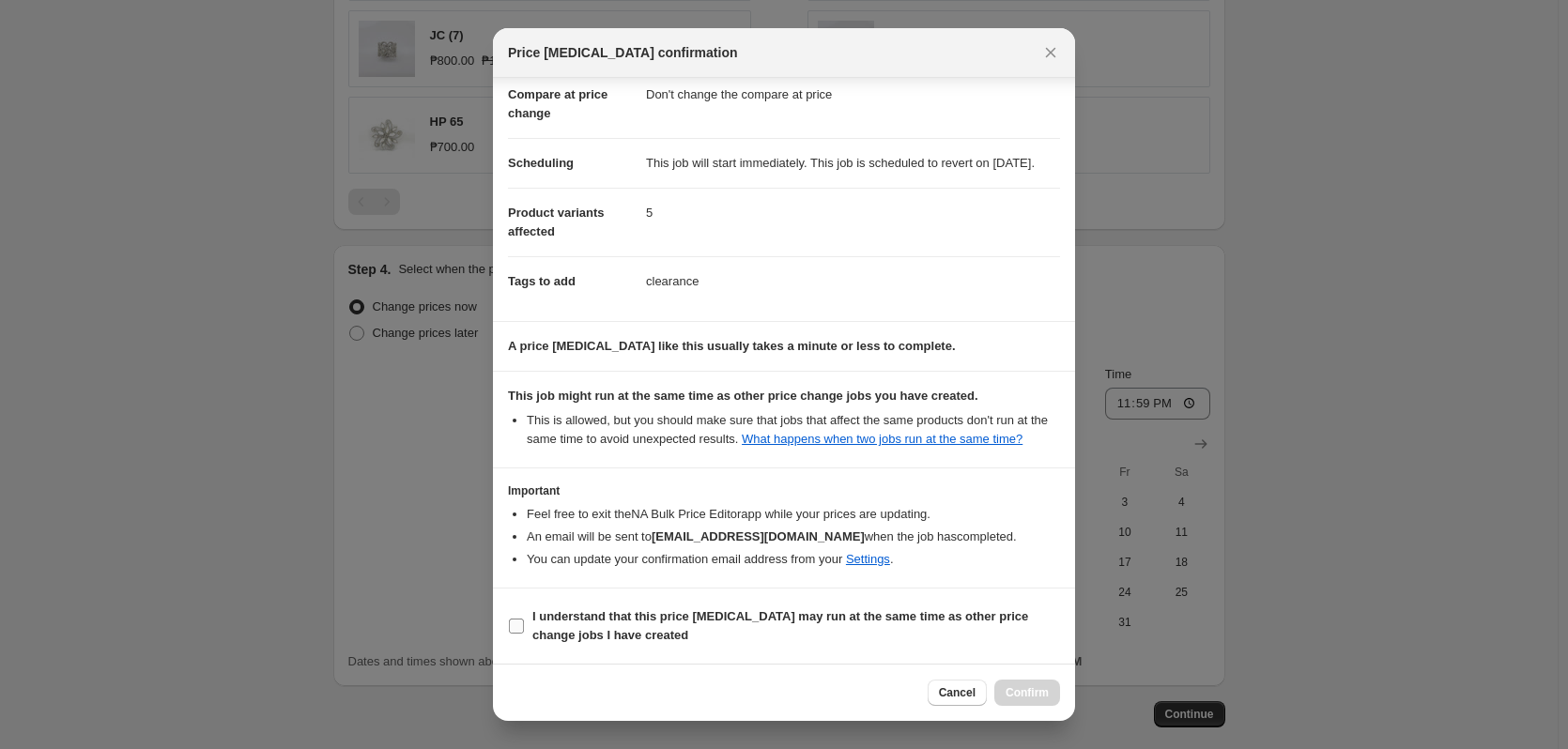
click at [876, 625] on span "I understand that this price change job may run at the same time as other price…" at bounding box center [796, 626] width 528 height 37
click at [524, 625] on input "I understand that this price change job may run at the same time as other price…" at bounding box center [516, 625] width 15 height 15
checkbox input "true"
click at [1045, 690] on span "Confirm" at bounding box center [1028, 692] width 43 height 15
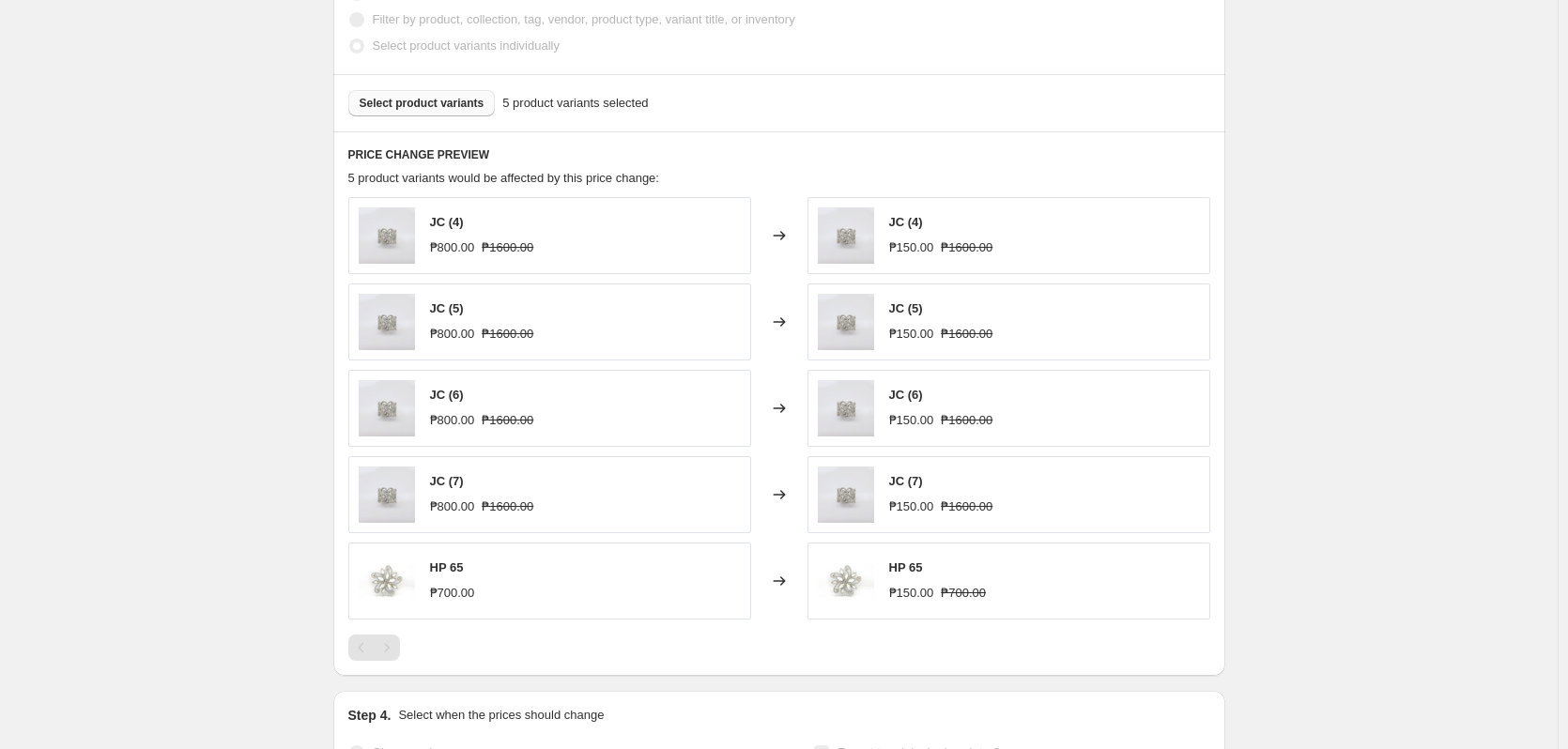
scroll to position [967, 0]
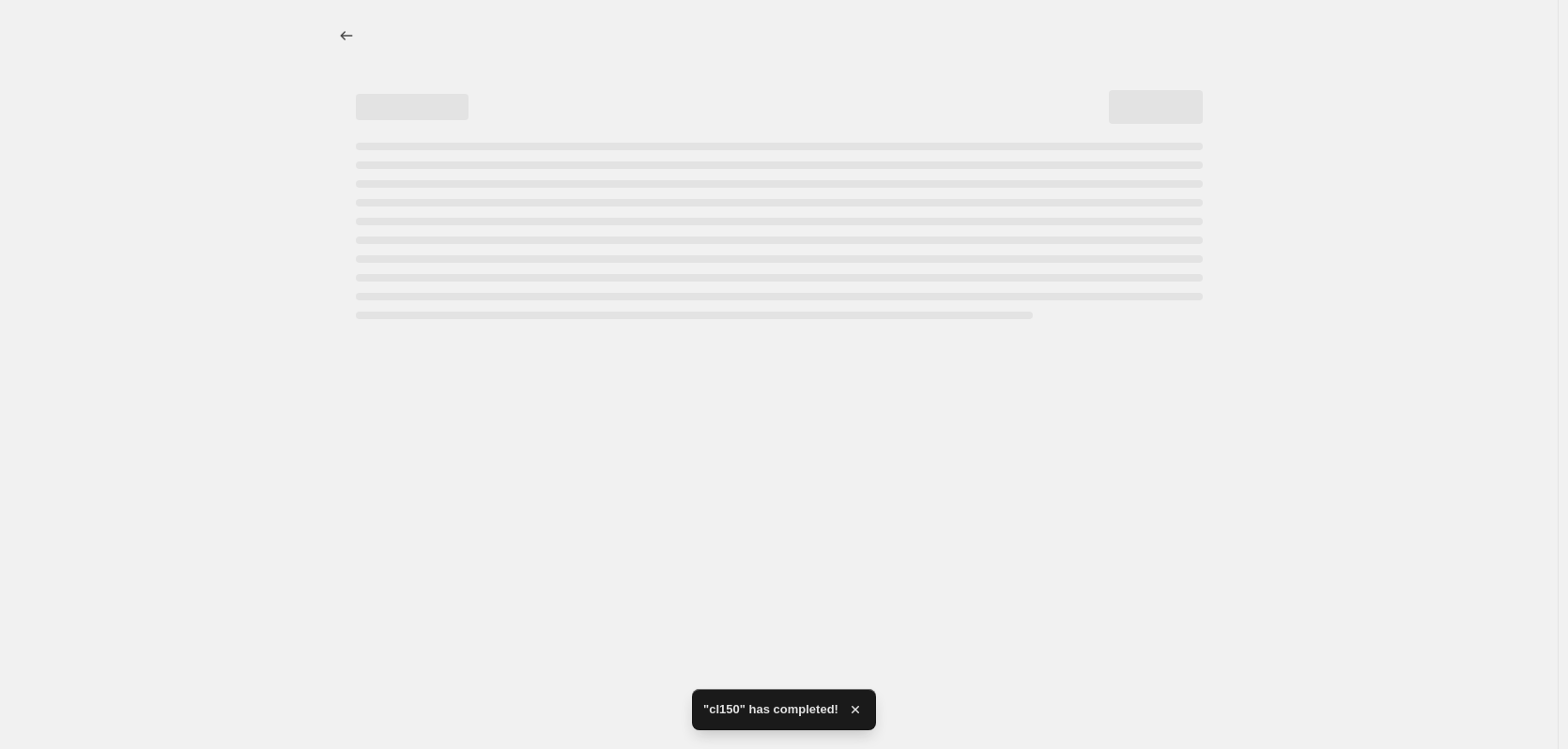
select select "no_change"
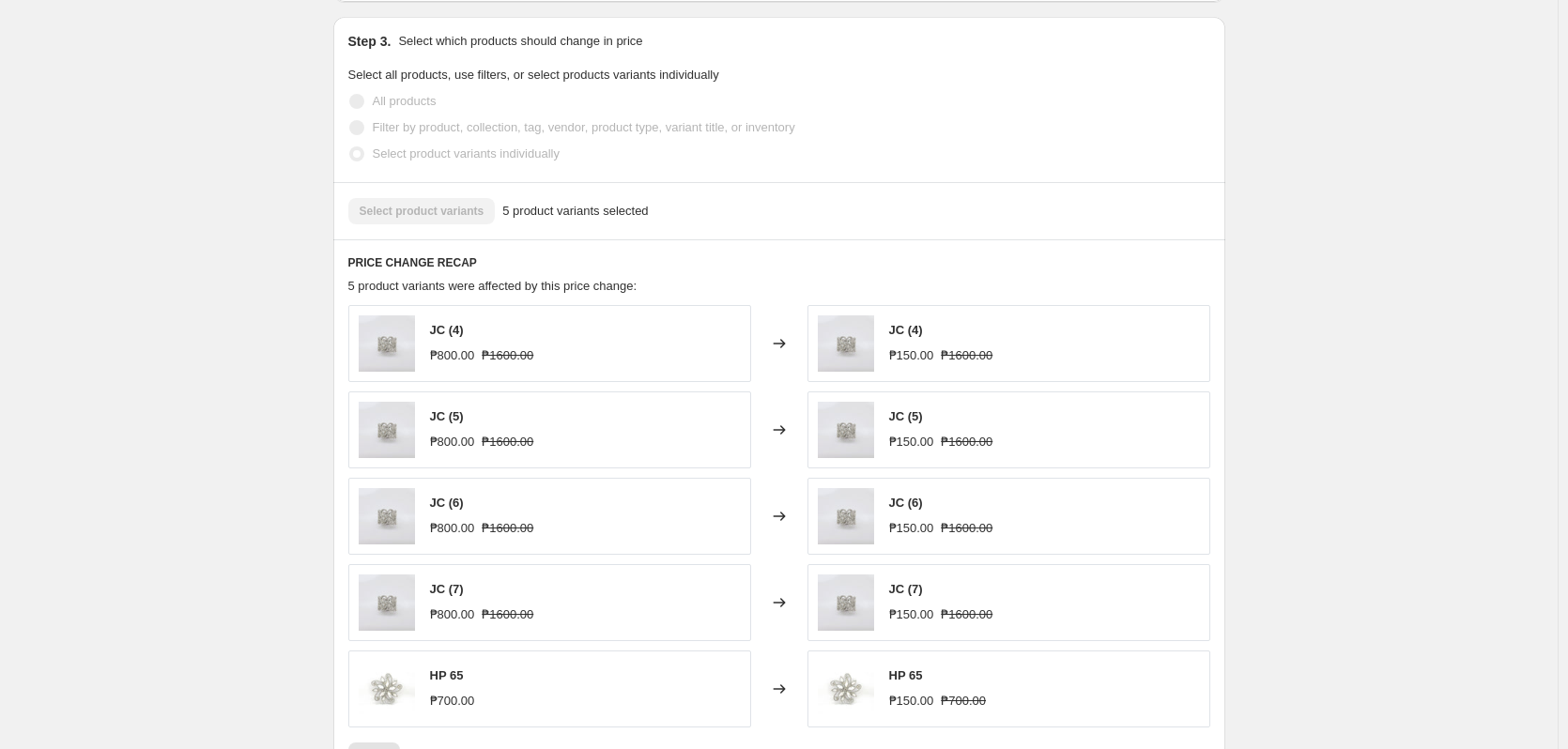
scroll to position [0, 0]
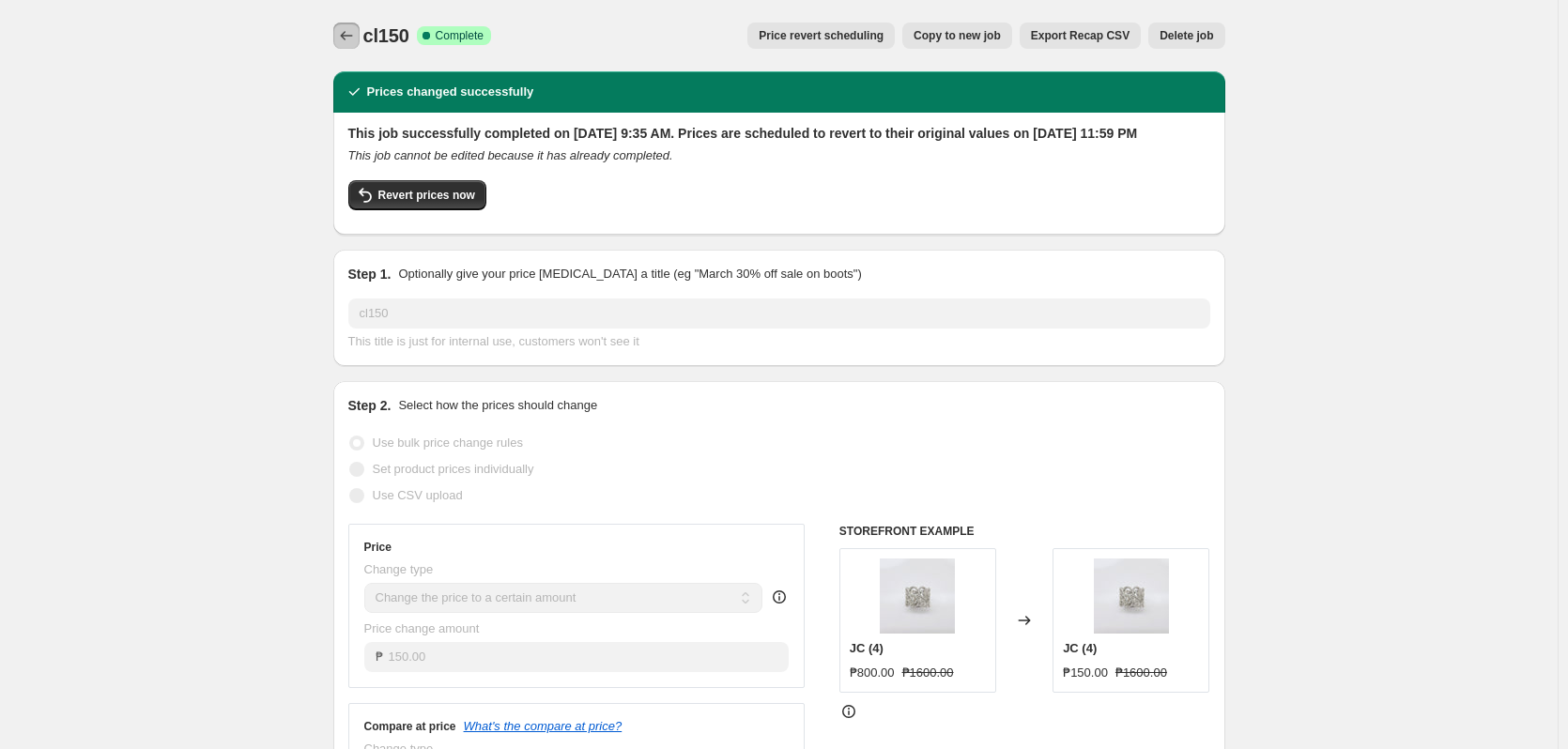
click at [347, 34] on icon "Price change jobs" at bounding box center [346, 35] width 12 height 10
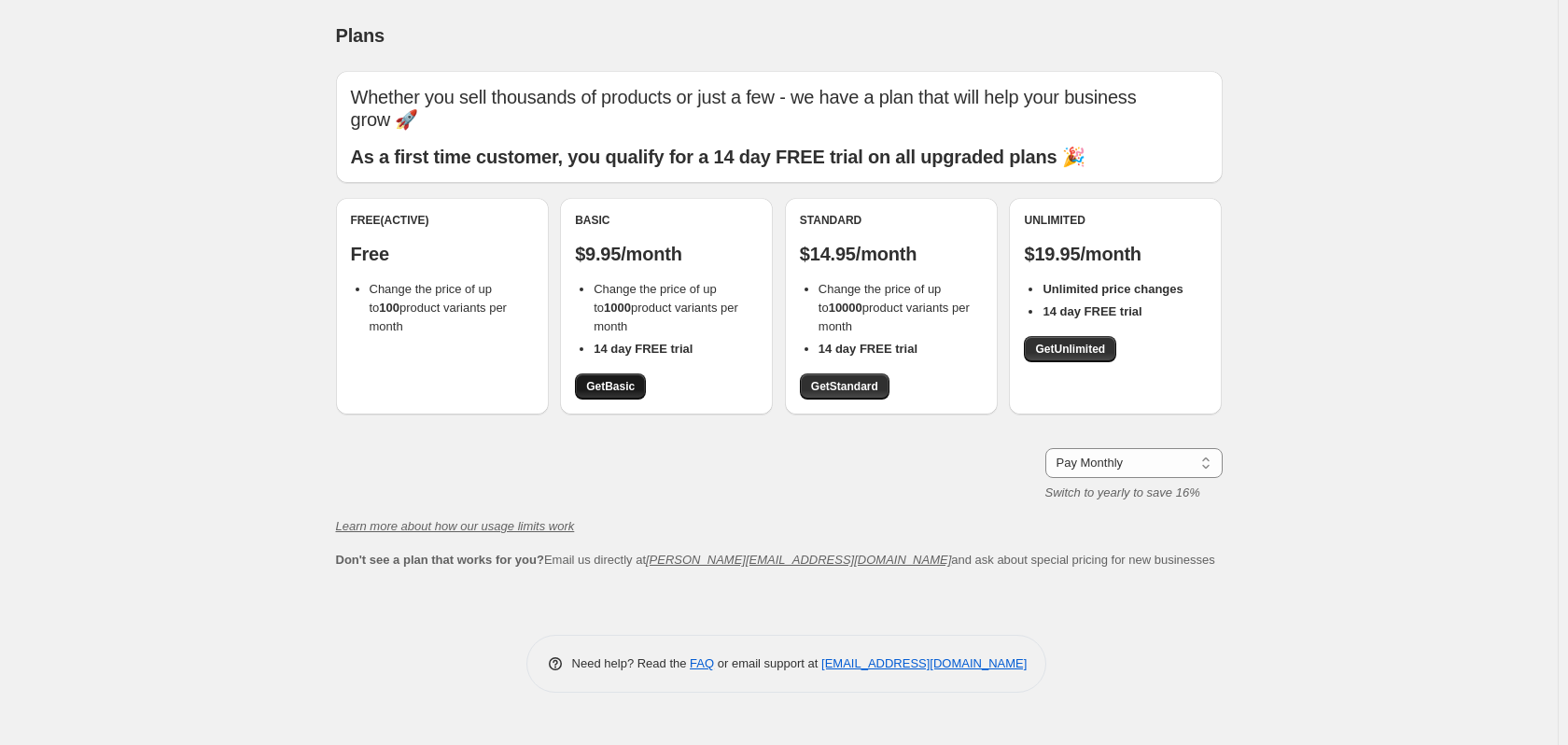
click at [615, 396] on link "Get Basic" at bounding box center [610, 386] width 71 height 26
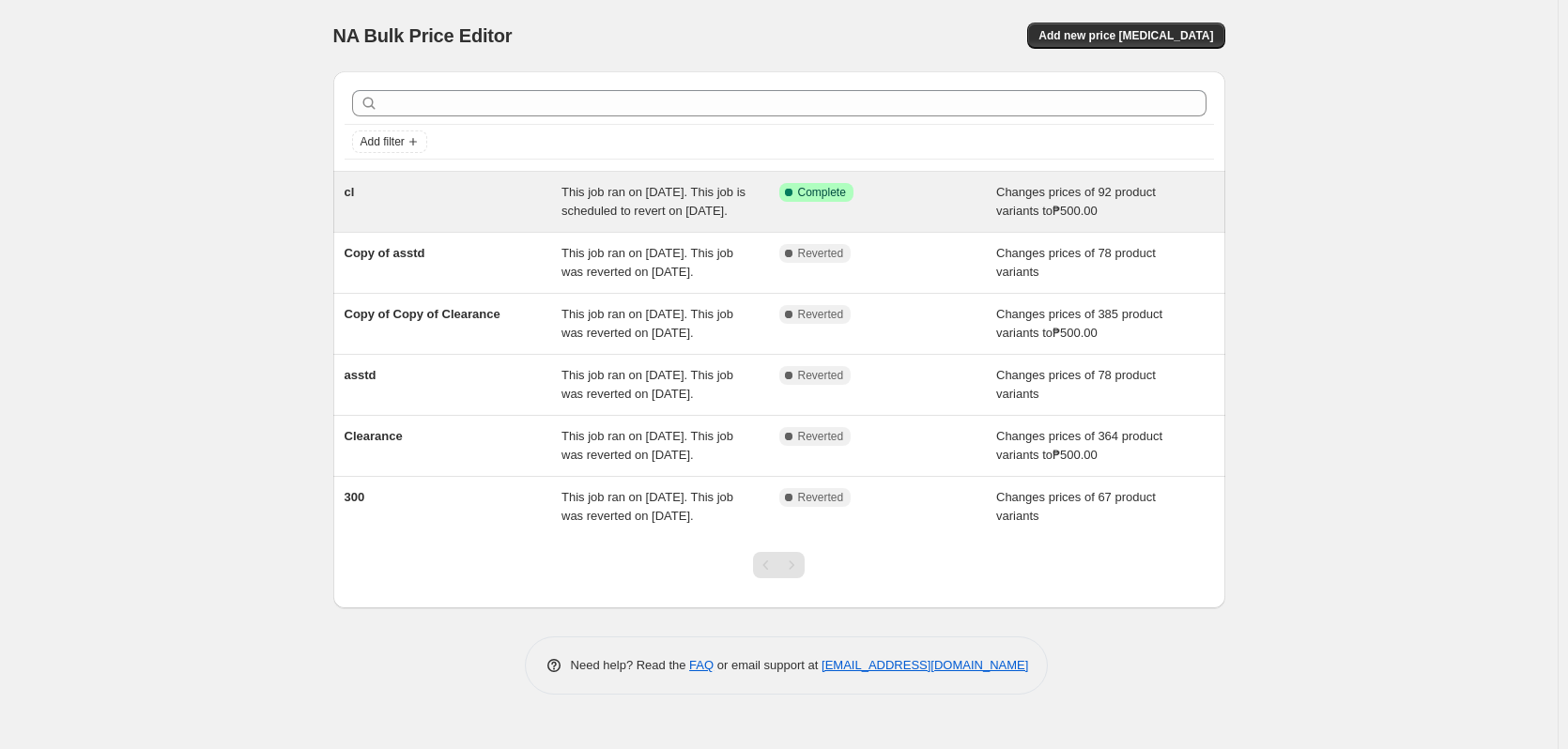
click at [928, 191] on div "Success Complete Complete" at bounding box center [874, 192] width 189 height 19
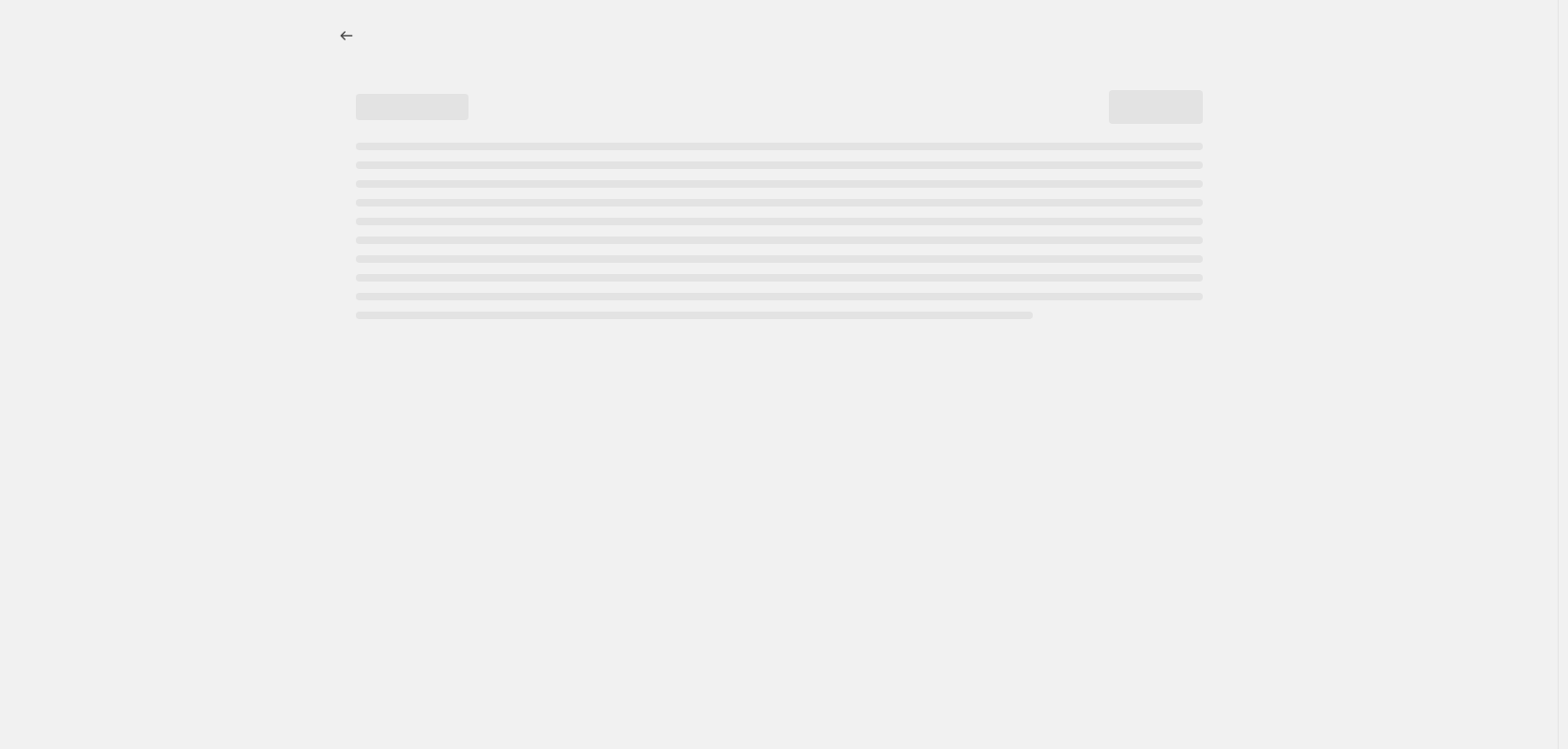
select select "no_change"
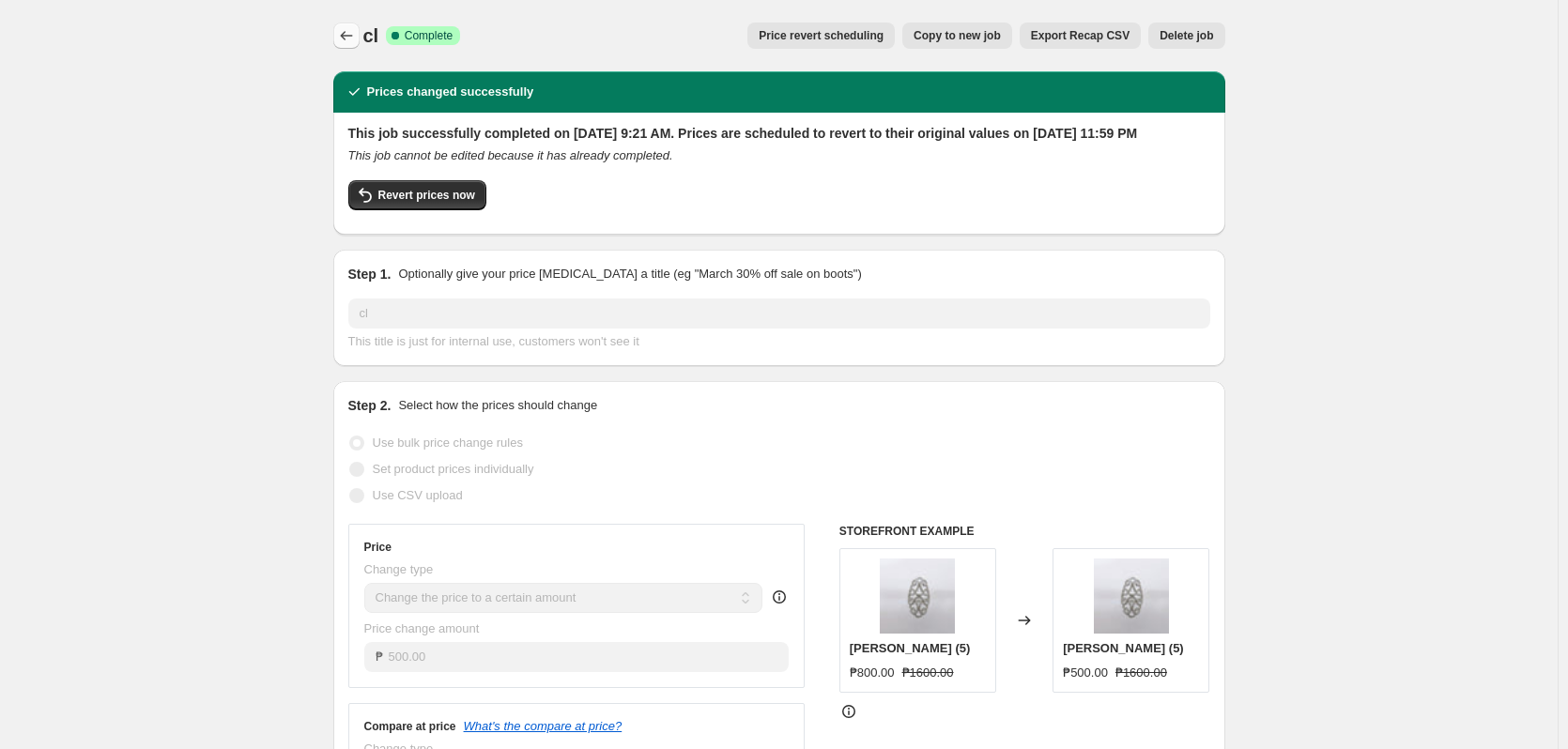
click at [356, 35] on icon "Price change jobs" at bounding box center [346, 35] width 19 height 19
